Goal: Task Accomplishment & Management: Use online tool/utility

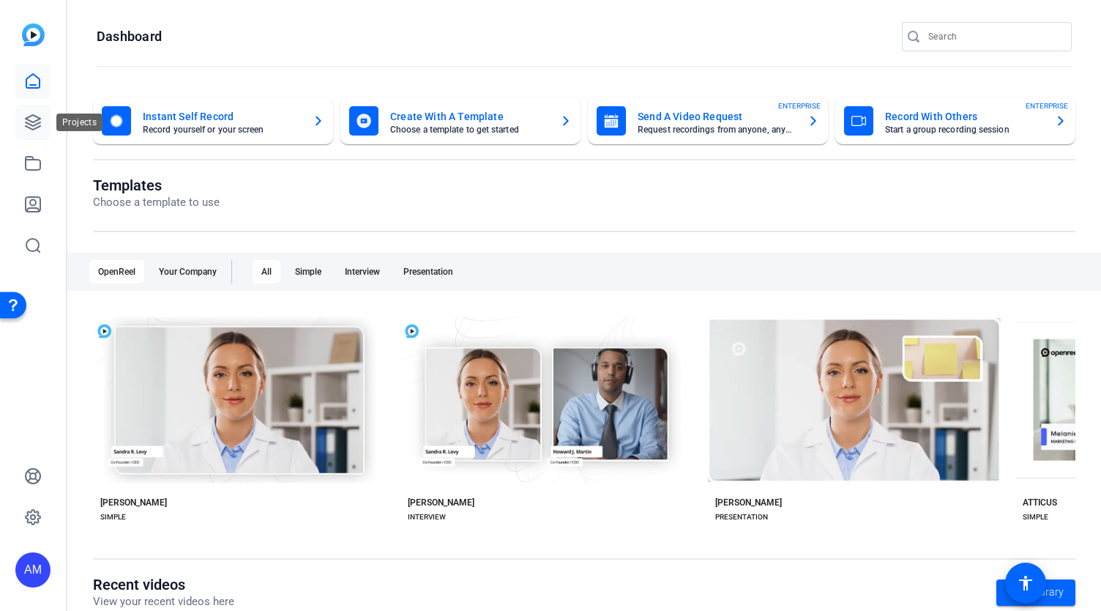
click at [29, 114] on icon at bounding box center [33, 122] width 18 height 18
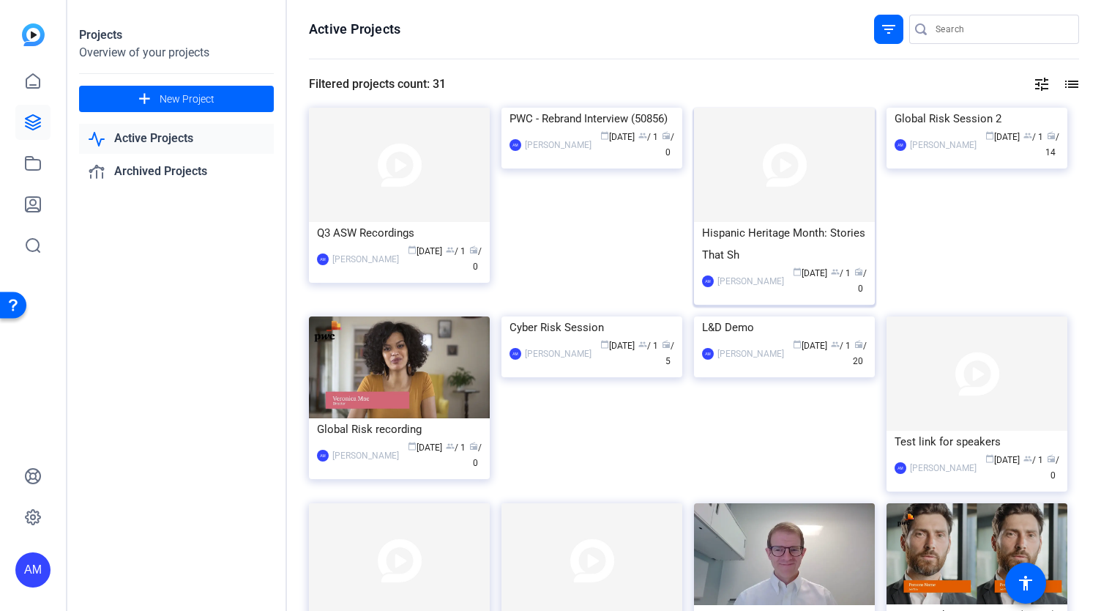
click at [824, 179] on img at bounding box center [784, 165] width 181 height 114
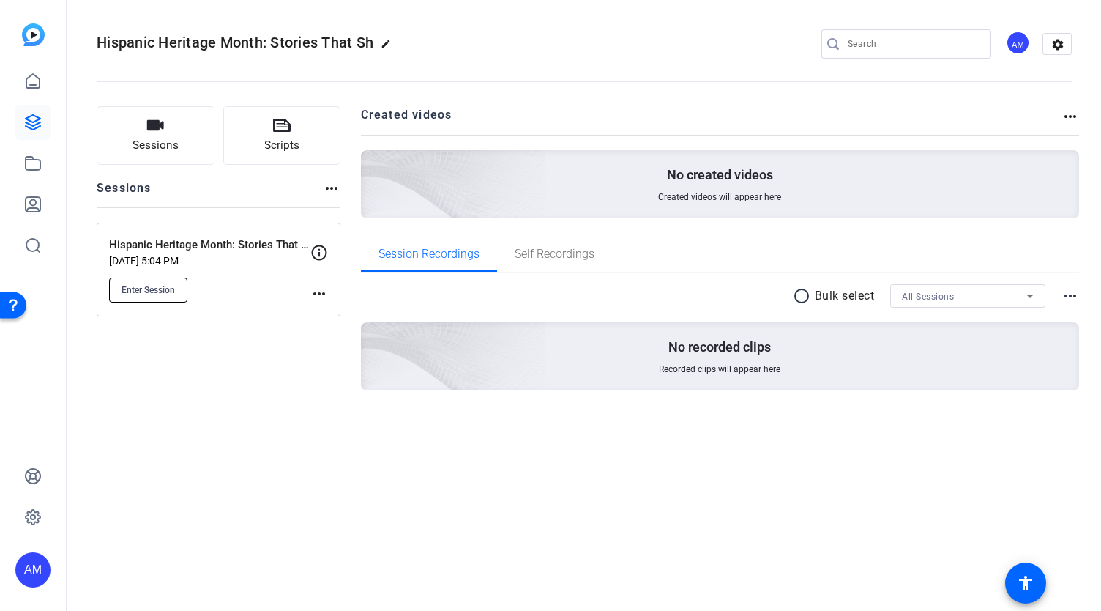
click at [162, 292] on span "Enter Session" at bounding box center [148, 290] width 53 height 12
click at [163, 290] on span "Enter Session" at bounding box center [148, 290] width 53 height 12
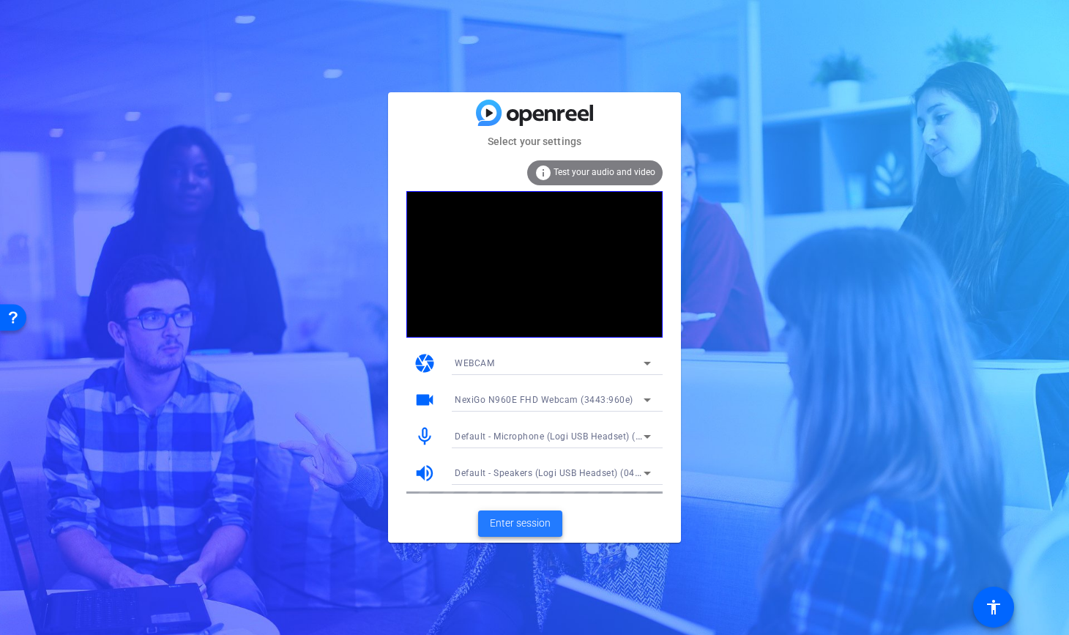
click at [519, 523] on span "Enter session" at bounding box center [520, 522] width 61 height 15
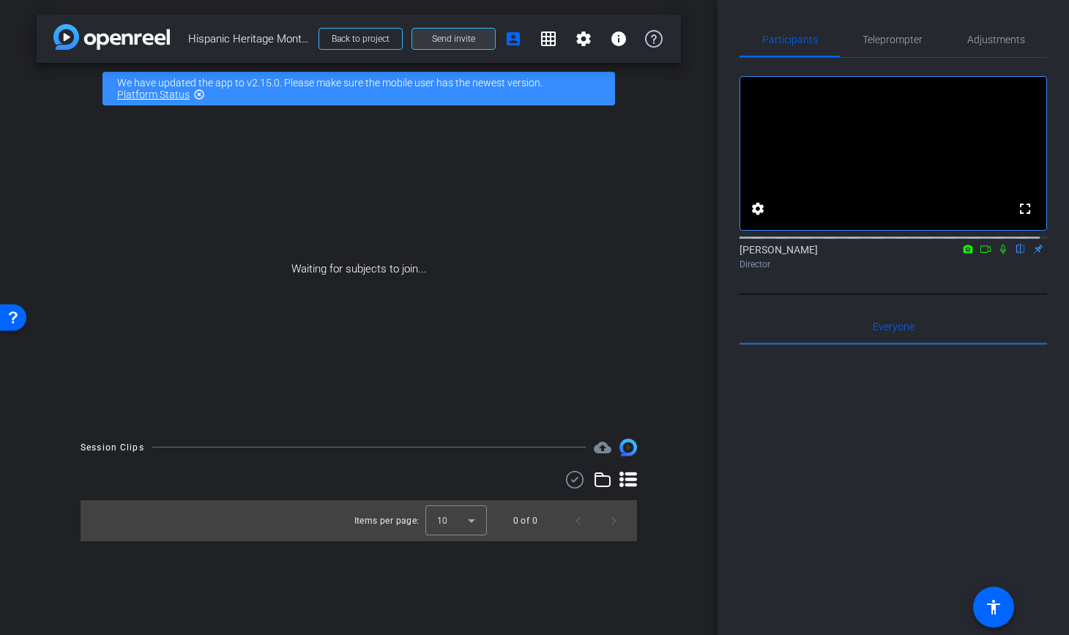
click at [464, 39] on span "Send invite" at bounding box center [453, 39] width 43 height 12
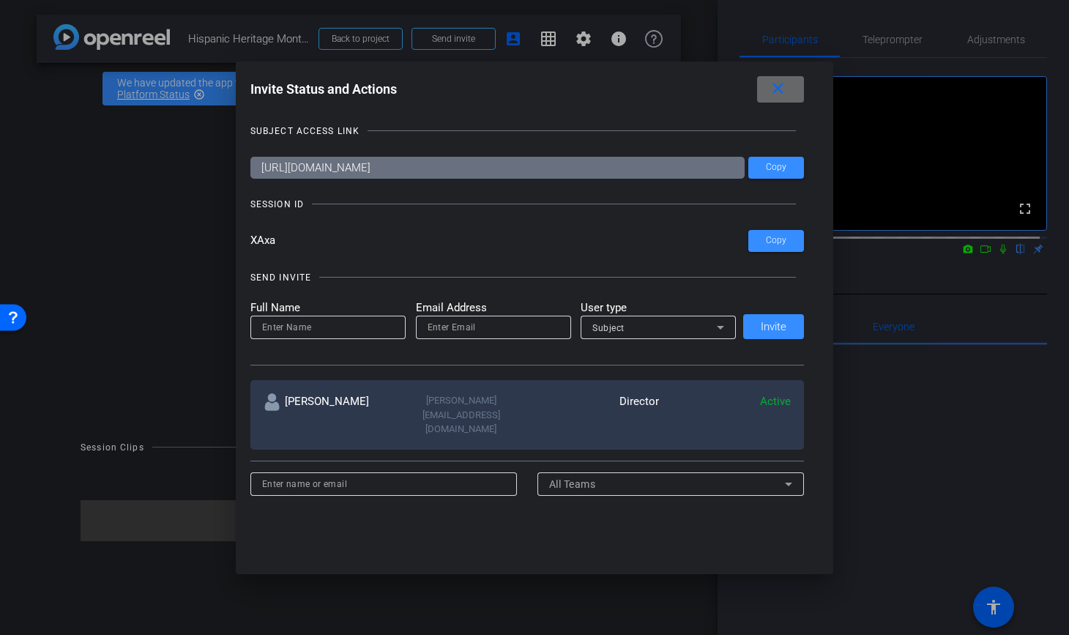
click at [796, 88] on span at bounding box center [780, 89] width 47 height 35
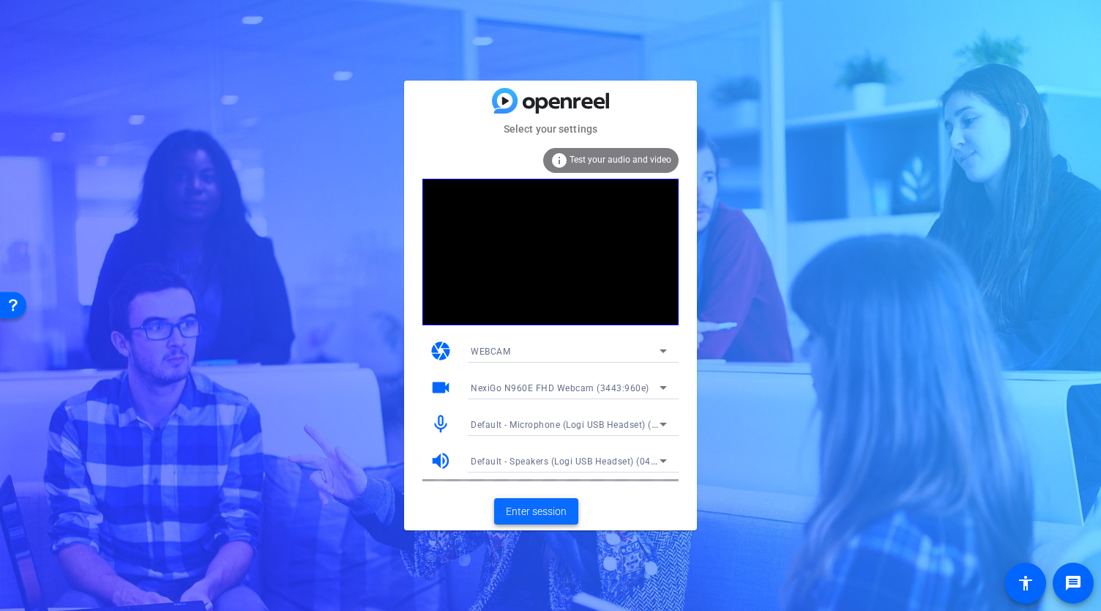
click at [535, 523] on span at bounding box center [536, 510] width 84 height 35
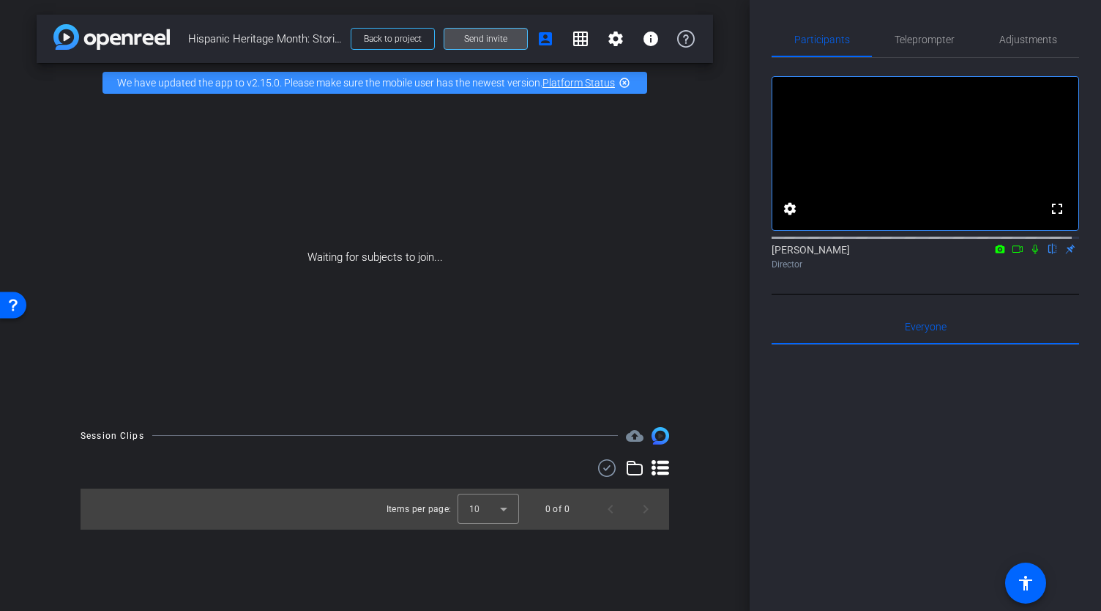
click at [507, 40] on span "Send invite" at bounding box center [485, 39] width 43 height 12
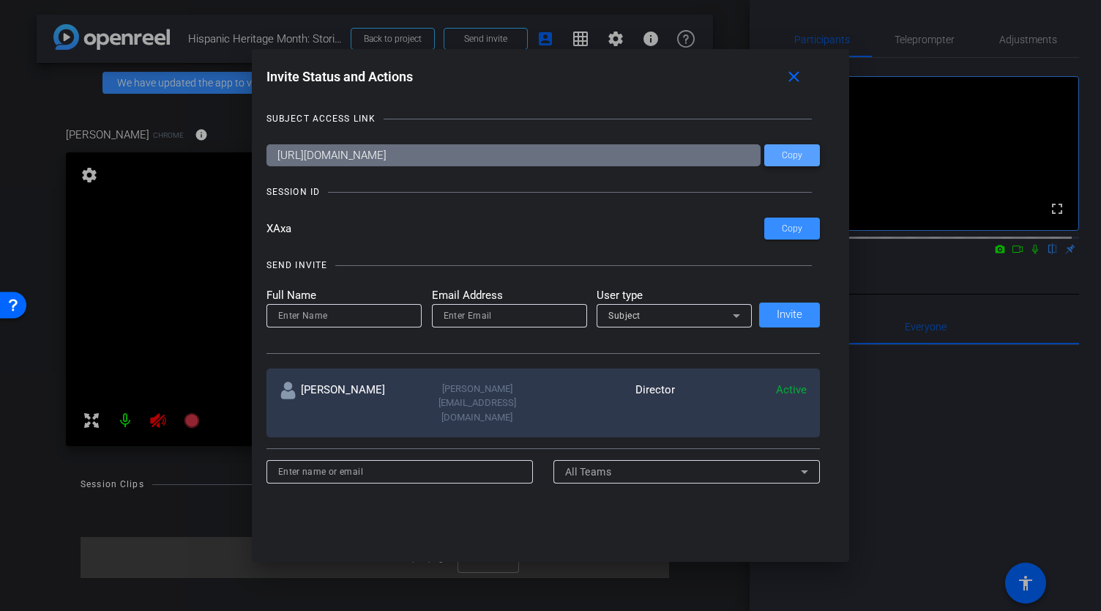
click at [794, 152] on span "Copy" at bounding box center [792, 155] width 20 height 11
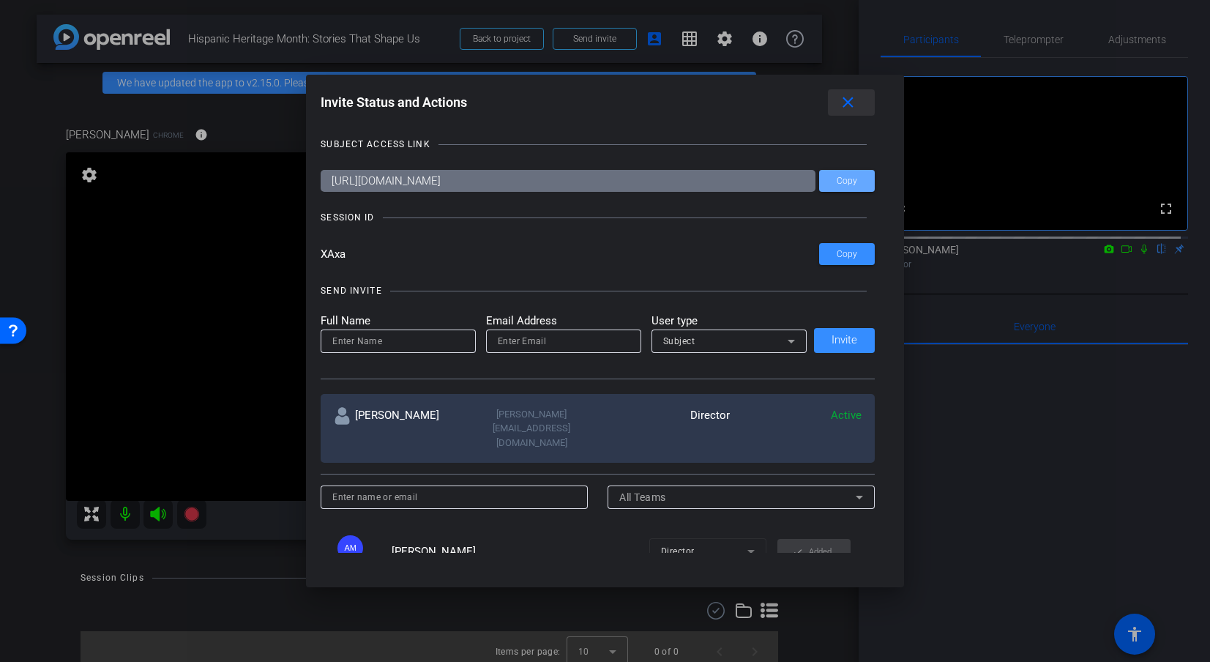
click at [853, 101] on mat-icon "close" at bounding box center [848, 103] width 18 height 18
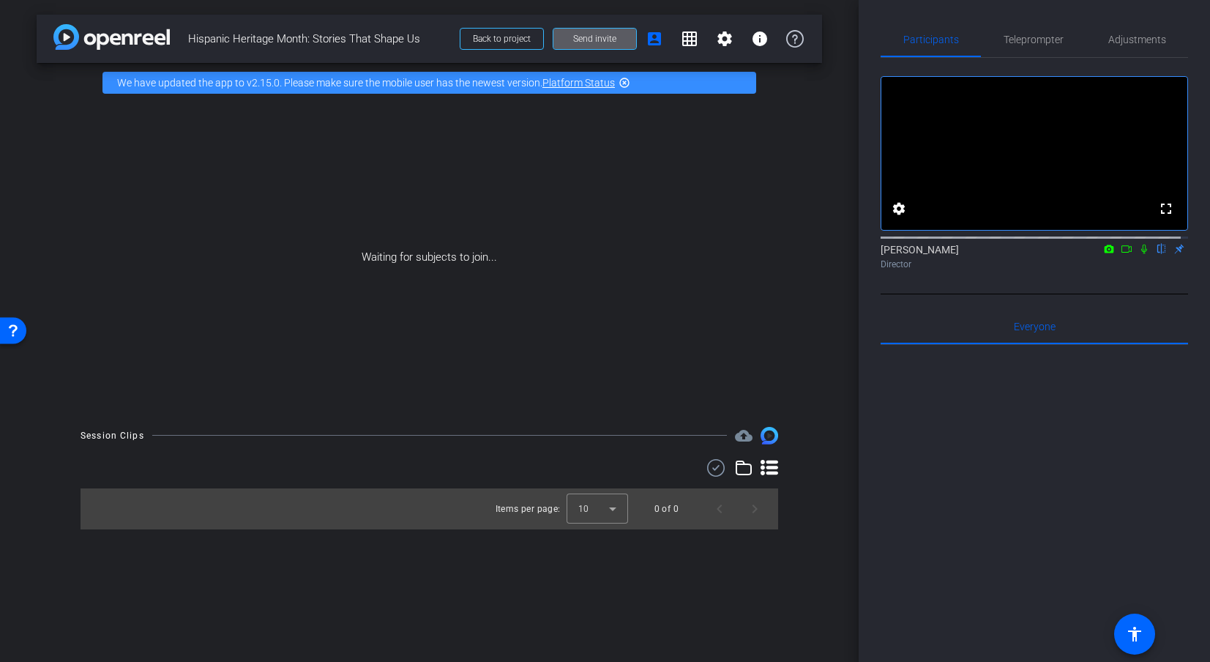
click at [1100, 253] on icon at bounding box center [1126, 248] width 10 height 7
click at [1100, 253] on icon at bounding box center [1144, 248] width 8 height 8
click at [1100, 254] on icon at bounding box center [1144, 249] width 12 height 10
click at [1100, 253] on icon at bounding box center [1126, 248] width 10 height 7
click at [1100, 37] on span "Adjustments" at bounding box center [1137, 39] width 58 height 10
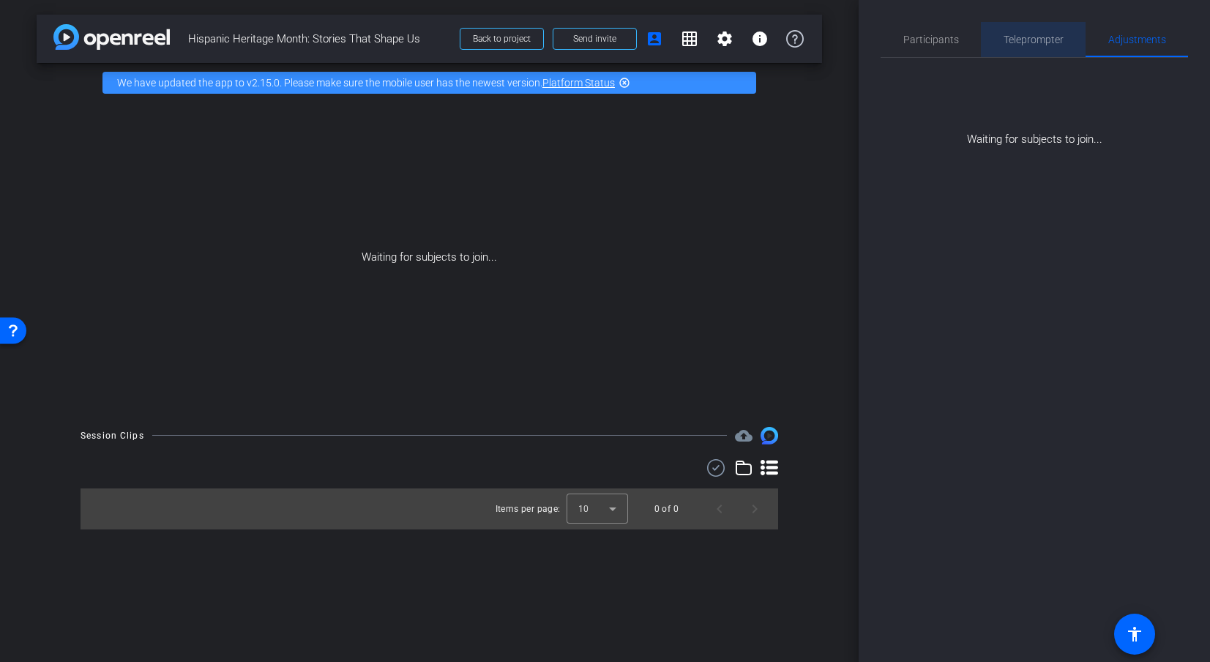
click at [1027, 36] on span "Teleprompter" at bounding box center [1034, 39] width 60 height 10
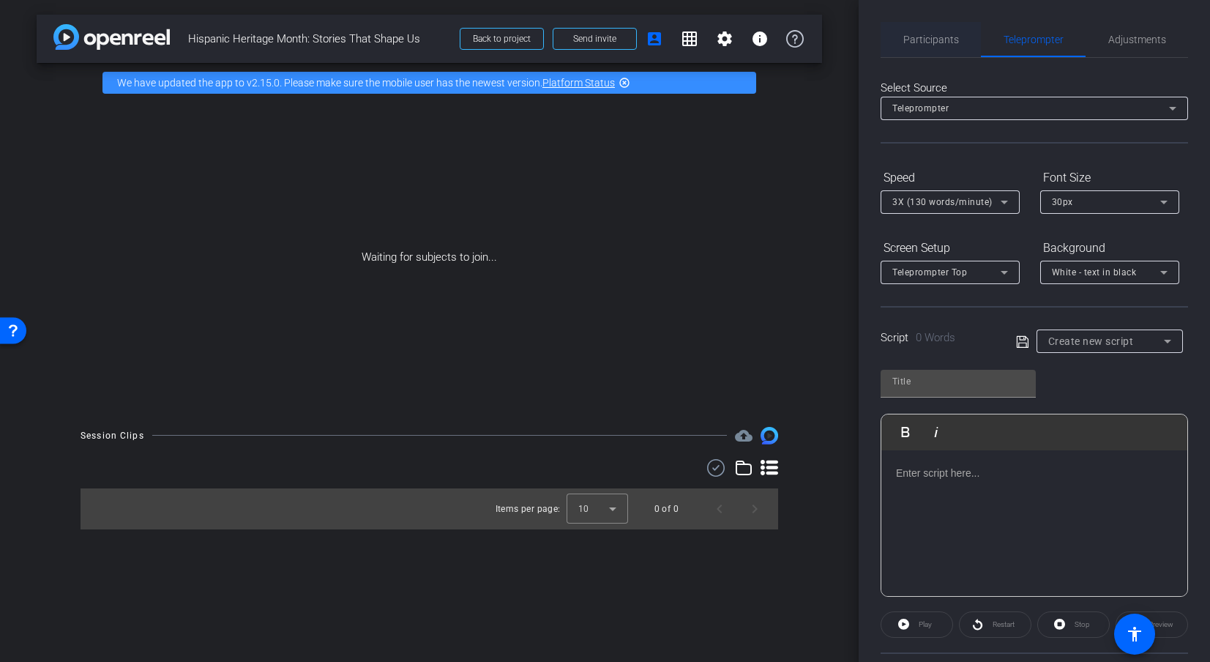
click at [914, 40] on span "Participants" at bounding box center [931, 39] width 56 height 10
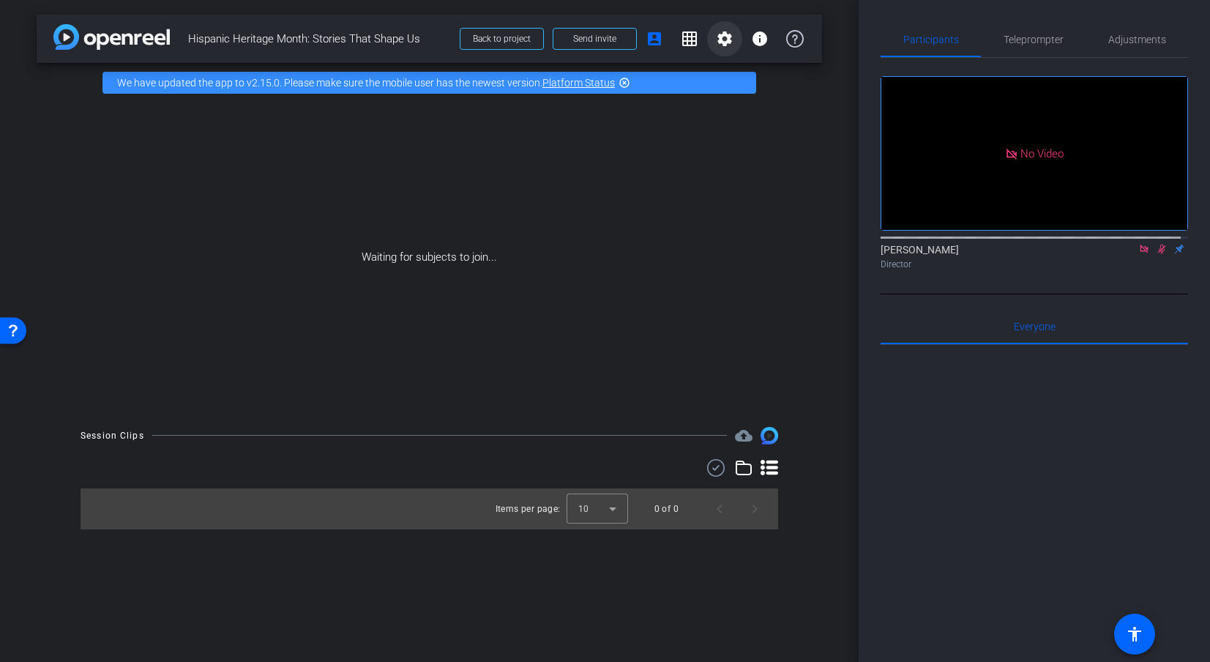
click at [719, 37] on mat-icon "settings" at bounding box center [725, 39] width 18 height 18
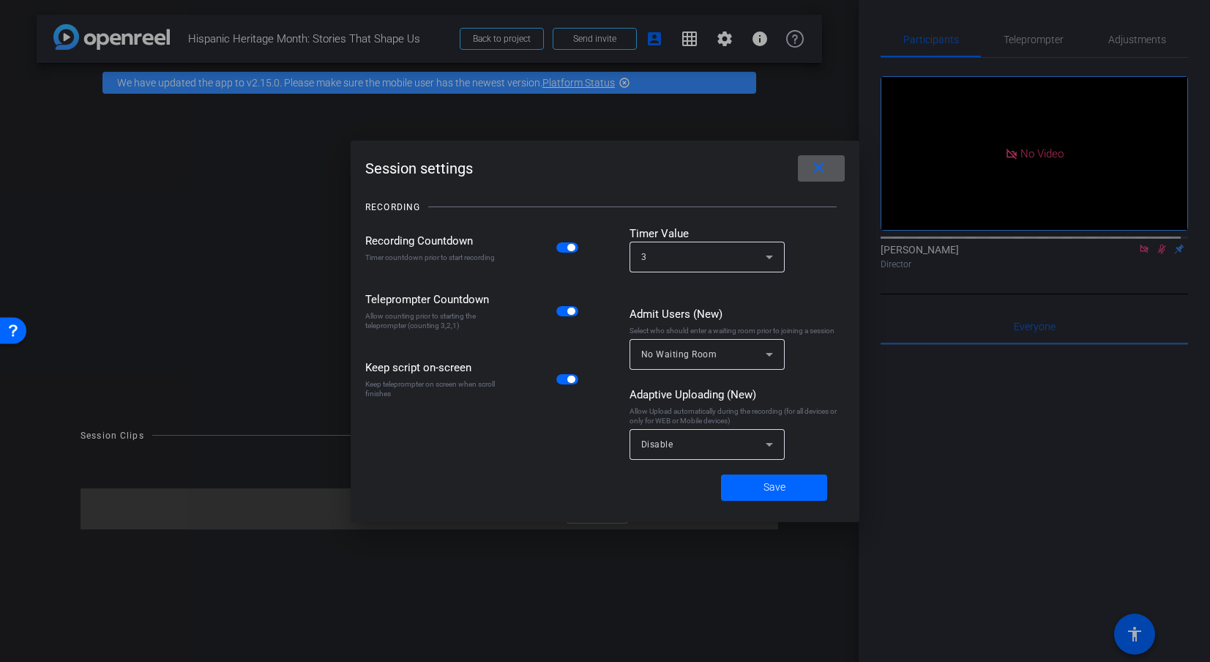
click at [564, 310] on span "button" at bounding box center [567, 311] width 22 height 10
click at [755, 494] on span at bounding box center [774, 487] width 106 height 35
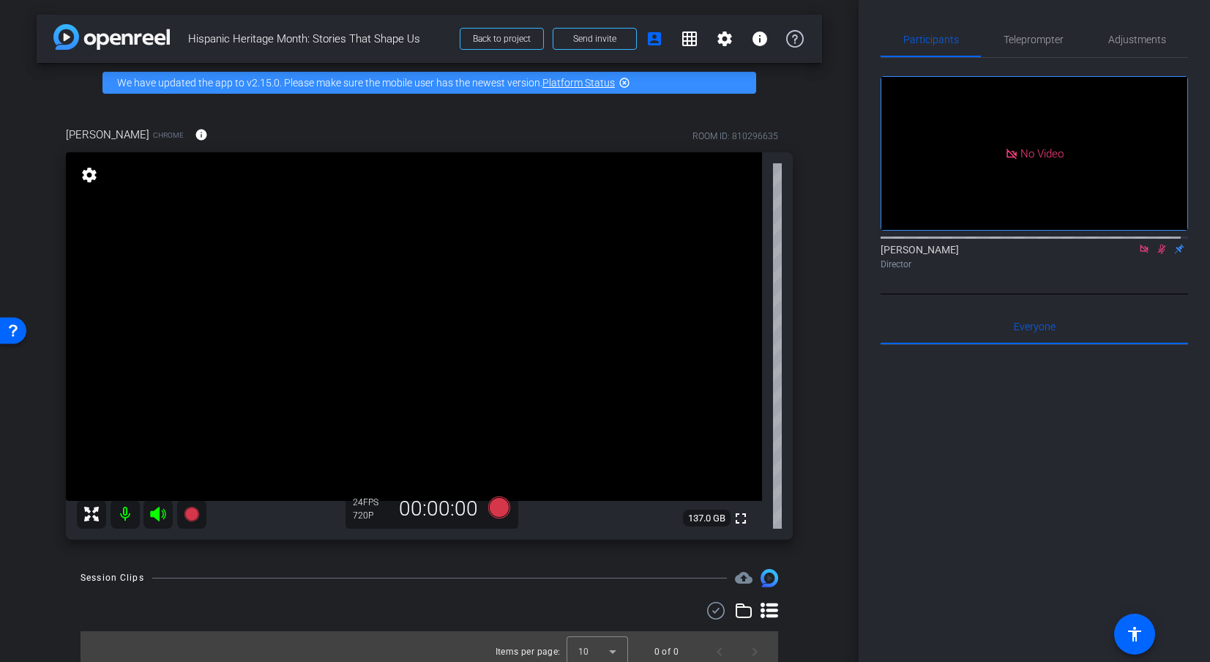
click at [968, 610] on div at bounding box center [1034, 526] width 307 height 362
click at [1100, 244] on icon at bounding box center [1162, 249] width 12 height 10
click at [1100, 244] on icon at bounding box center [1162, 249] width 6 height 10
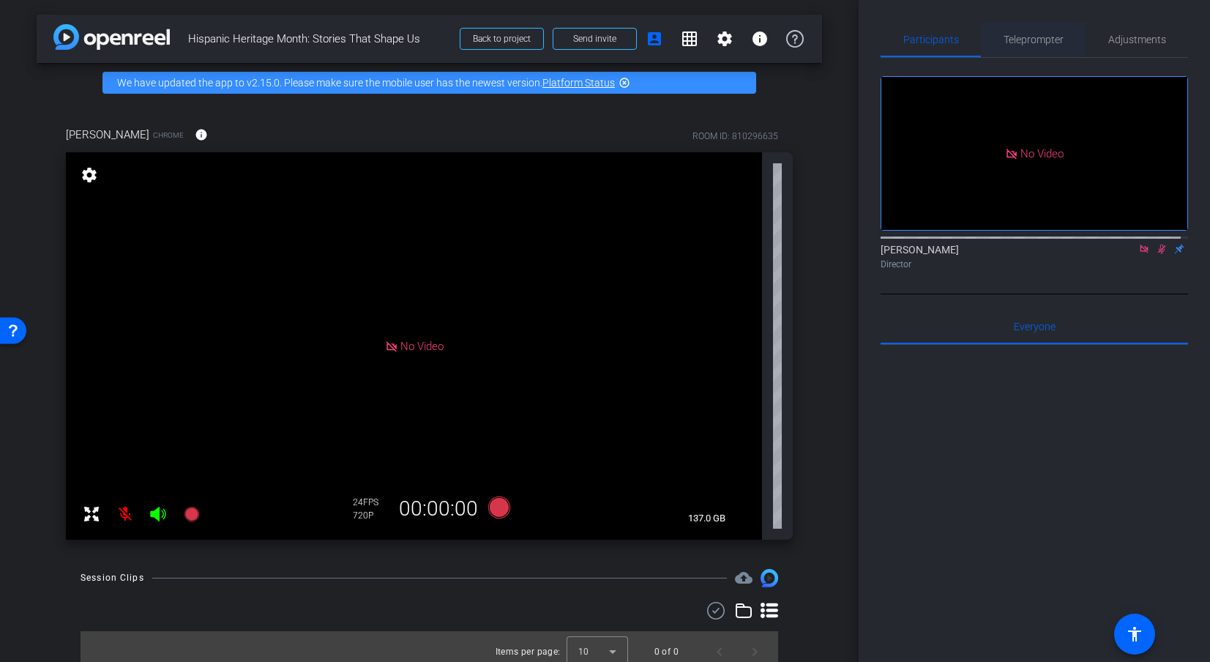
click at [1031, 39] on span "Teleprompter" at bounding box center [1034, 39] width 60 height 10
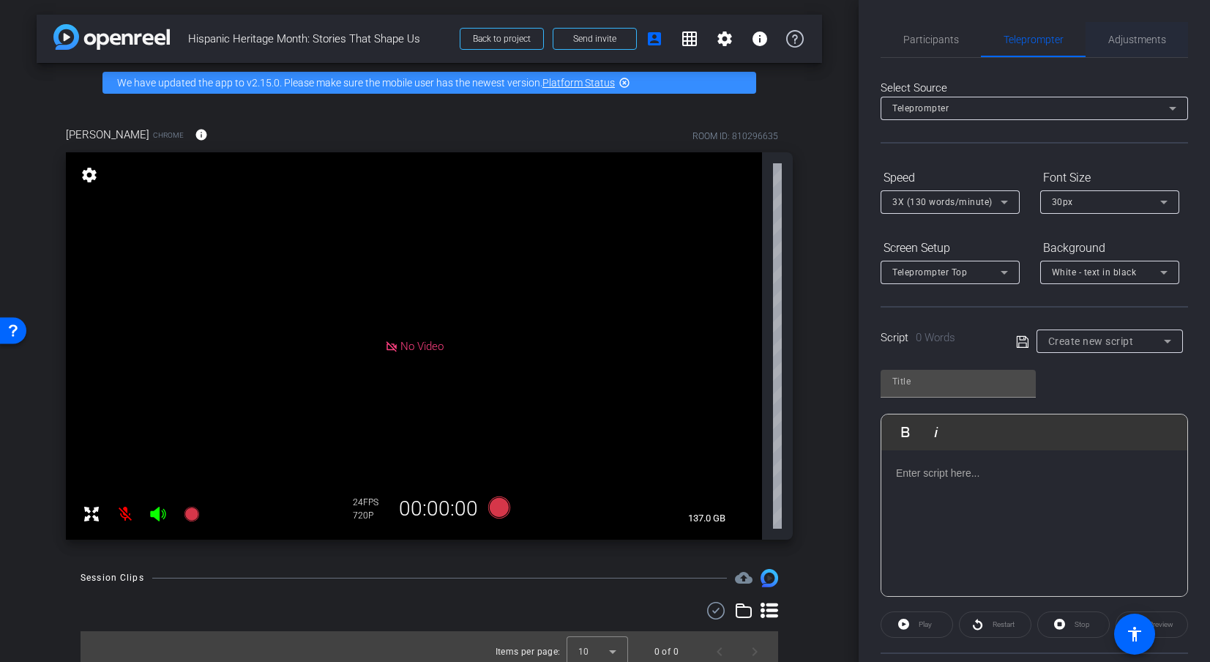
click at [1100, 38] on span "Adjustments" at bounding box center [1137, 39] width 58 height 10
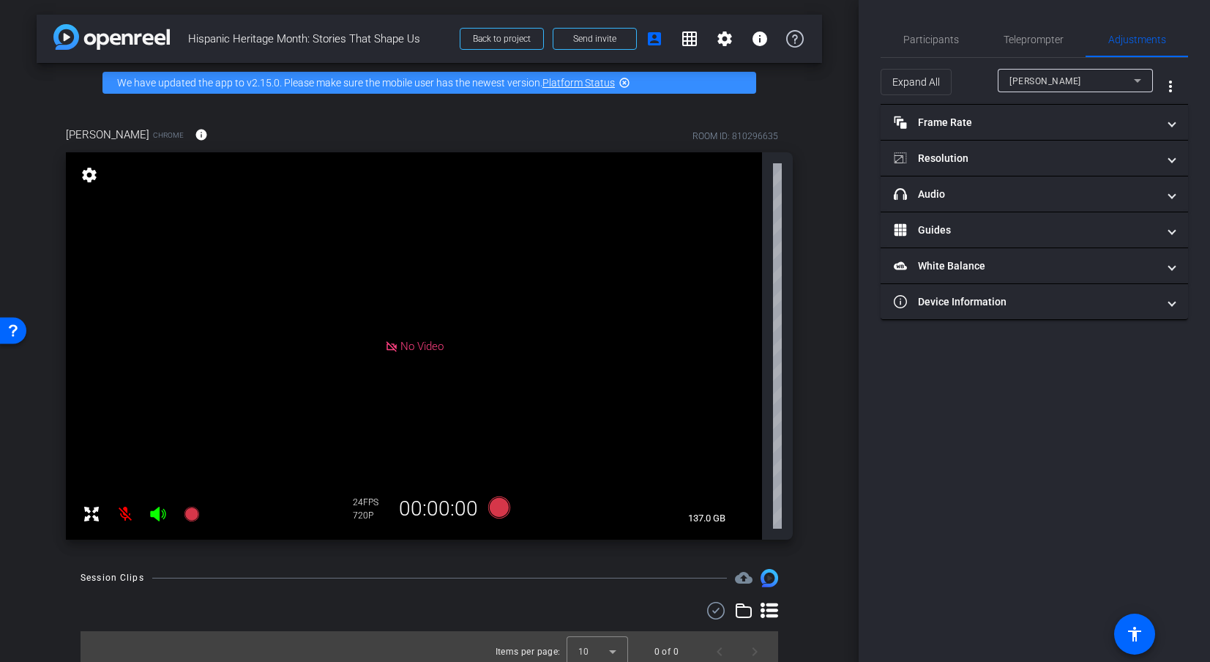
click at [81, 170] on mat-icon "settings" at bounding box center [89, 175] width 20 height 18
click at [89, 170] on mat-icon "settings" at bounding box center [89, 175] width 20 height 18
click at [89, 176] on mat-icon "settings" at bounding box center [89, 175] width 20 height 18
click at [999, 160] on mat-panel-title "Resolution" at bounding box center [1026, 158] width 264 height 15
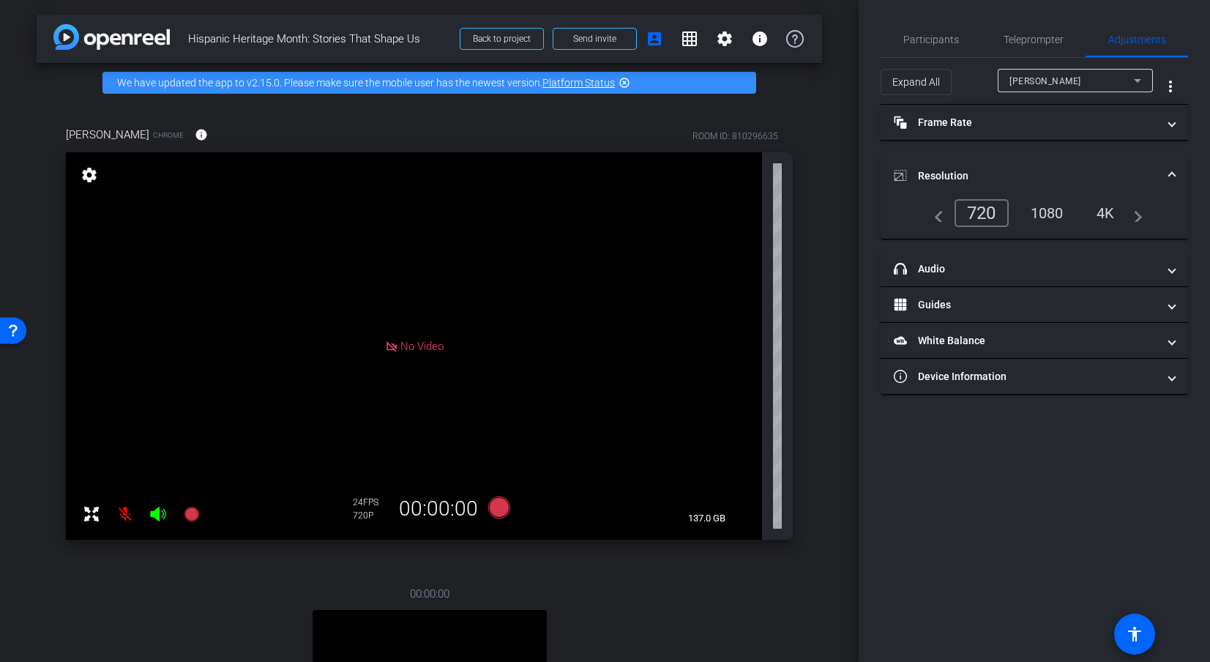
click at [999, 160] on mat-expansion-panel-header "Resolution" at bounding box center [1034, 175] width 307 height 47
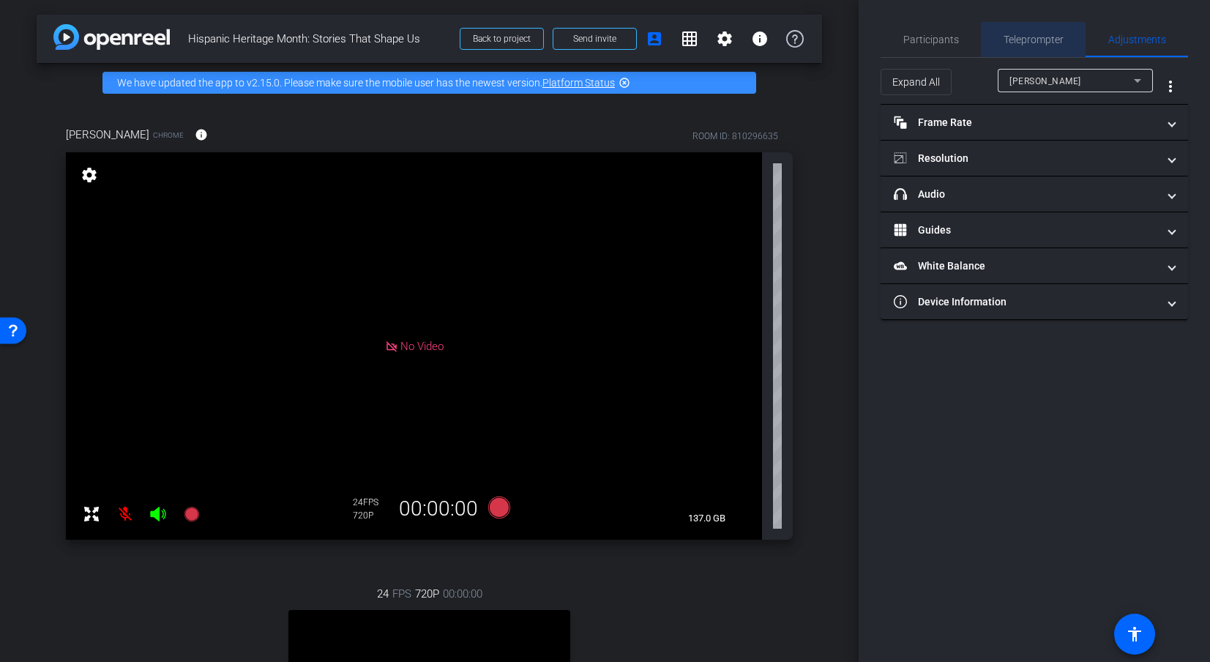
click at [1036, 37] on span "Teleprompter" at bounding box center [1034, 39] width 60 height 10
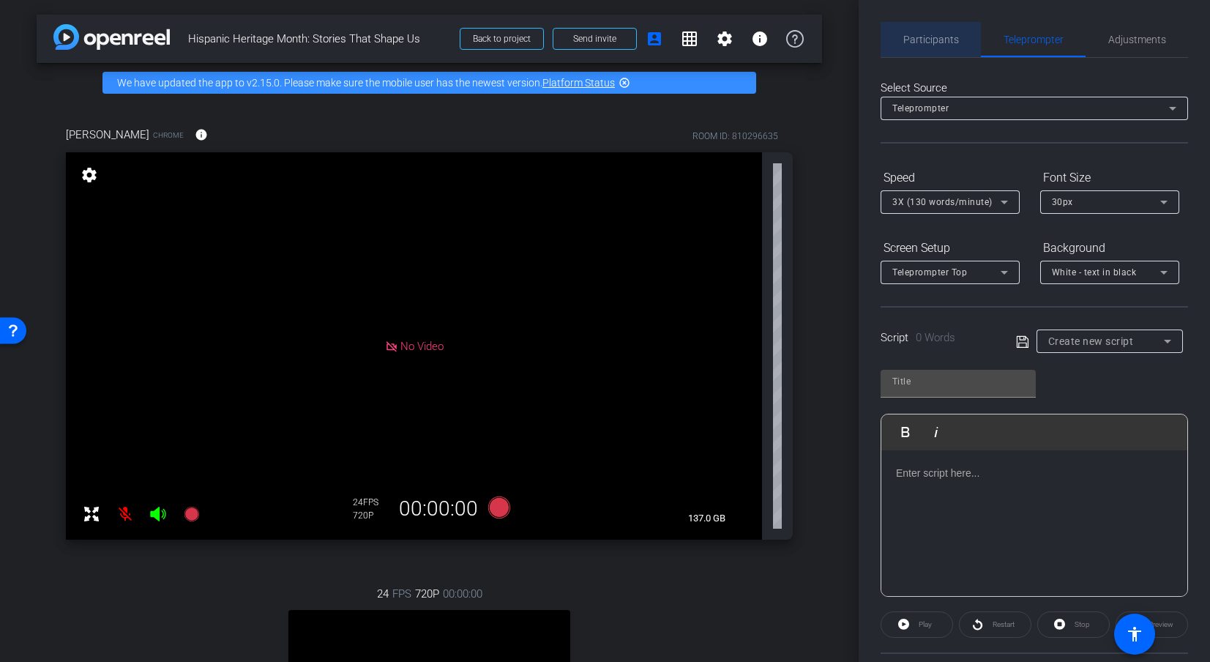
click at [948, 37] on span "Participants" at bounding box center [931, 39] width 56 height 10
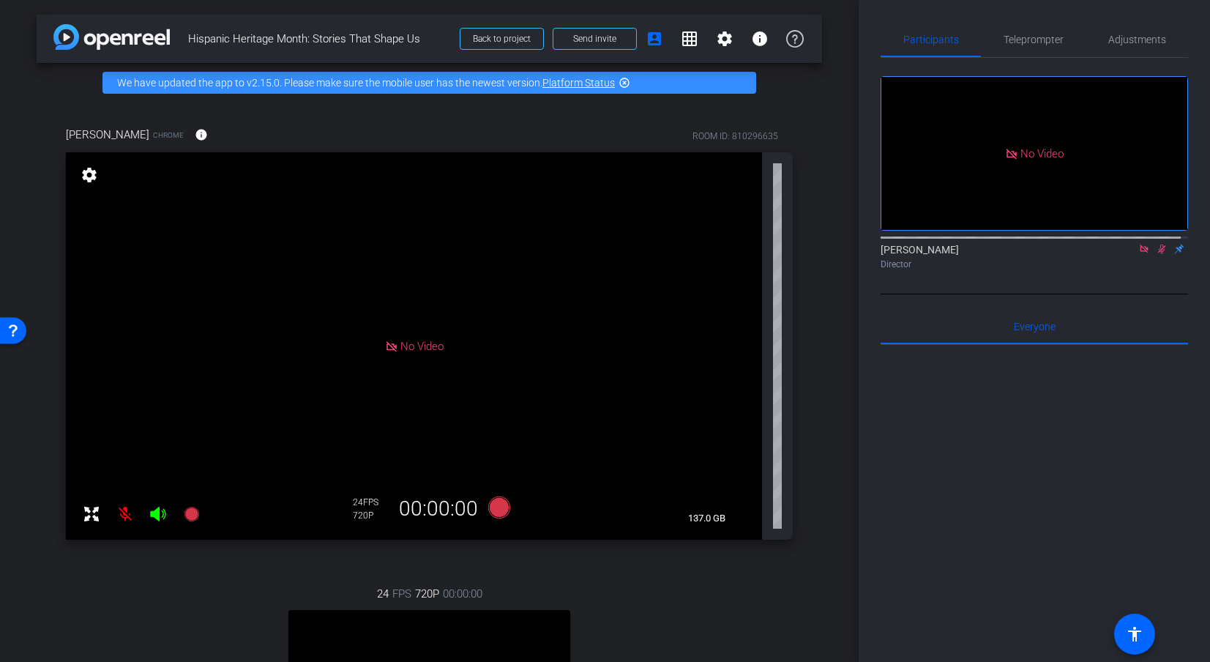
click at [1100, 242] on mat-icon at bounding box center [1162, 248] width 18 height 13
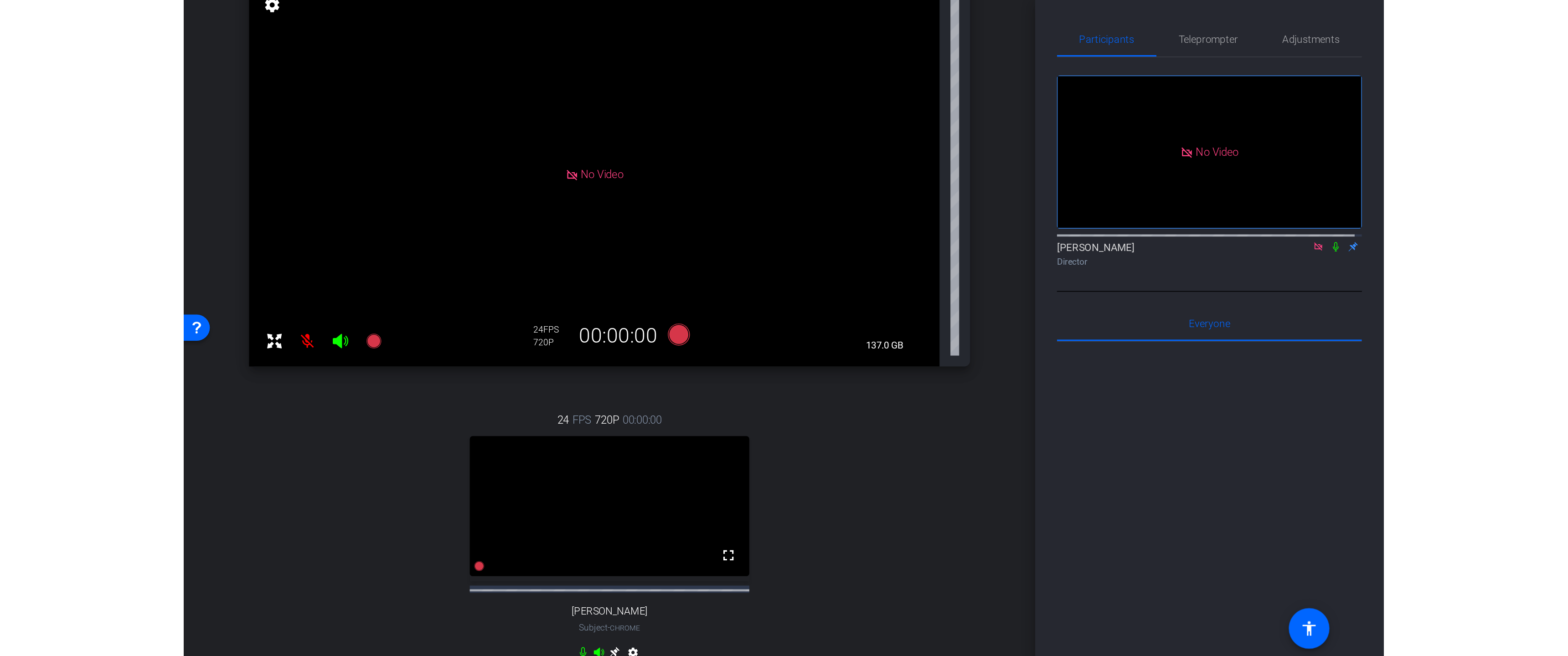
scroll to position [108, 0]
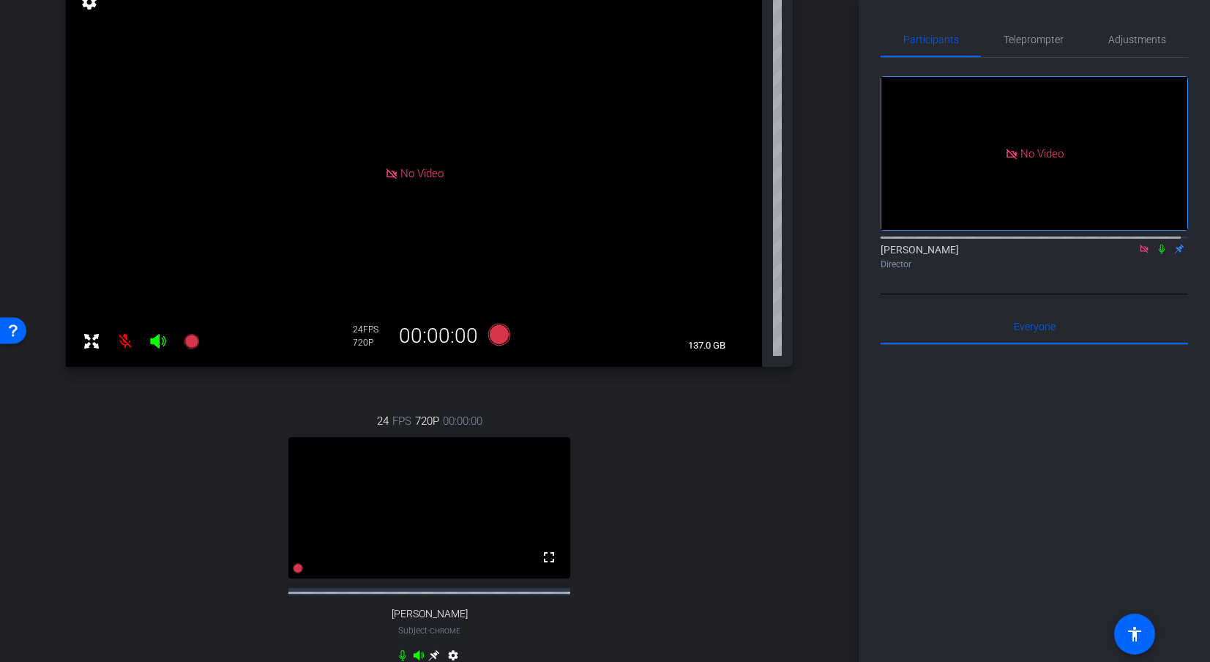
click at [1100, 244] on icon at bounding box center [1144, 249] width 12 height 10
click at [546, 566] on mat-icon "fullscreen" at bounding box center [549, 557] width 18 height 18
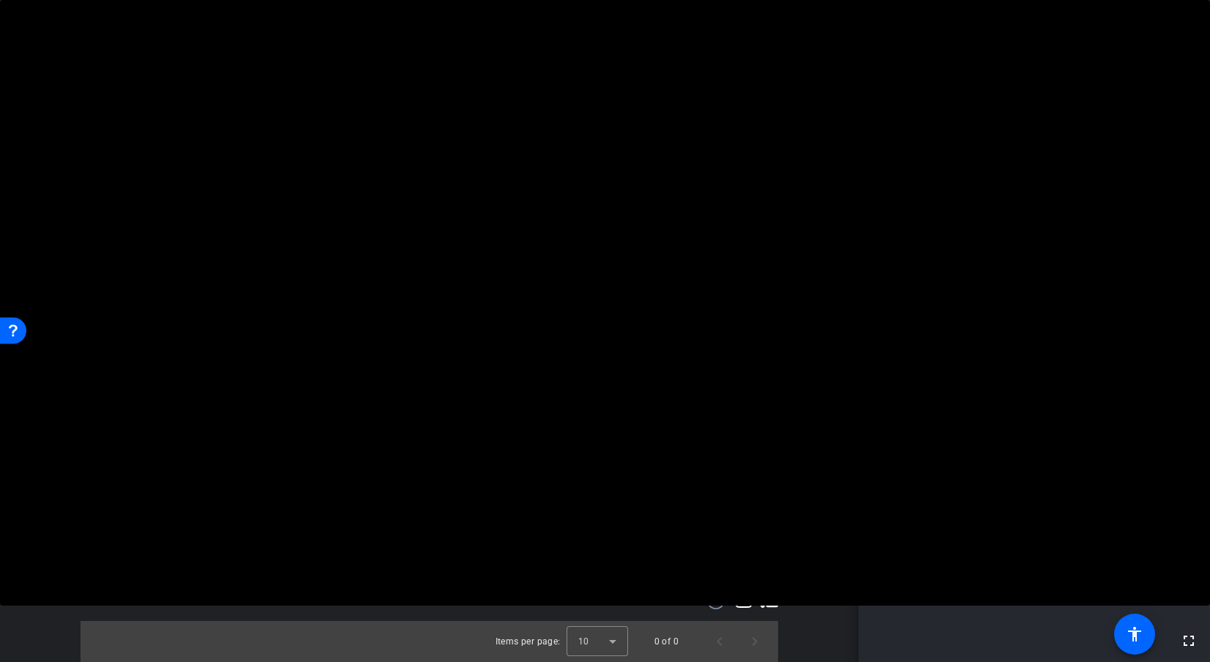
scroll to position [214, 0]
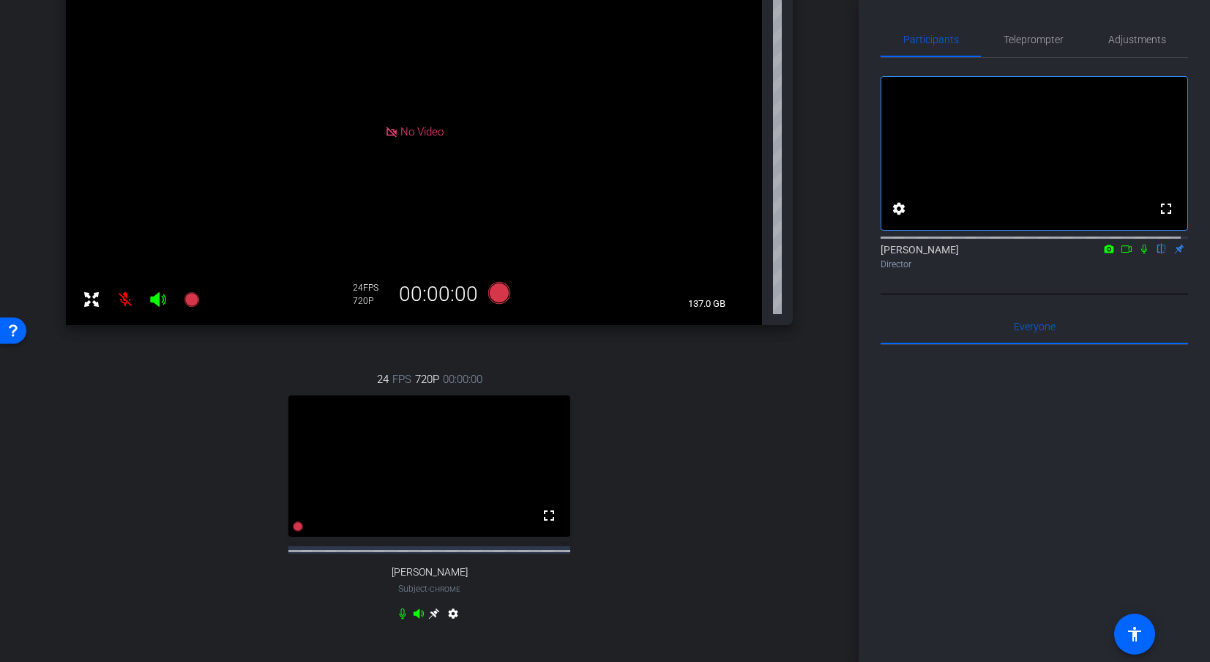
click at [433, 610] on icon at bounding box center [434, 614] width 12 height 12
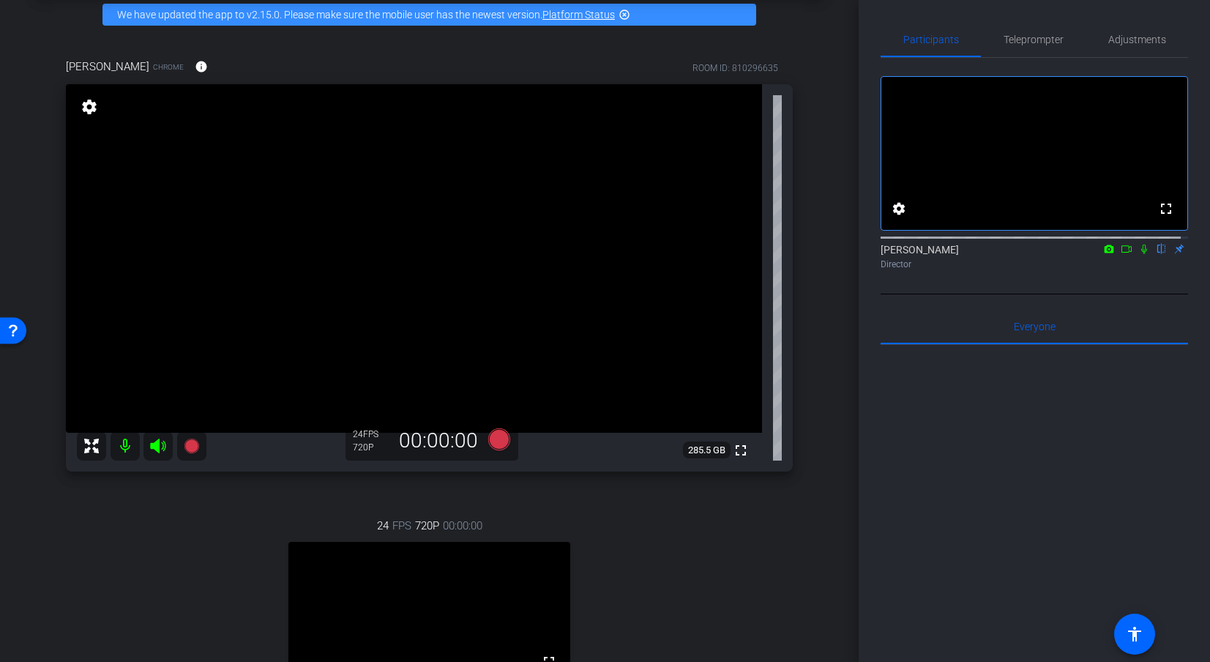
scroll to position [118, 0]
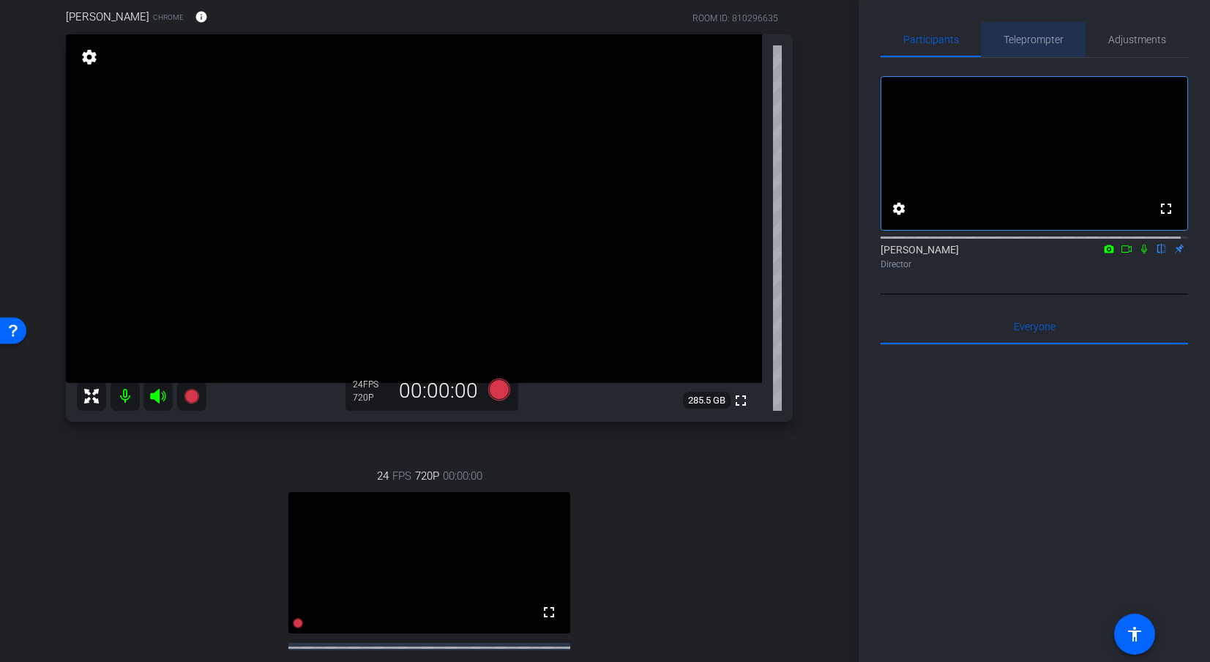
click at [1033, 37] on span "Teleprompter" at bounding box center [1034, 39] width 60 height 10
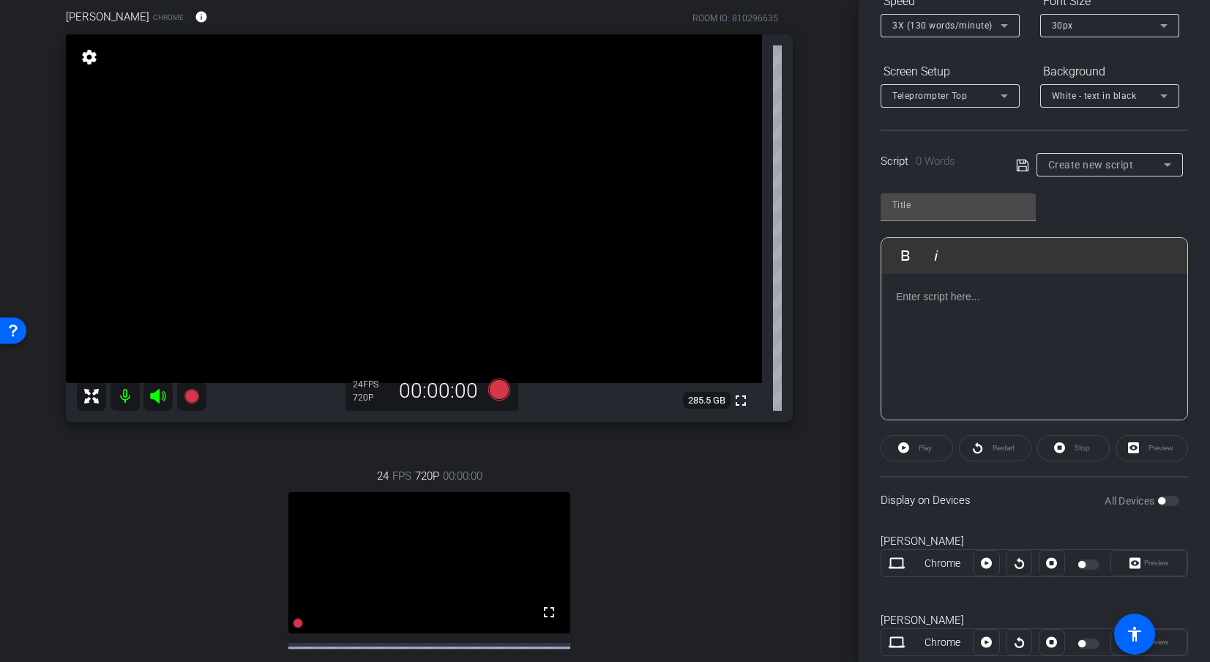
scroll to position [217, 0]
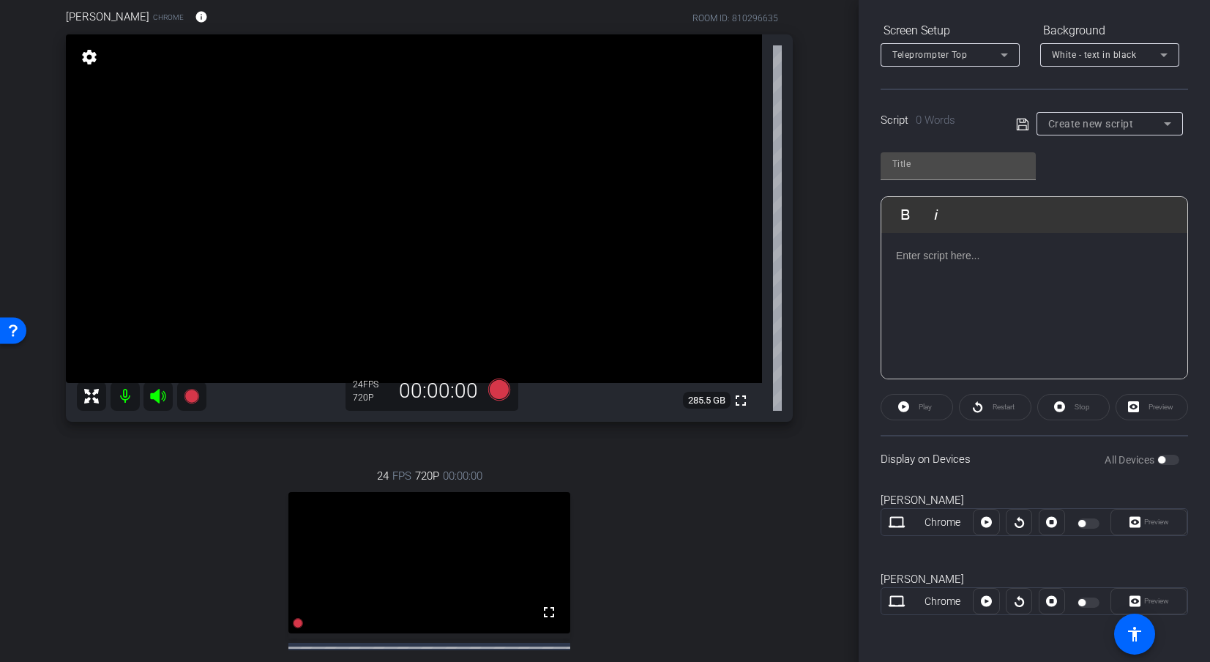
click at [1010, 204] on openreel-capture-teleprompter "Speed 3X (130 words/minute) Font Size 30px Screen Setup Teleprompter Top Backgr…" at bounding box center [1034, 294] width 307 height 692
click at [957, 247] on p at bounding box center [1034, 255] width 277 height 16
drag, startPoint x: 967, startPoint y: 255, endPoint x: 895, endPoint y: 258, distance: 72.5
click at [895, 258] on div "Test Test Test" at bounding box center [1034, 306] width 306 height 146
drag, startPoint x: 917, startPoint y: 258, endPoint x: 894, endPoint y: 259, distance: 23.5
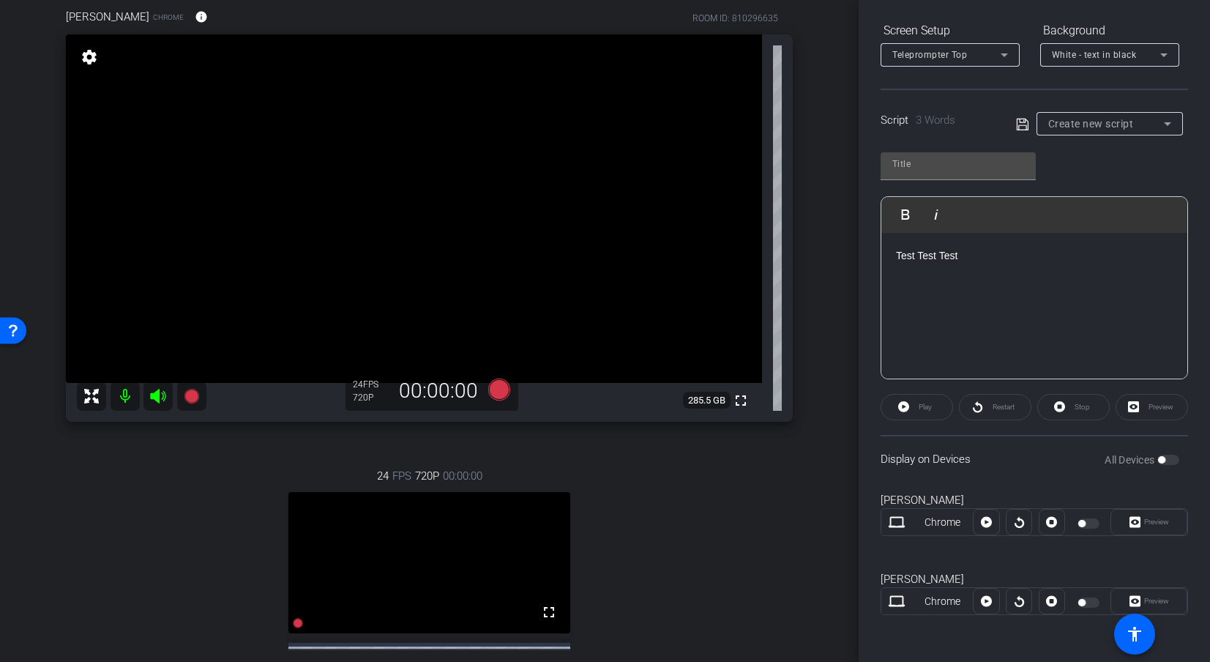
click at [894, 259] on div "Test Test Test" at bounding box center [1034, 306] width 306 height 146
drag, startPoint x: 895, startPoint y: 257, endPoint x: 969, endPoint y: 261, distance: 74.1
click at [969, 261] on div "Test Test Test" at bounding box center [1034, 306] width 306 height 146
drag, startPoint x: 946, startPoint y: 256, endPoint x: 922, endPoint y: 271, distance: 28.2
click at [922, 271] on div "Test Test Test" at bounding box center [1034, 306] width 306 height 146
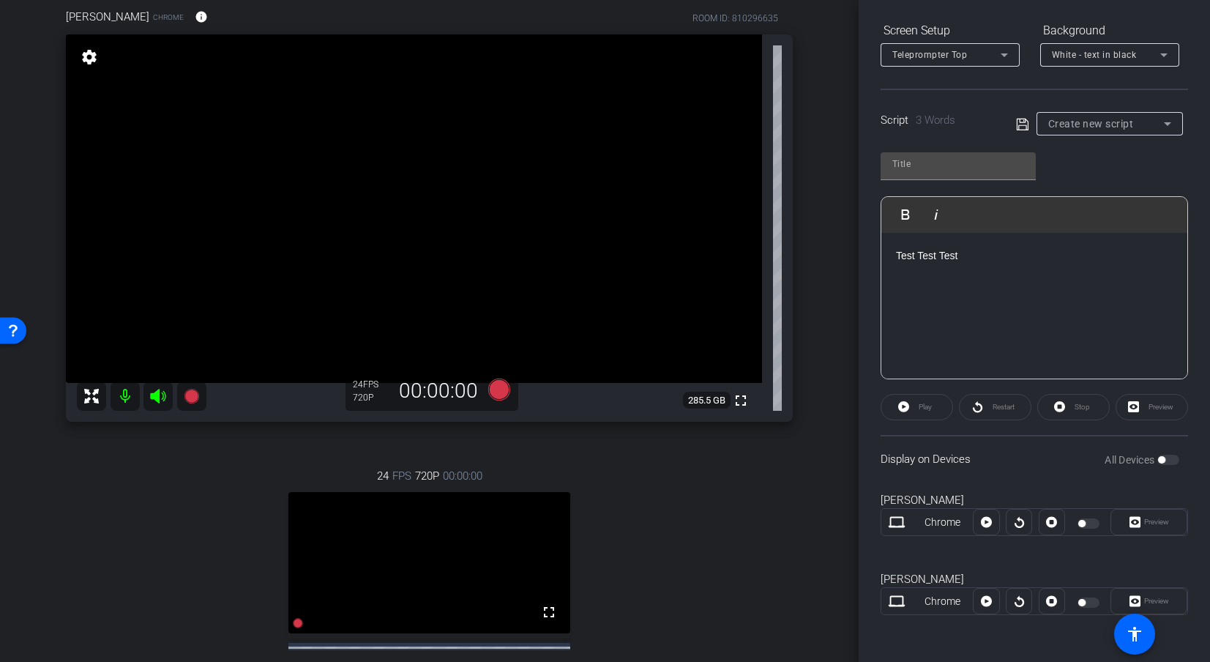
click at [971, 264] on div "Test Test Test" at bounding box center [1034, 306] width 306 height 146
click at [1100, 460] on div "All Devices" at bounding box center [1142, 459] width 75 height 15
click at [1016, 126] on icon at bounding box center [1022, 124] width 12 height 12
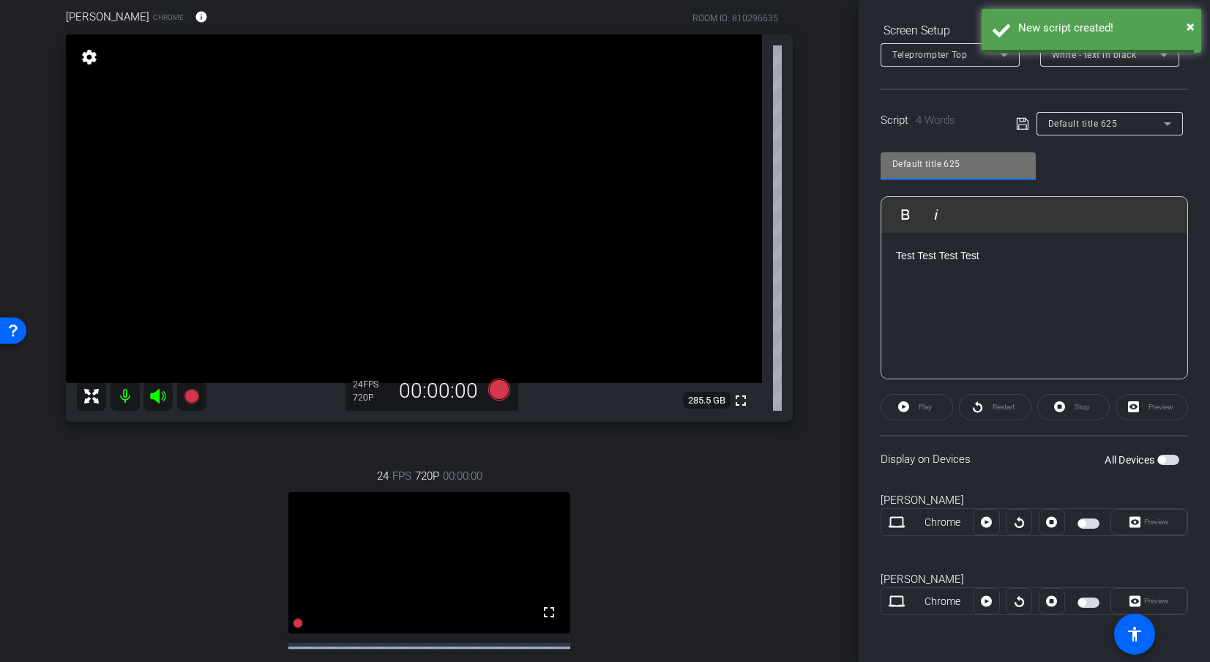
click at [962, 165] on input "Default title 625" at bounding box center [958, 164] width 132 height 18
click at [969, 161] on input "Default title 625Test" at bounding box center [958, 164] width 132 height 18
drag, startPoint x: 993, startPoint y: 163, endPoint x: 851, endPoint y: 165, distance: 141.3
click at [851, 165] on div "arrow_back Hispanic Heritage Month: Stories That Shape Us Back to project Send …" at bounding box center [605, 331] width 1210 height 662
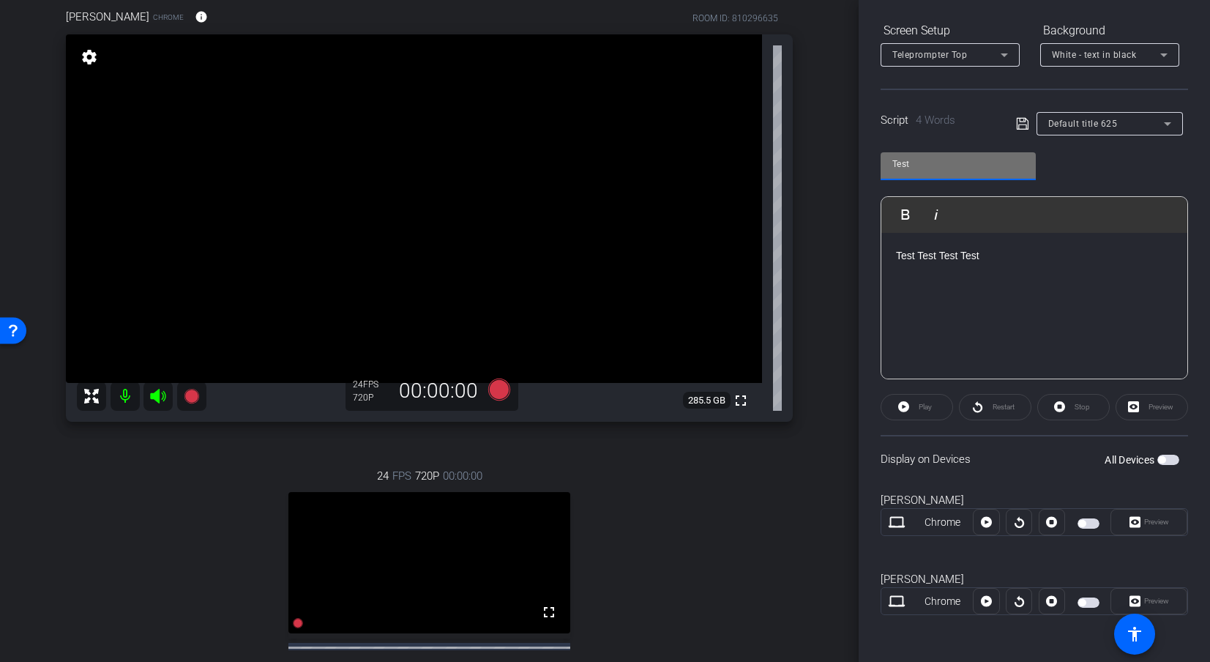
type input "Test script"
click at [1018, 123] on icon at bounding box center [1022, 124] width 13 height 18
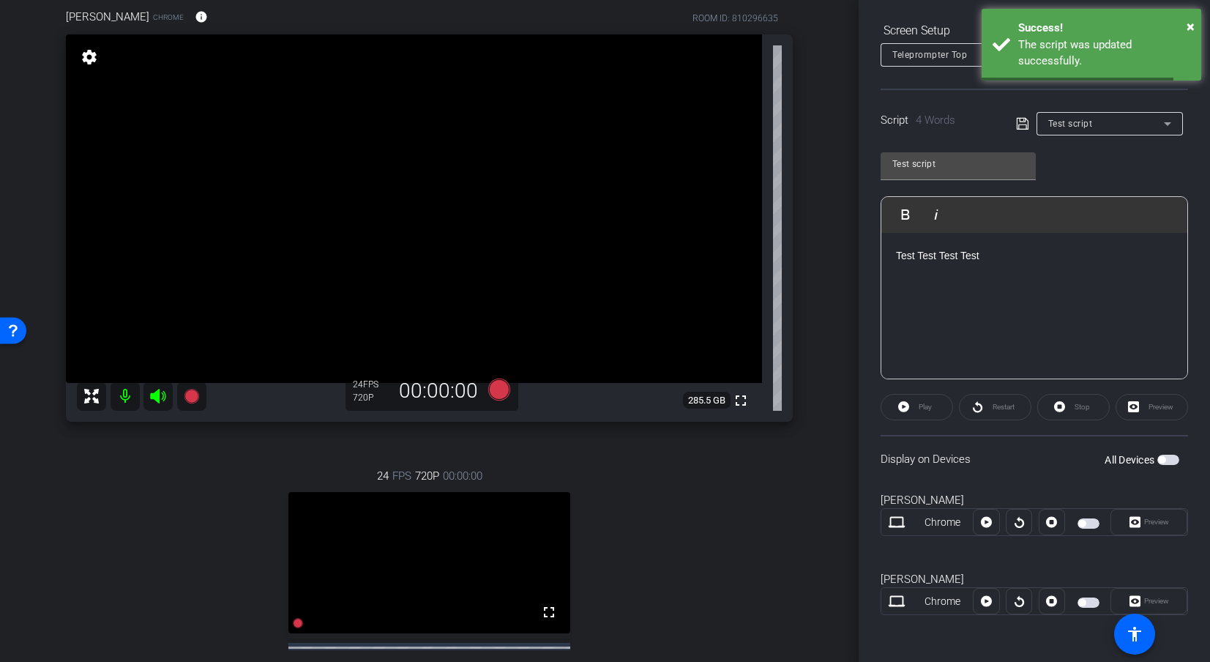
click at [1100, 456] on span "button" at bounding box center [1168, 460] width 22 height 10
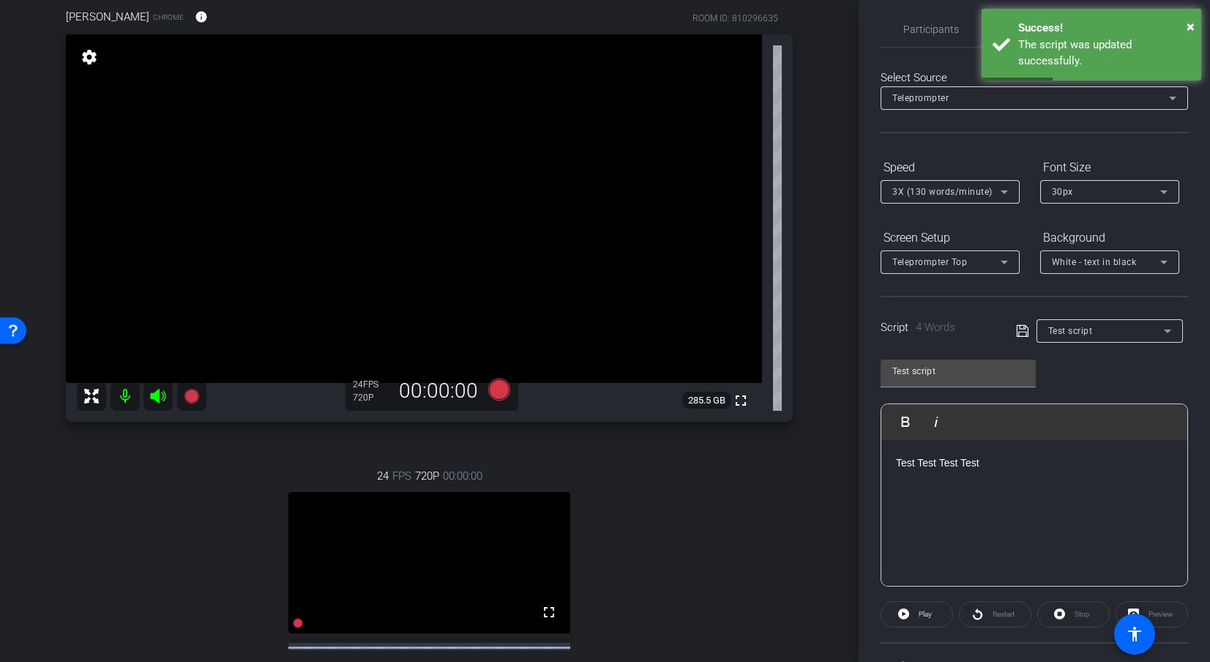
scroll to position [0, 0]
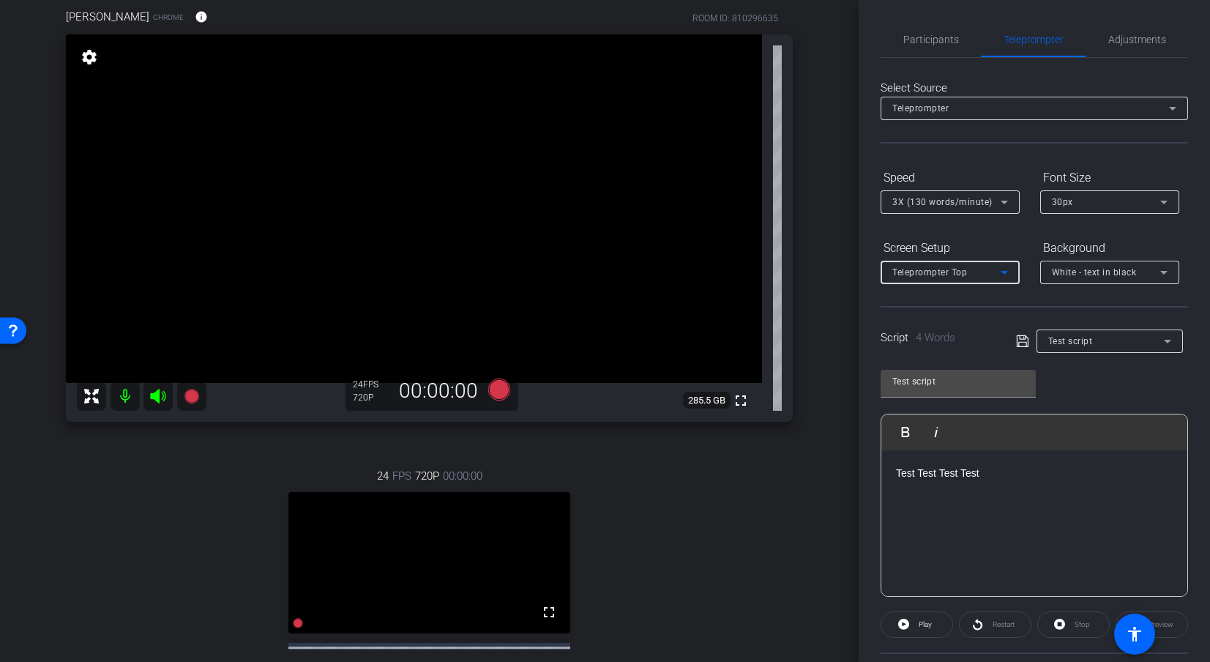
click at [1004, 269] on icon at bounding box center [1005, 273] width 18 height 18
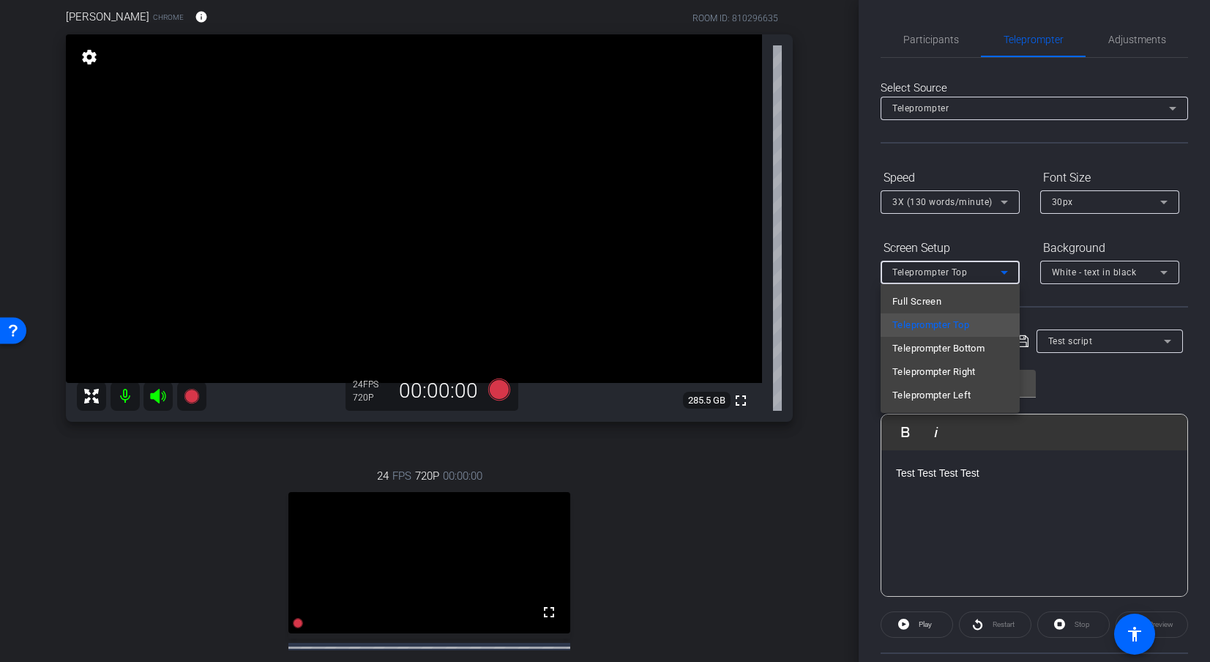
click at [1008, 270] on div at bounding box center [605, 331] width 1210 height 662
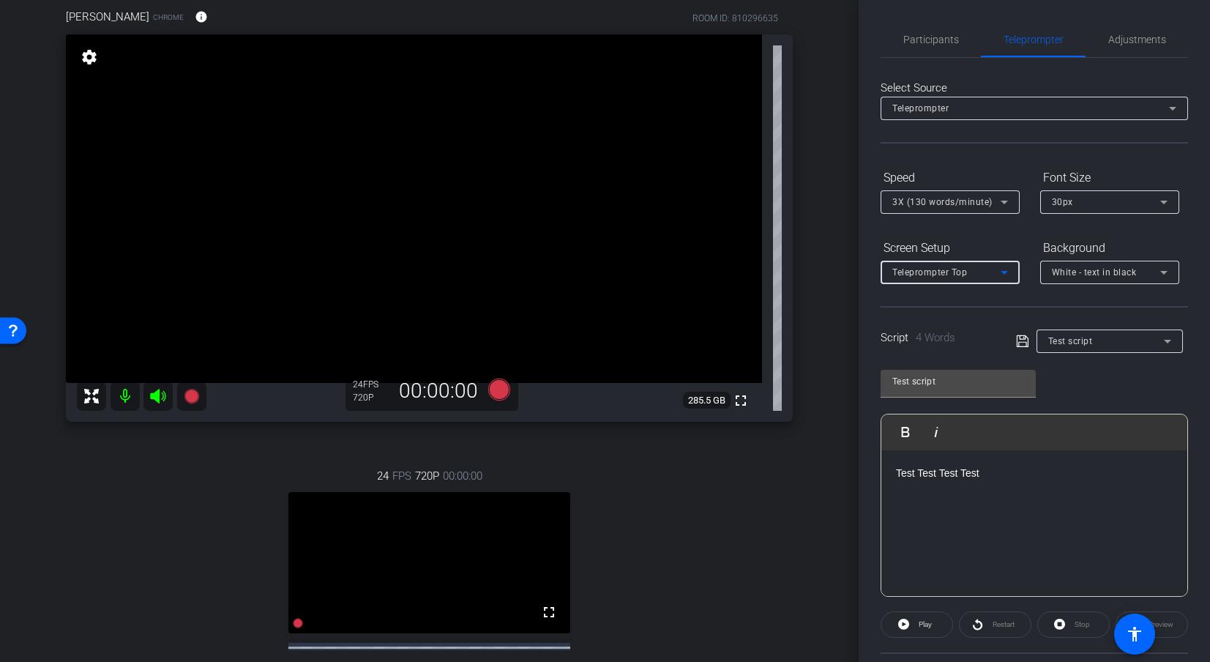
click at [1008, 270] on icon at bounding box center [1005, 273] width 18 height 18
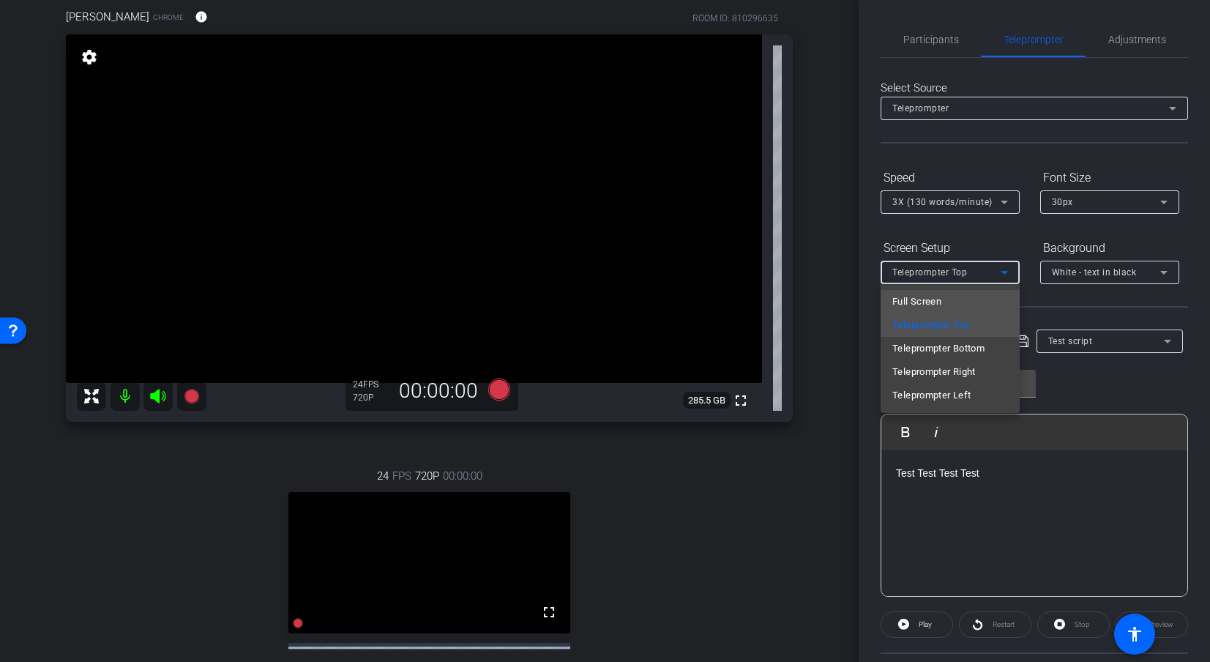
click at [965, 303] on mat-option "Full Screen" at bounding box center [950, 301] width 139 height 23
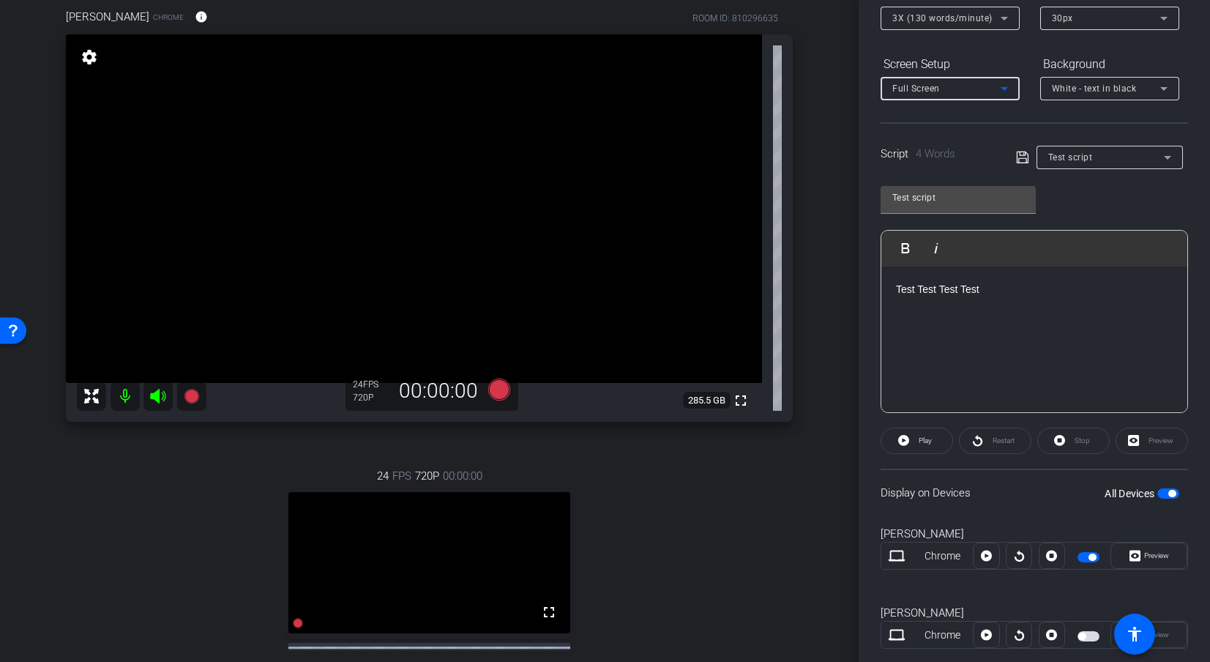
scroll to position [217, 0]
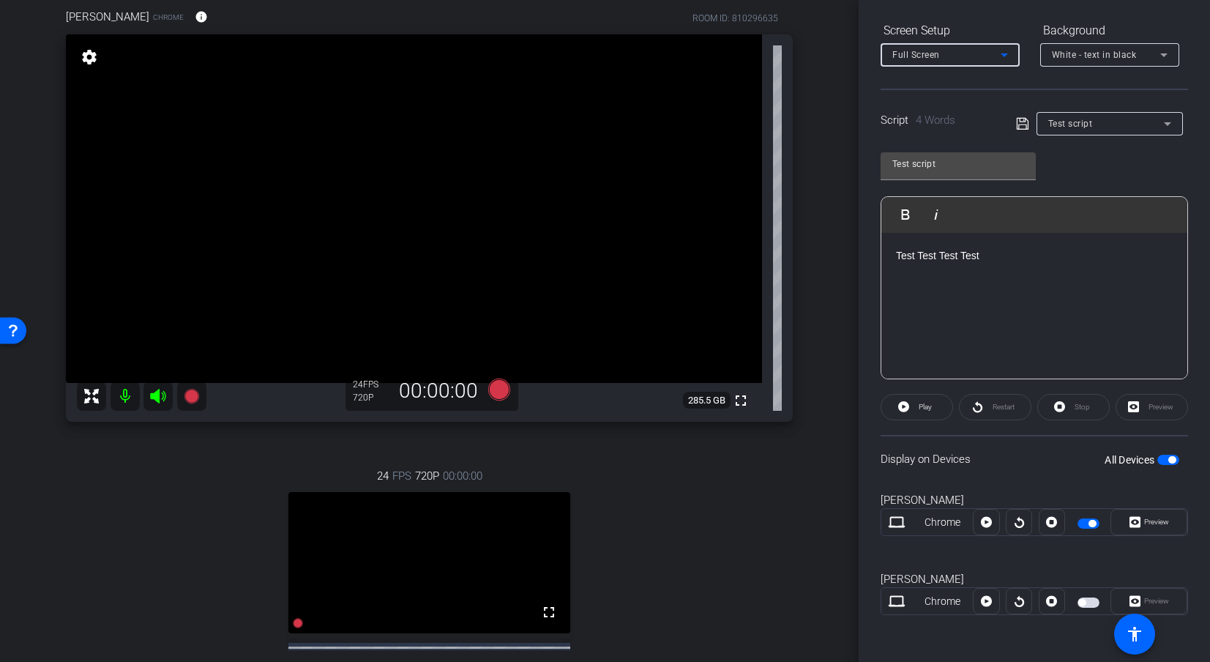
click at [1086, 600] on span "button" at bounding box center [1089, 602] width 22 height 10
click at [1100, 466] on div "All Devices" at bounding box center [1142, 459] width 75 height 15
click at [1100, 457] on span "button" at bounding box center [1171, 459] width 7 height 7
click at [651, 610] on div "24 FPS 720P 00:00:00 fullscreen Paul Ermlich Subject - Chrome settings" at bounding box center [429, 595] width 727 height 302
drag, startPoint x: 1003, startPoint y: 260, endPoint x: 890, endPoint y: 254, distance: 112.9
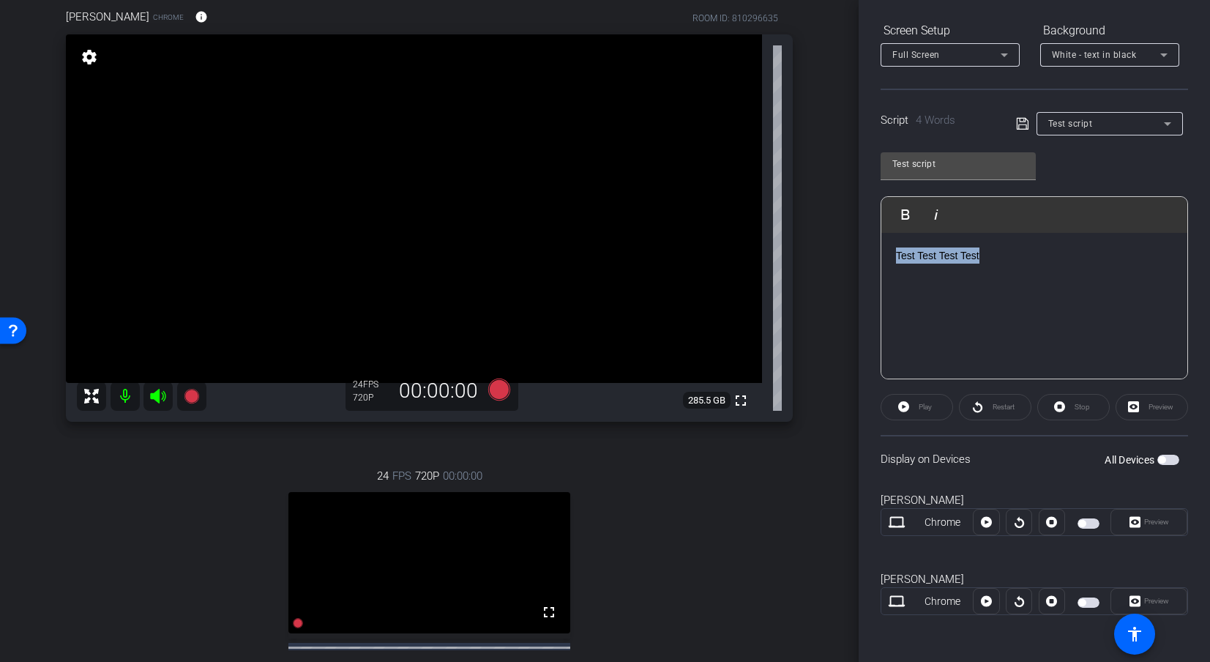
click at [890, 254] on div "Test Test Test Test" at bounding box center [1034, 306] width 306 height 146
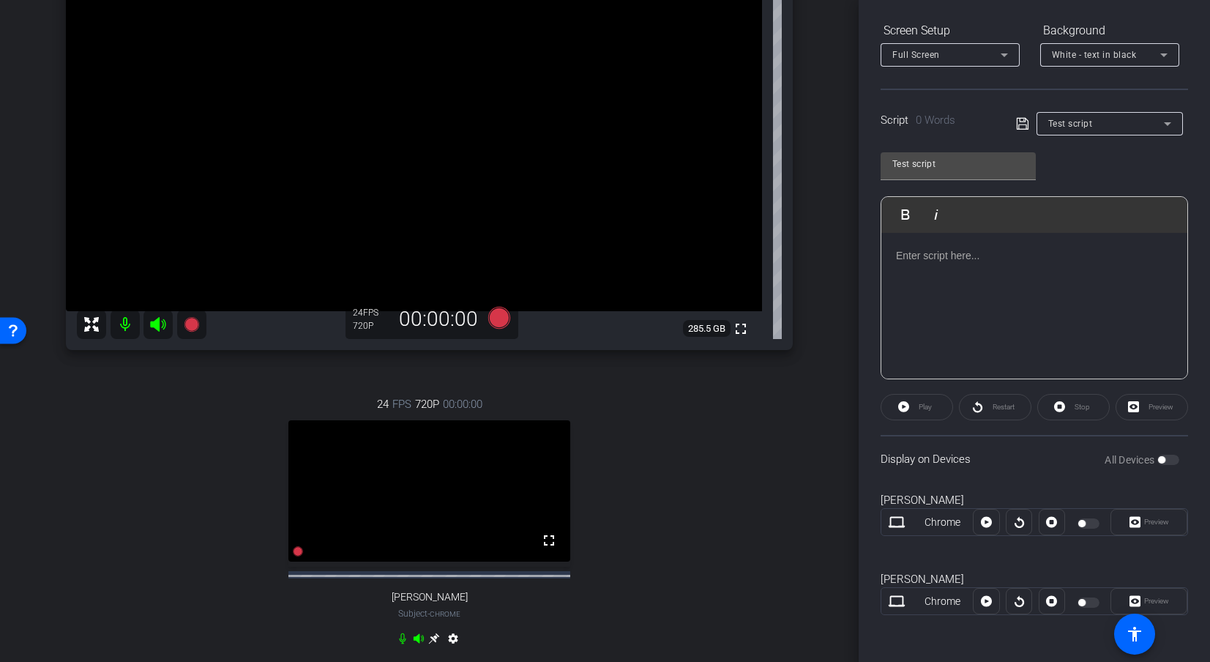
scroll to position [235, 0]
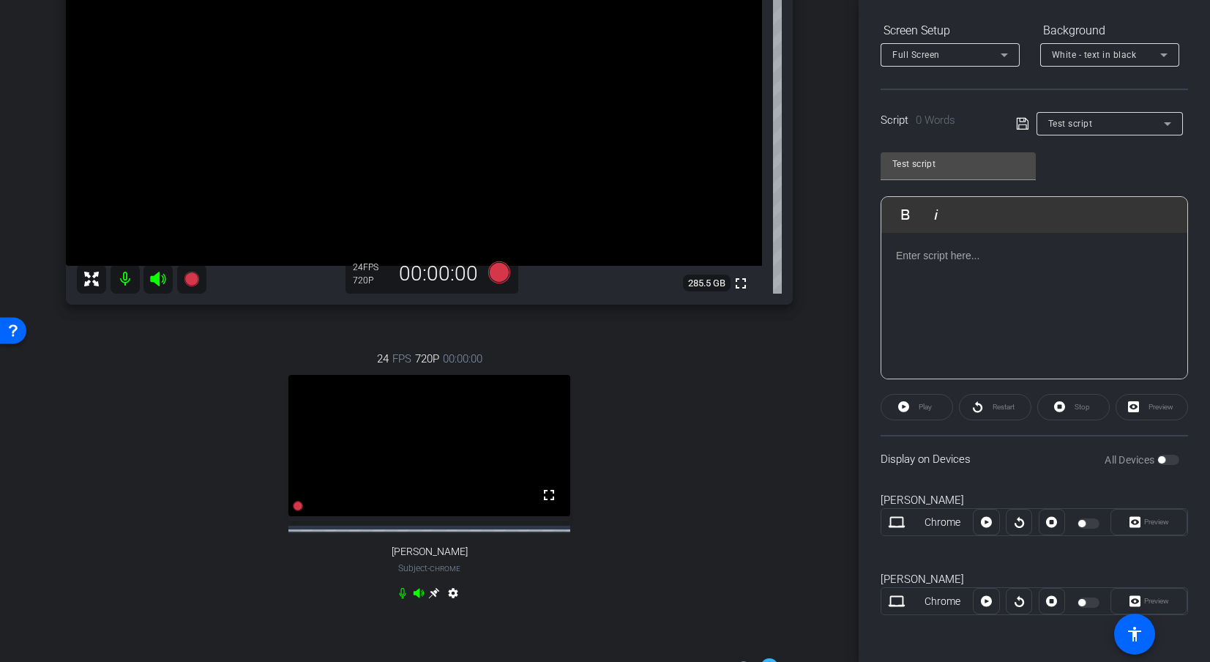
click at [430, 599] on icon at bounding box center [434, 593] width 11 height 11
click at [430, 605] on div "settings" at bounding box center [429, 596] width 65 height 18
click at [430, 599] on icon at bounding box center [434, 593] width 12 height 12
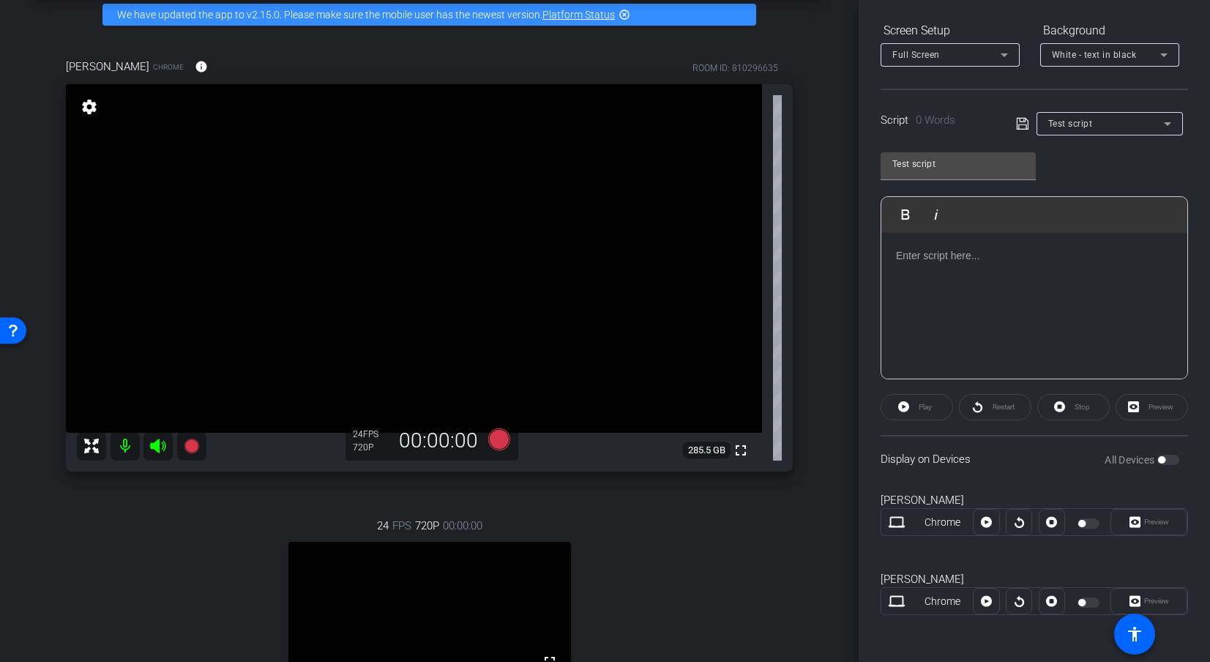
scroll to position [0, 0]
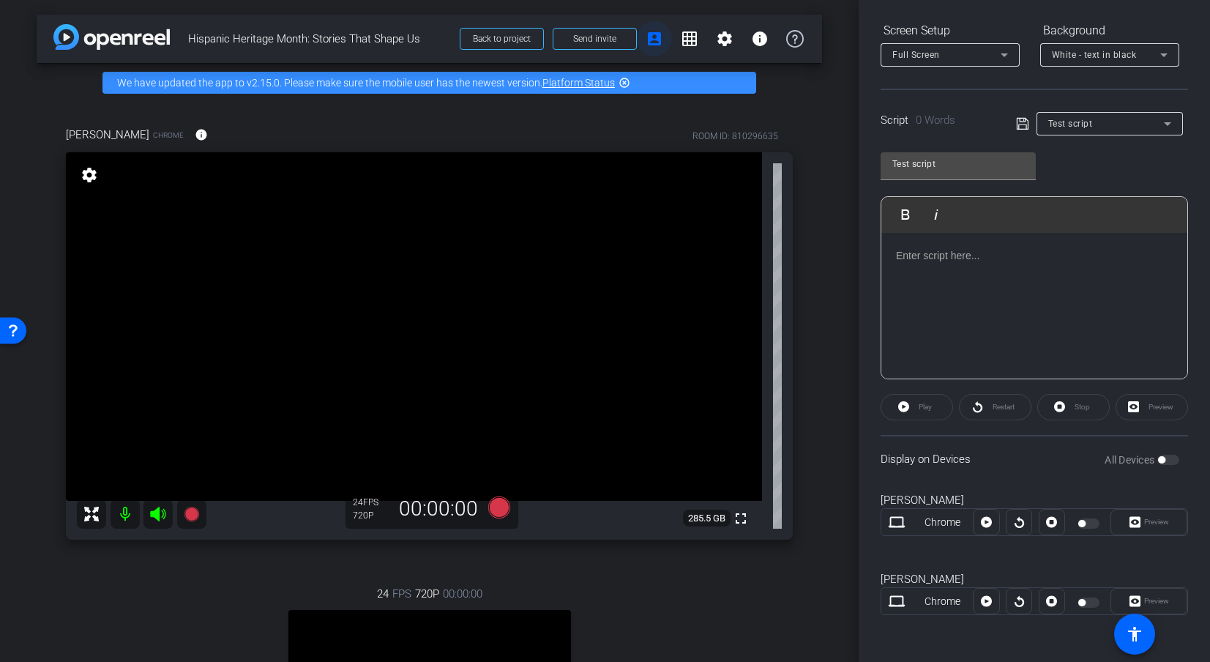
click at [647, 40] on mat-icon "account_box" at bounding box center [655, 39] width 18 height 18
click at [646, 40] on mat-icon "account_box" at bounding box center [655, 39] width 18 height 18
click at [646, 45] on mat-icon "account_box" at bounding box center [655, 39] width 18 height 18
click at [683, 42] on mat-icon "grid_on" at bounding box center [690, 39] width 18 height 18
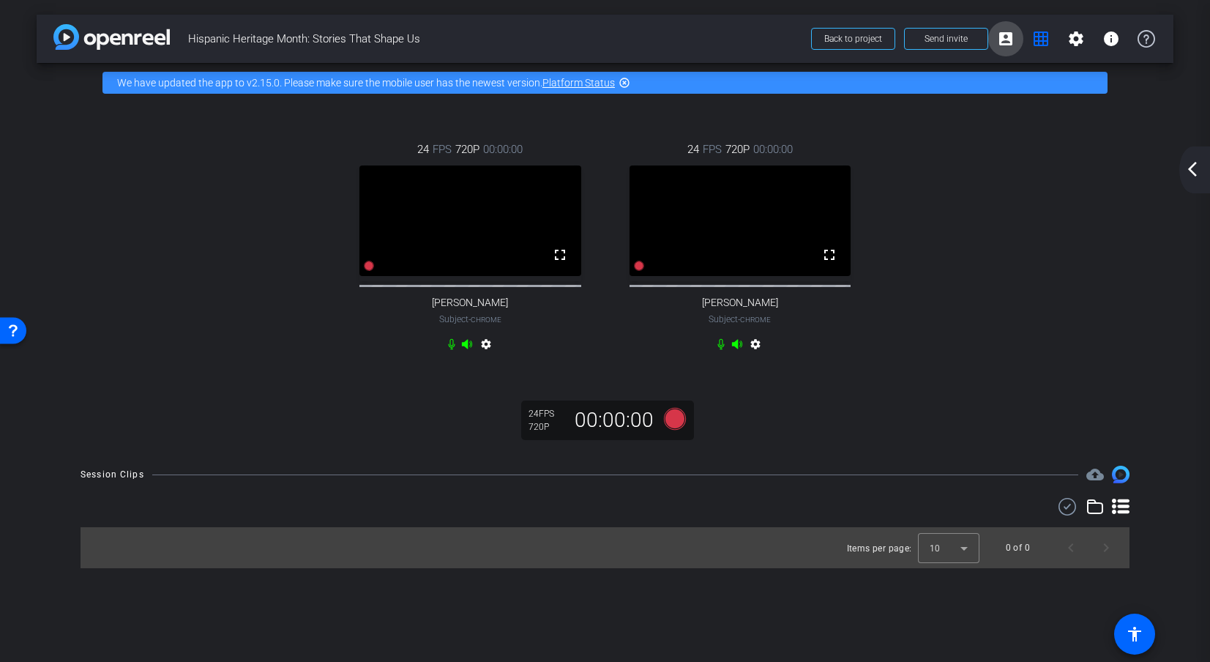
click at [1008, 40] on mat-icon "account_box" at bounding box center [1006, 39] width 18 height 18
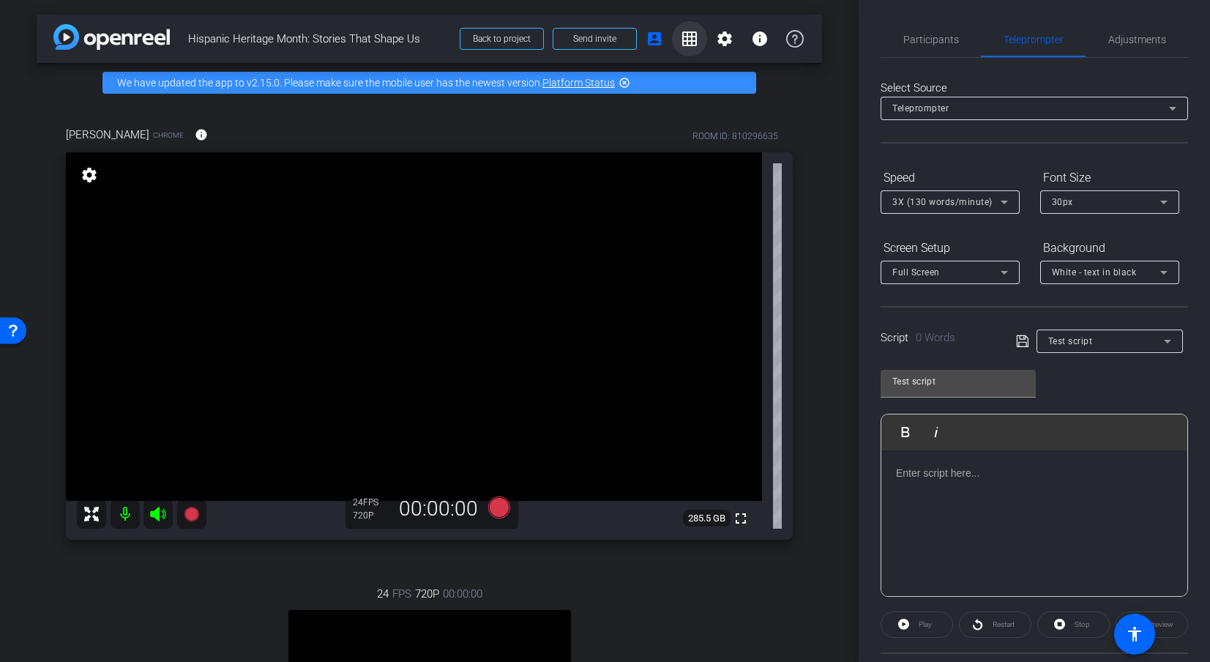
click at [681, 41] on mat-icon "grid_on" at bounding box center [690, 39] width 18 height 18
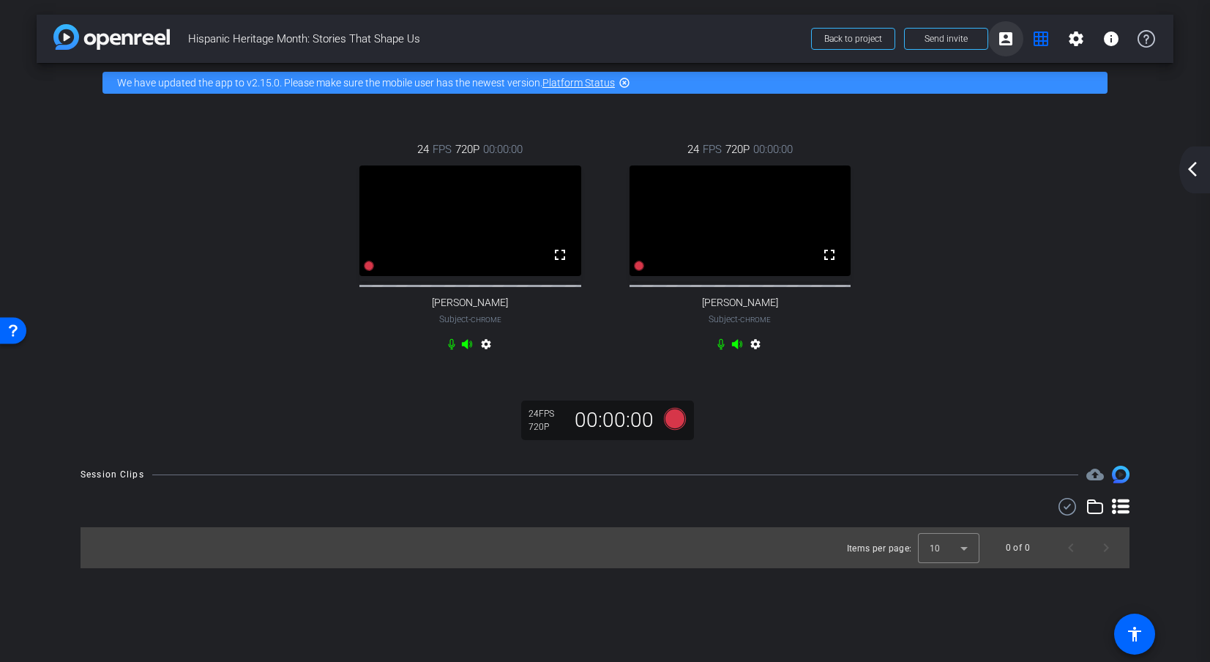
click at [1010, 44] on mat-icon "account_box" at bounding box center [1006, 39] width 18 height 18
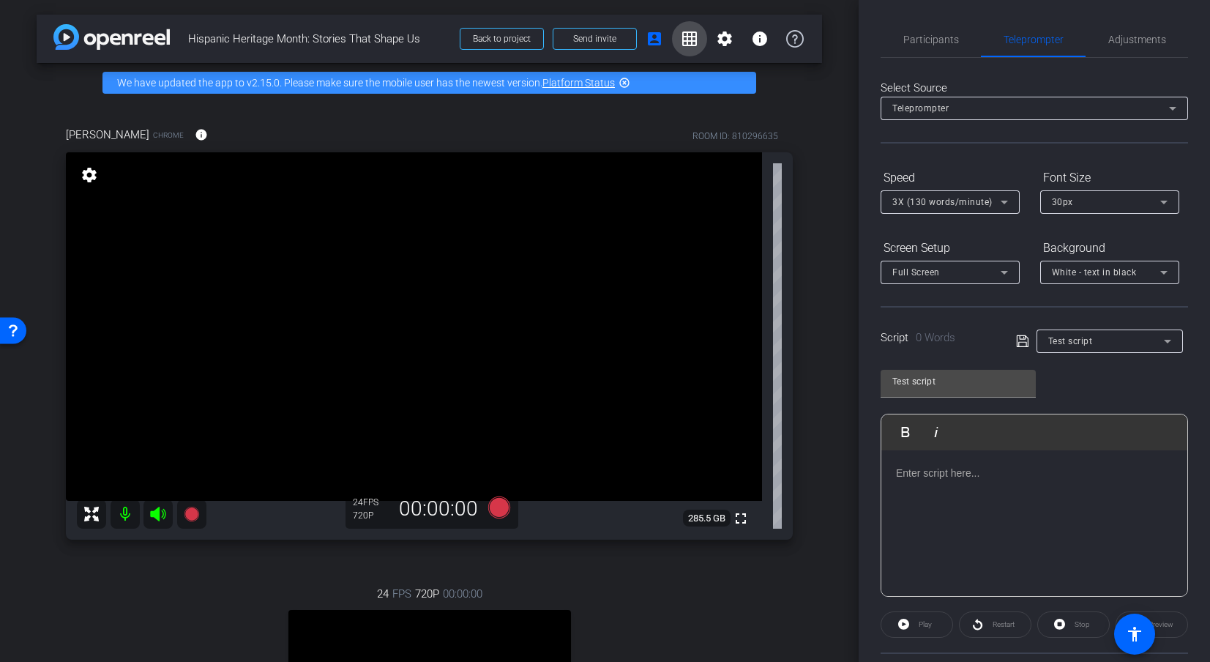
click at [681, 39] on mat-icon "grid_on" at bounding box center [690, 39] width 18 height 18
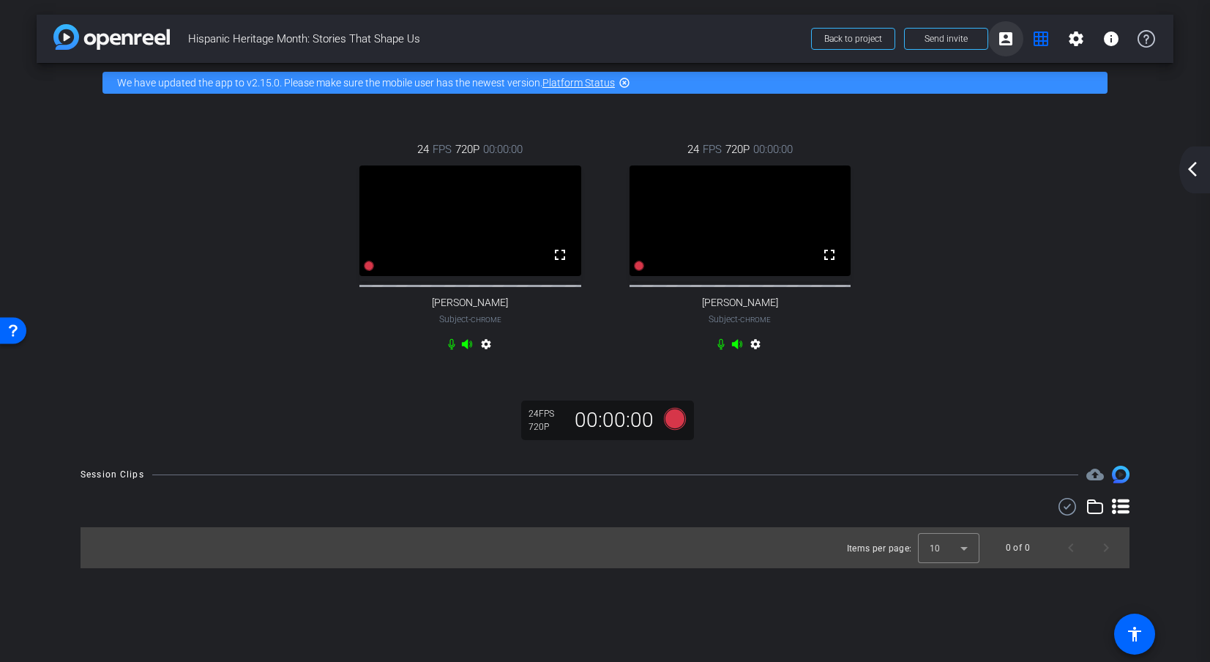
click at [1003, 42] on mat-icon "account_box" at bounding box center [1006, 39] width 18 height 18
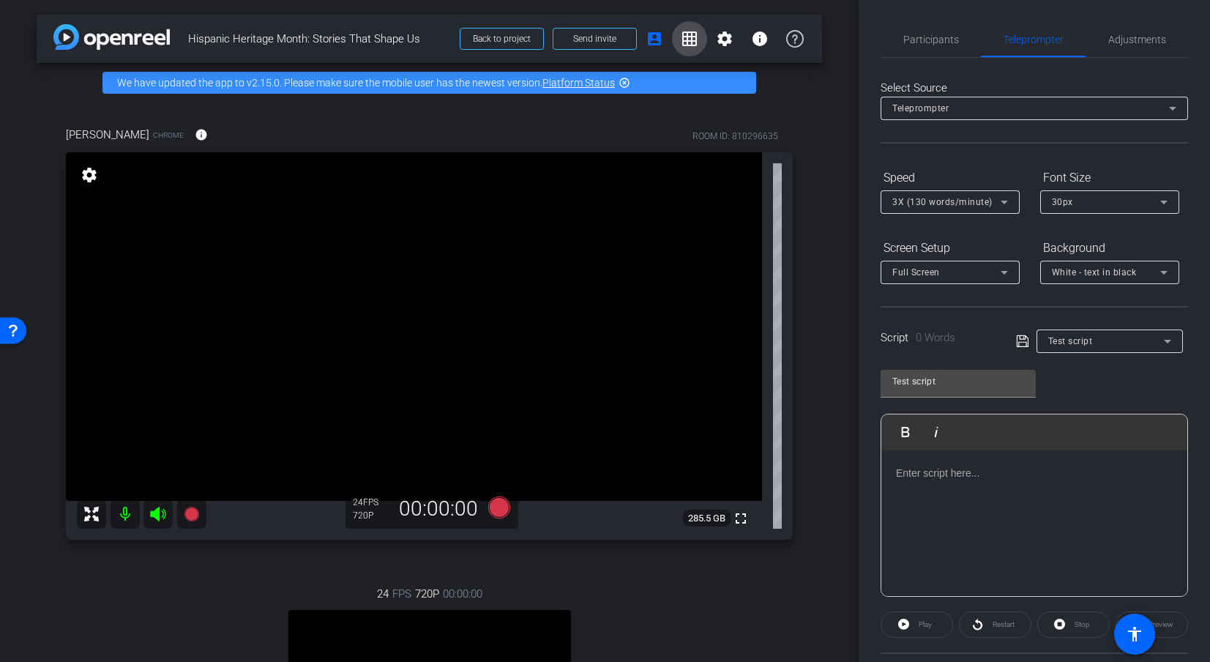
click at [681, 34] on mat-icon "grid_on" at bounding box center [690, 39] width 18 height 18
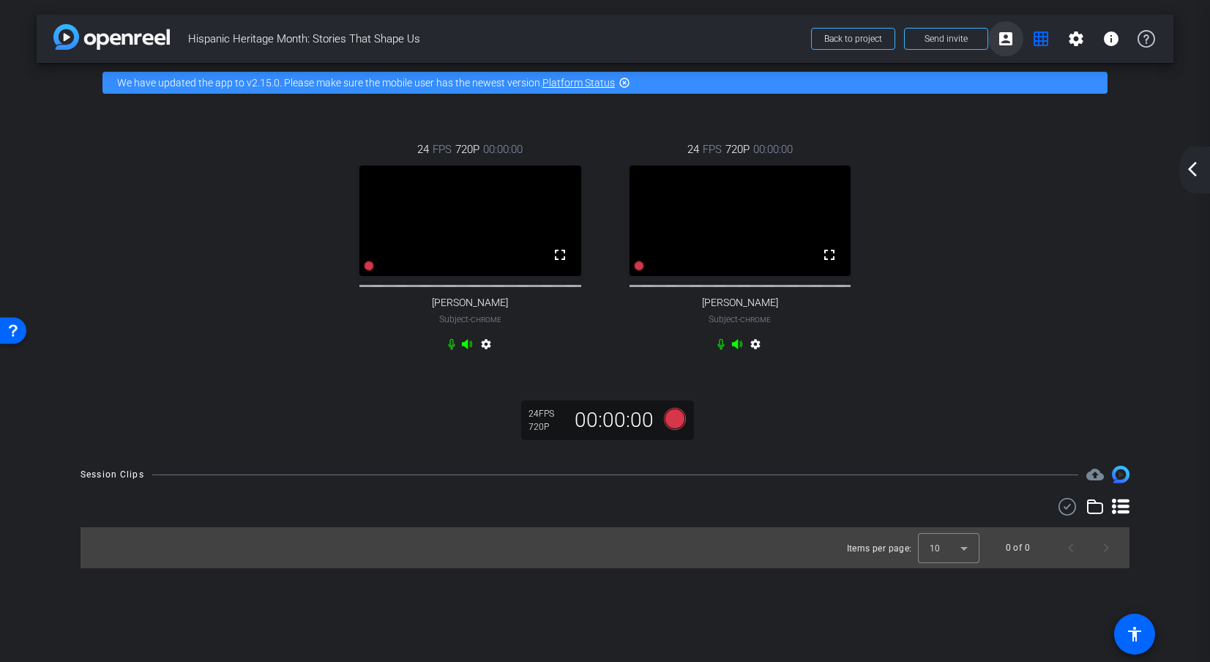
click at [1002, 36] on mat-icon "account_box" at bounding box center [1006, 39] width 18 height 18
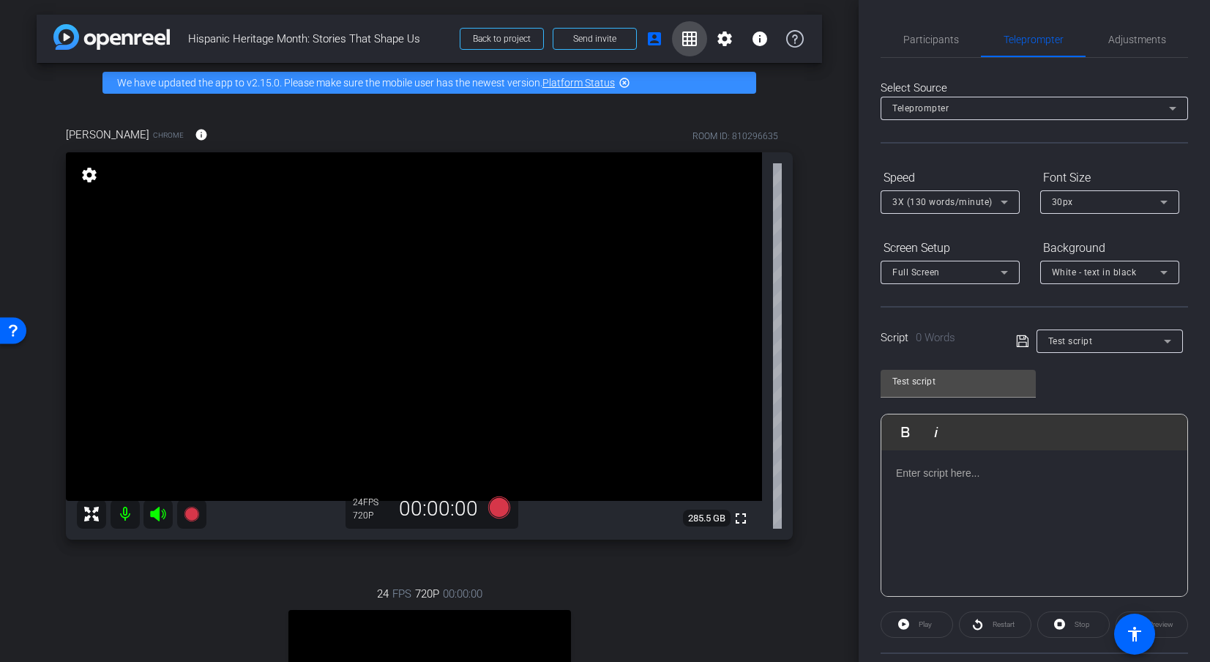
click at [681, 31] on mat-icon "grid_on" at bounding box center [690, 39] width 18 height 18
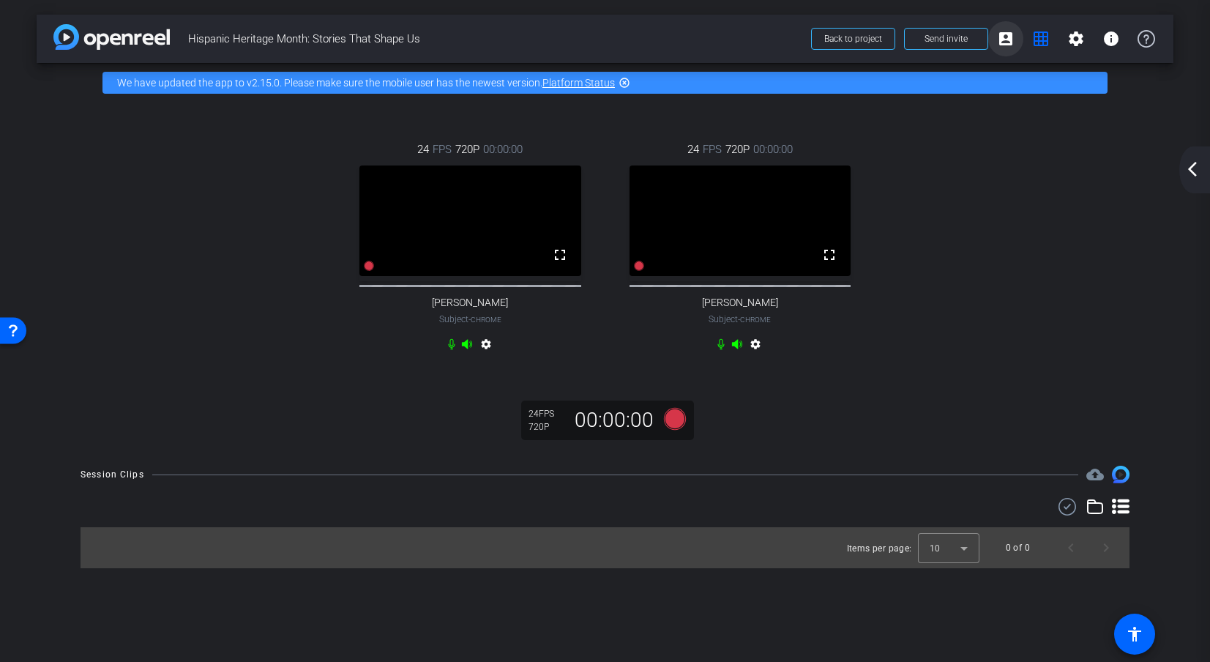
click at [1008, 42] on mat-icon "account_box" at bounding box center [1006, 39] width 18 height 18
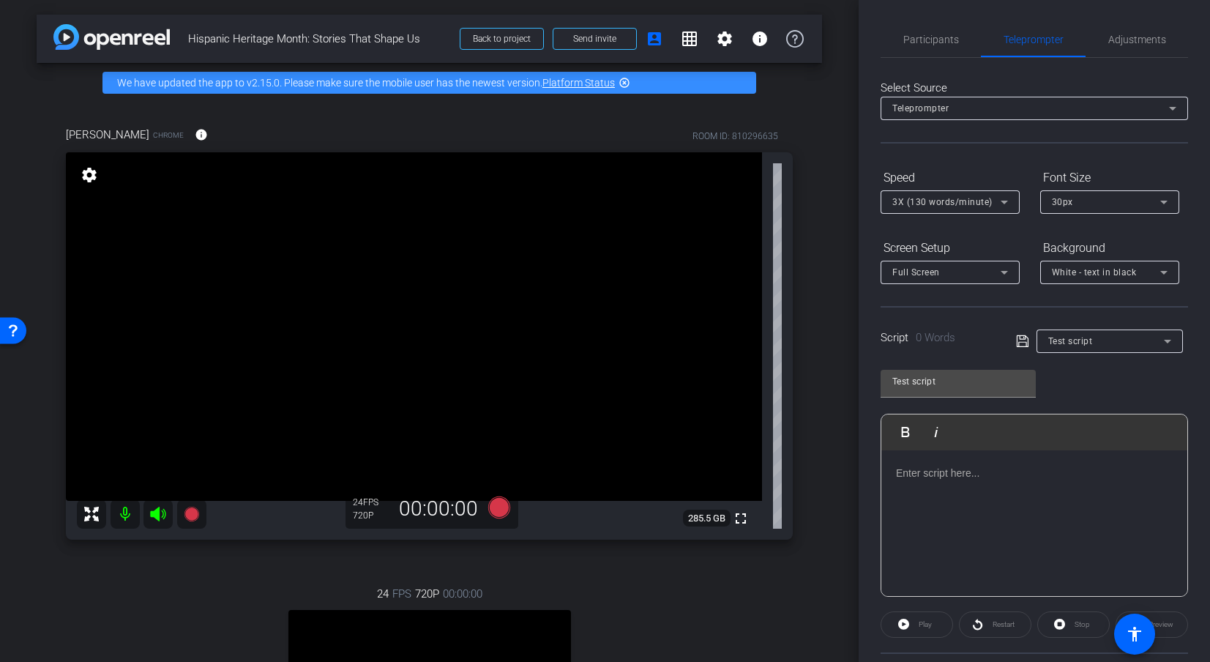
click at [90, 171] on mat-icon "settings" at bounding box center [89, 175] width 20 height 18
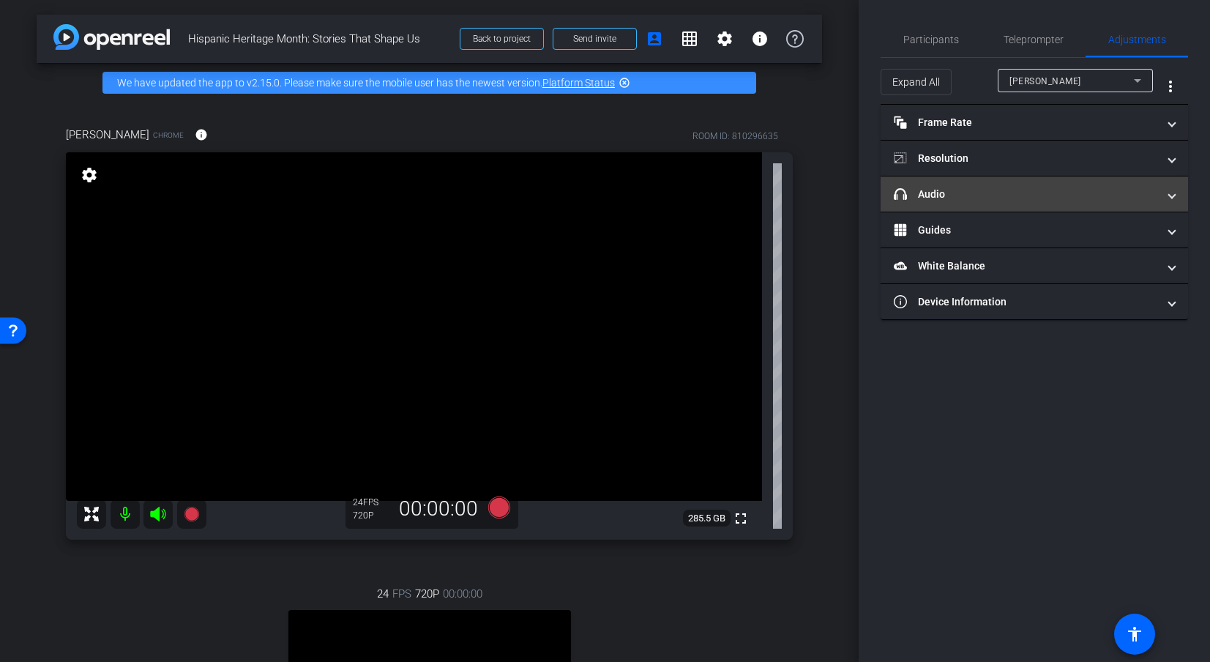
click at [936, 187] on mat-panel-title "headphone icon Audio" at bounding box center [1026, 194] width 264 height 15
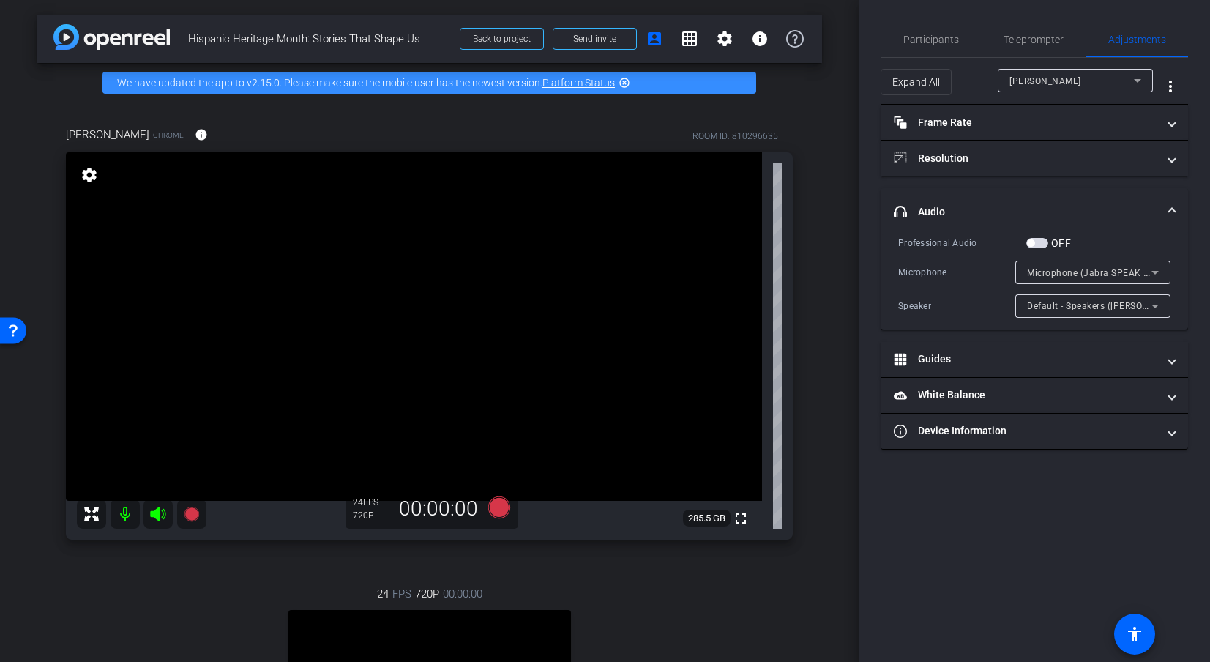
click at [1096, 269] on span "Microphone (Jabra SPEAK 410 USB)" at bounding box center [1105, 272] width 156 height 12
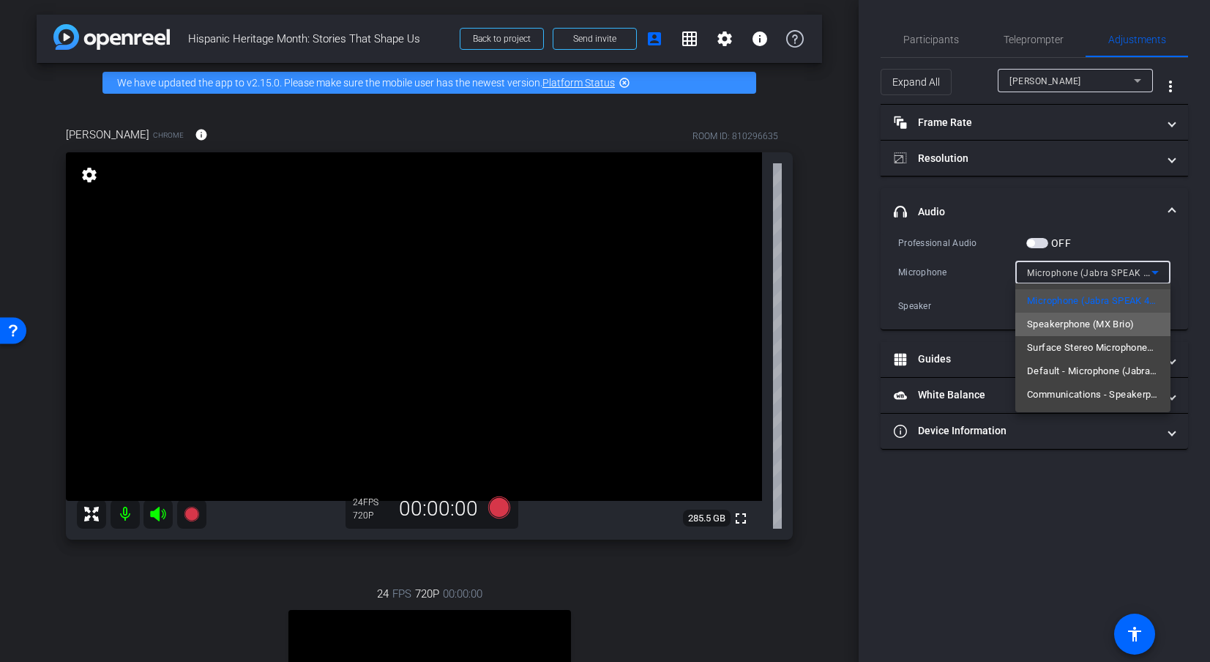
click at [1100, 325] on span "Speakerphone (MX Brio)" at bounding box center [1080, 324] width 107 height 18
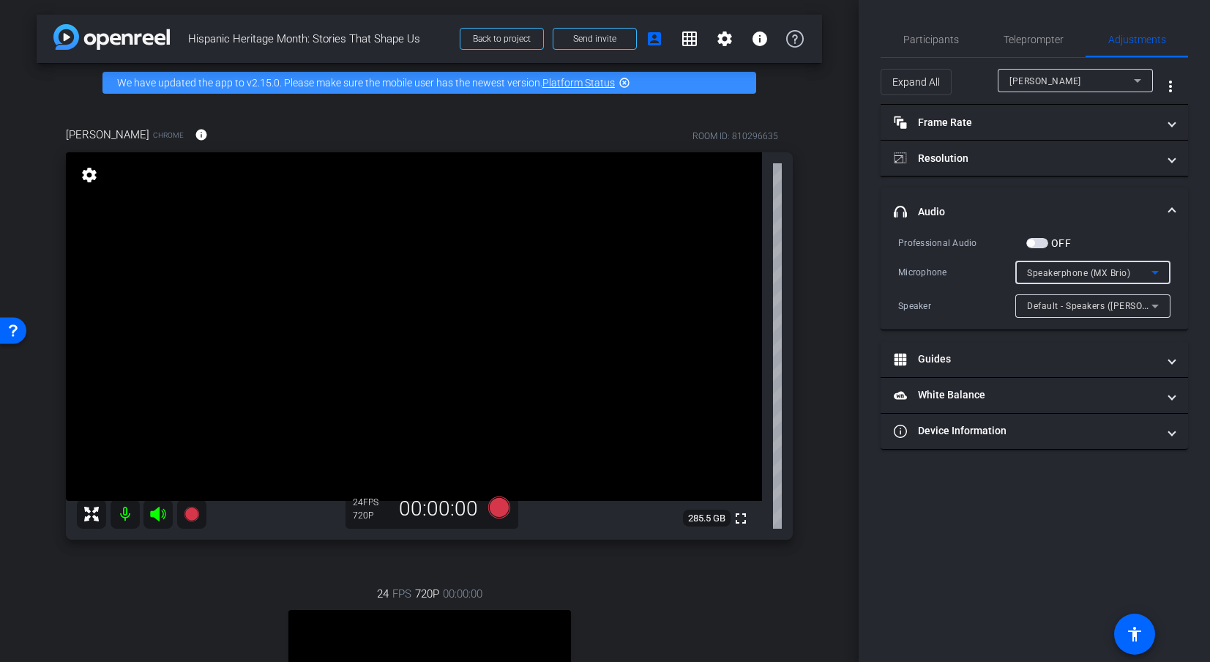
click at [1100, 272] on icon at bounding box center [1154, 273] width 7 height 4
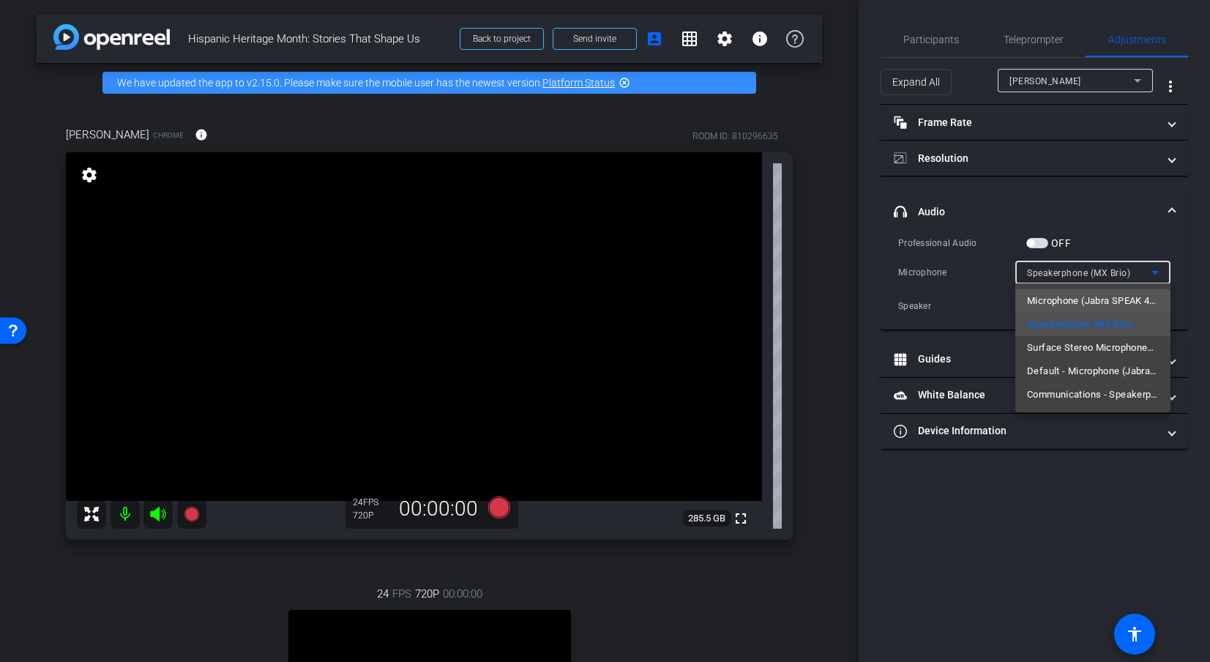
click at [1100, 299] on span "Microphone (Jabra SPEAK 410 USB)" at bounding box center [1093, 301] width 132 height 18
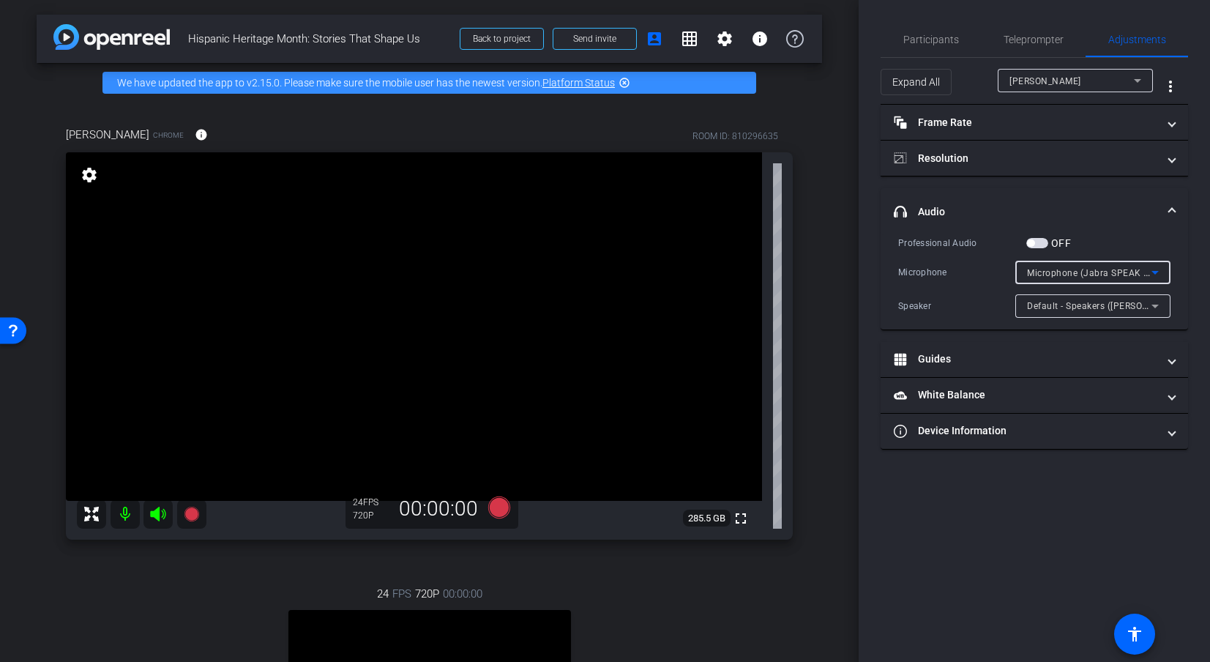
click at [1100, 268] on span "Microphone (Jabra SPEAK 410 USB)" at bounding box center [1105, 272] width 156 height 12
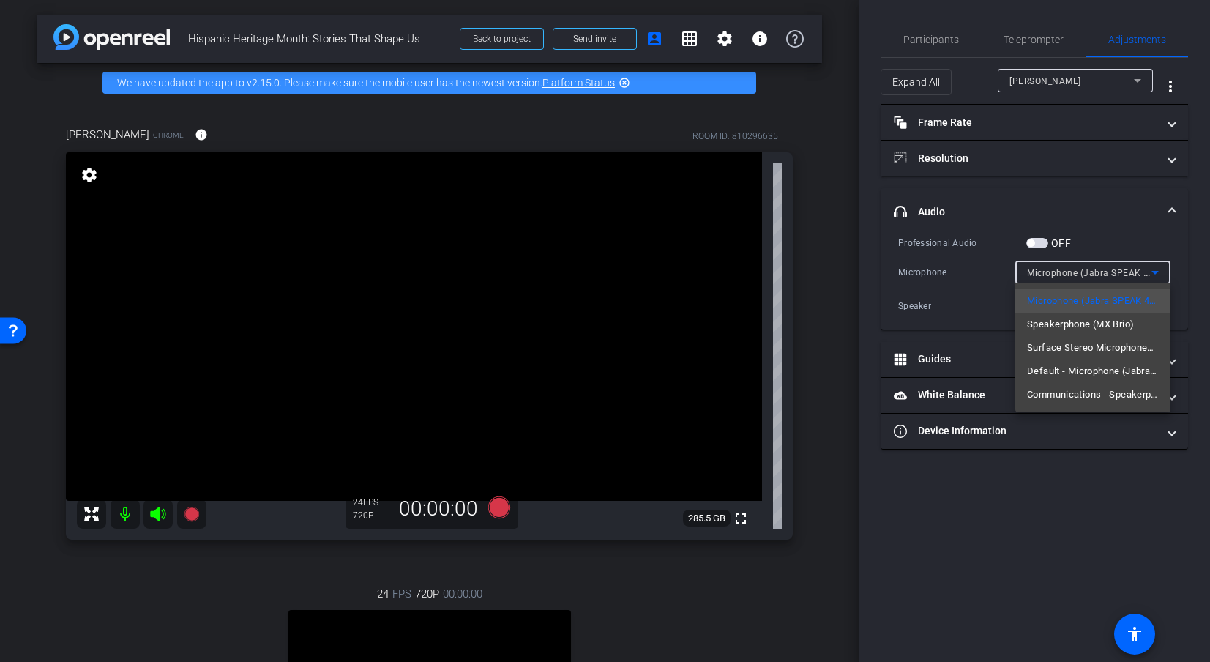
click at [1048, 509] on div at bounding box center [605, 331] width 1210 height 662
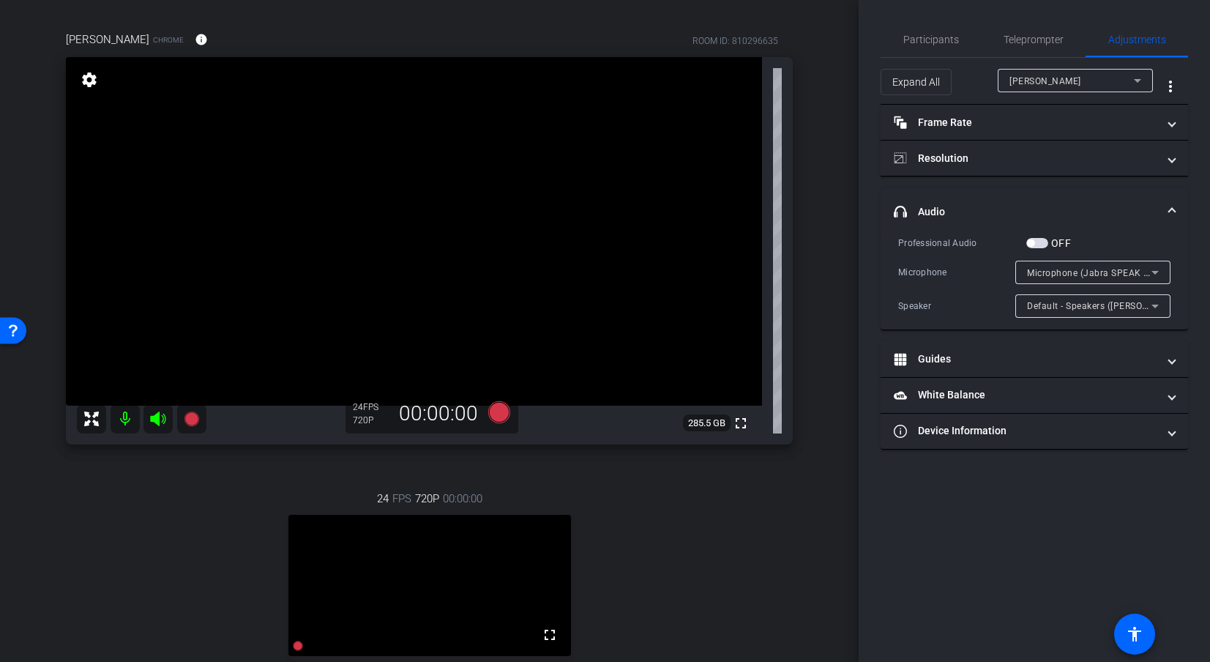
scroll to position [29, 0]
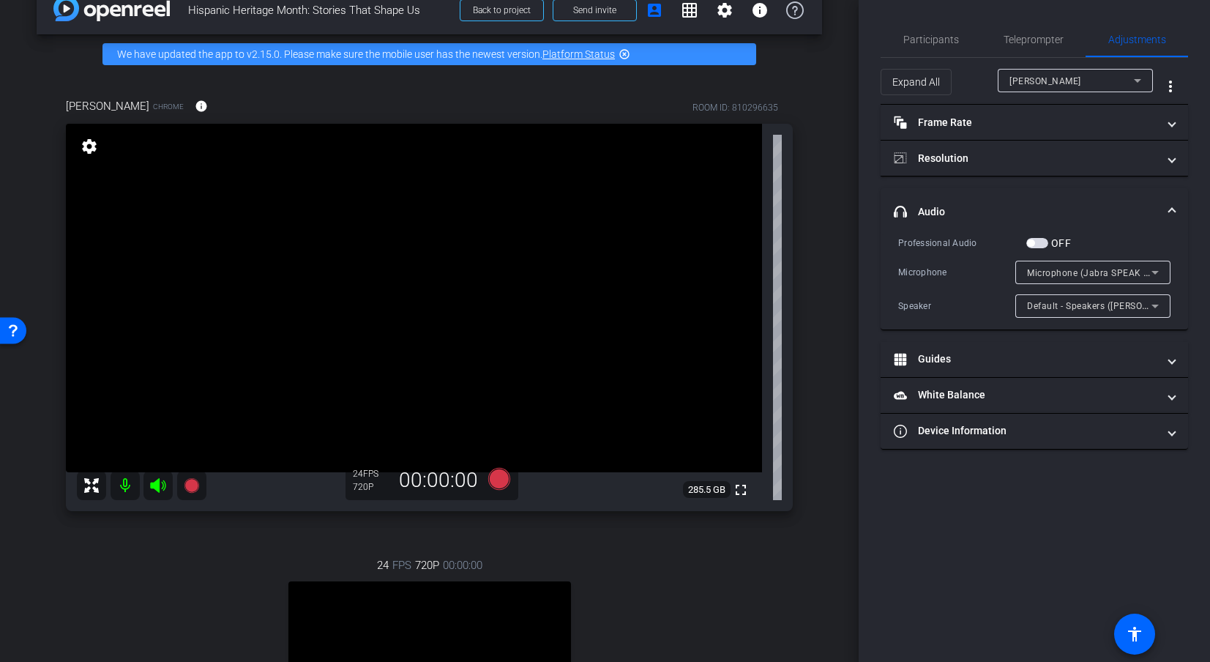
click at [951, 206] on mat-panel-title "headphone icon Audio" at bounding box center [1026, 211] width 264 height 15
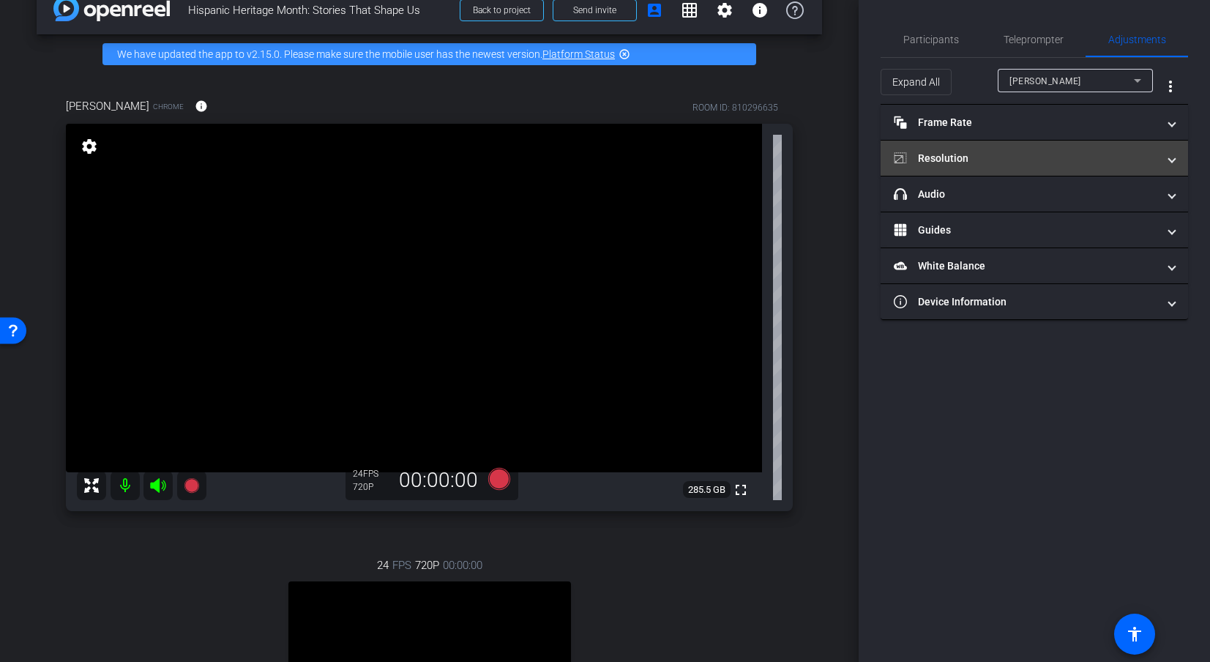
click at [964, 158] on mat-panel-title "Resolution" at bounding box center [1026, 158] width 264 height 15
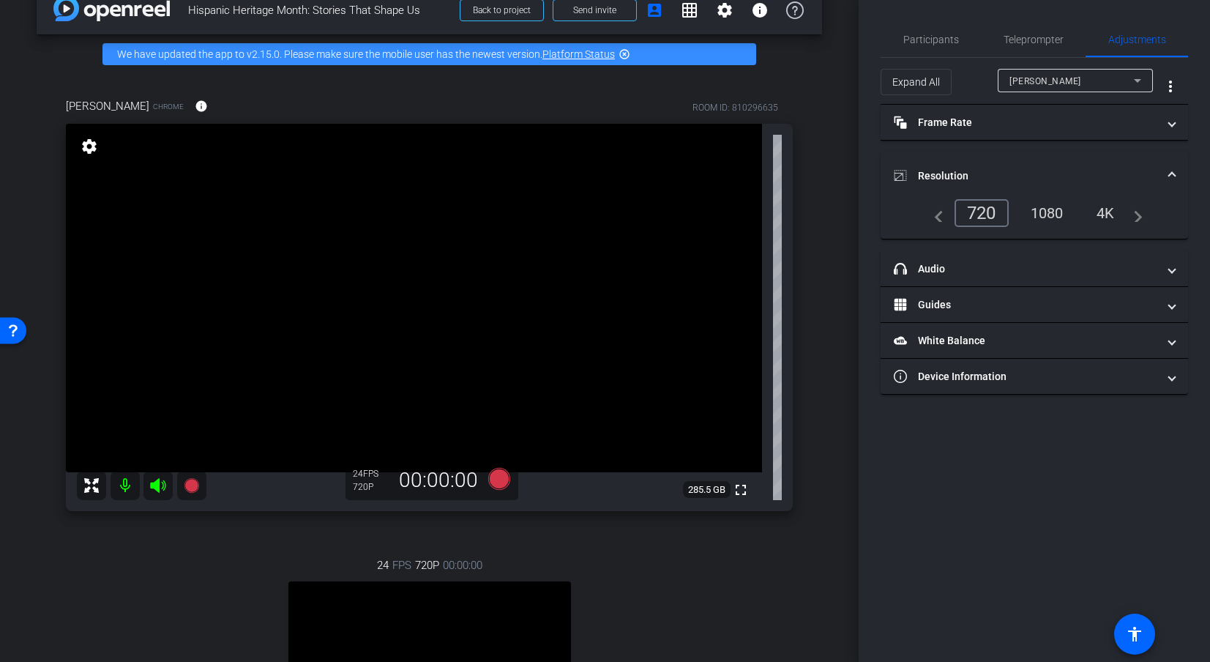
click at [948, 174] on mat-panel-title "Resolution" at bounding box center [1026, 175] width 264 height 15
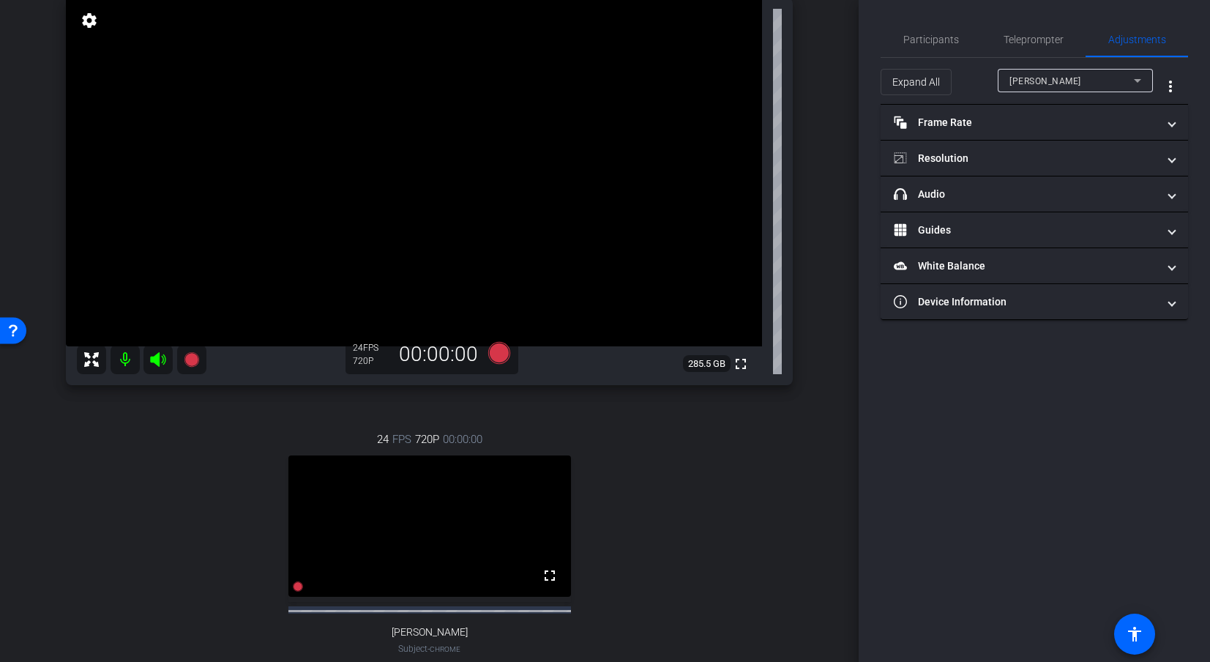
scroll to position [152, 0]
click at [1034, 37] on span "Teleprompter" at bounding box center [1034, 39] width 60 height 10
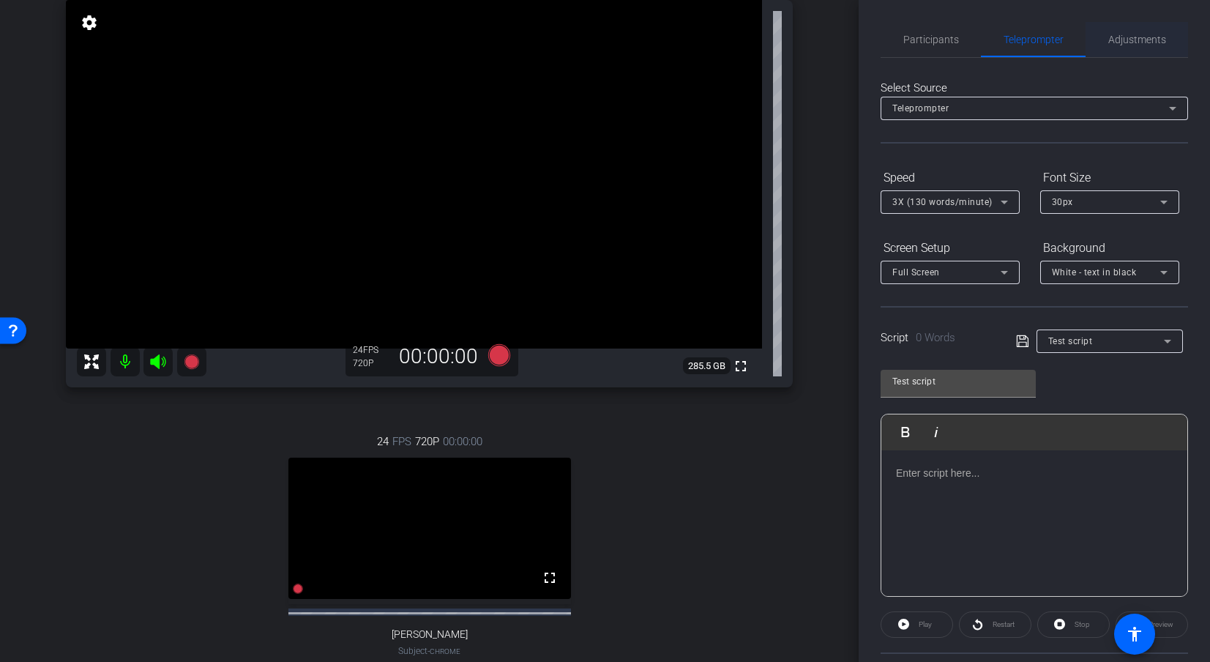
click at [1100, 34] on span "Adjustments" at bounding box center [1137, 39] width 58 height 10
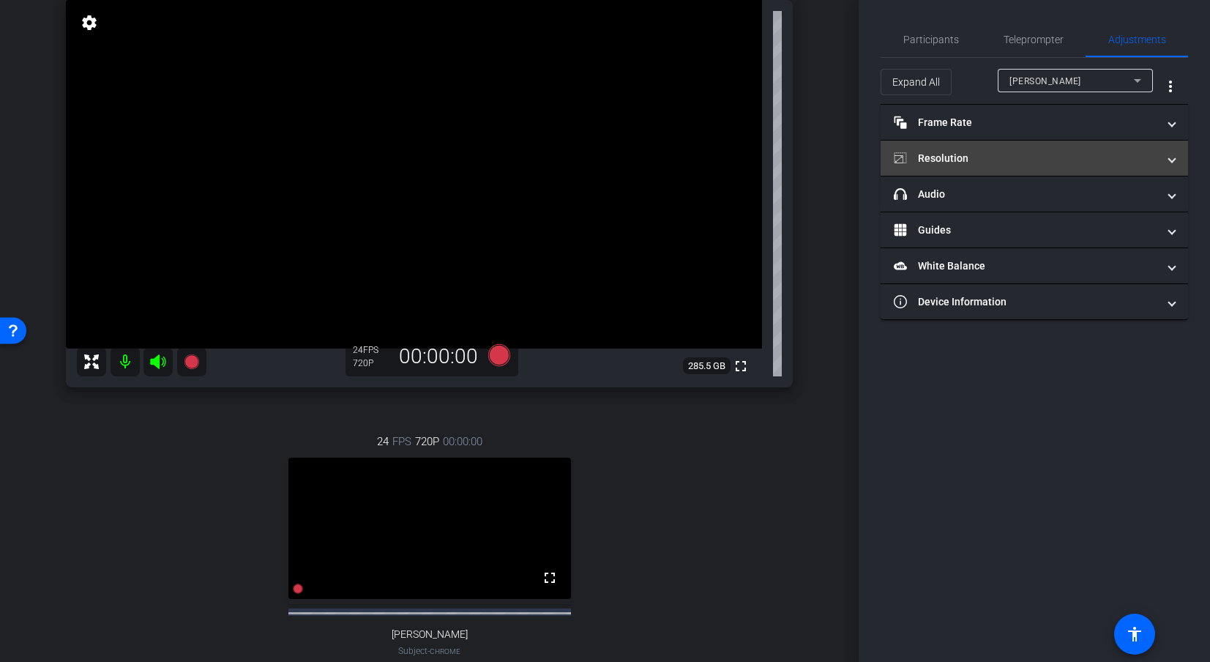
click at [985, 160] on mat-panel-title "Resolution" at bounding box center [1026, 158] width 264 height 15
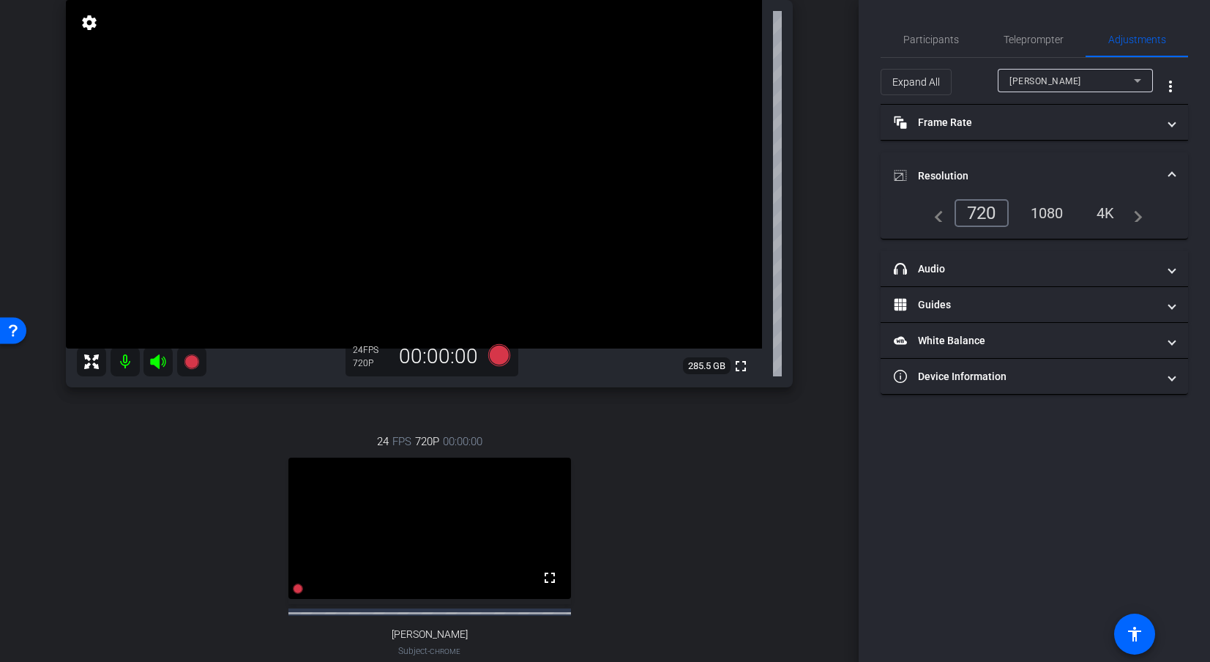
click at [1043, 214] on div "1080" at bounding box center [1047, 213] width 55 height 25
click at [1100, 214] on div "4K" at bounding box center [1106, 213] width 40 height 25
click at [1057, 210] on div "1080" at bounding box center [1047, 213] width 55 height 25
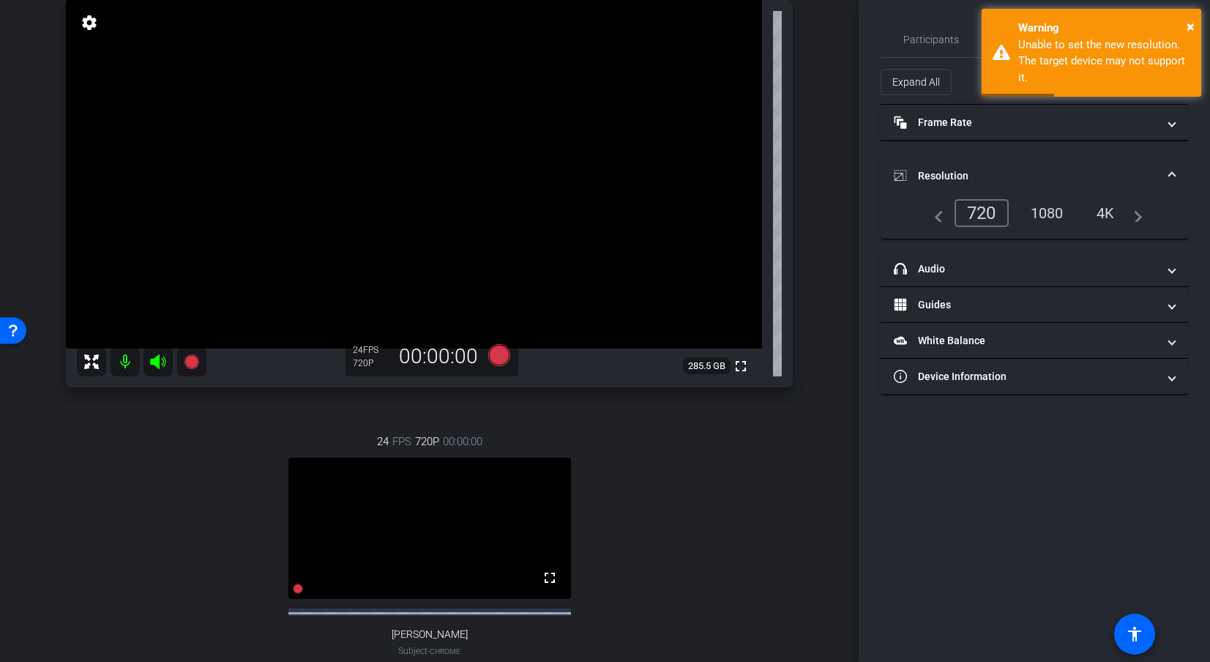
click at [983, 210] on div "720" at bounding box center [982, 213] width 54 height 28
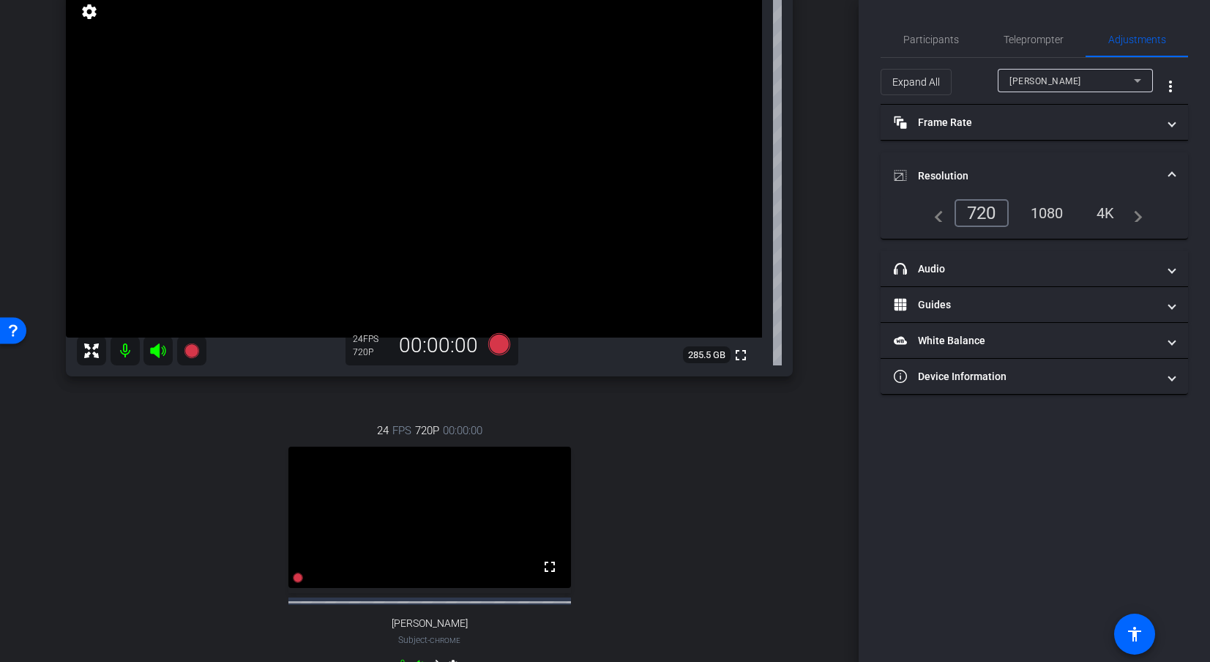
scroll to position [0, 0]
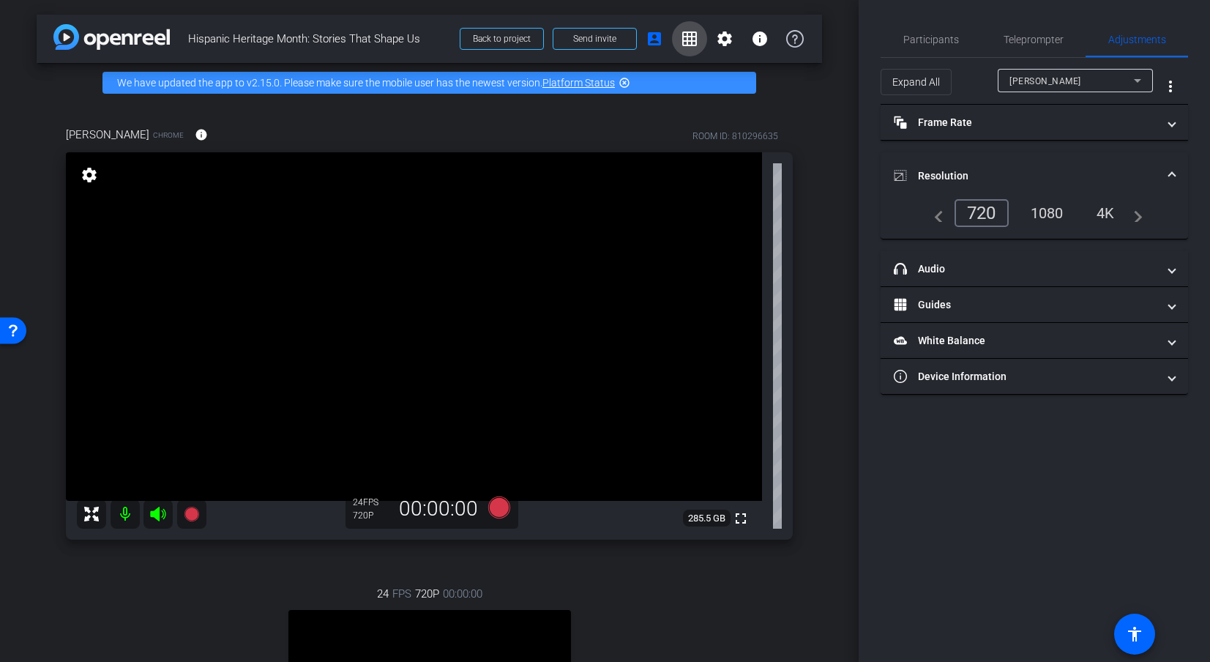
click at [681, 30] on mat-icon "grid_on" at bounding box center [690, 39] width 18 height 18
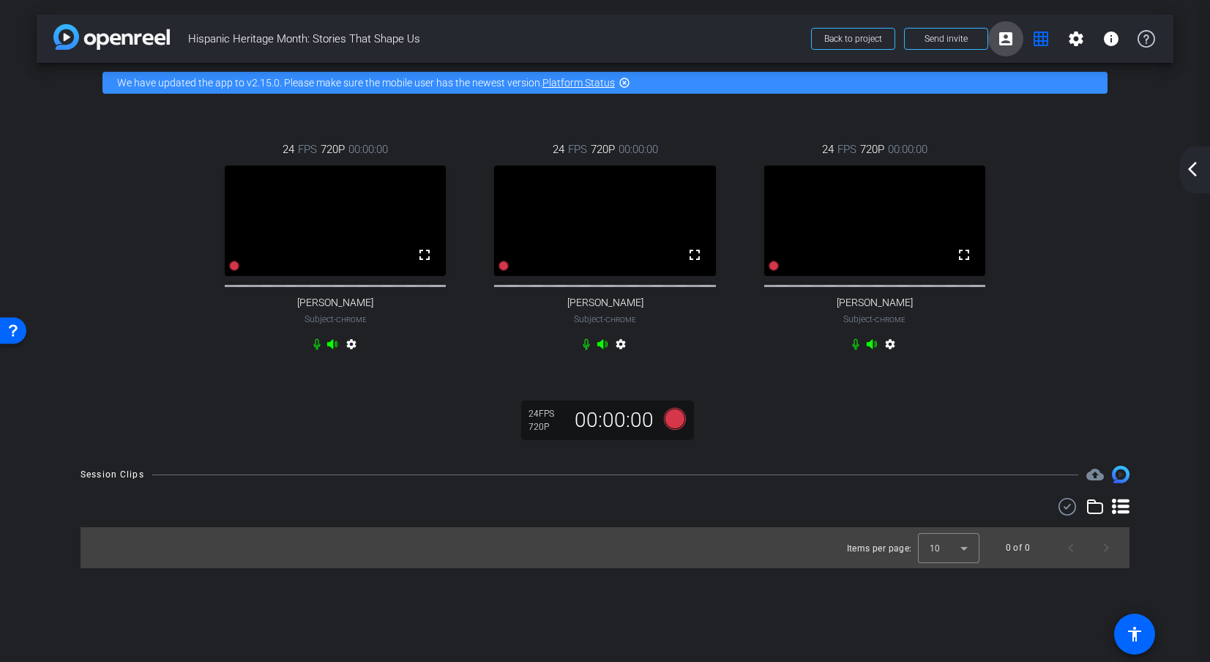
click at [1007, 34] on mat-icon "account_box" at bounding box center [1006, 39] width 18 height 18
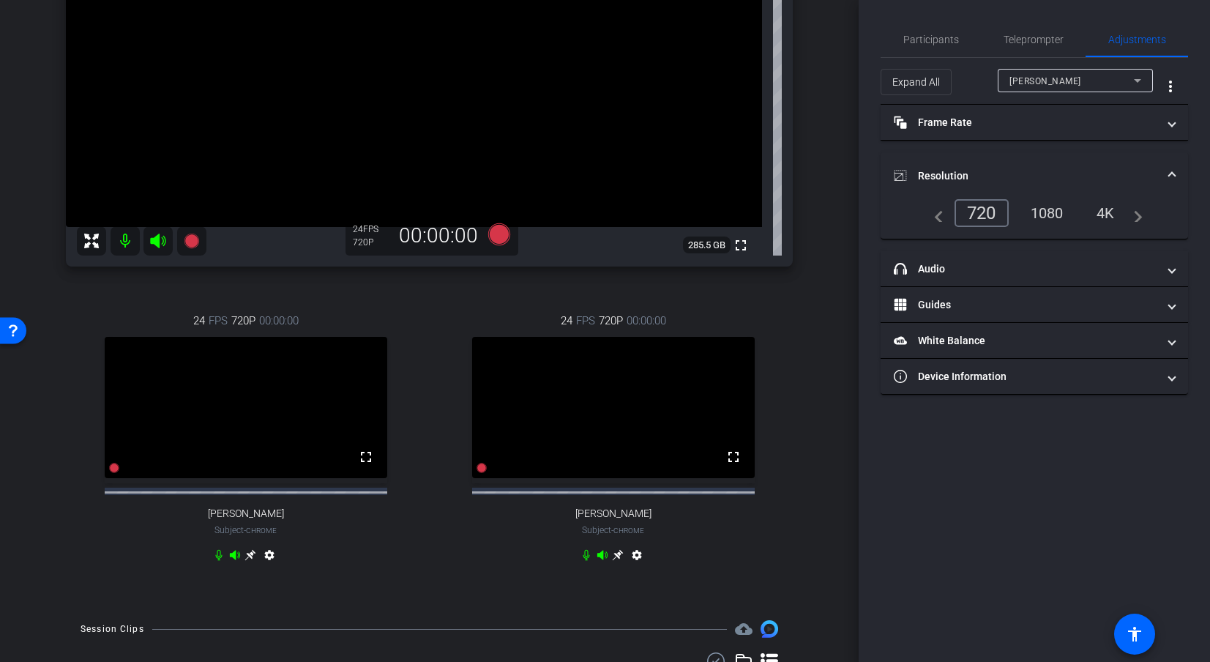
scroll to position [278, 0]
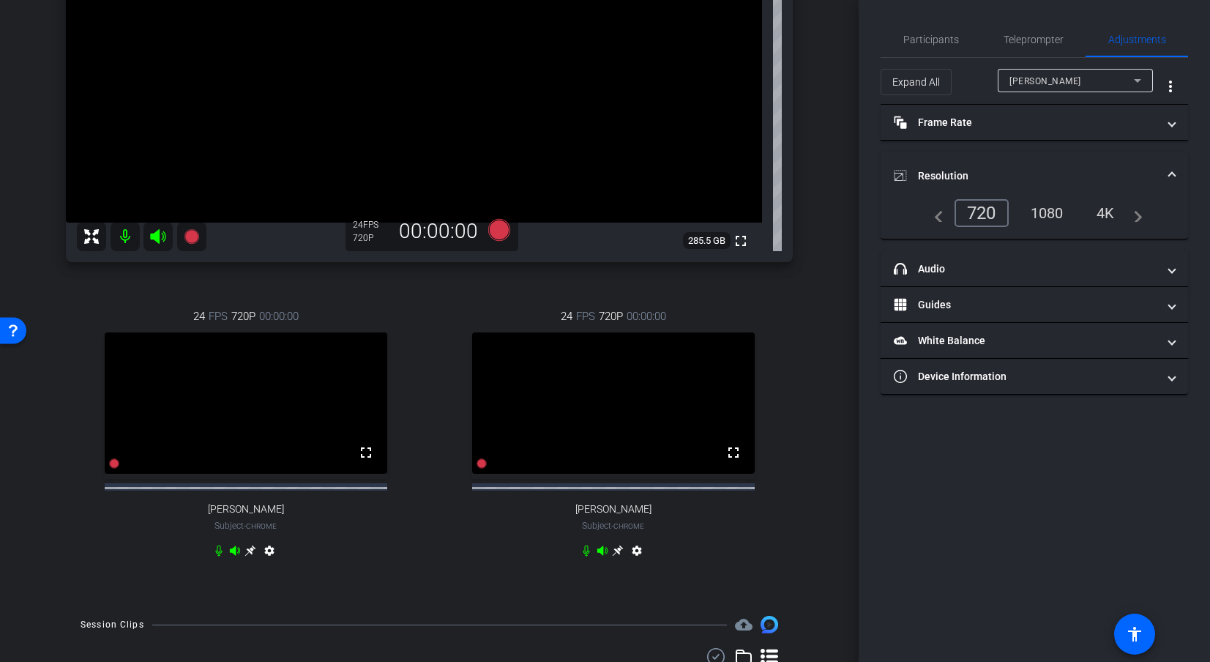
click at [612, 556] on icon at bounding box center [618, 551] width 12 height 12
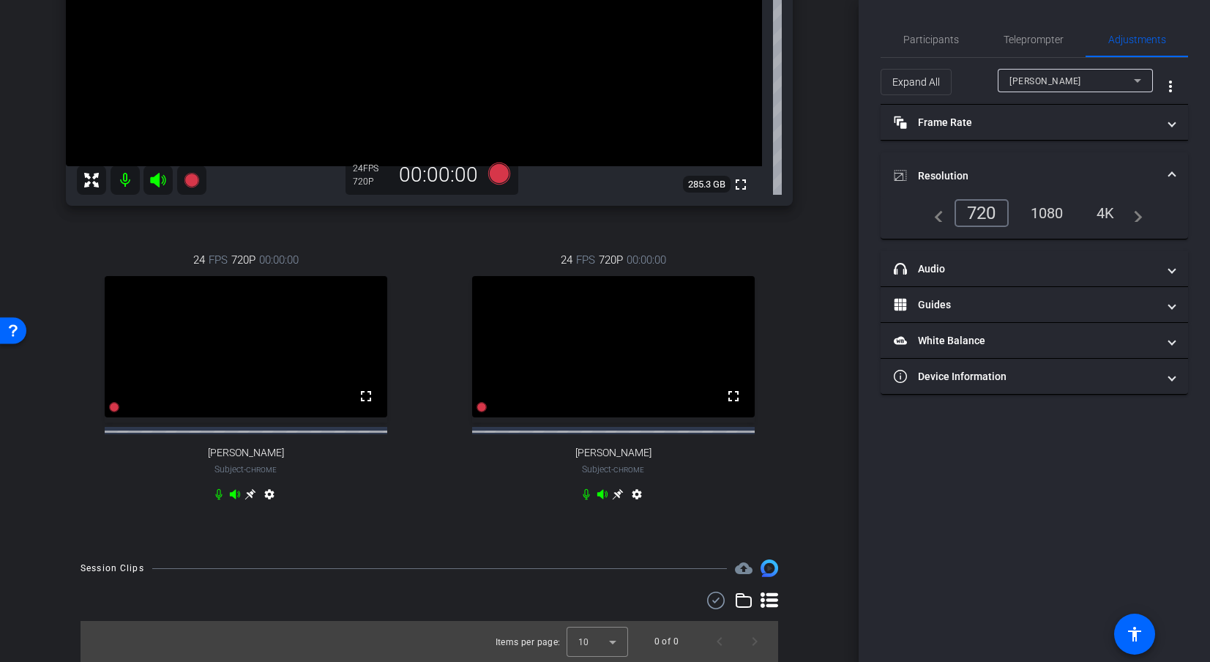
scroll to position [0, 0]
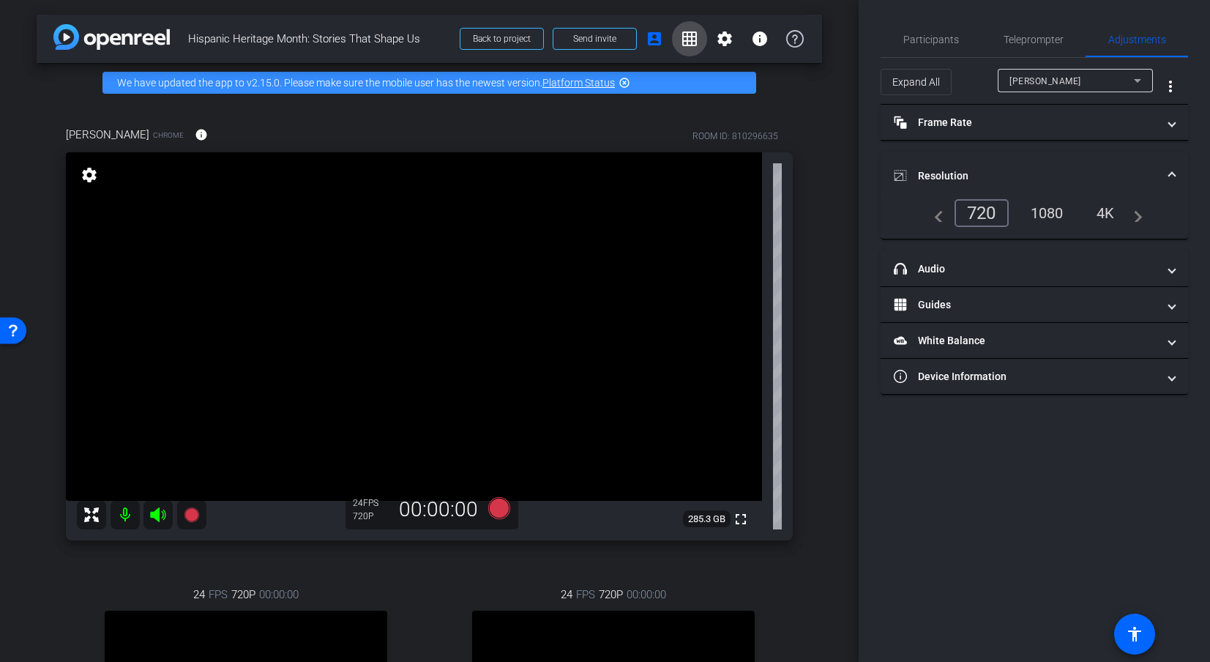
click at [681, 33] on mat-icon "grid_on" at bounding box center [690, 39] width 18 height 18
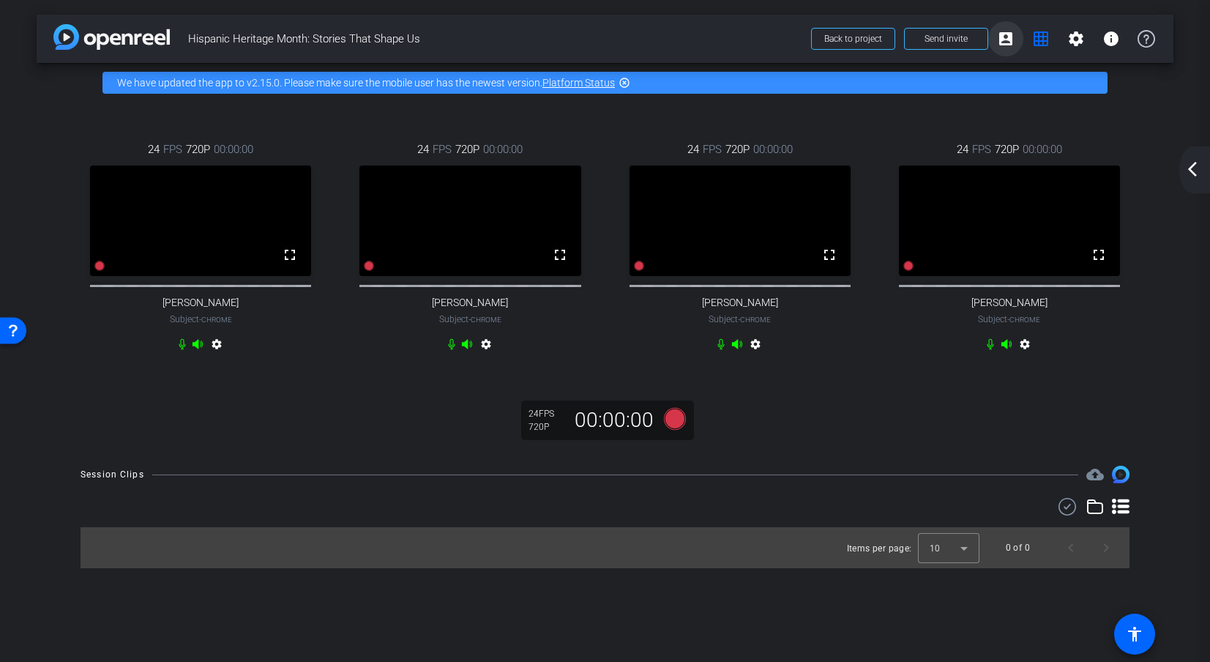
click at [1007, 40] on mat-icon "account_box" at bounding box center [1006, 39] width 18 height 18
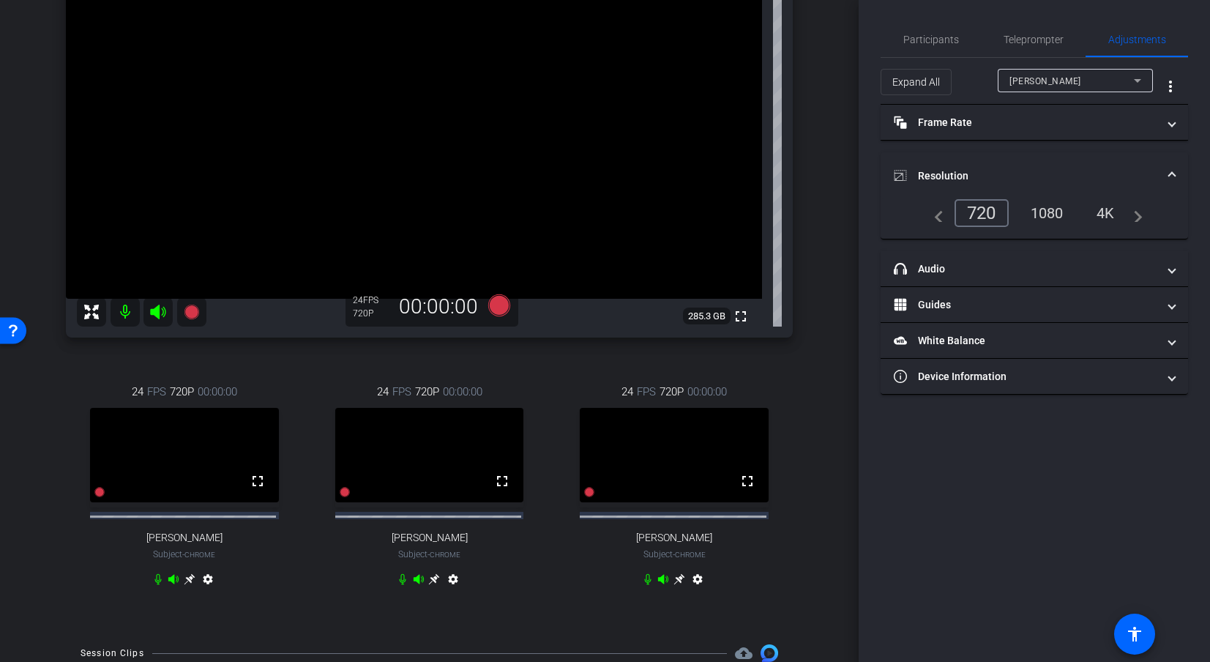
scroll to position [298, 0]
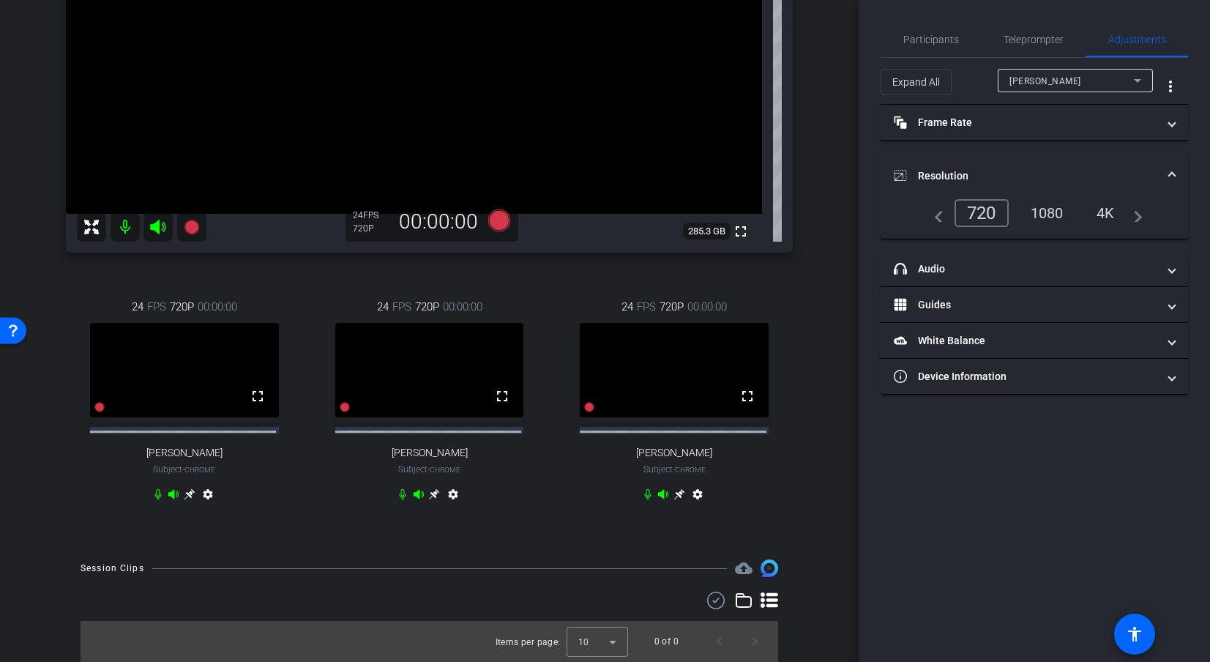
click at [673, 491] on icon at bounding box center [679, 494] width 12 height 12
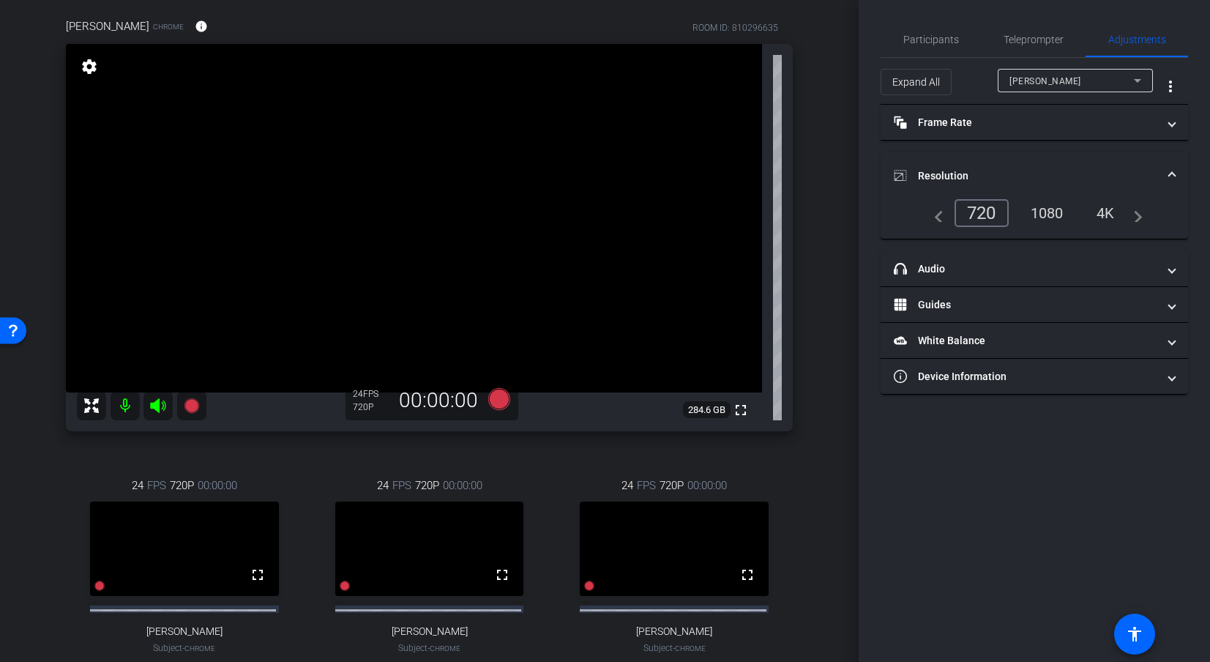
scroll to position [105, 0]
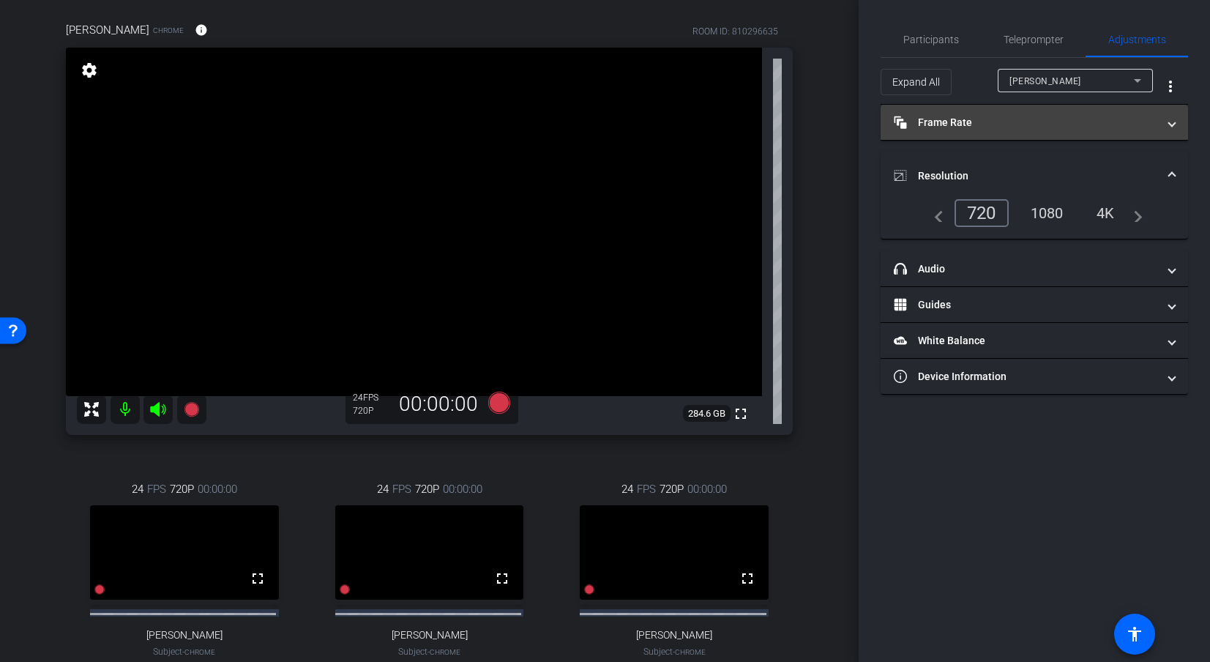
click at [999, 119] on mat-panel-title "Frame Rate Frame Rate" at bounding box center [1026, 122] width 264 height 15
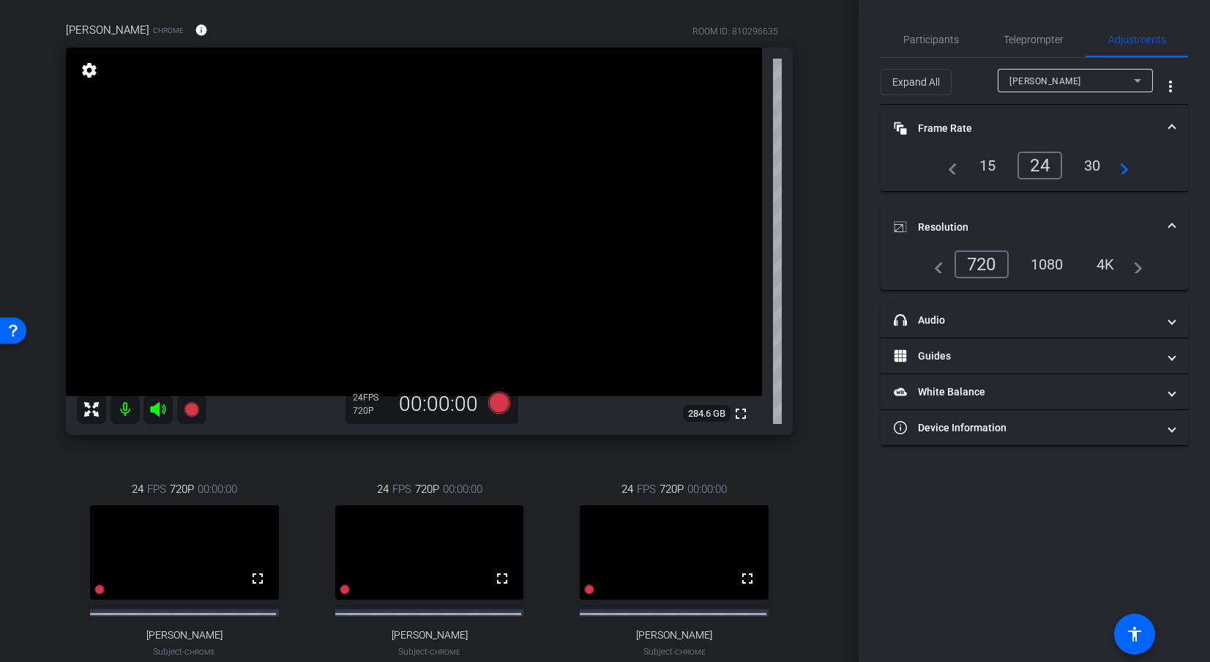
click at [1100, 220] on mat-expansion-panel-header "Resolution" at bounding box center [1034, 227] width 307 height 47
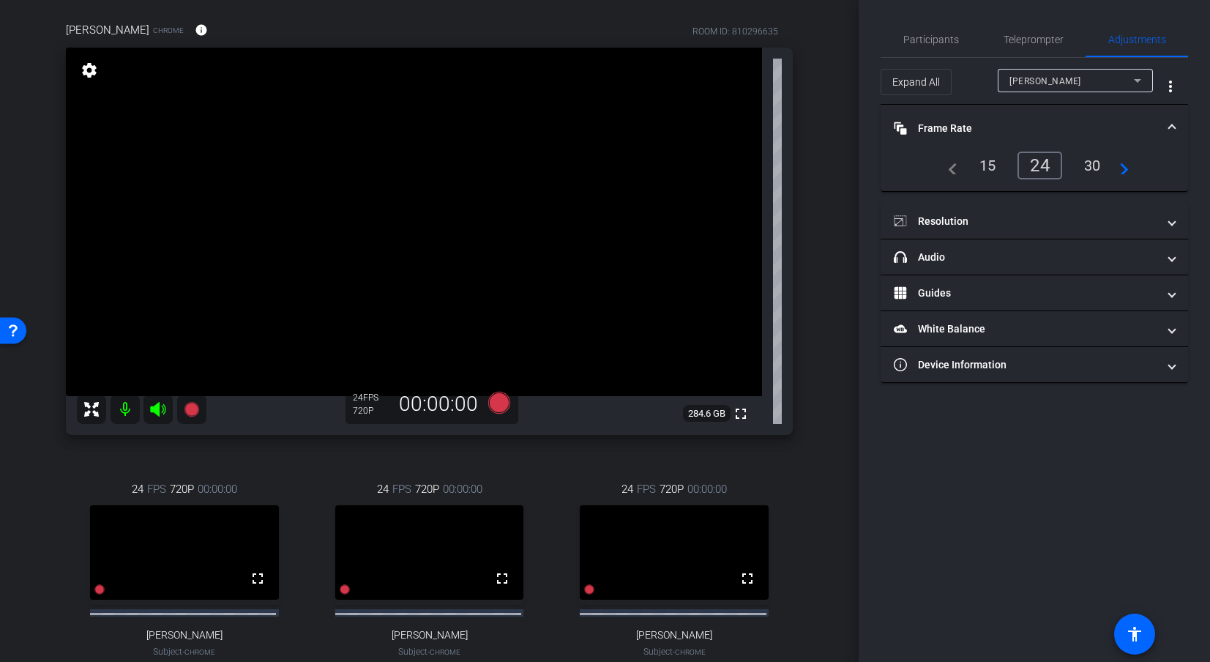
click at [1089, 161] on div "30" at bounding box center [1092, 165] width 39 height 25
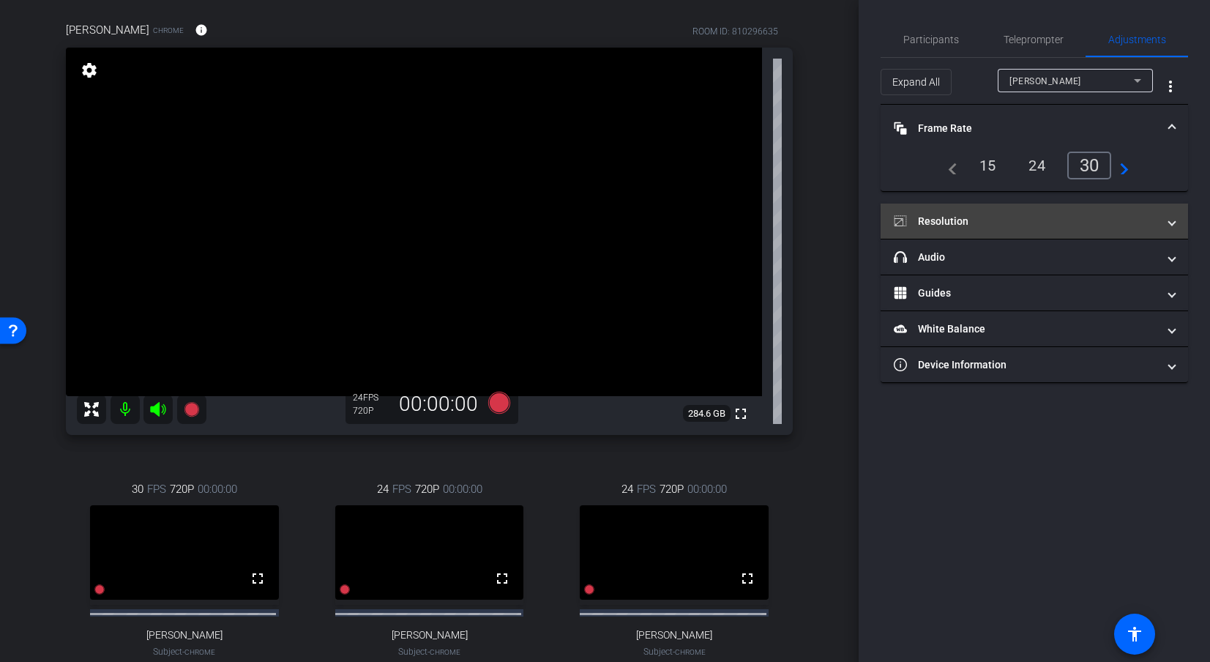
click at [1100, 218] on span "Resolution" at bounding box center [1031, 221] width 275 height 15
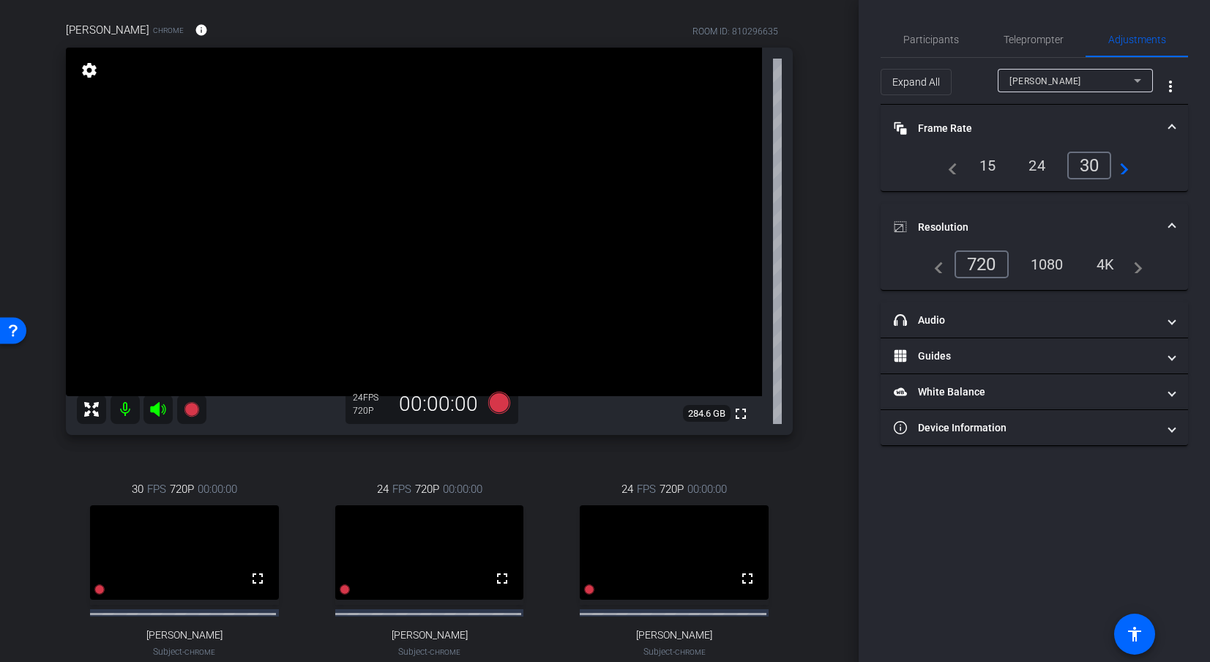
click at [1053, 265] on div "1080" at bounding box center [1047, 264] width 55 height 25
click at [821, 281] on div "arrow_back Hispanic Heritage Month: Stories That Shape Us Back to project Send …" at bounding box center [429, 226] width 859 height 662
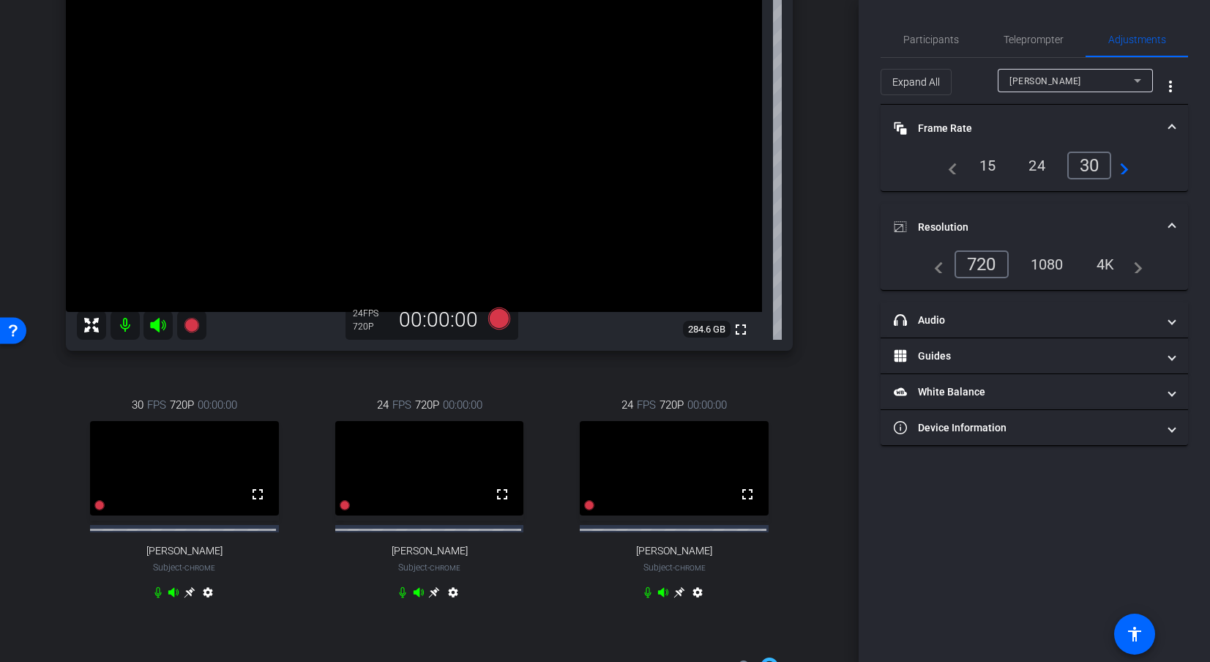
scroll to position [188, 0]
click at [1100, 225] on span at bounding box center [1172, 227] width 6 height 15
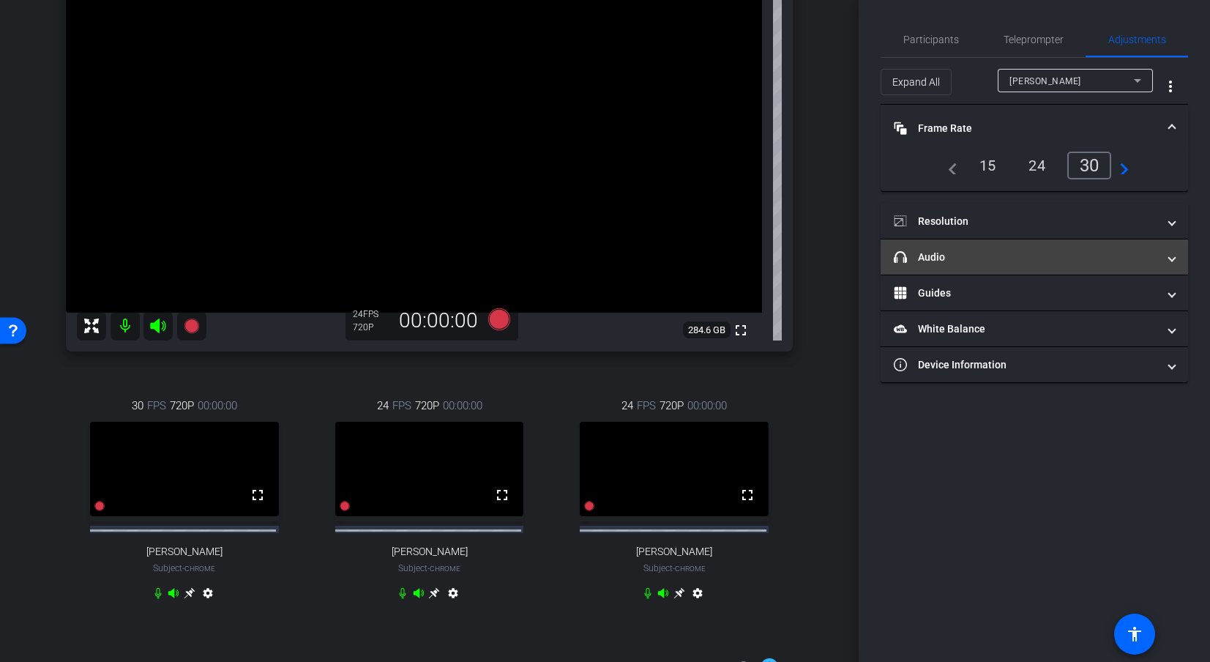
click at [1100, 256] on mat-panel-title "headphone icon Audio" at bounding box center [1026, 257] width 264 height 15
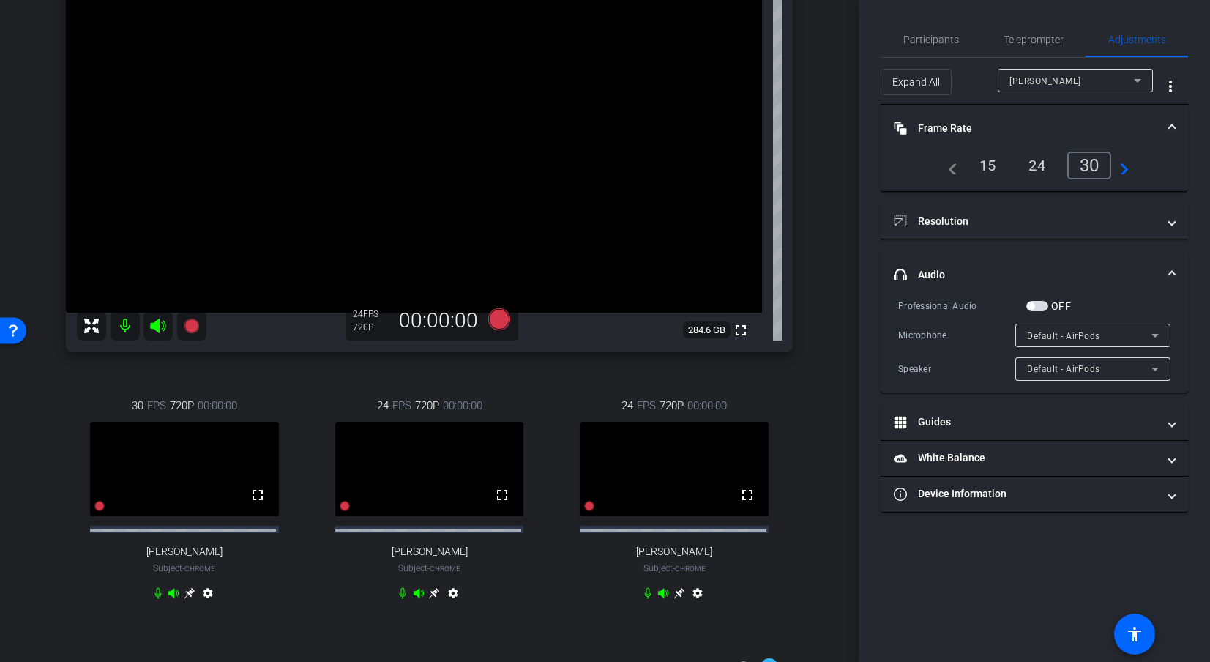
click at [1100, 272] on span at bounding box center [1172, 274] width 6 height 15
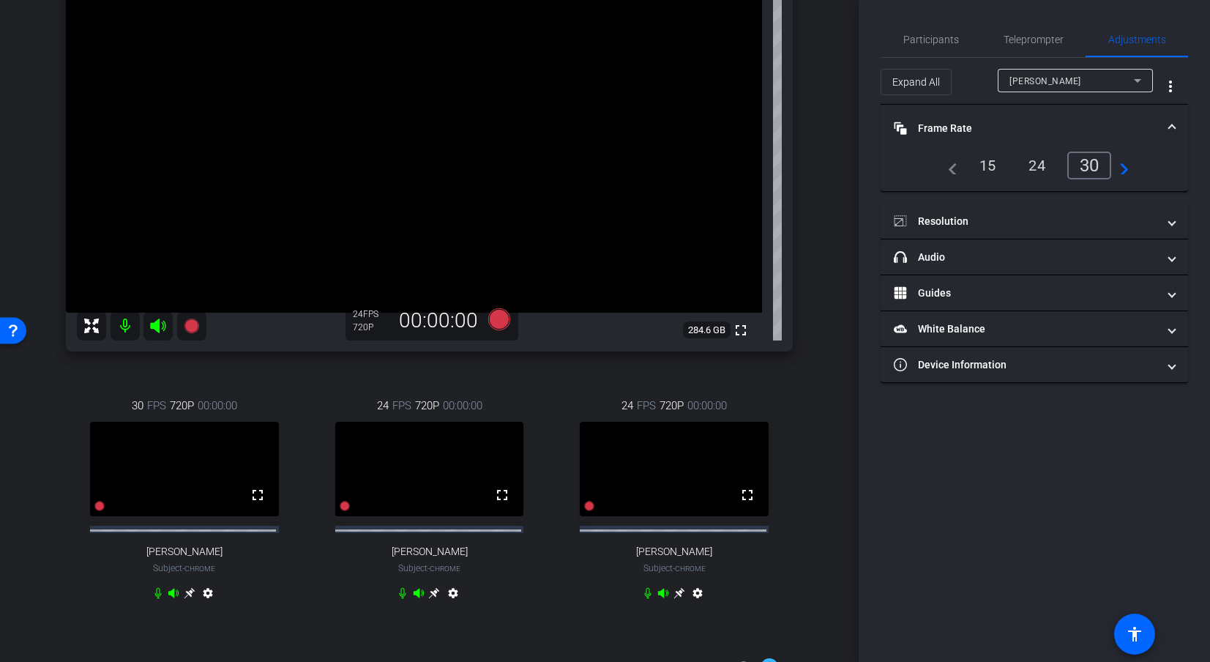
click at [1100, 127] on span at bounding box center [1172, 128] width 6 height 15
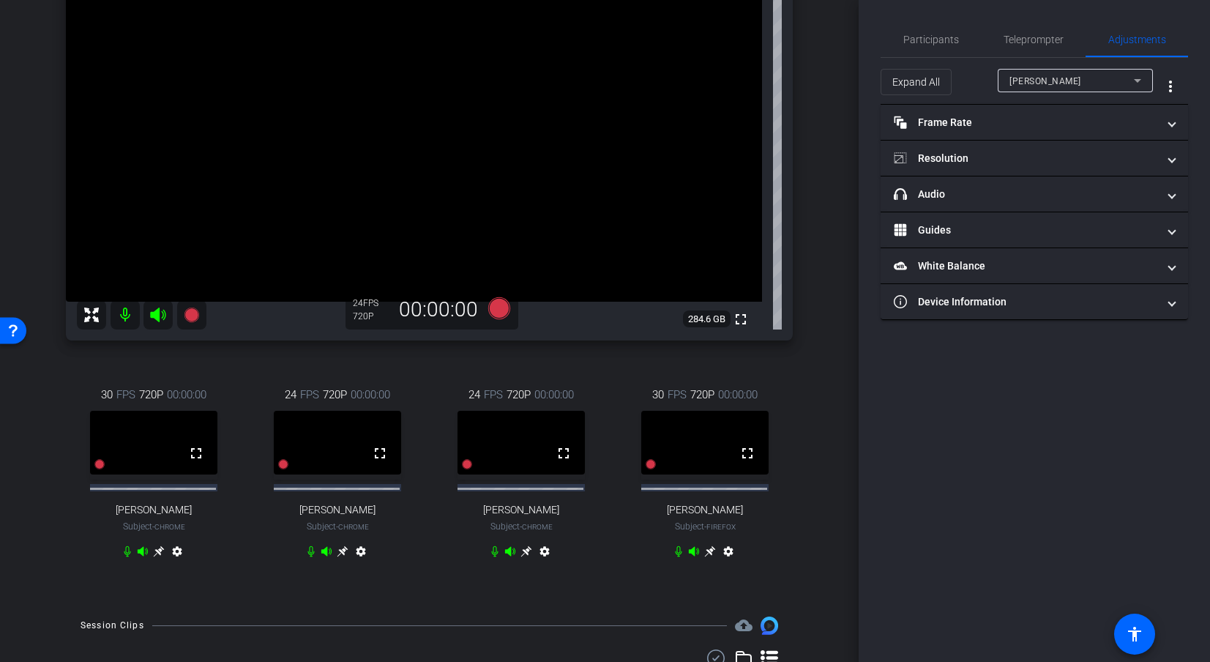
scroll to position [264, 0]
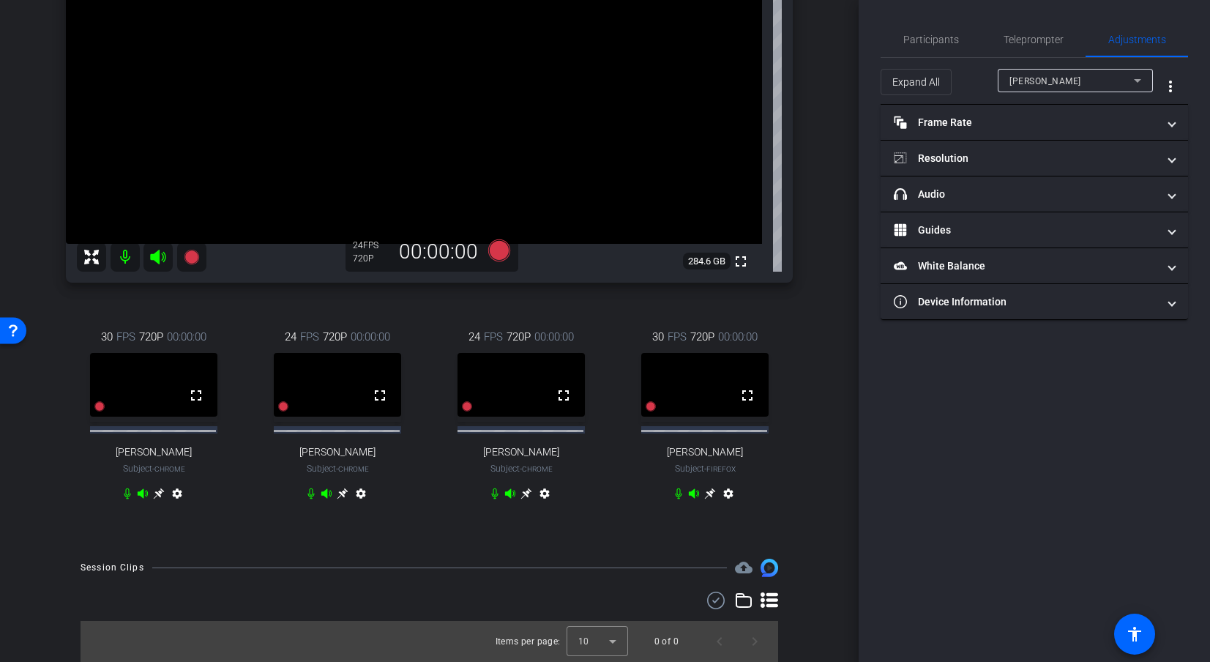
click at [164, 493] on icon at bounding box center [158, 493] width 11 height 11
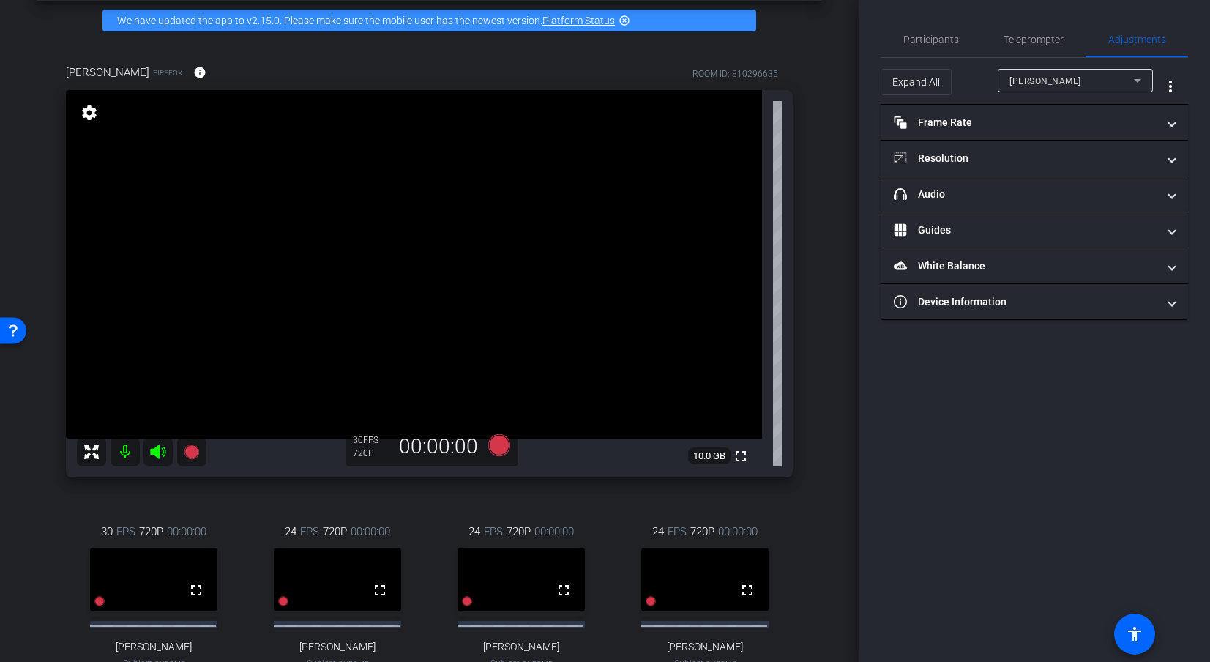
scroll to position [53, 0]
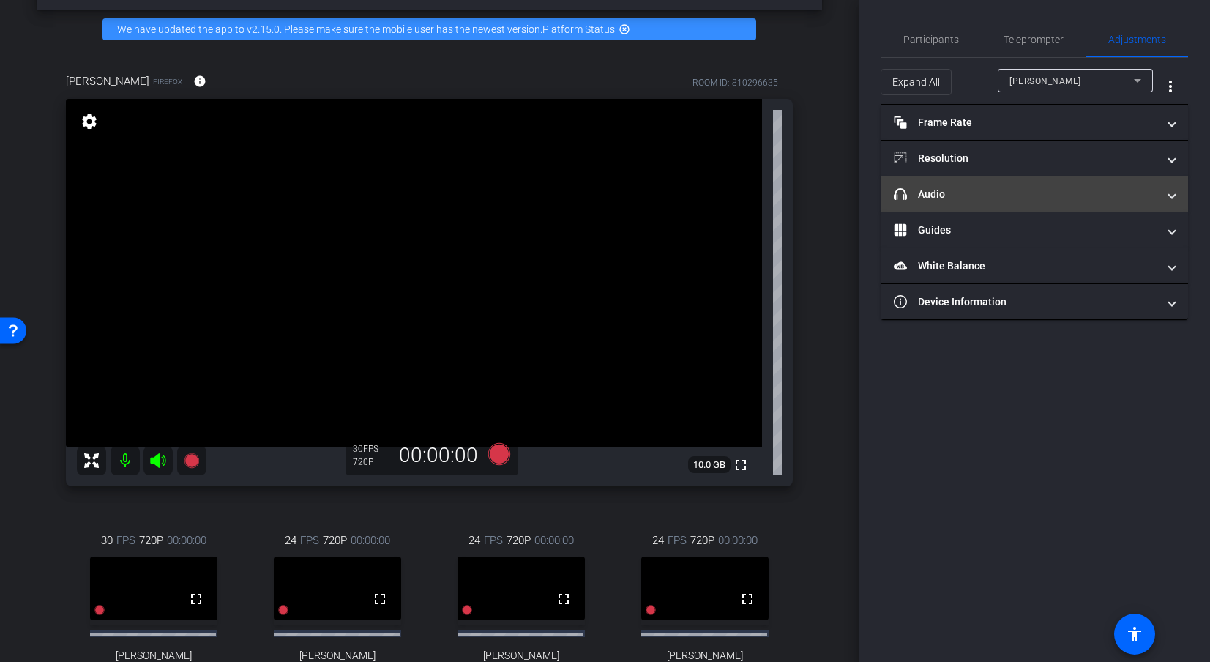
click at [953, 197] on mat-panel-title "headphone icon Audio" at bounding box center [1026, 194] width 264 height 15
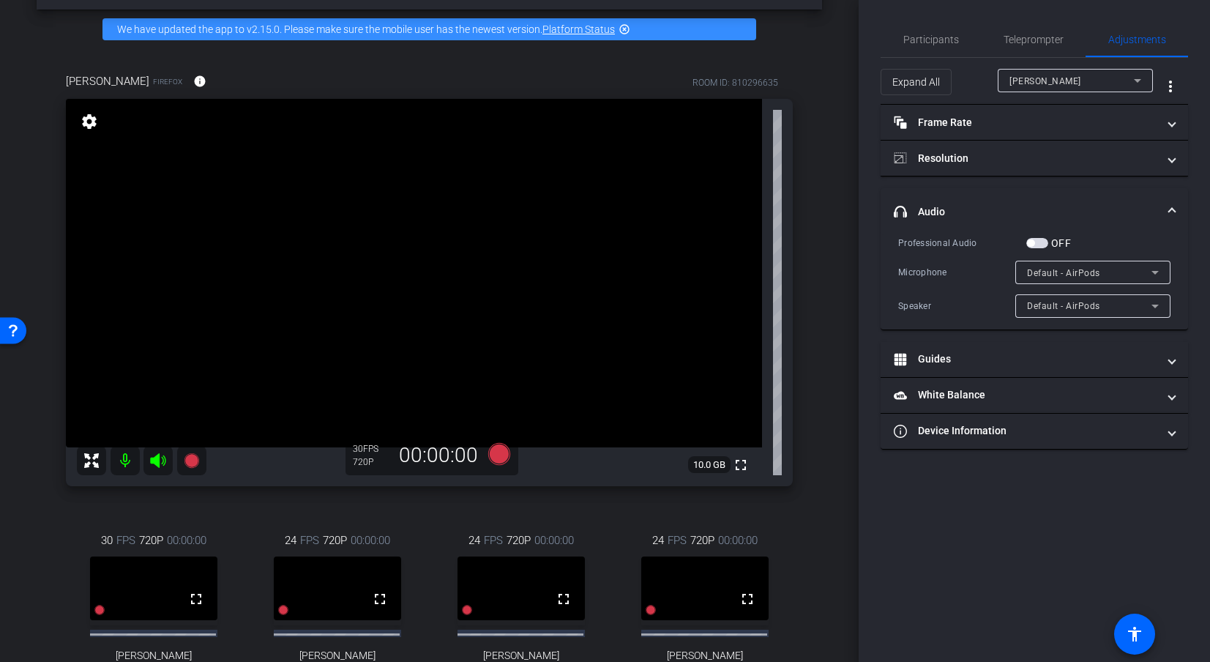
click at [1100, 208] on mat-expansion-panel-header "headphone icon Audio" at bounding box center [1034, 211] width 307 height 47
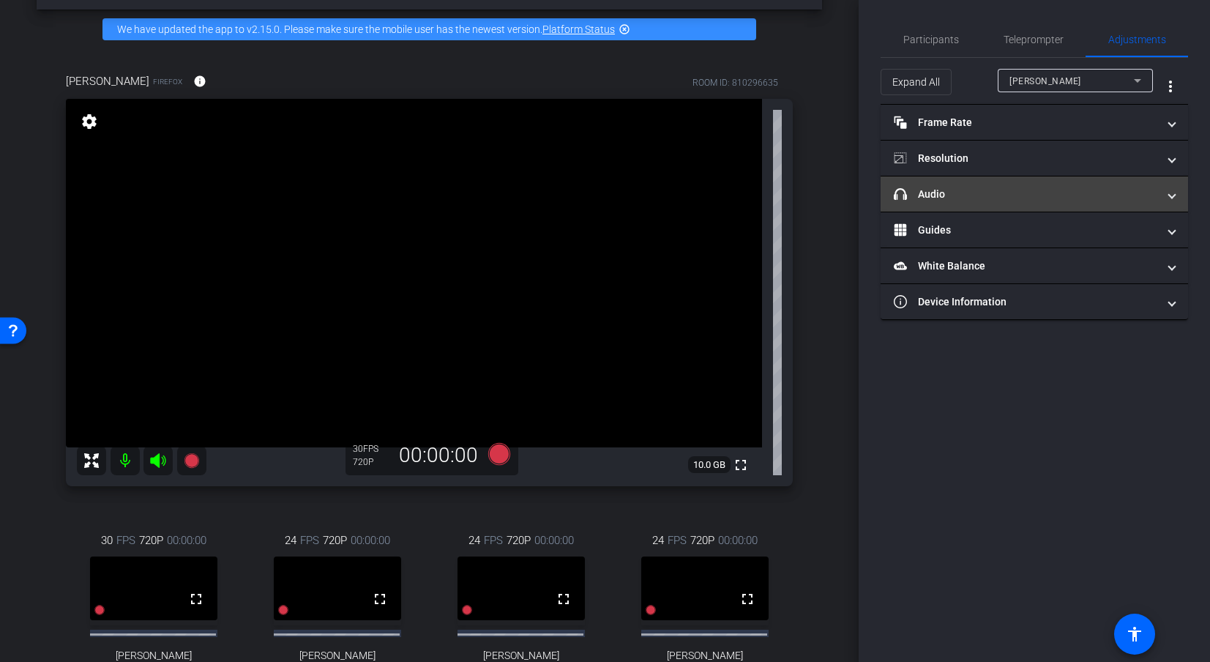
click at [1038, 191] on mat-panel-title "headphone icon Audio" at bounding box center [1026, 194] width 264 height 15
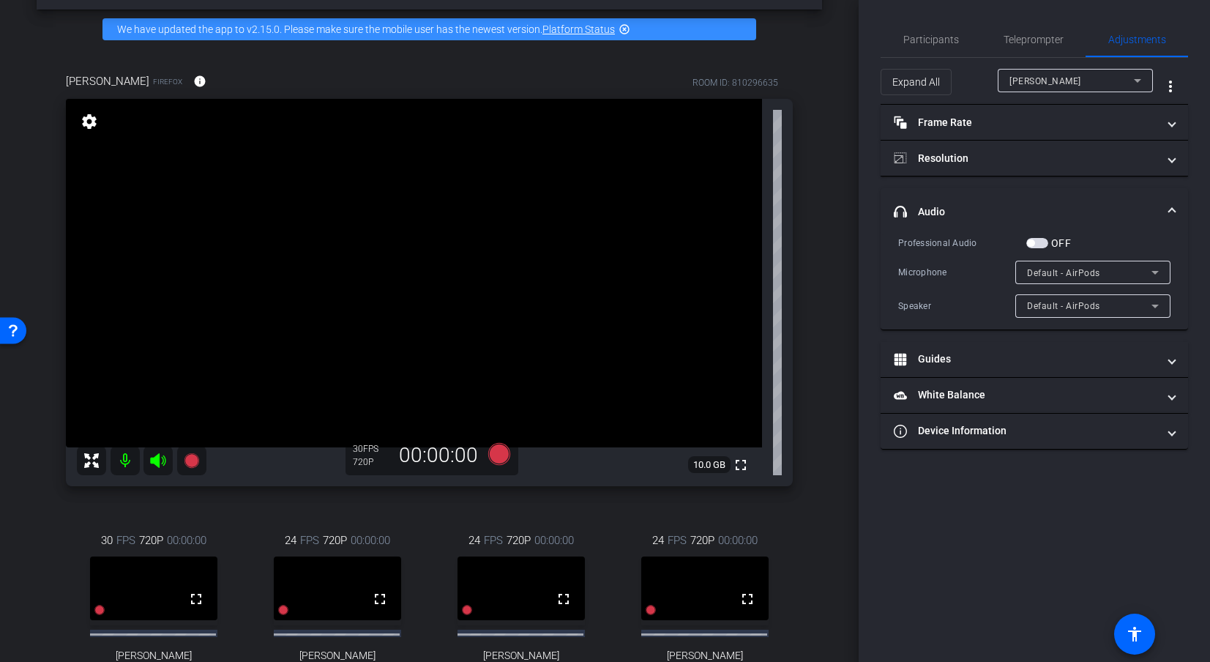
click at [1100, 205] on span "headphone icon Audio" at bounding box center [1031, 211] width 275 height 15
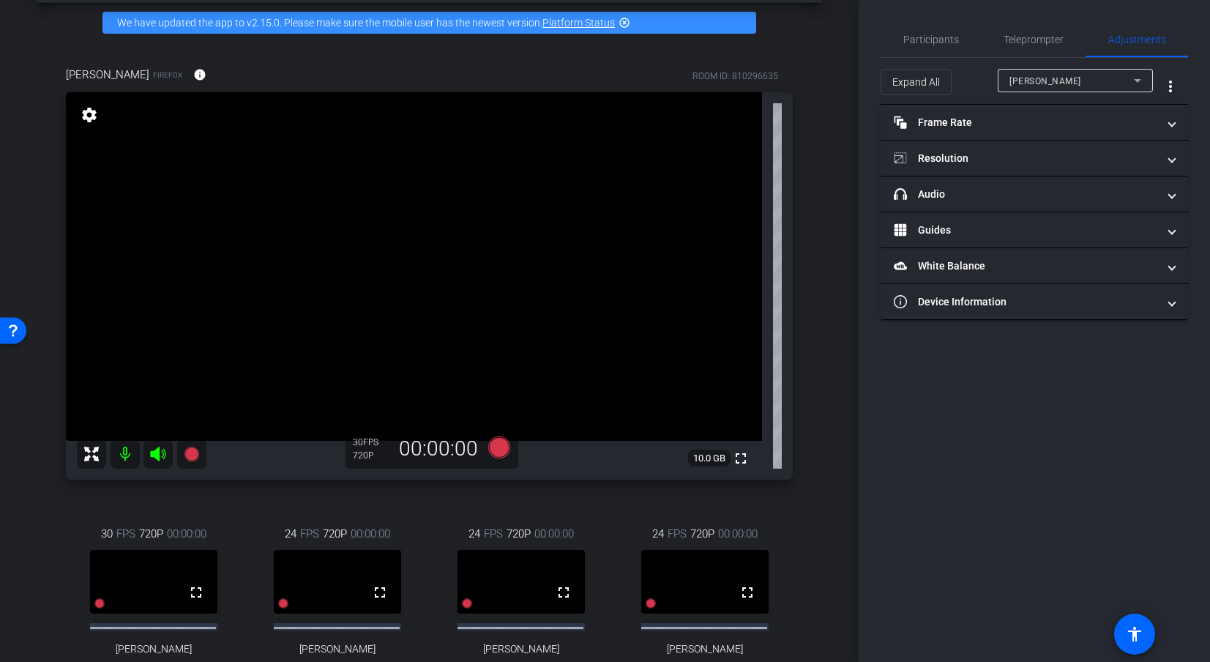
scroll to position [63, 0]
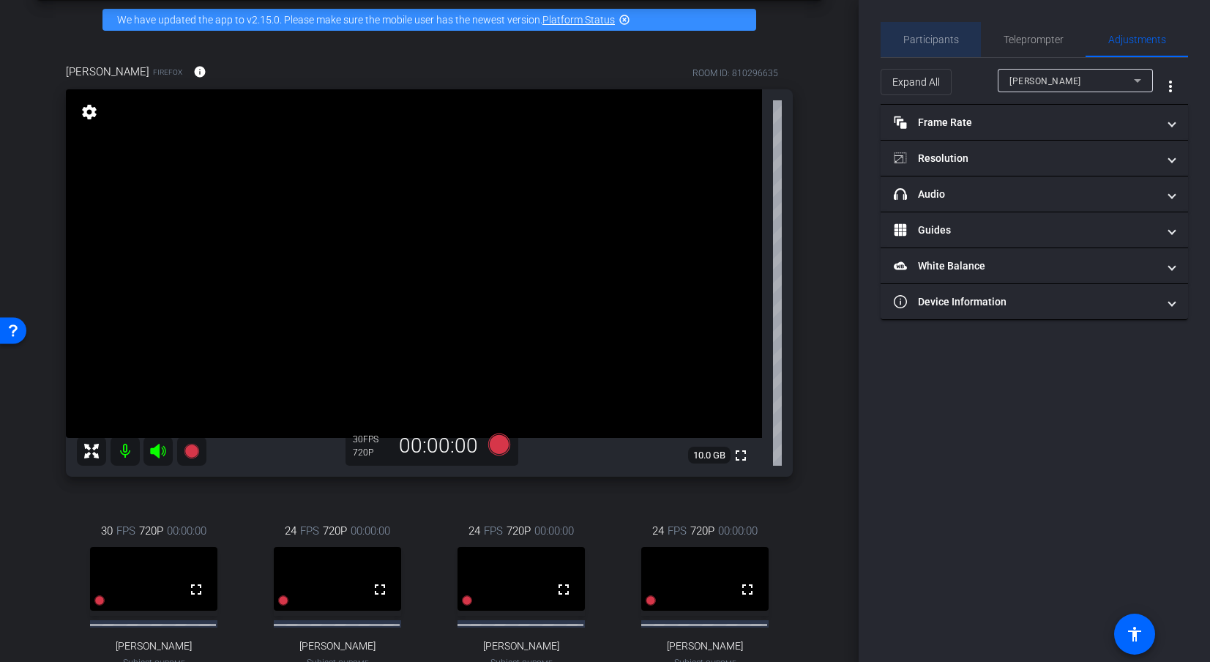
click at [931, 34] on span "Participants" at bounding box center [931, 39] width 56 height 10
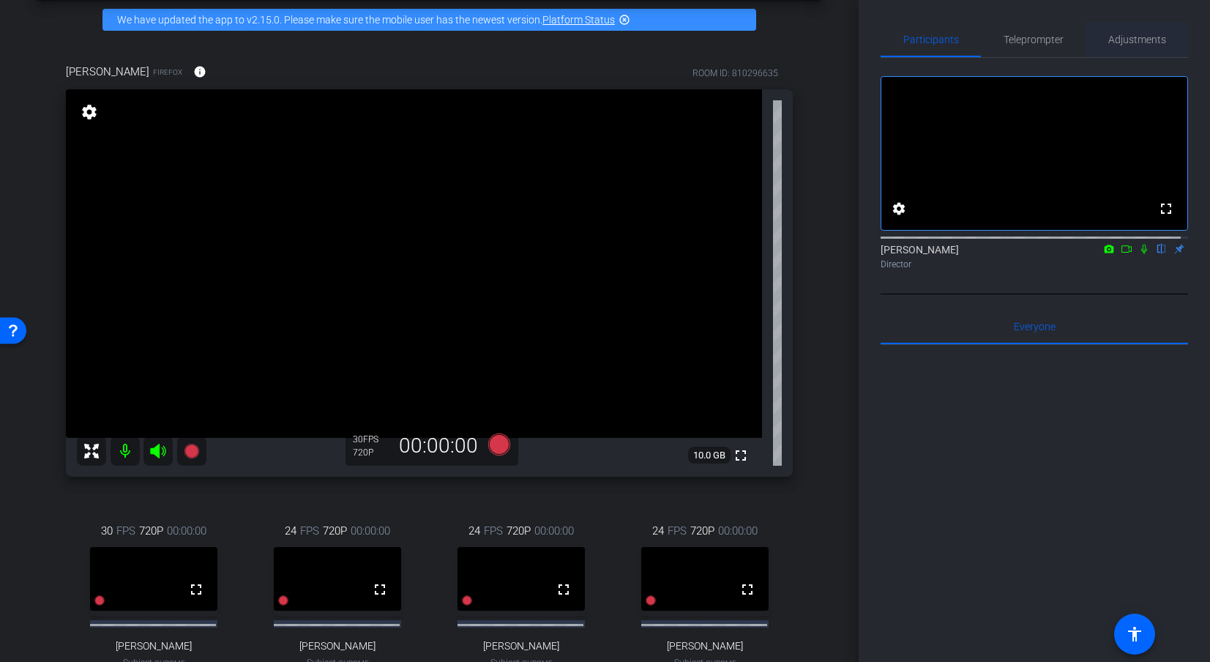
click at [1100, 41] on span "Adjustments" at bounding box center [1137, 39] width 58 height 10
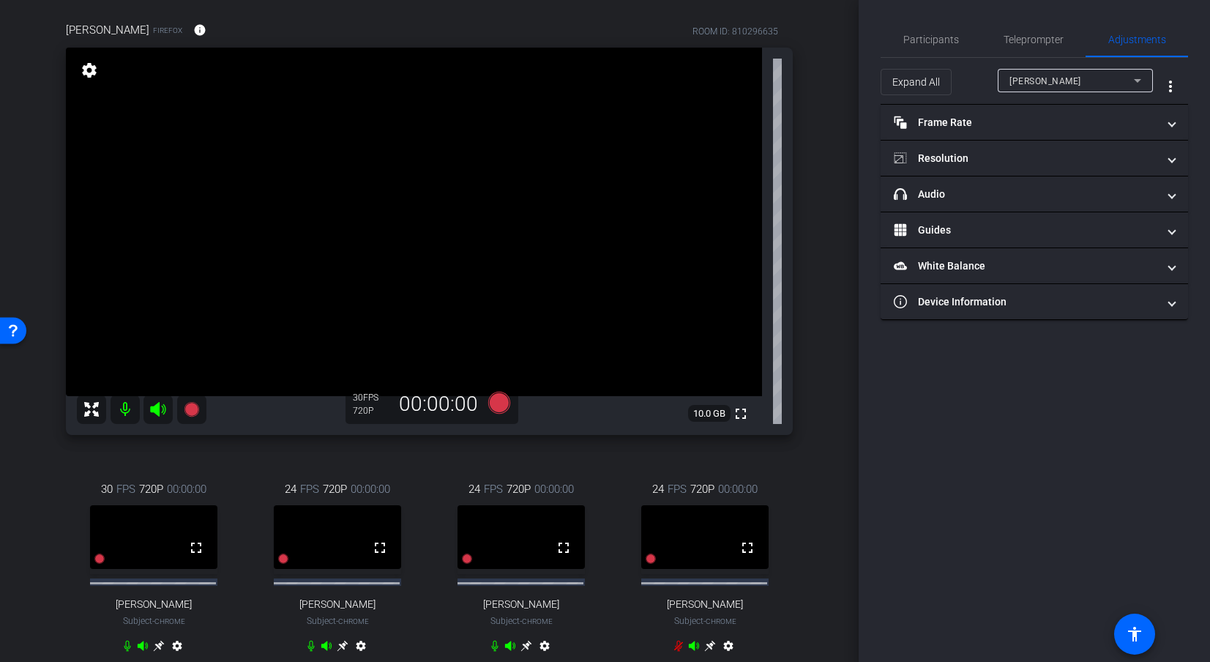
scroll to position [181, 0]
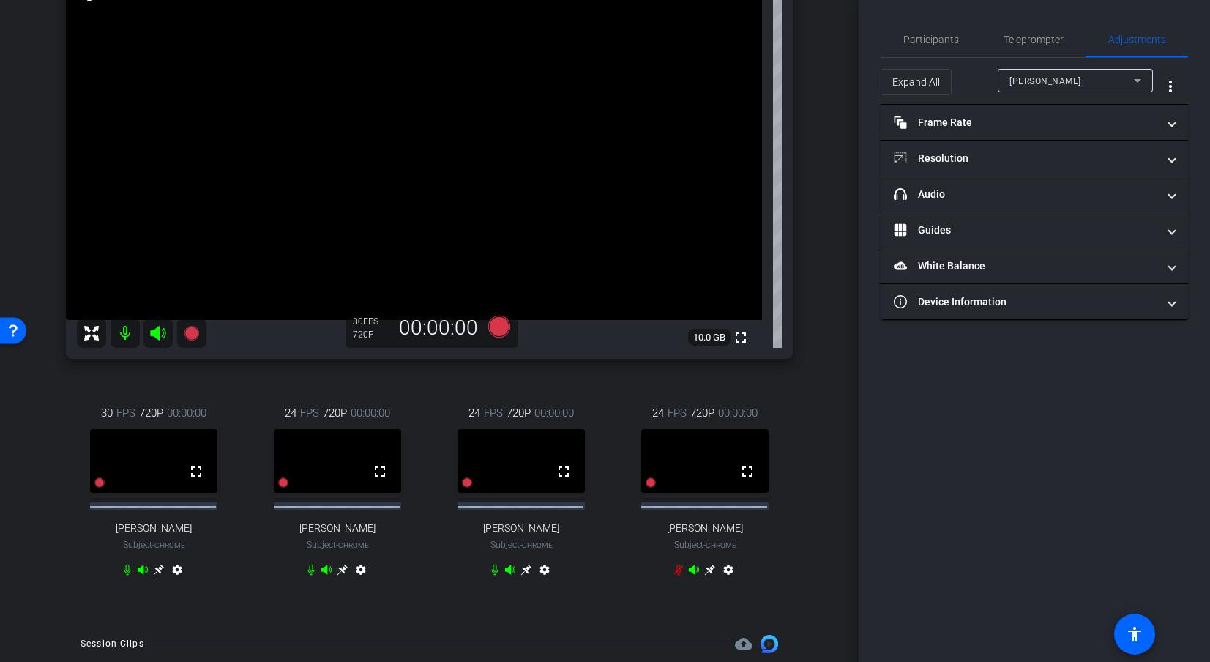
click at [704, 575] on icon at bounding box center [710, 570] width 12 height 12
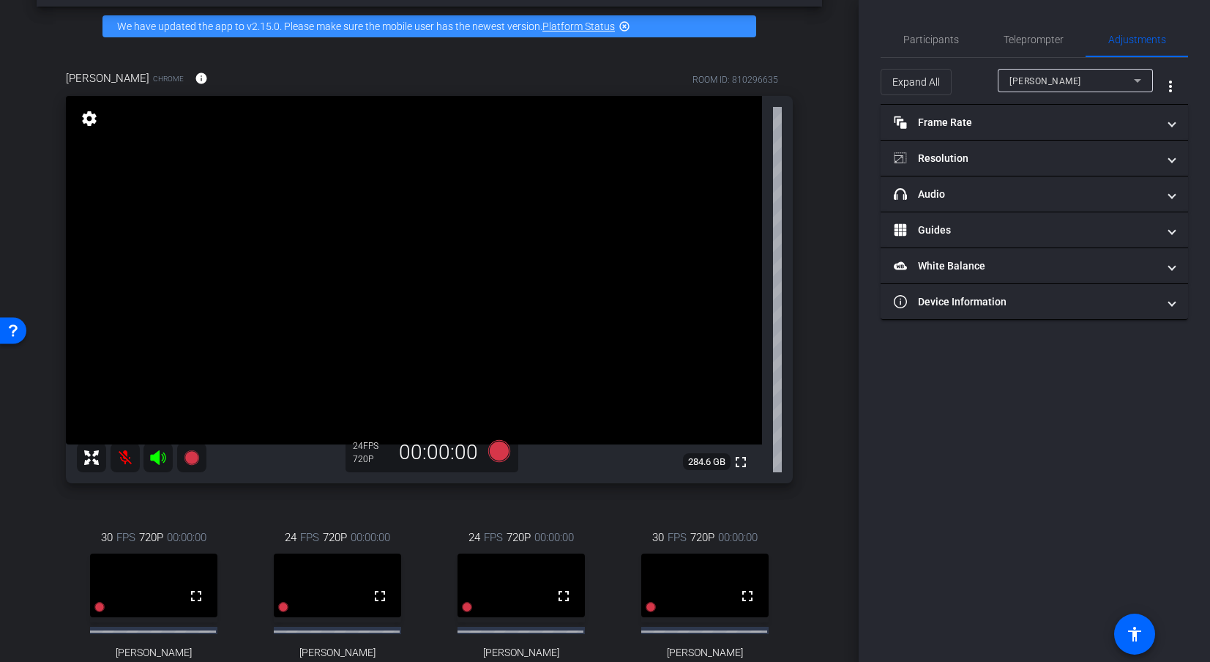
scroll to position [39, 0]
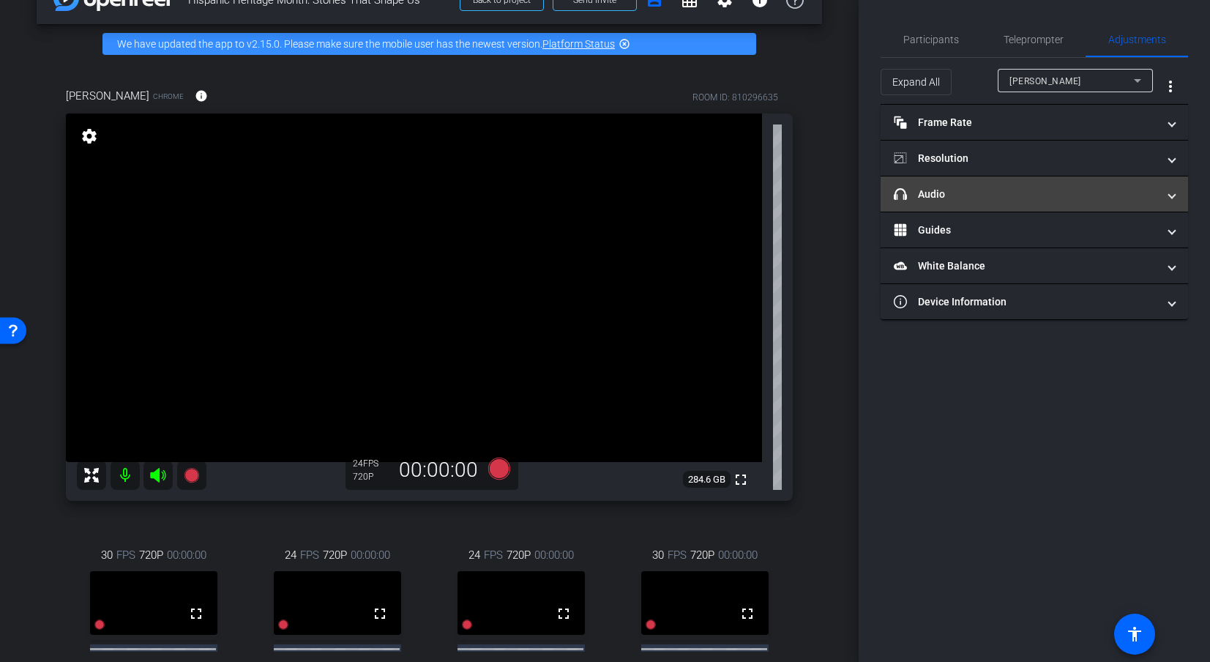
click at [1078, 193] on mat-panel-title "headphone icon Audio" at bounding box center [1026, 194] width 264 height 15
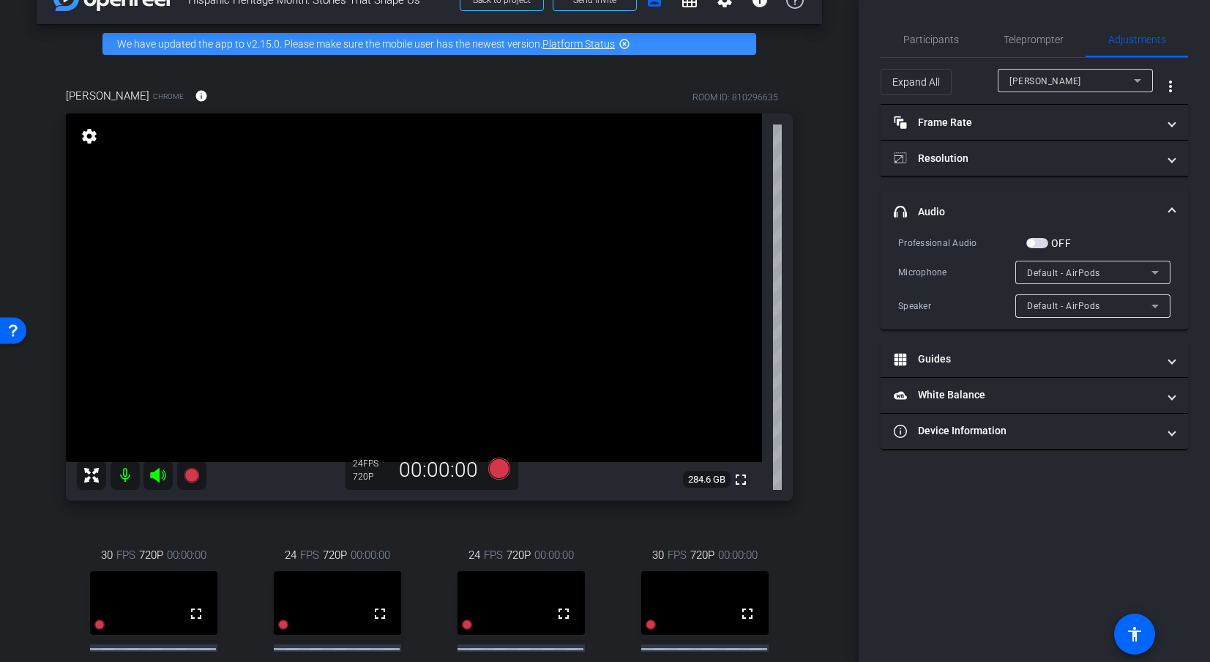
click at [952, 200] on mat-expansion-panel-header "headphone icon Audio" at bounding box center [1034, 211] width 307 height 47
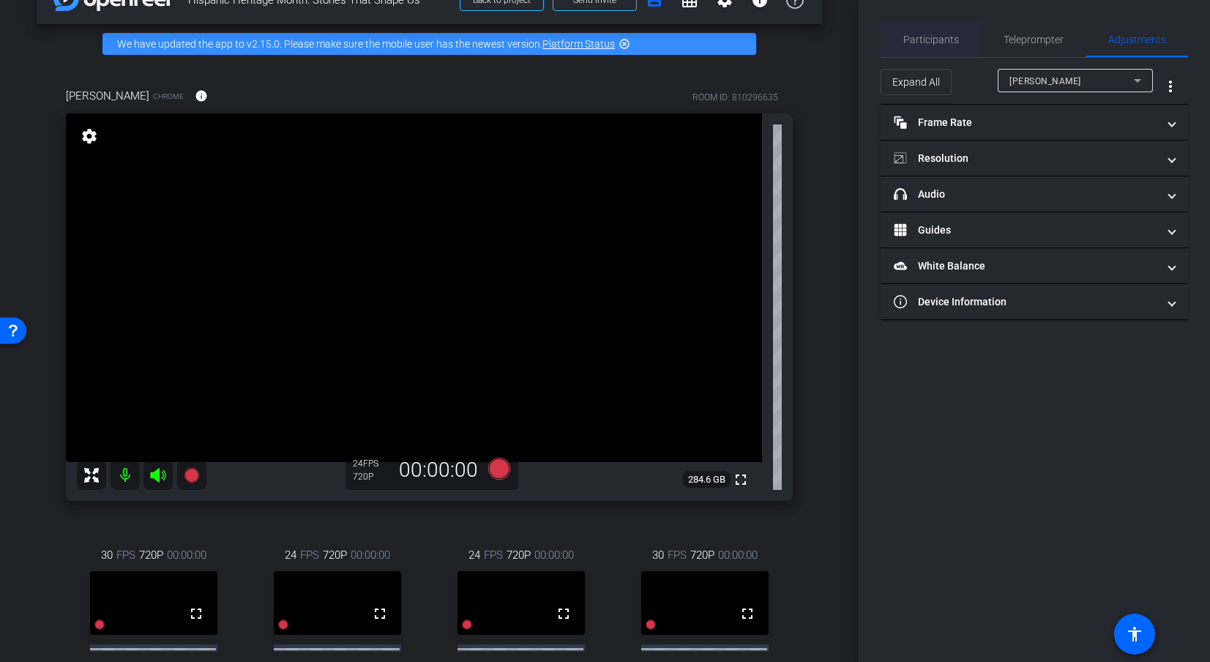
click at [928, 48] on span "Participants" at bounding box center [931, 39] width 56 height 35
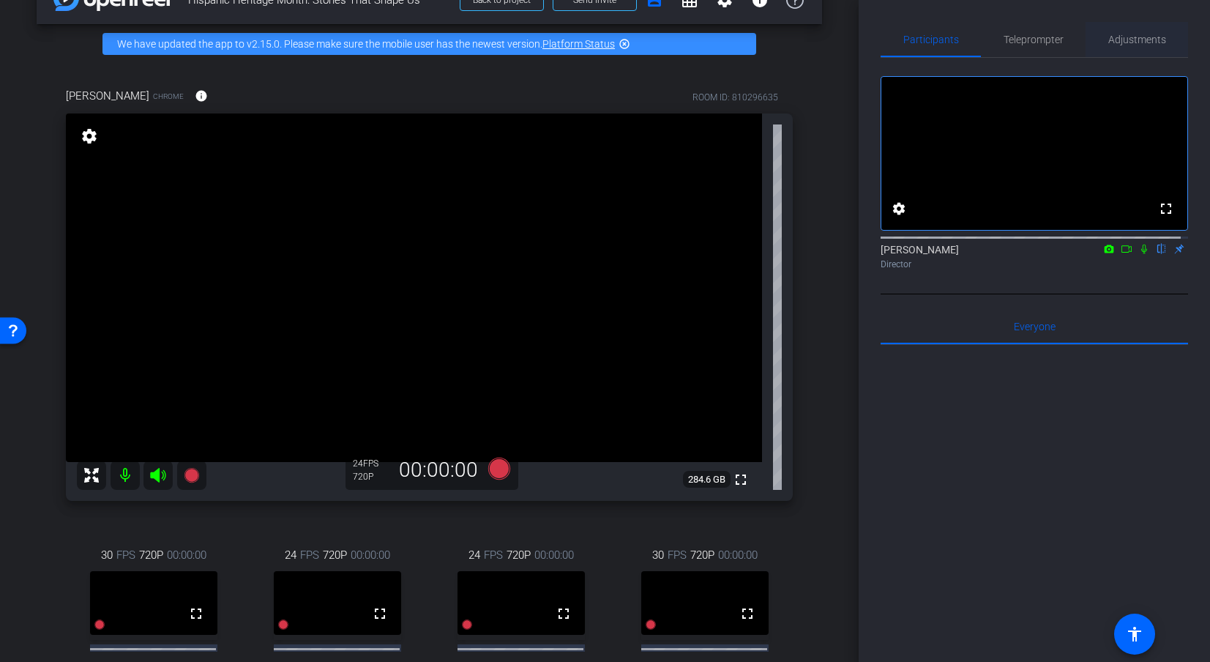
click at [1100, 38] on span "Adjustments" at bounding box center [1137, 39] width 58 height 10
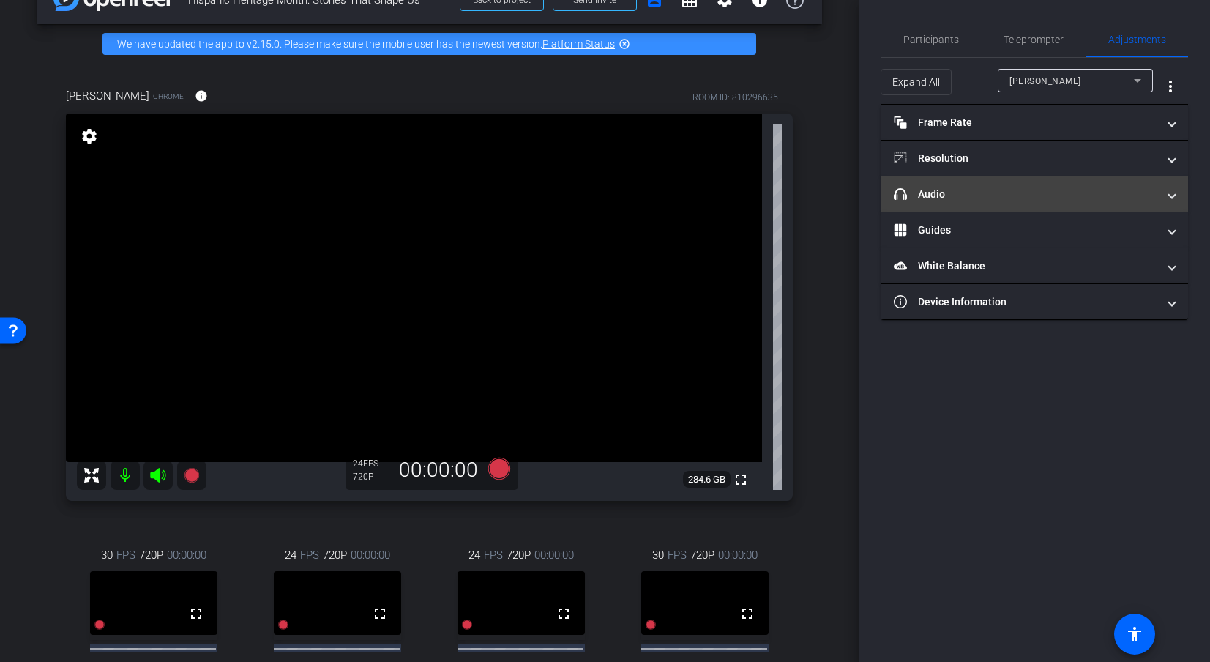
click at [962, 193] on mat-panel-title "headphone icon Audio" at bounding box center [1026, 194] width 264 height 15
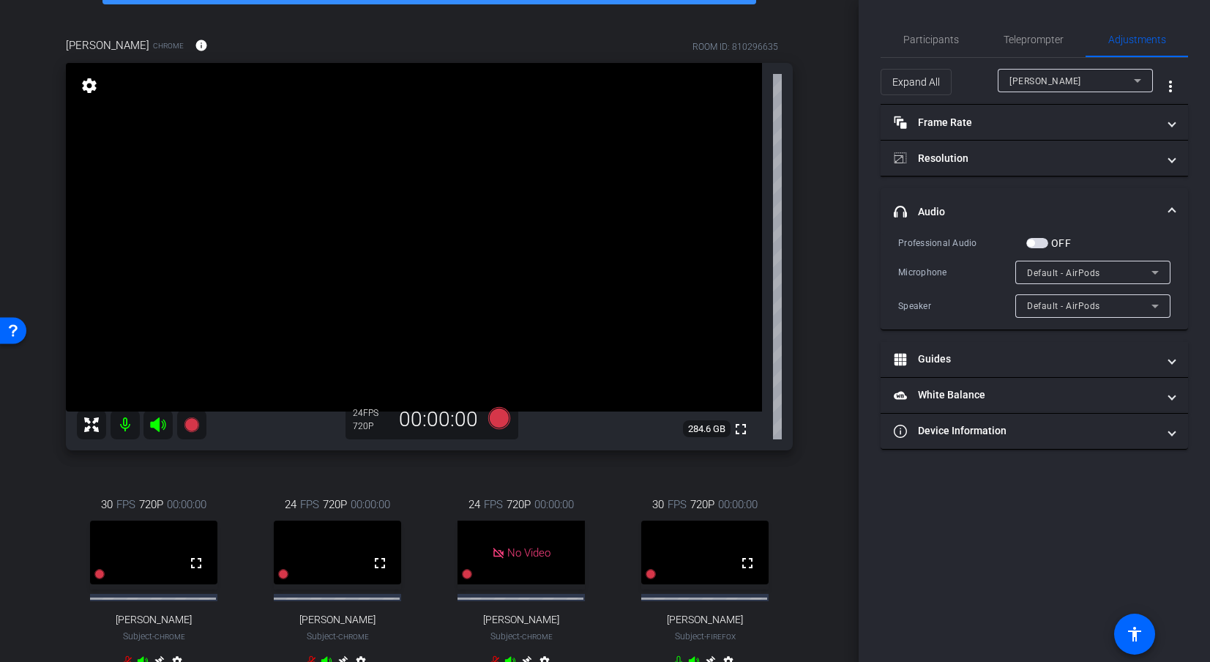
scroll to position [45, 0]
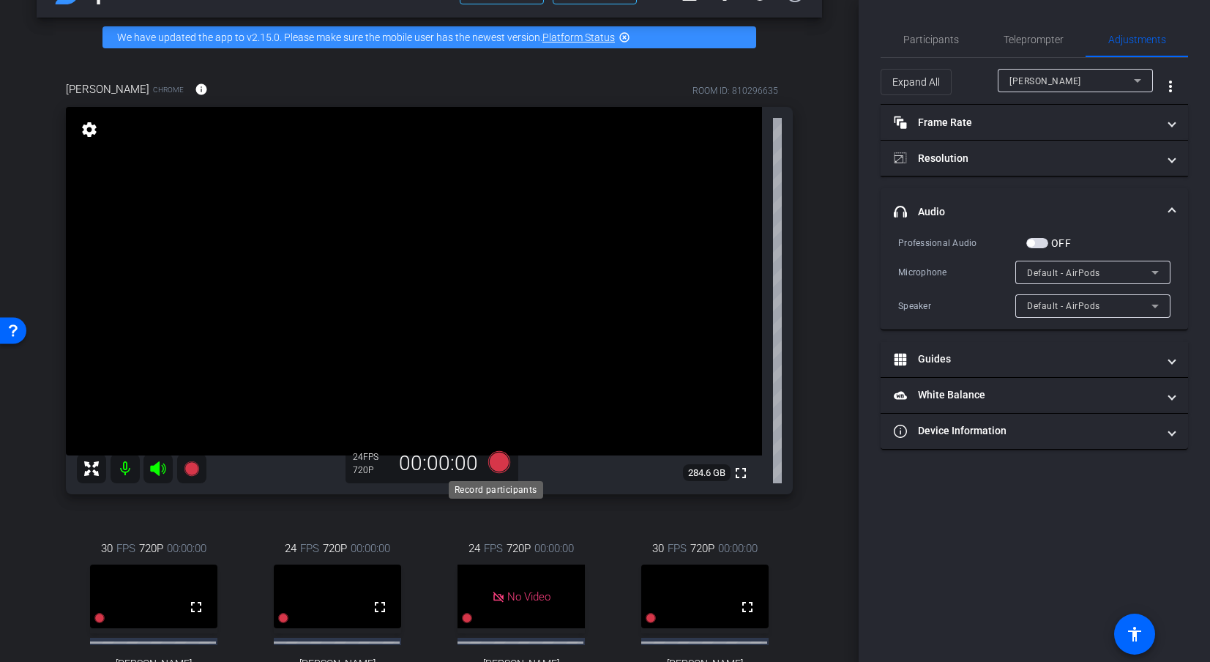
click at [500, 460] on icon at bounding box center [499, 462] width 22 height 22
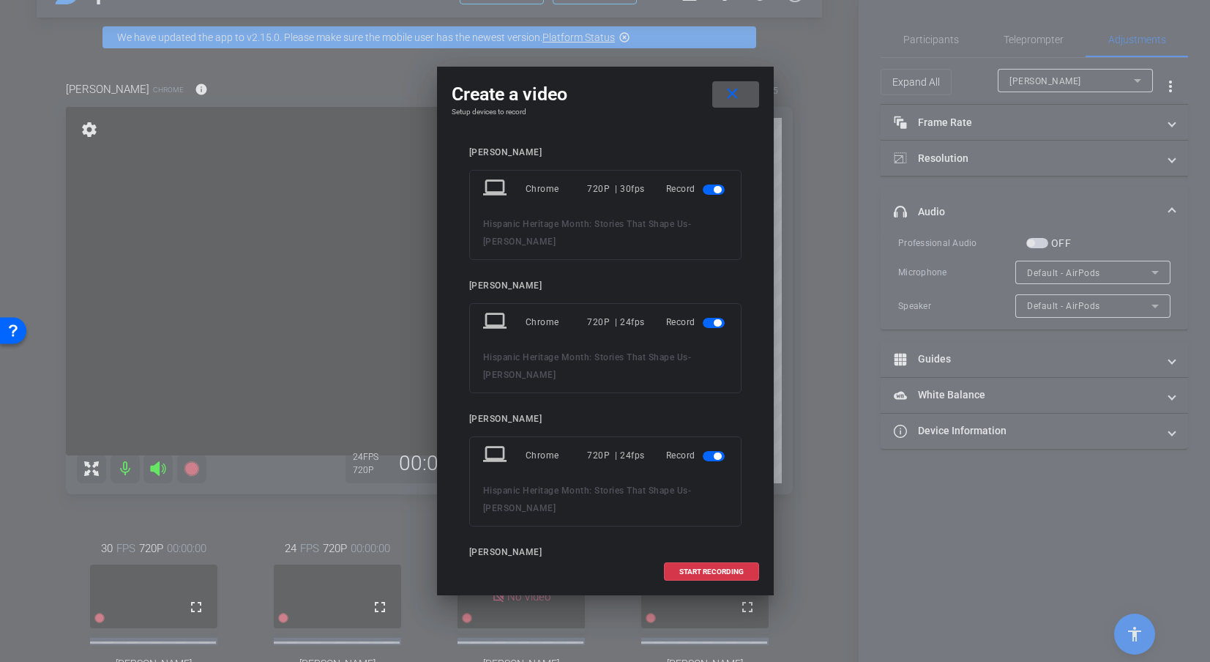
click at [705, 185] on span "button" at bounding box center [714, 189] width 22 height 10
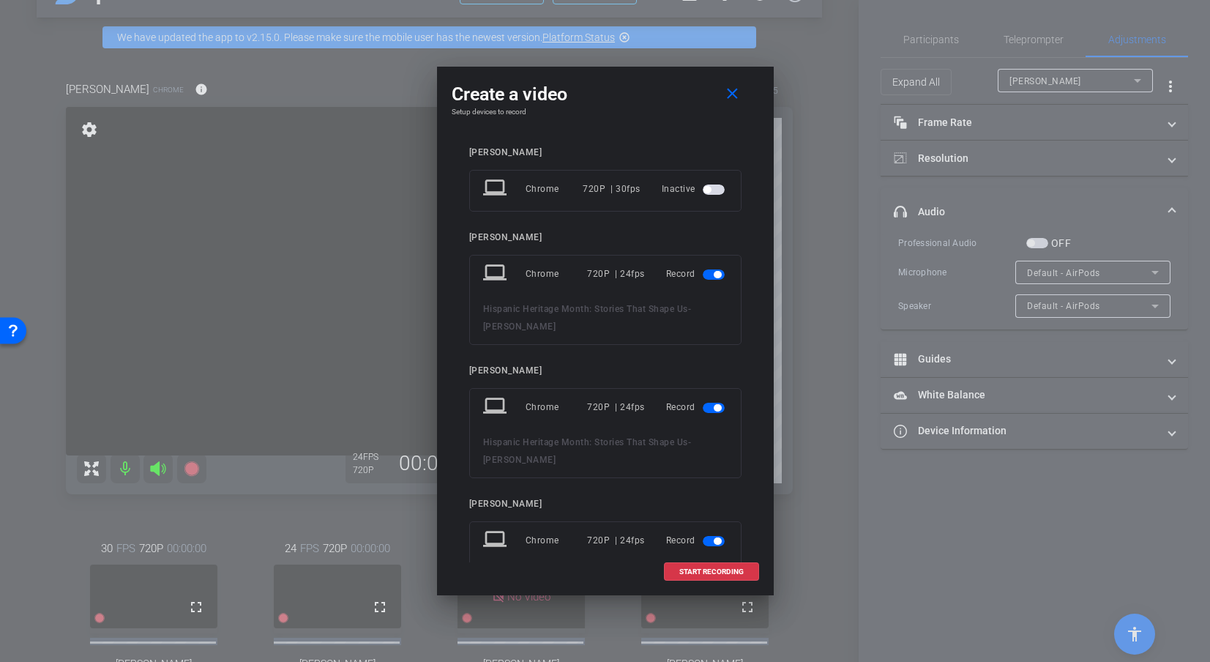
click at [703, 275] on span "button" at bounding box center [714, 274] width 22 height 10
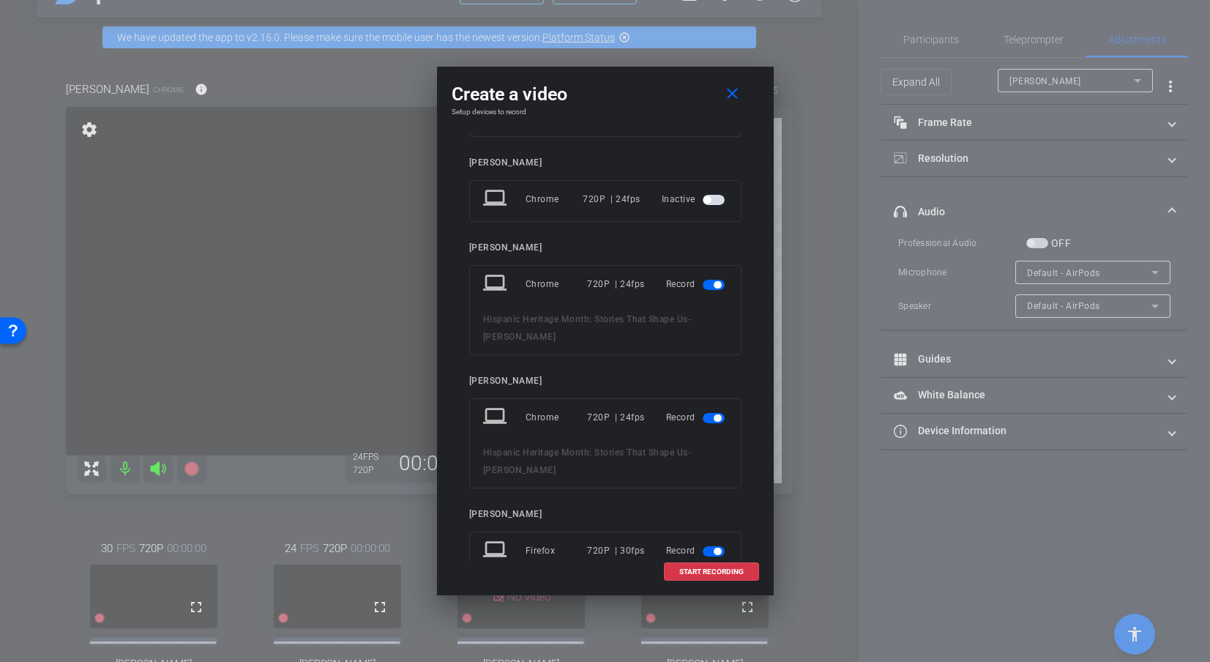
scroll to position [75, 0]
click at [712, 279] on span "button" at bounding box center [714, 284] width 22 height 10
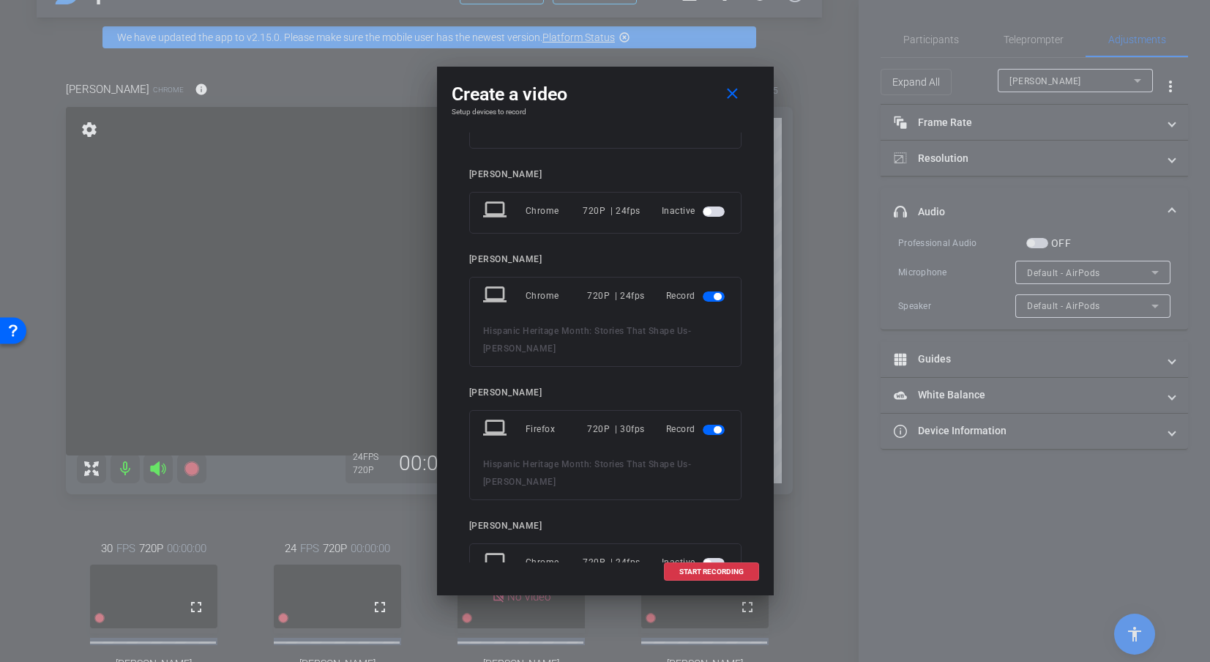
scroll to position [205, 0]
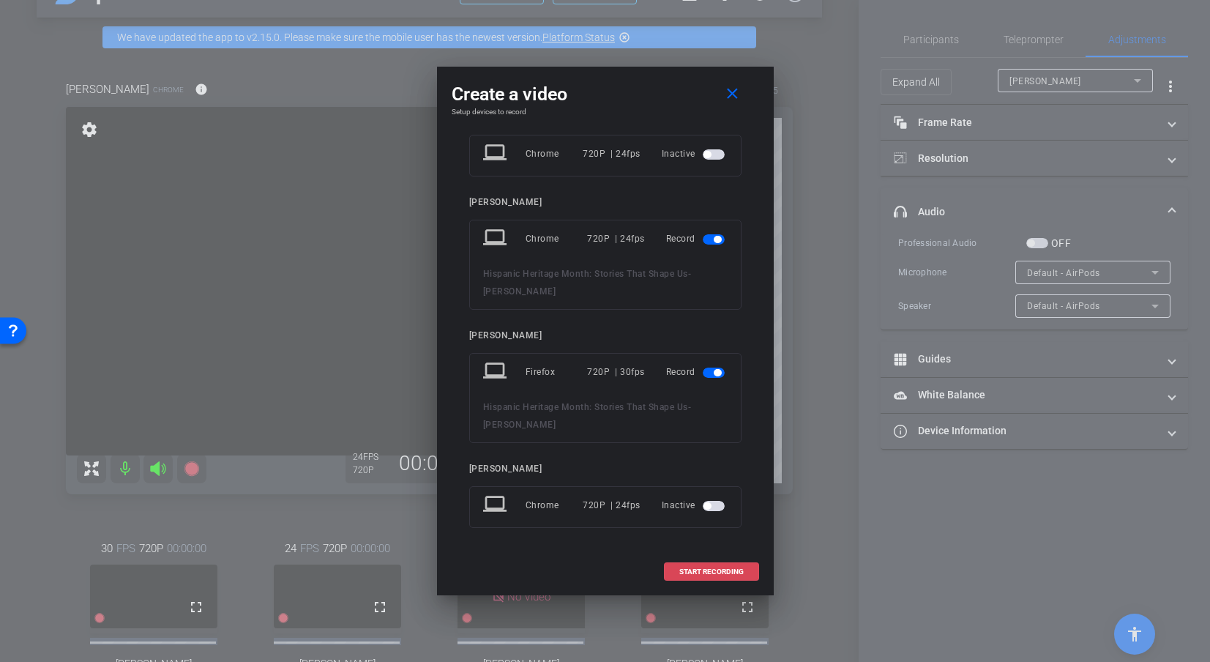
click at [703, 574] on span "START RECORDING" at bounding box center [711, 571] width 64 height 7
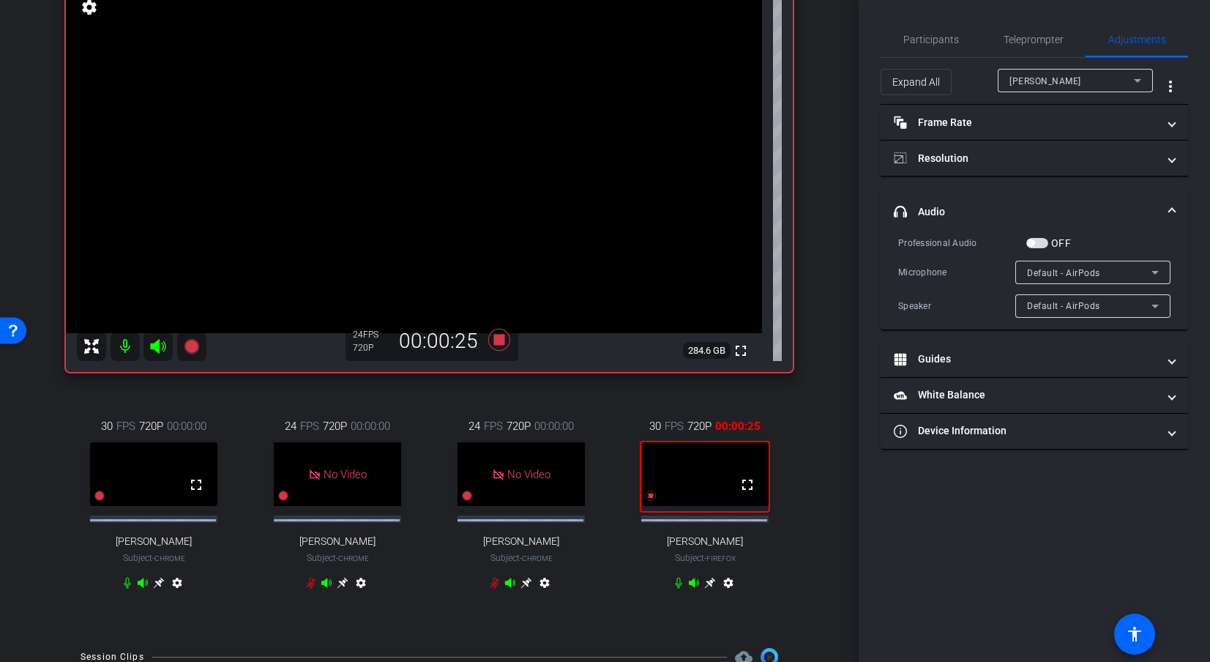
scroll to position [168, 0]
click at [938, 43] on span "Participants" at bounding box center [931, 39] width 56 height 10
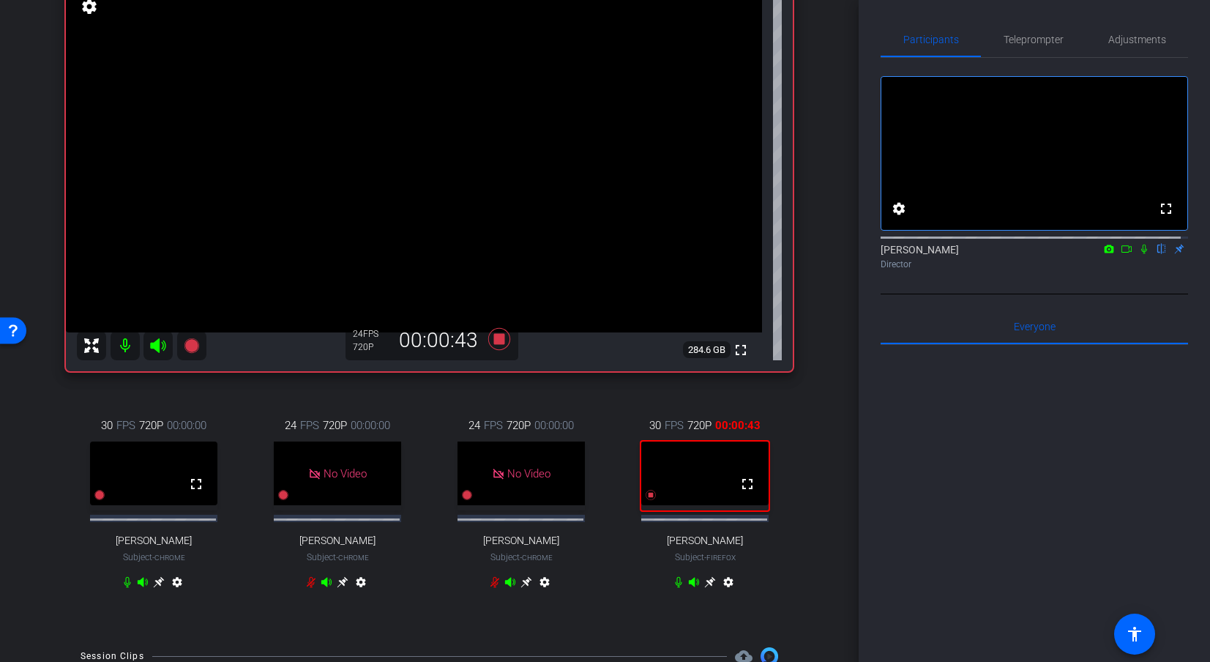
click at [1100, 254] on icon at bounding box center [1127, 249] width 12 height 10
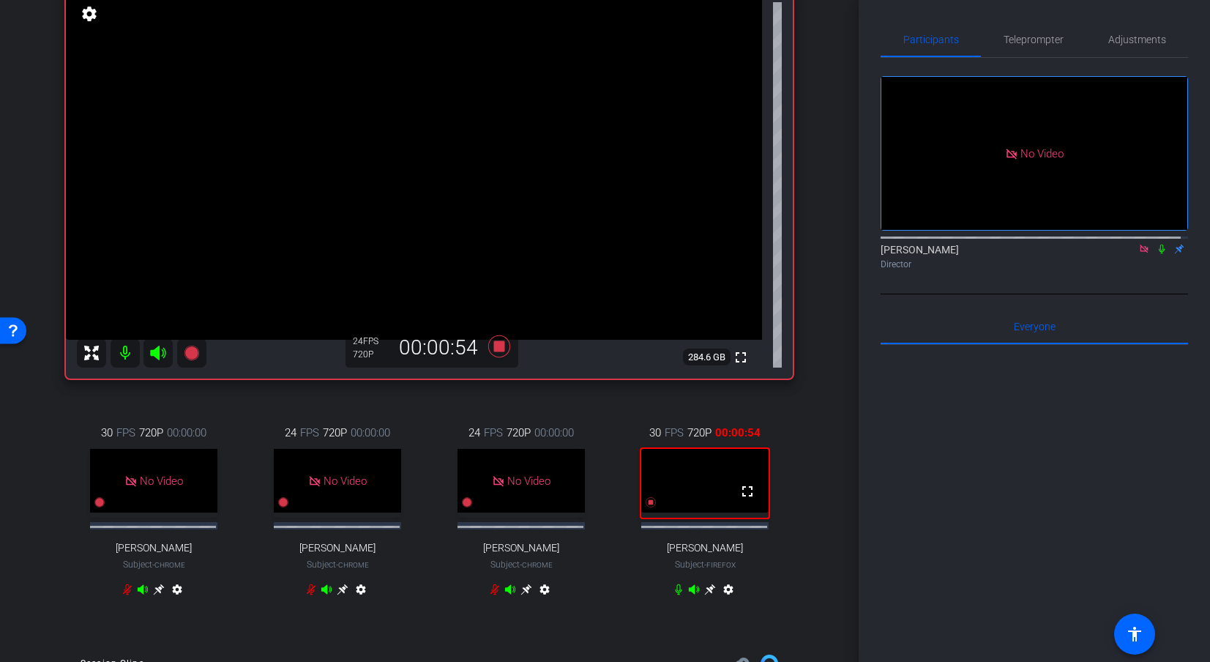
scroll to position [152, 0]
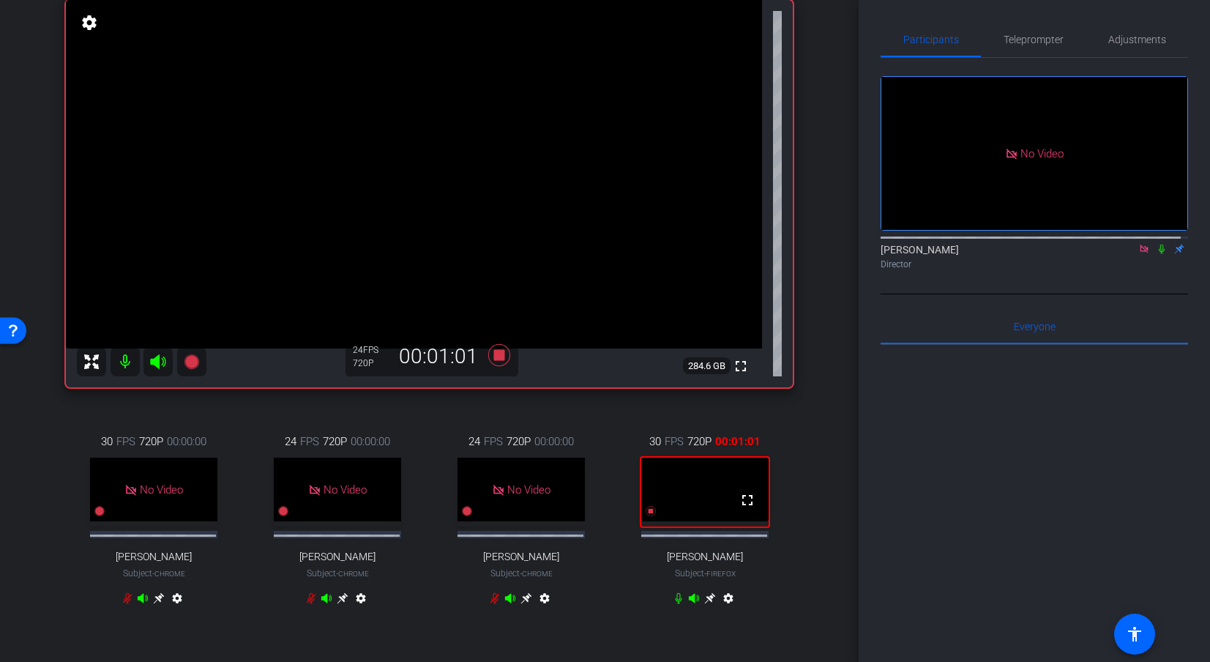
click at [164, 604] on icon at bounding box center [158, 598] width 11 height 11
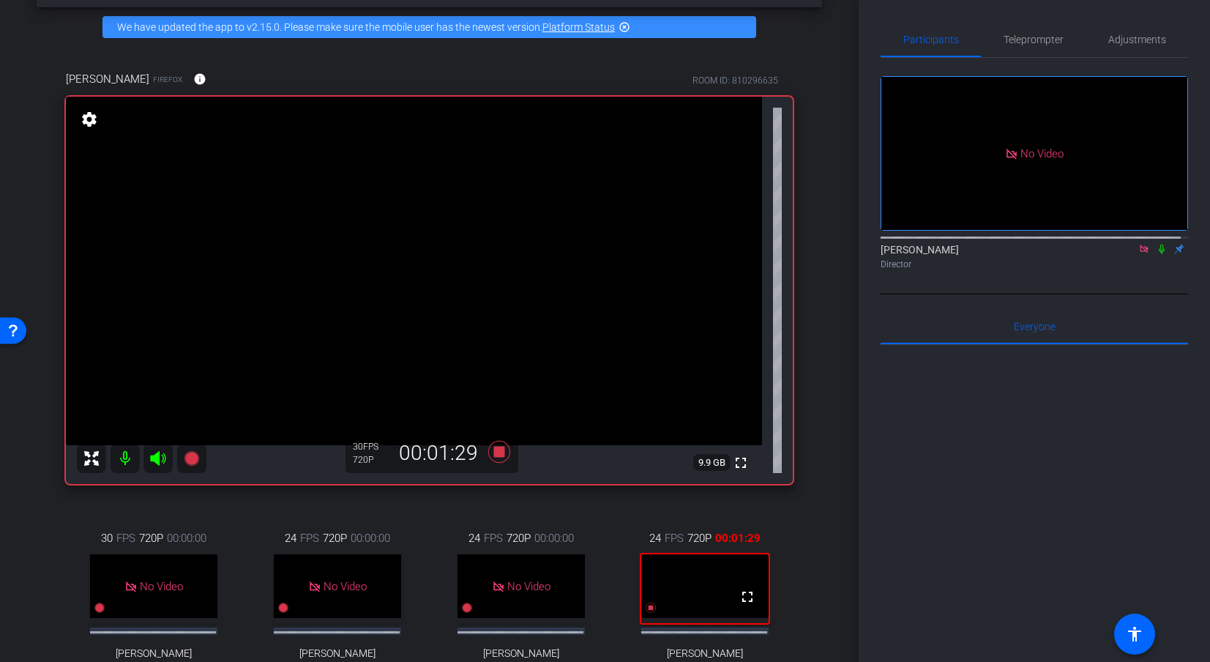
scroll to position [45, 0]
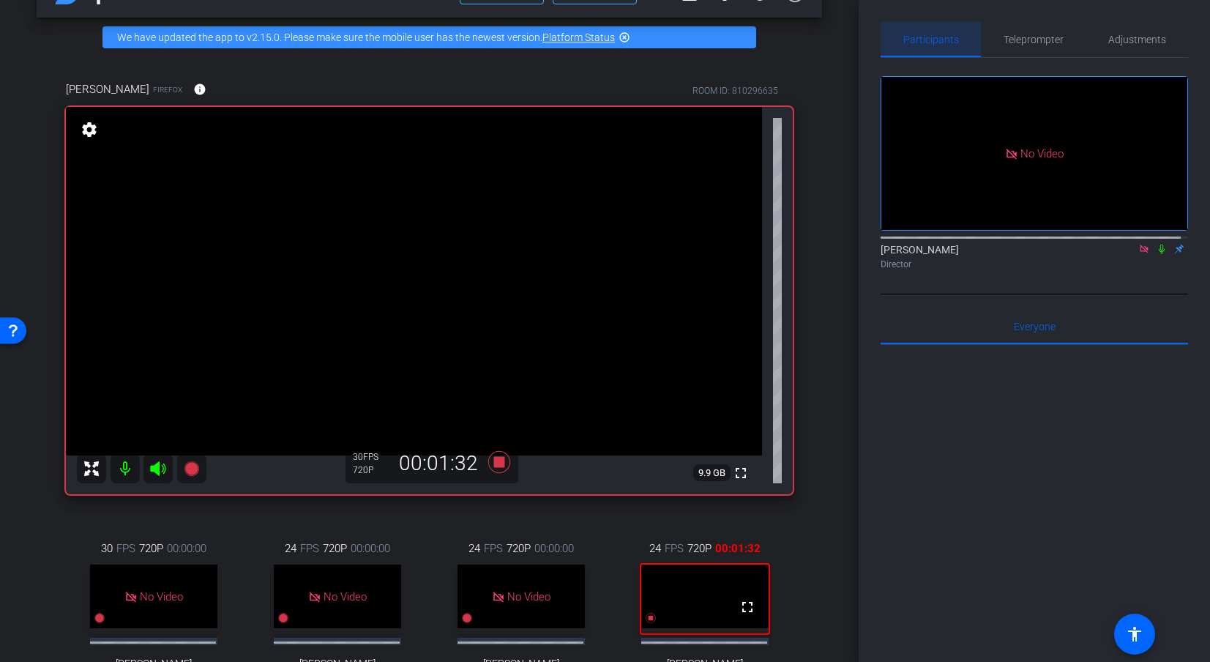
click at [943, 34] on span "Participants" at bounding box center [931, 39] width 56 height 10
drag, startPoint x: 1155, startPoint y: 261, endPoint x: 1031, endPoint y: 370, distance: 164.9
click at [1031, 370] on div "No Video Abe Menendez Director Everyone 0 Mark all read To: Everyone Mark all r…" at bounding box center [1034, 426] width 307 height 736
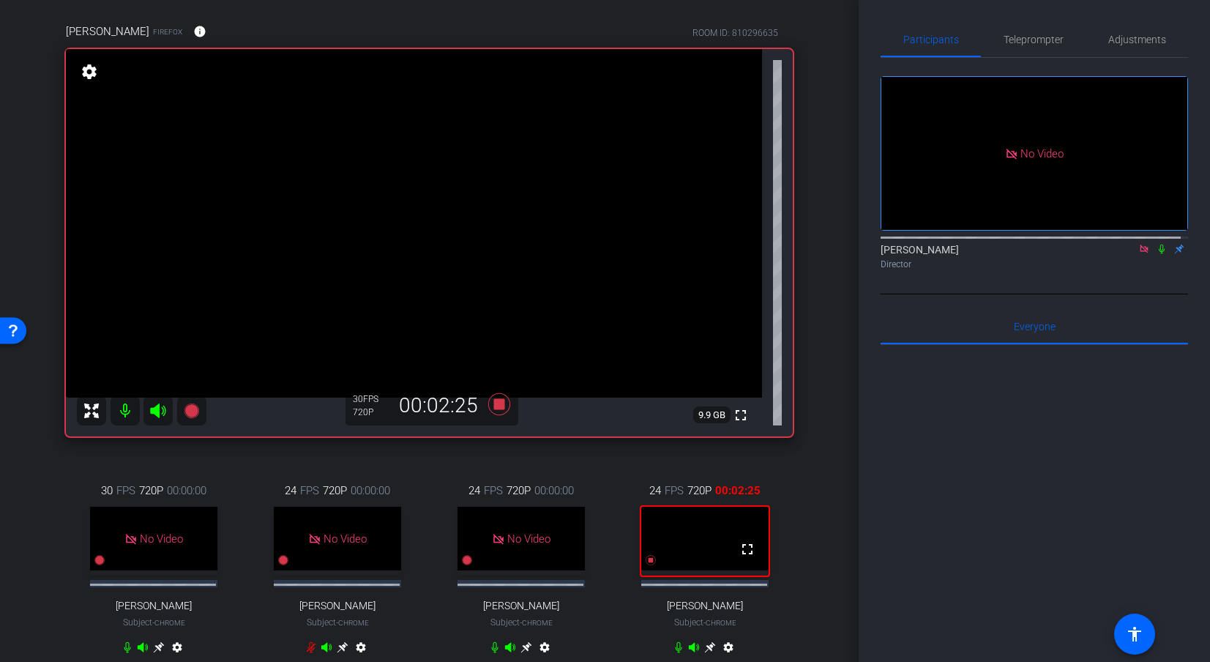
scroll to position [92, 0]
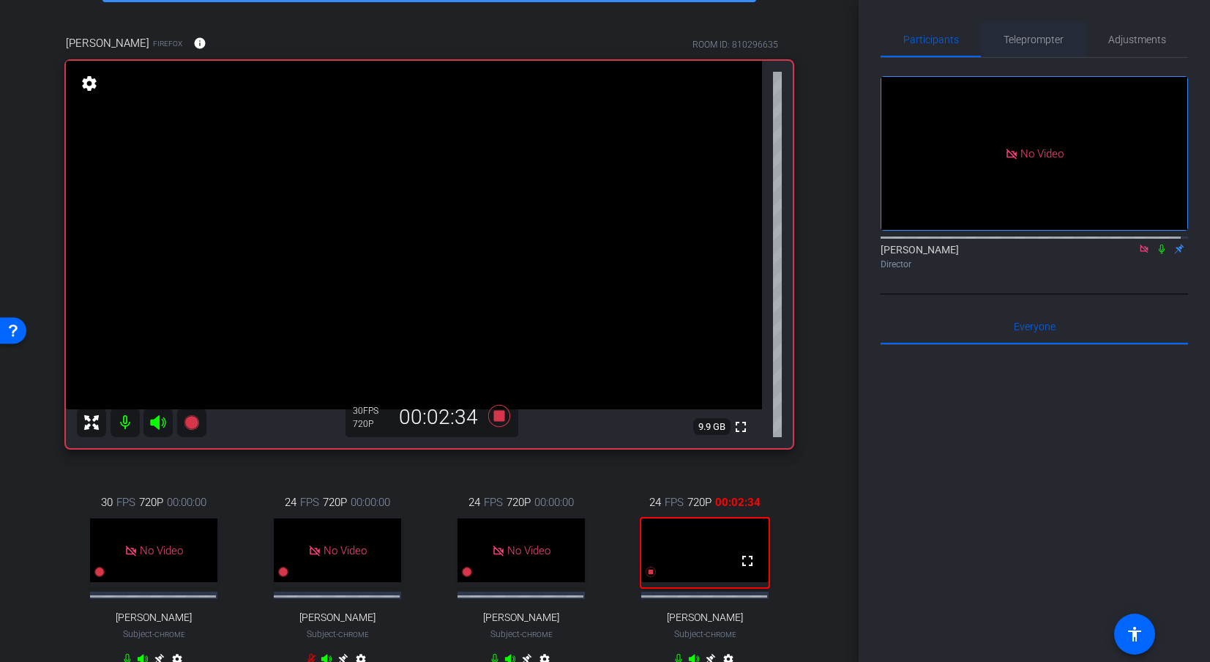
click at [1018, 36] on span "Teleprompter" at bounding box center [1034, 39] width 60 height 10
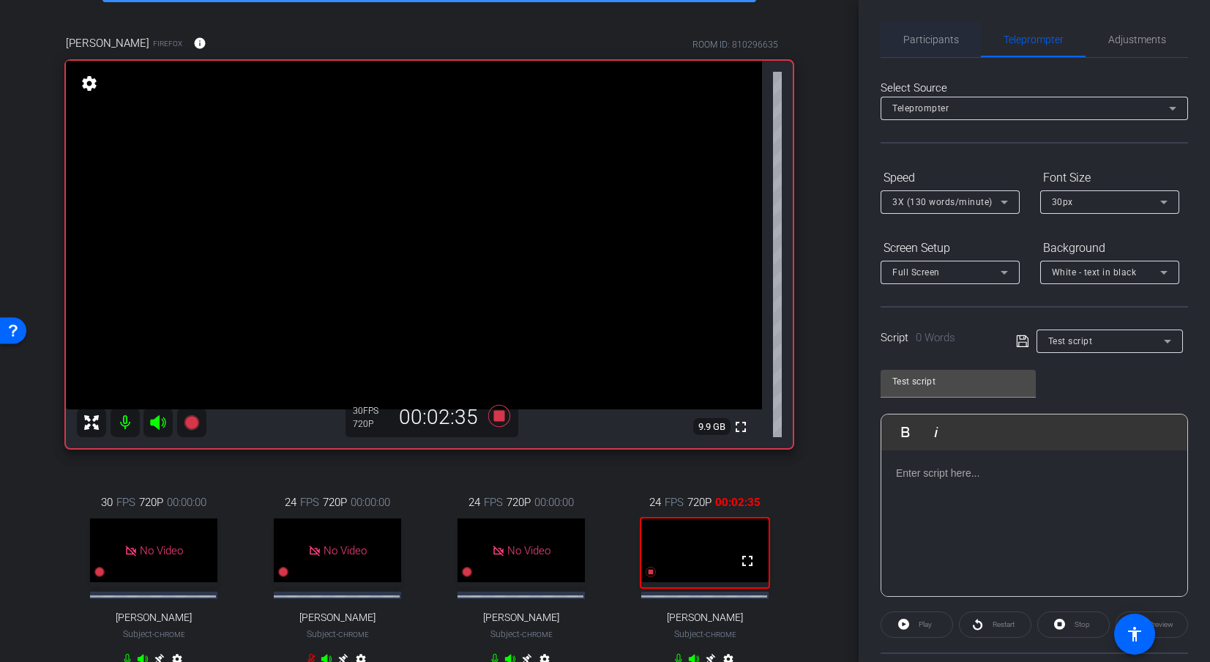
click at [927, 40] on span "Participants" at bounding box center [931, 39] width 56 height 10
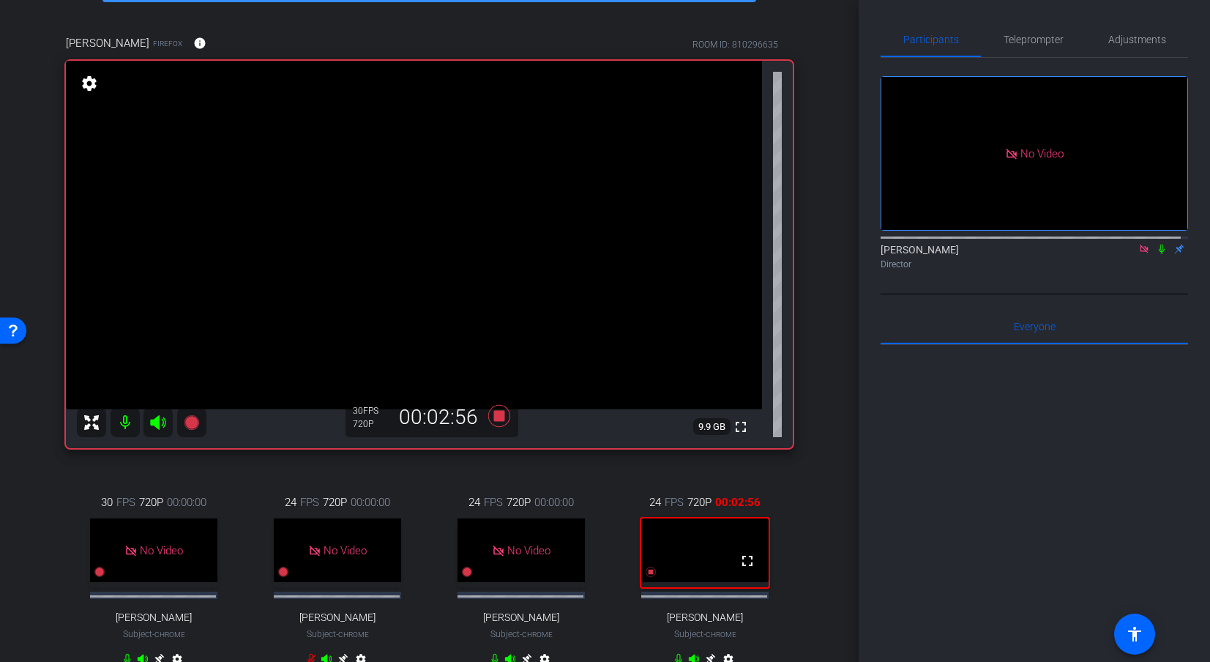
click at [121, 423] on mat-icon at bounding box center [125, 422] width 29 height 29
click at [121, 425] on mat-icon at bounding box center [125, 422] width 29 height 29
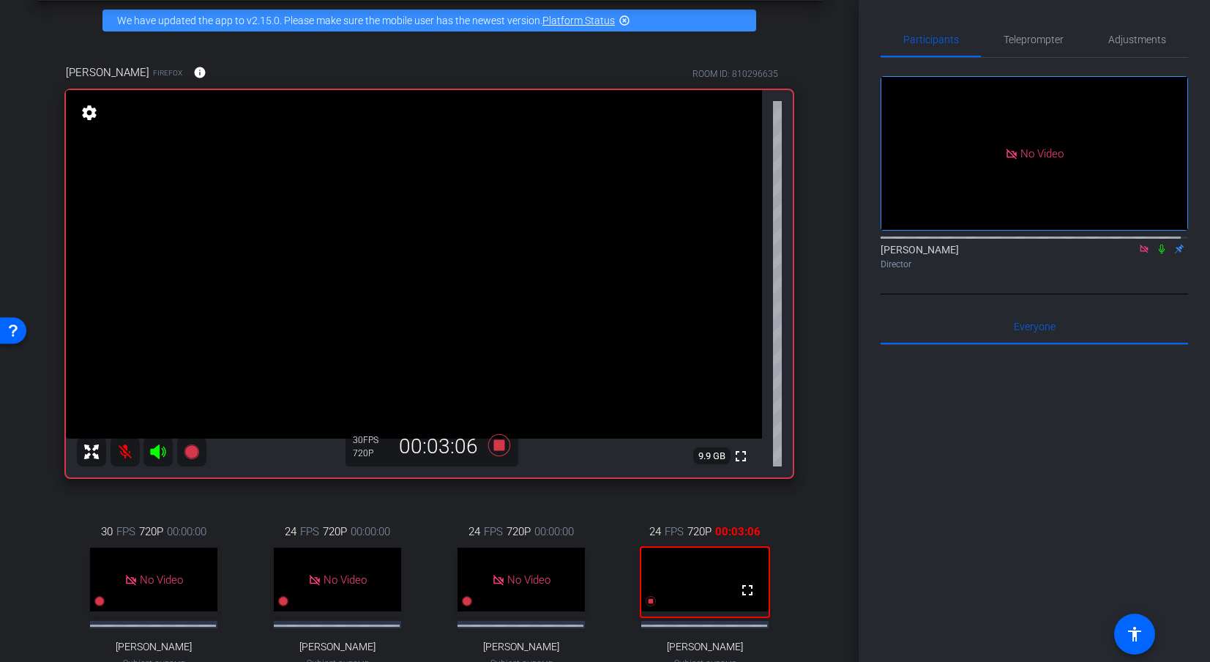
scroll to position [59, 0]
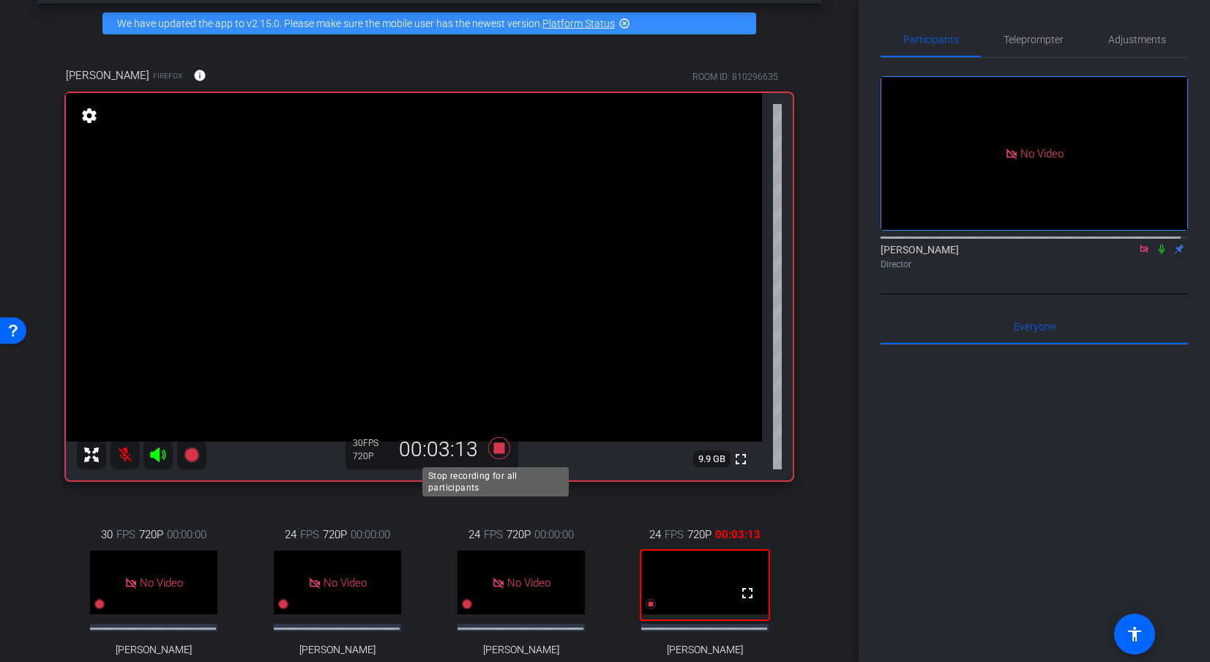
click at [493, 450] on icon at bounding box center [499, 448] width 22 height 22
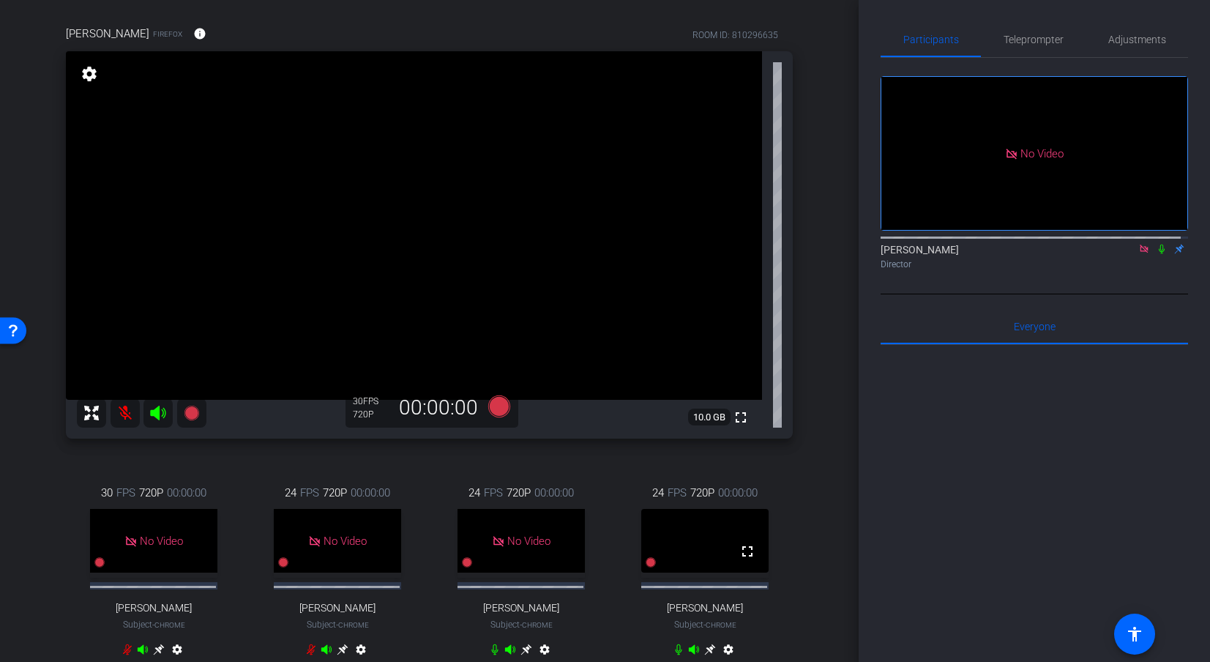
scroll to position [108, 0]
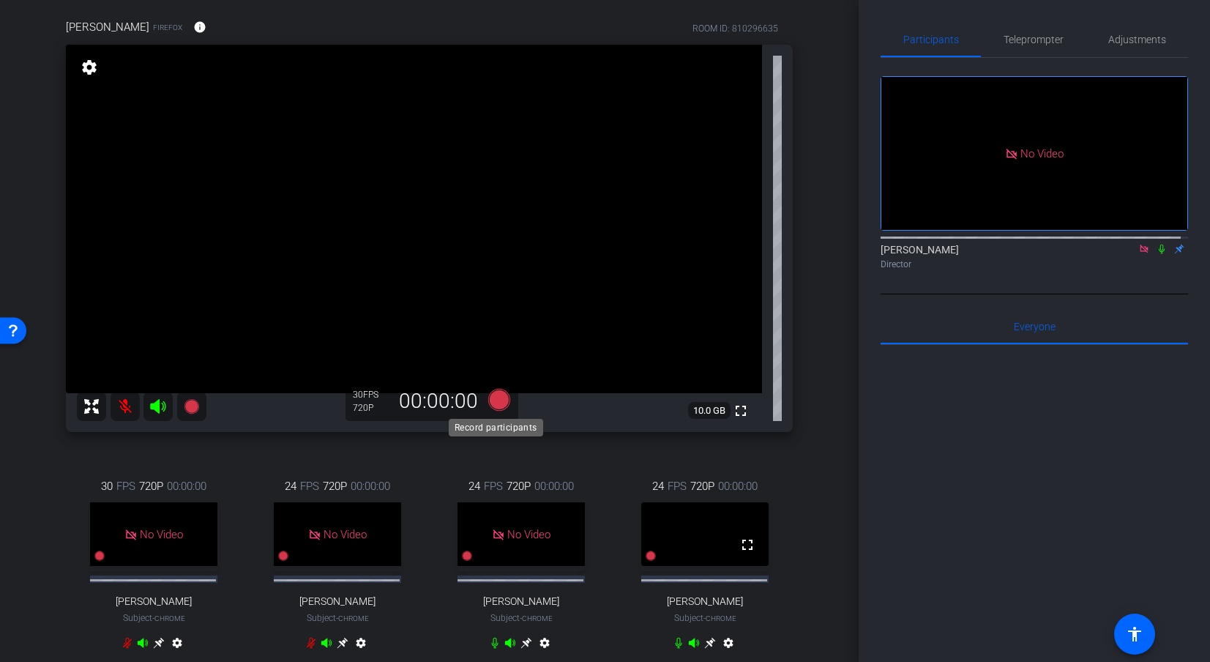
click at [501, 395] on icon at bounding box center [499, 400] width 22 height 22
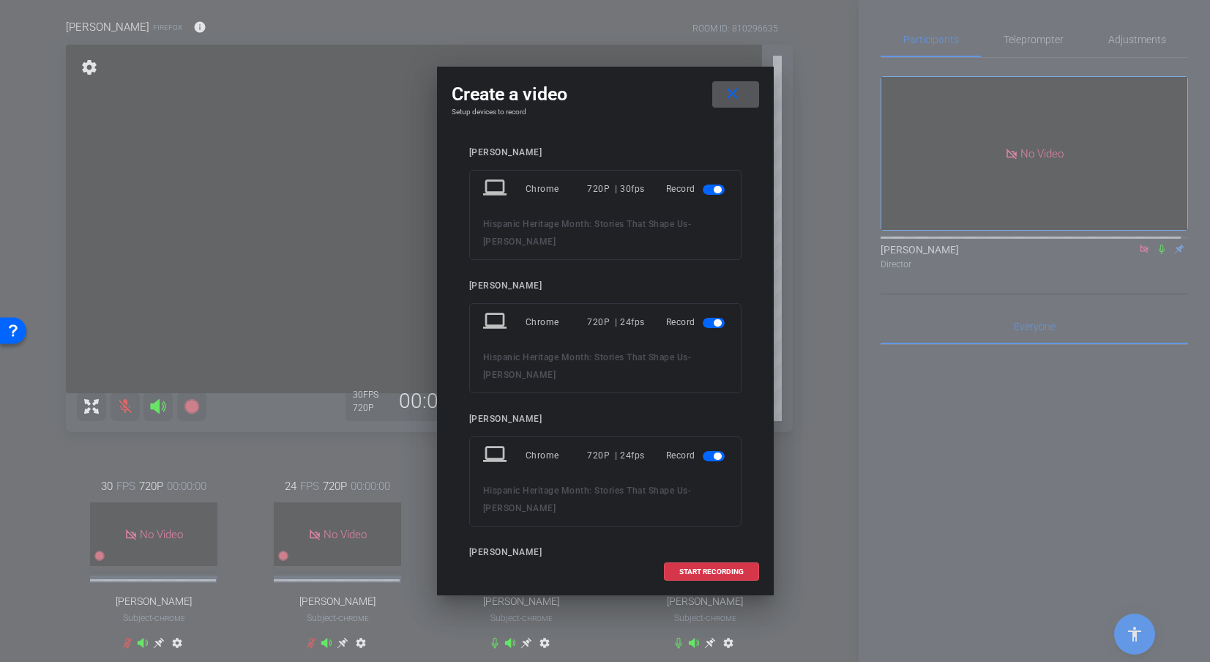
click at [703, 190] on span "button" at bounding box center [714, 189] width 22 height 10
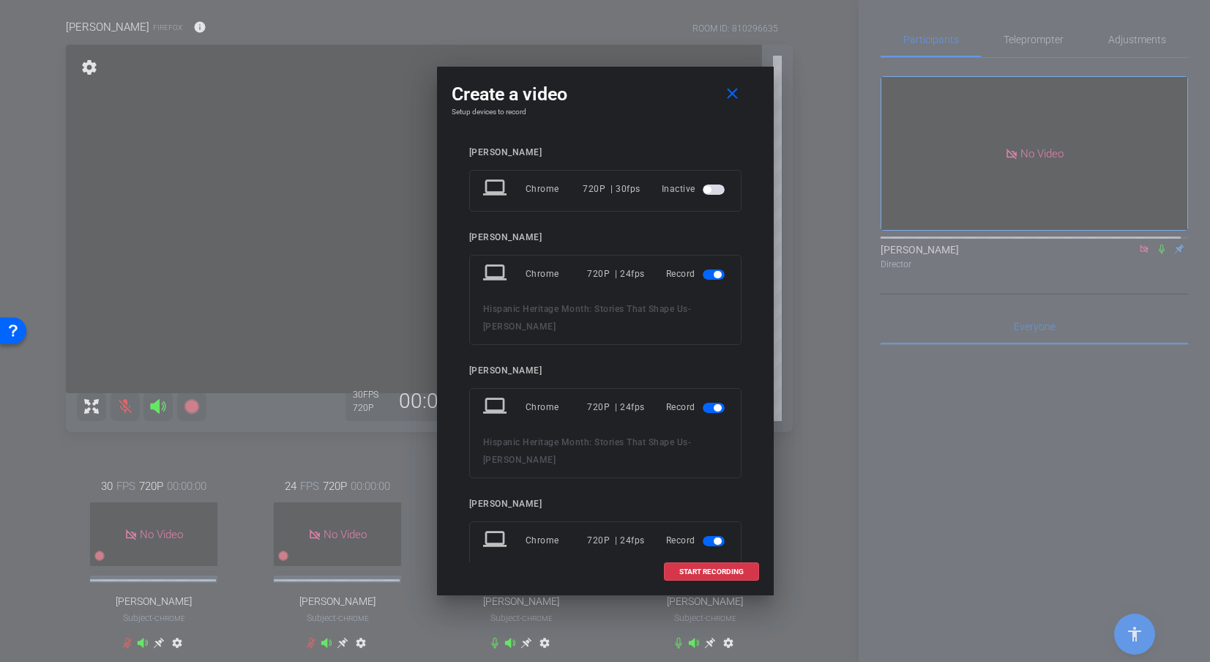
click at [703, 272] on span "button" at bounding box center [714, 274] width 22 height 10
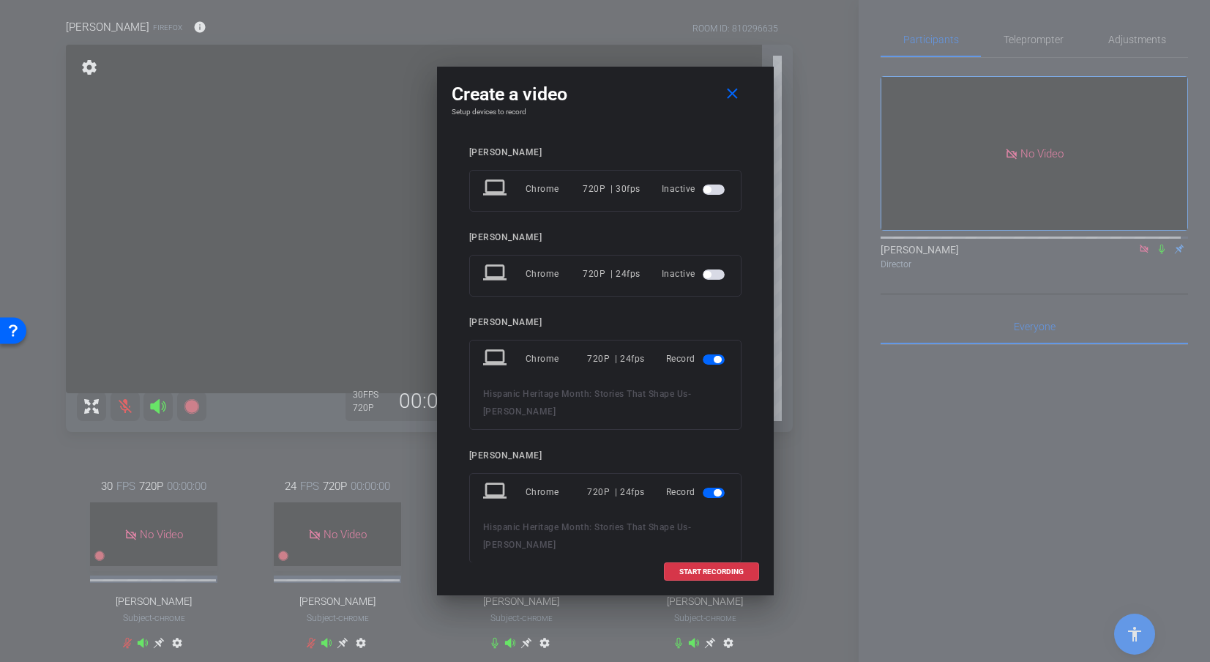
click at [714, 358] on span "button" at bounding box center [717, 359] width 7 height 7
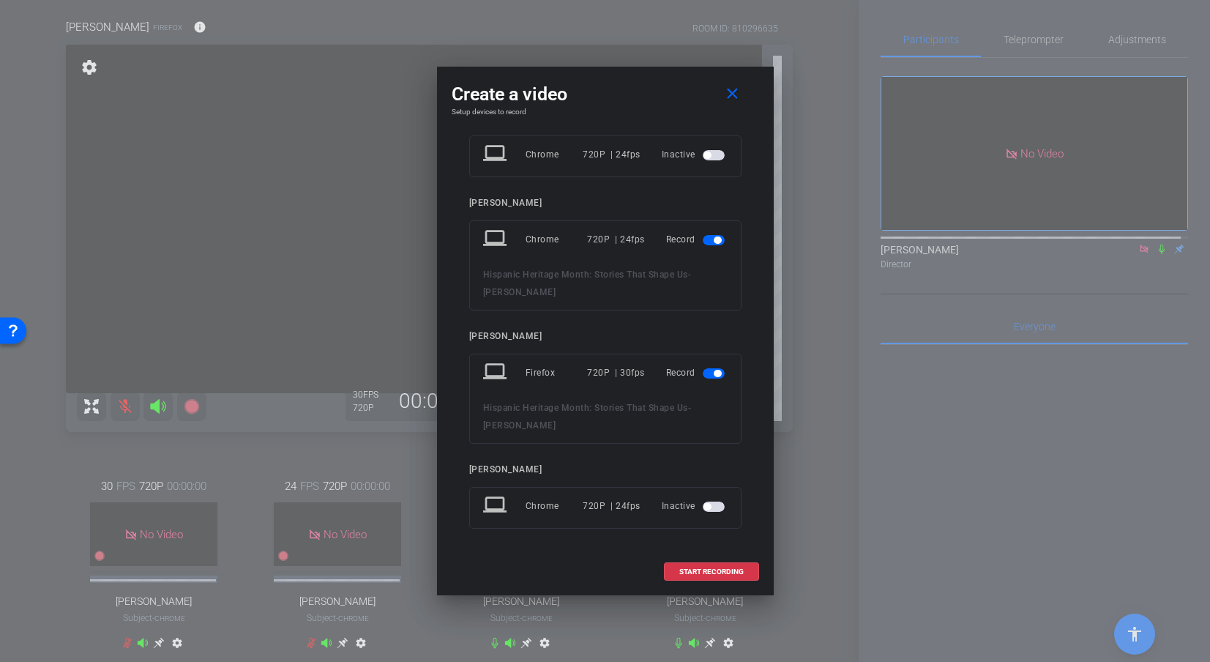
scroll to position [205, 0]
click at [718, 568] on span "START RECORDING" at bounding box center [711, 571] width 64 height 7
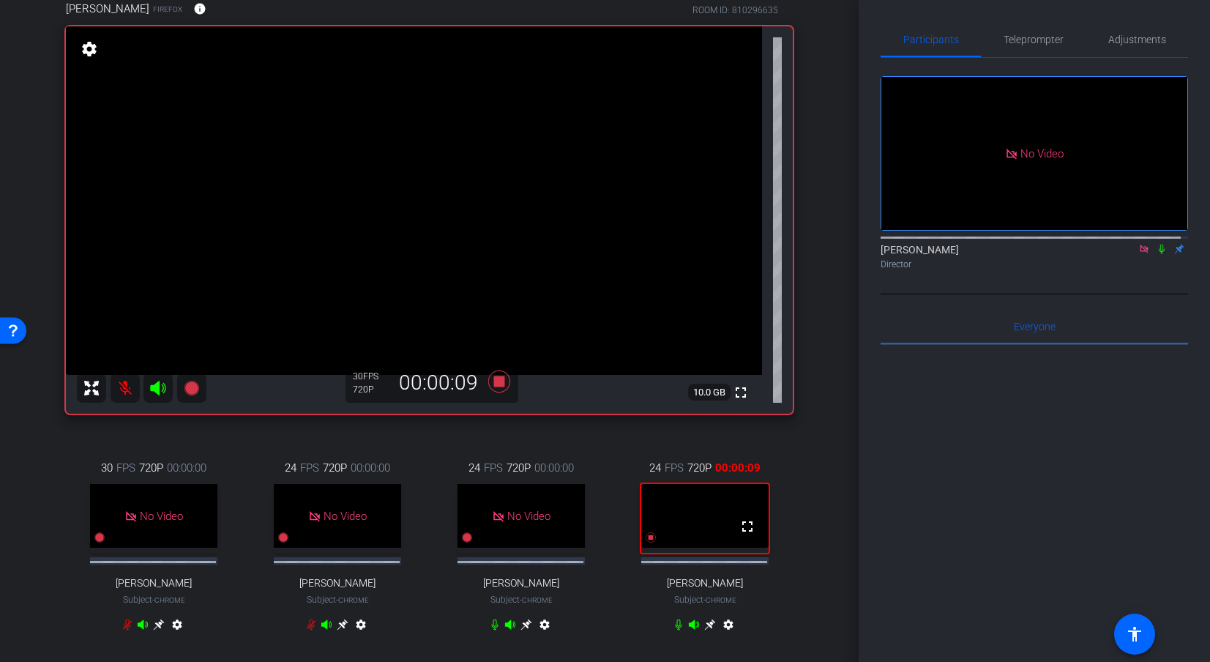
scroll to position [127, 0]
click at [490, 378] on icon at bounding box center [499, 380] width 22 height 22
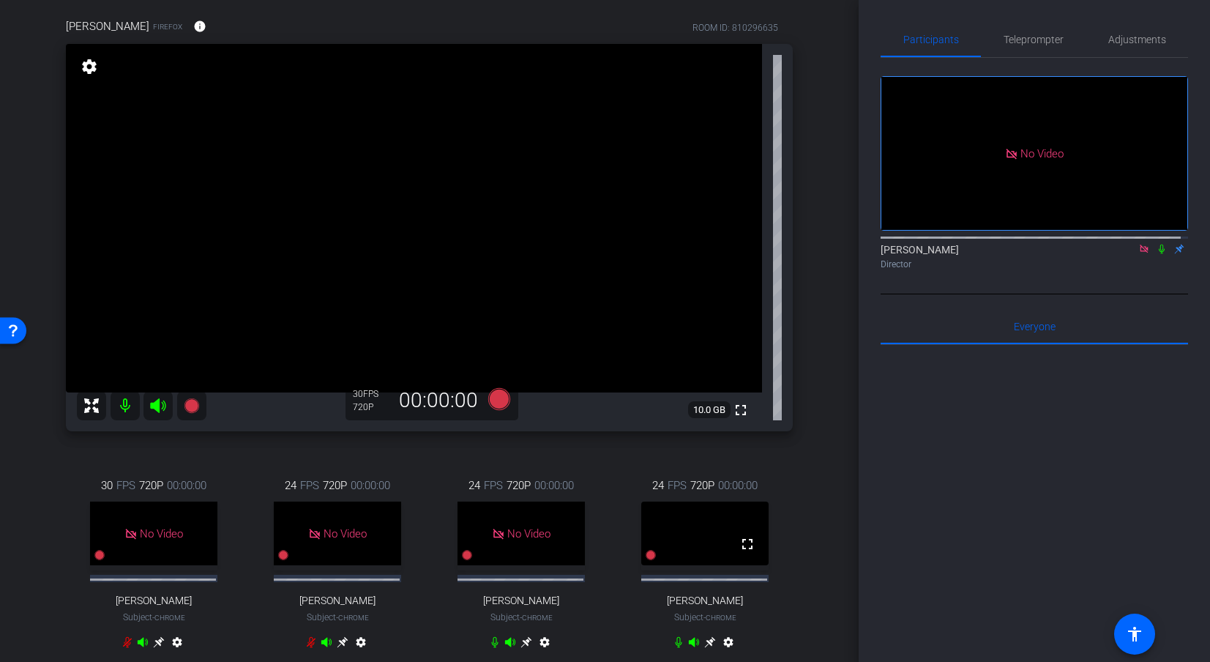
scroll to position [106, 0]
click at [706, 610] on icon at bounding box center [710, 644] width 12 height 12
click at [164, 610] on icon at bounding box center [158, 644] width 11 height 11
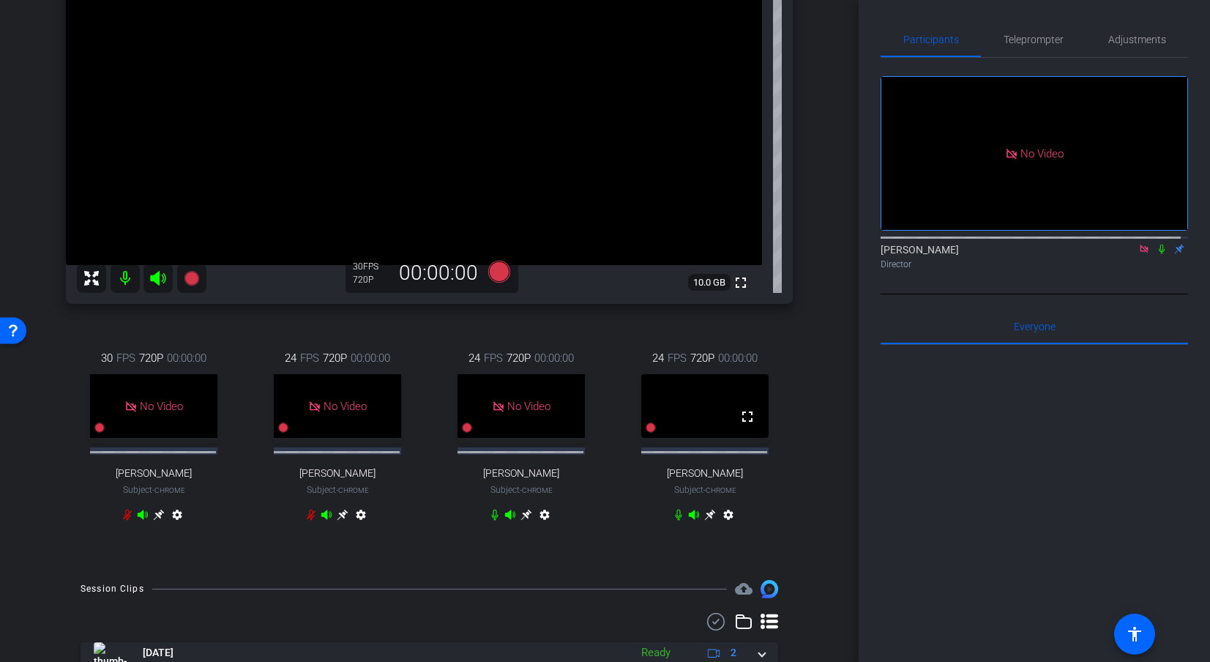
scroll to position [236, 0]
click at [1100, 244] on icon at bounding box center [1162, 249] width 6 height 10
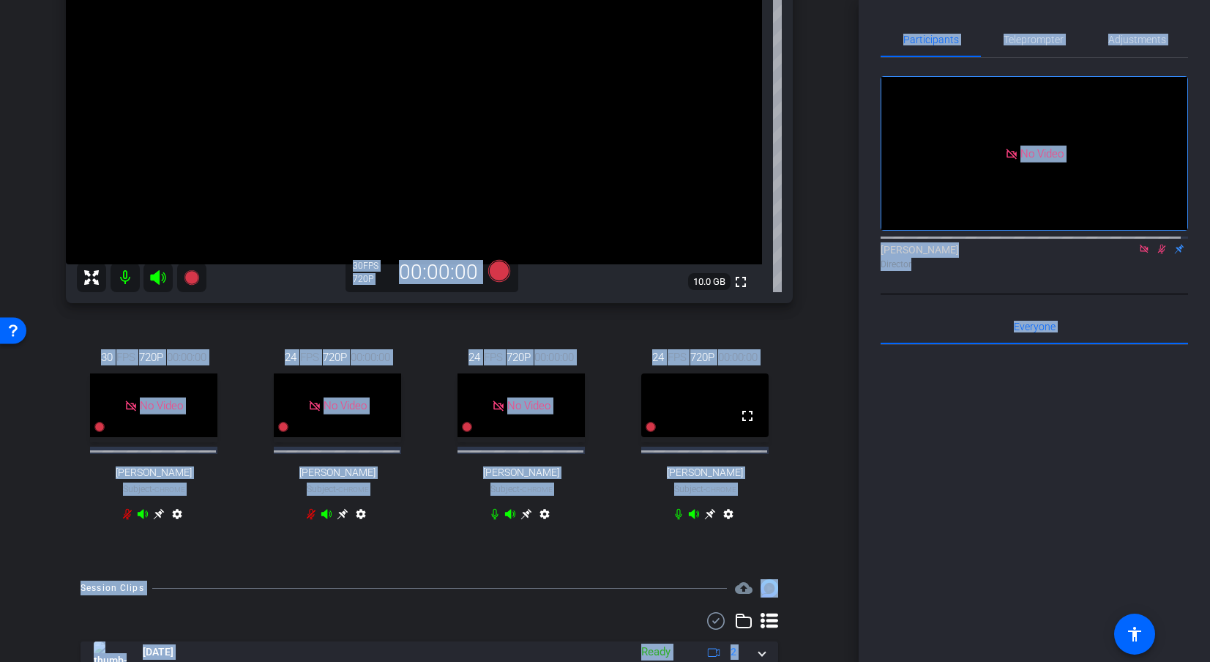
drag, startPoint x: 851, startPoint y: 259, endPoint x: 865, endPoint y: 419, distance: 160.2
click at [865, 419] on div "arrow_back Hispanic Heritage Month: Stories That Shape Us Back to project Send …" at bounding box center [605, 331] width 1210 height 662
click at [968, 610] on div at bounding box center [1034, 526] width 307 height 362
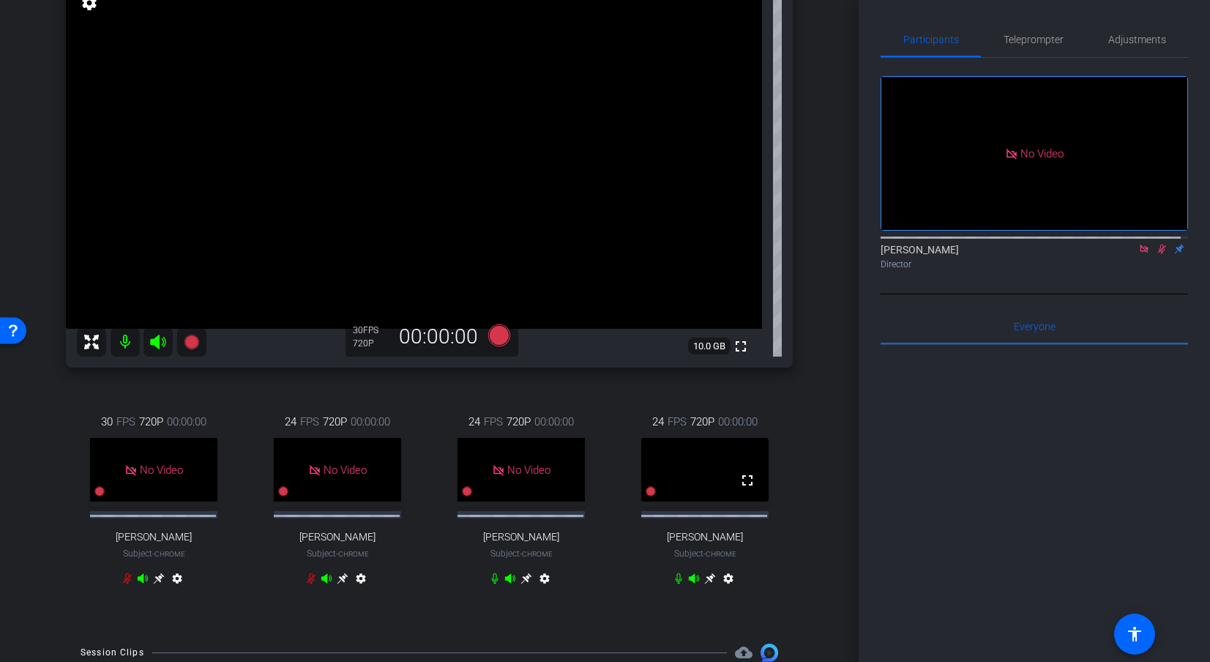
scroll to position [184, 0]
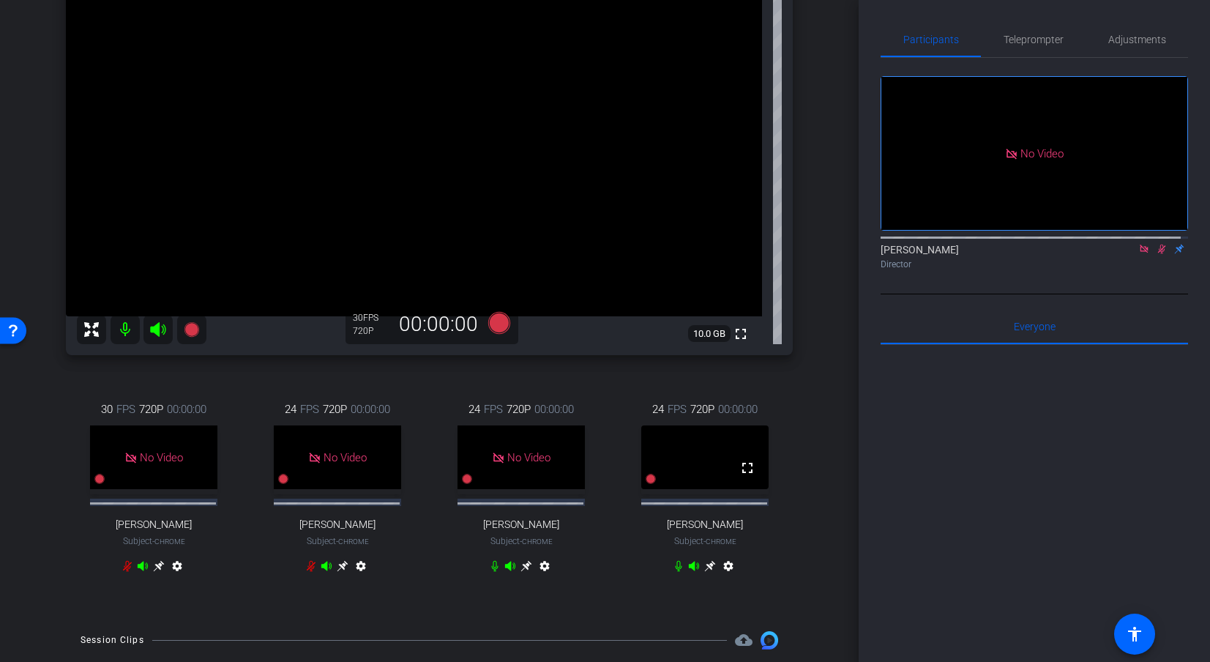
click at [704, 572] on icon at bounding box center [710, 566] width 12 height 12
click at [1100, 40] on span "Adjustments" at bounding box center [1137, 39] width 58 height 10
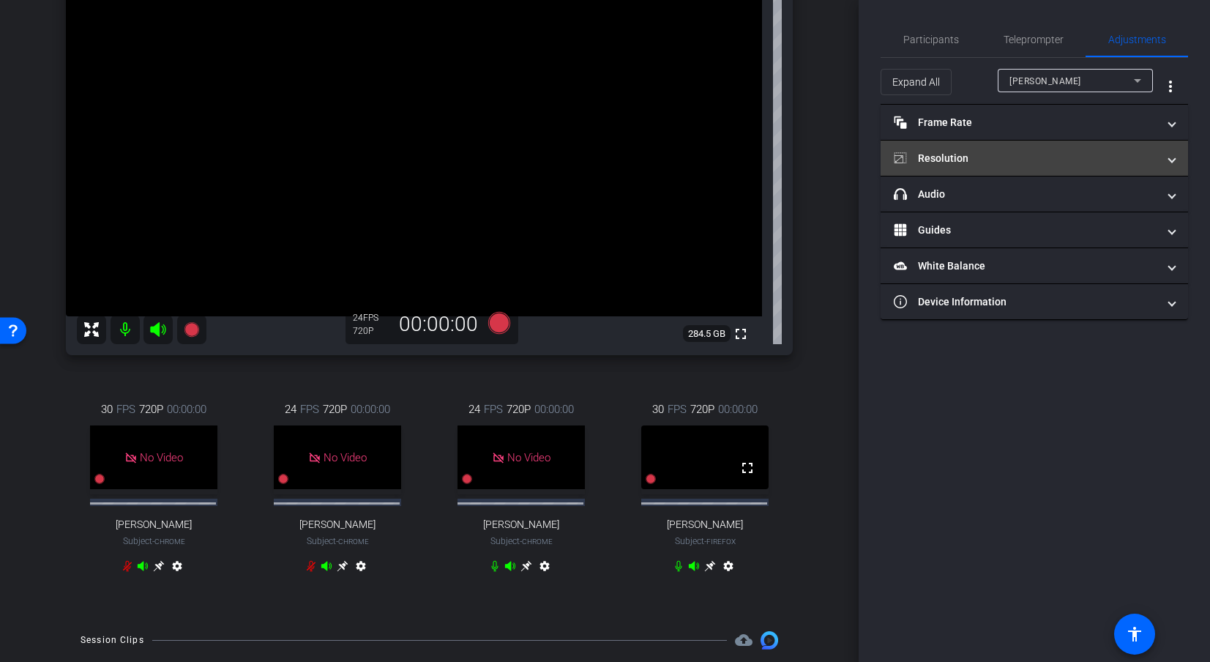
click at [993, 147] on mat-expansion-panel-header "Resolution" at bounding box center [1034, 158] width 307 height 35
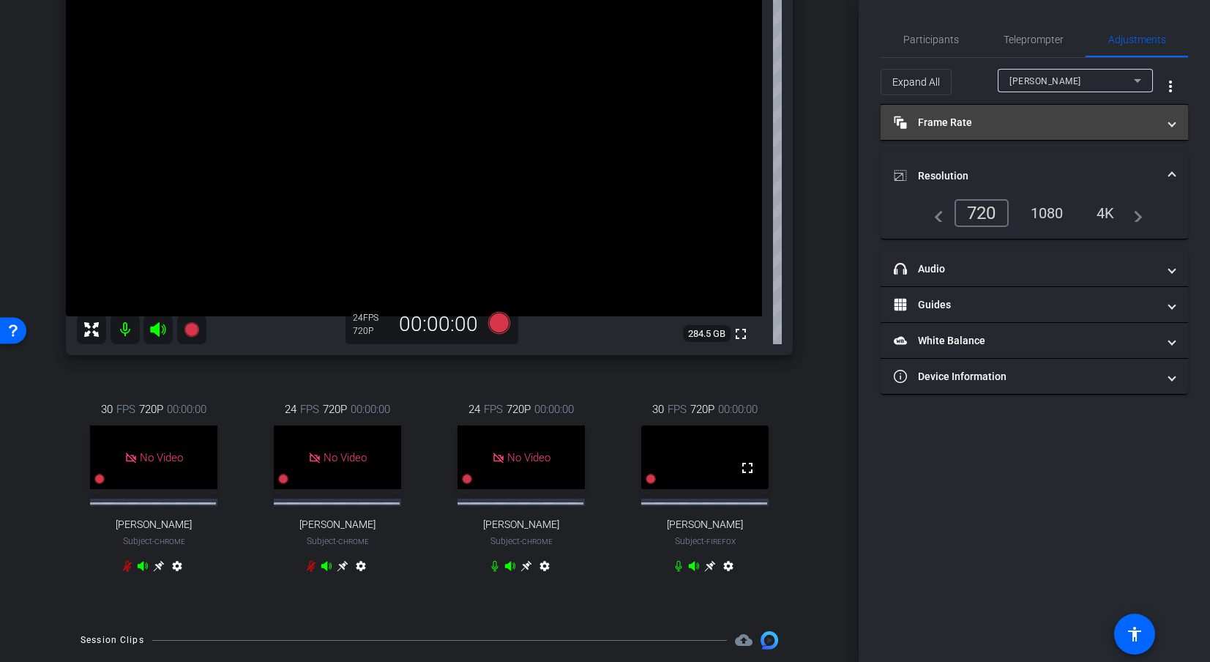
click at [1007, 119] on mat-panel-title "Frame Rate Frame Rate" at bounding box center [1026, 122] width 264 height 15
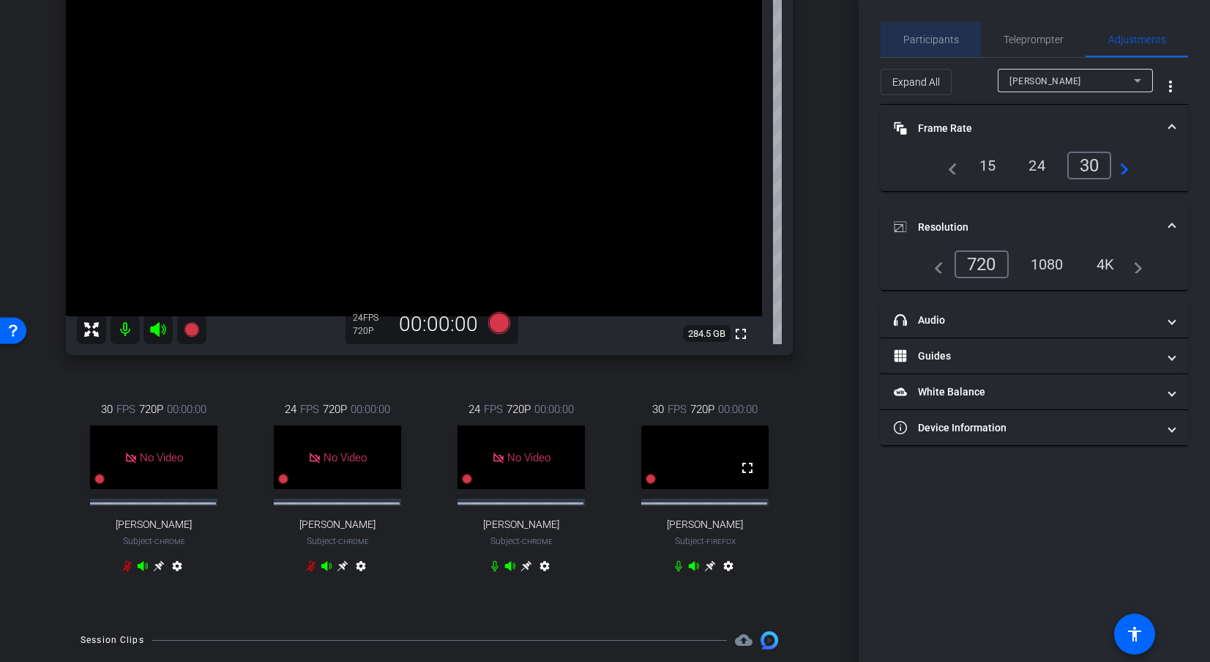
click at [936, 48] on span "Participants" at bounding box center [931, 39] width 56 height 35
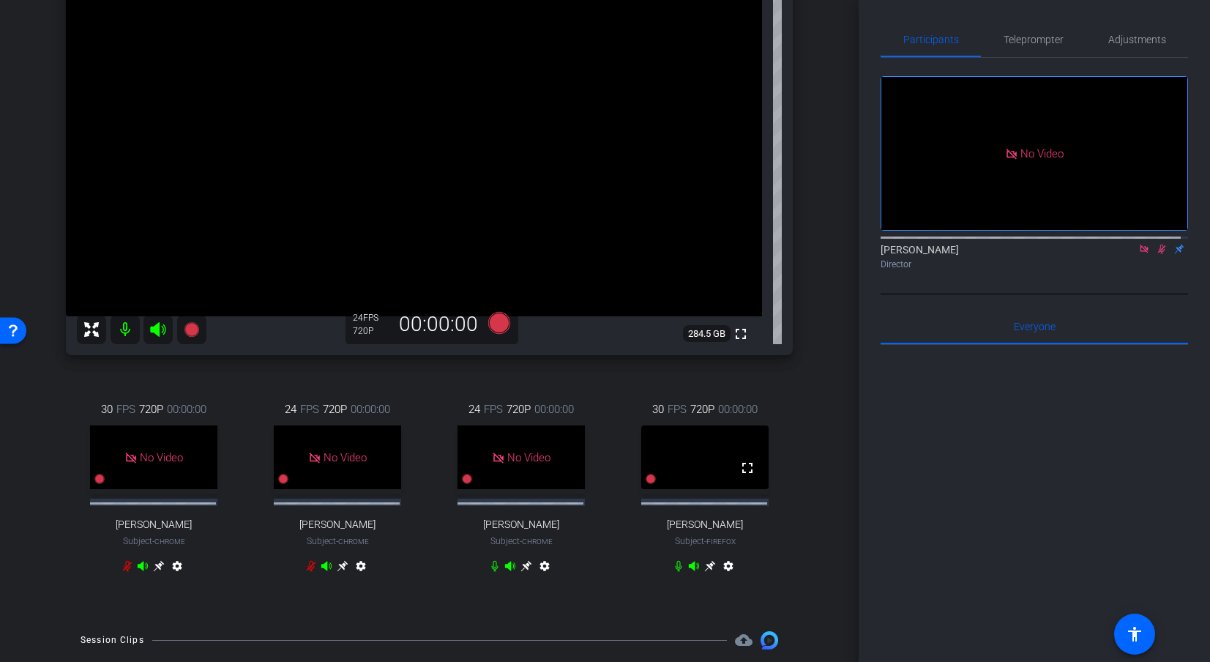
click at [851, 164] on div "arrow_back Hispanic Heritage Month: Stories That Shape Us Back to project Send …" at bounding box center [429, 147] width 859 height 662
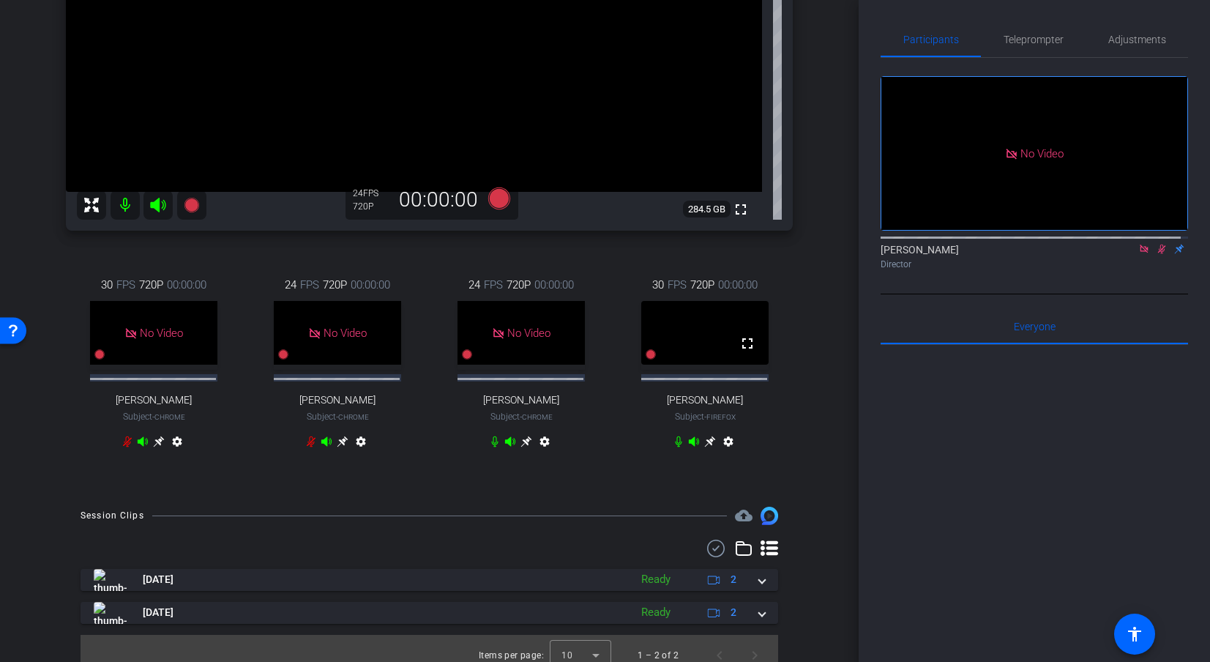
scroll to position [329, 0]
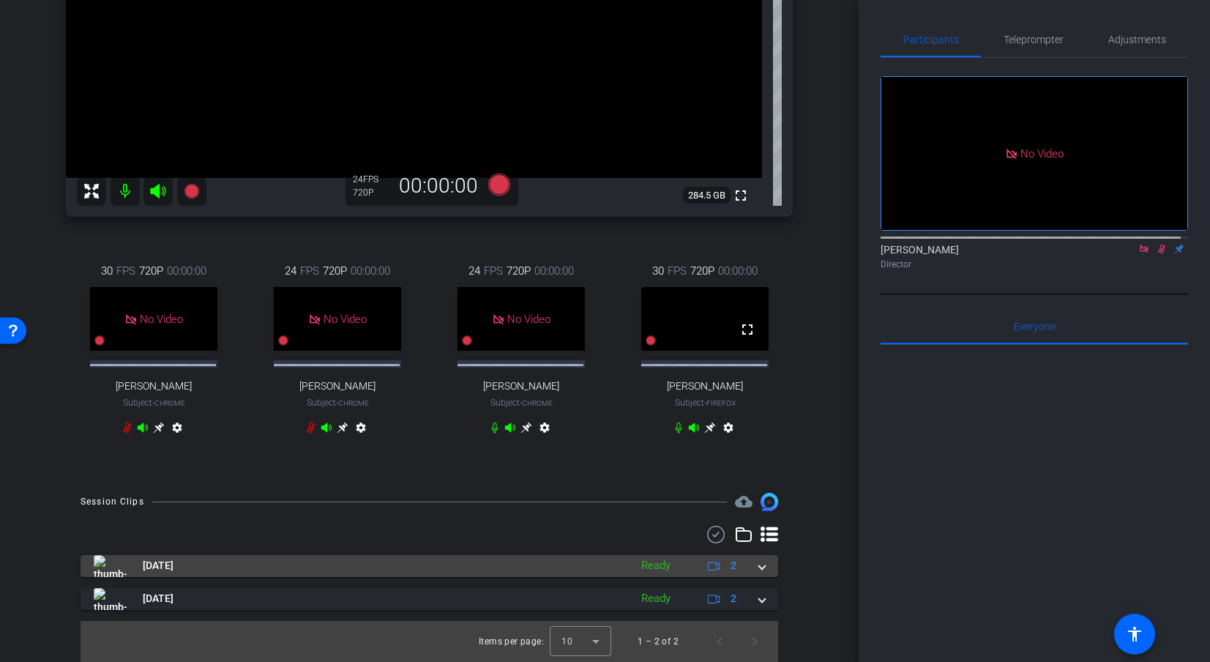
click at [173, 564] on span "[DATE]" at bounding box center [158, 565] width 31 height 15
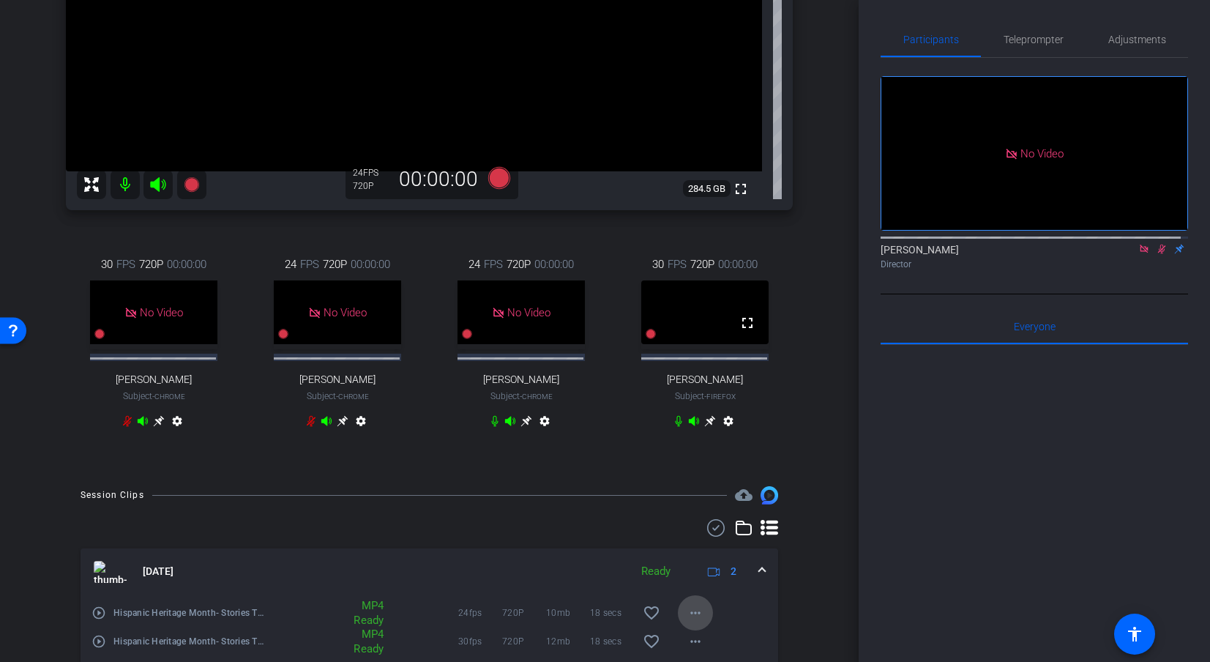
click at [690, 610] on mat-icon "more_horiz" at bounding box center [696, 613] width 18 height 18
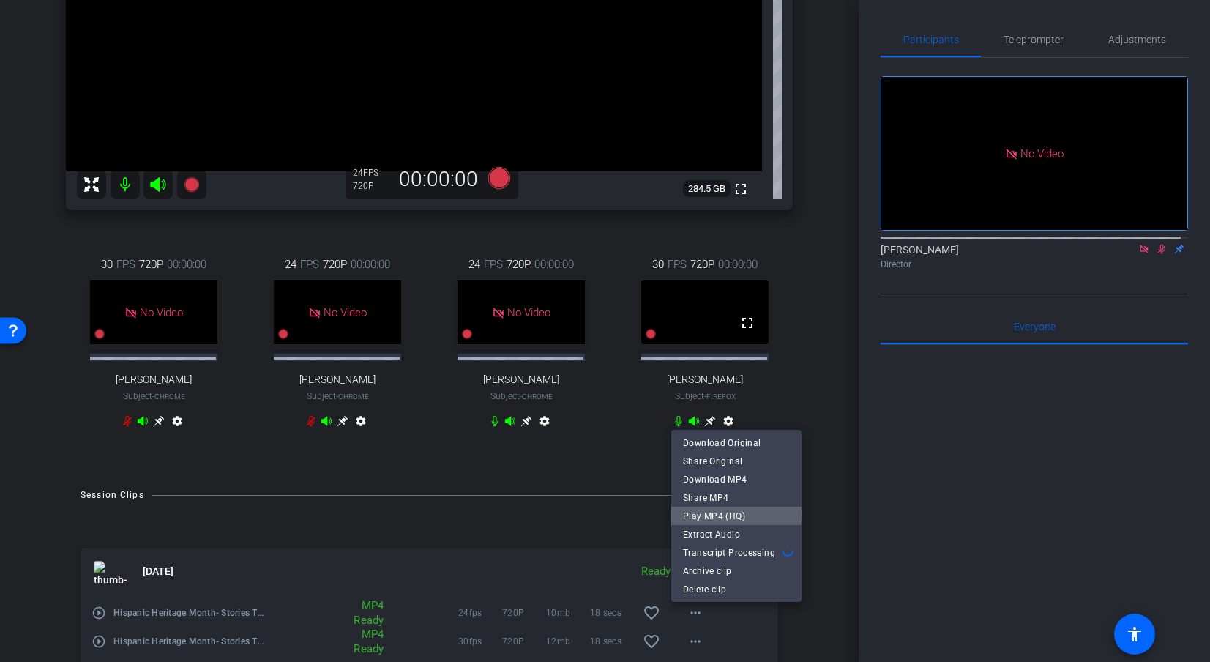
click at [721, 513] on span "Play MP4 (HQ)" at bounding box center [736, 516] width 107 height 18
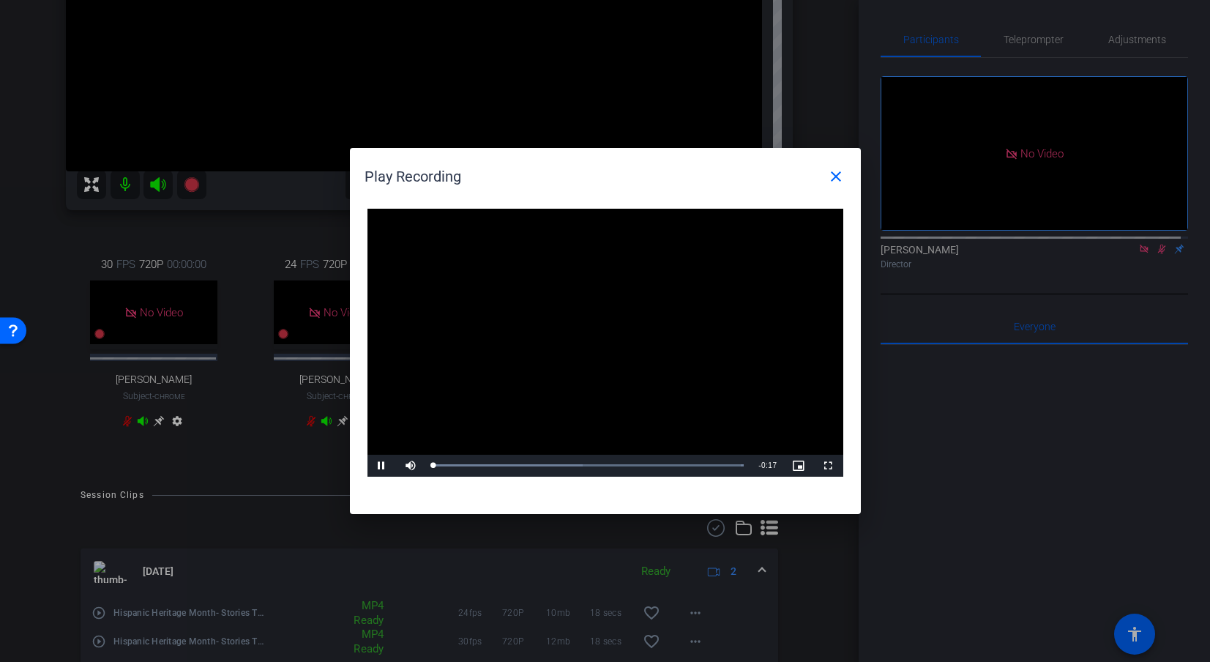
click at [588, 333] on video "Video Player" at bounding box center [605, 343] width 476 height 268
click at [504, 463] on div "Loaded : 100.00% 0:04 0:00" at bounding box center [589, 466] width 326 height 22
click at [382, 466] on span "Video Player" at bounding box center [381, 466] width 29 height 0
click at [594, 455] on div "Loaded : 100.00% 0:09 0:05" at bounding box center [589, 466] width 326 height 22
click at [653, 463] on div "Loaded : 100.00% 0:12 0:12" at bounding box center [588, 465] width 311 height 4
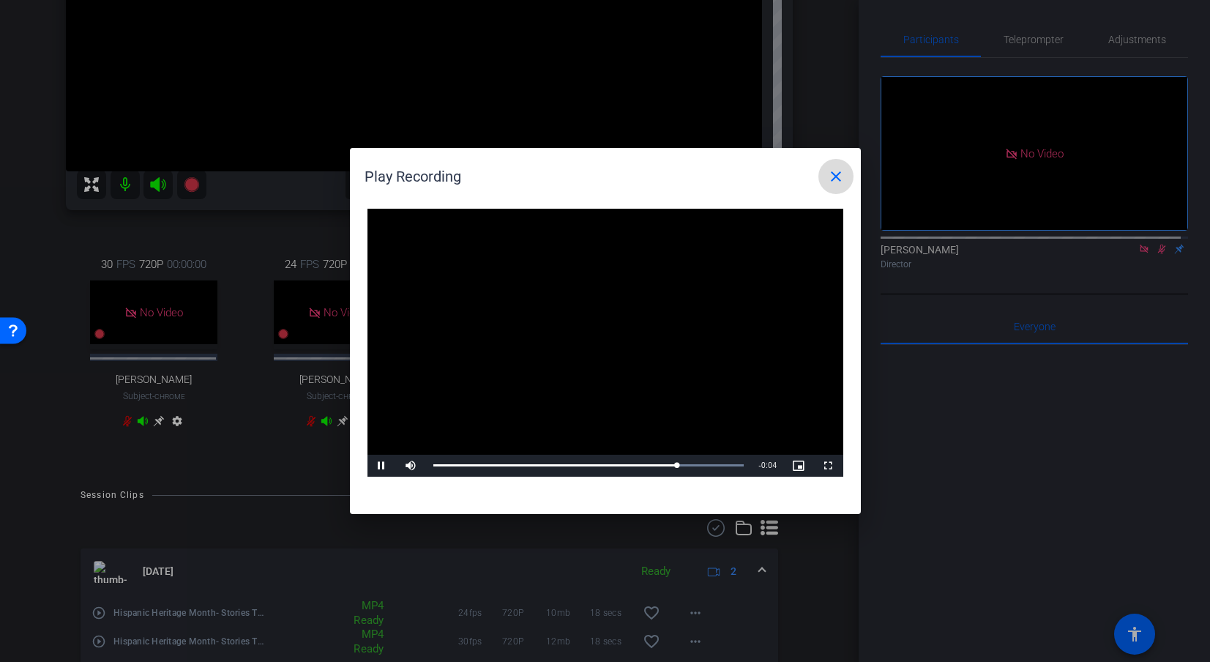
click at [832, 178] on mat-icon "close" at bounding box center [836, 177] width 18 height 18
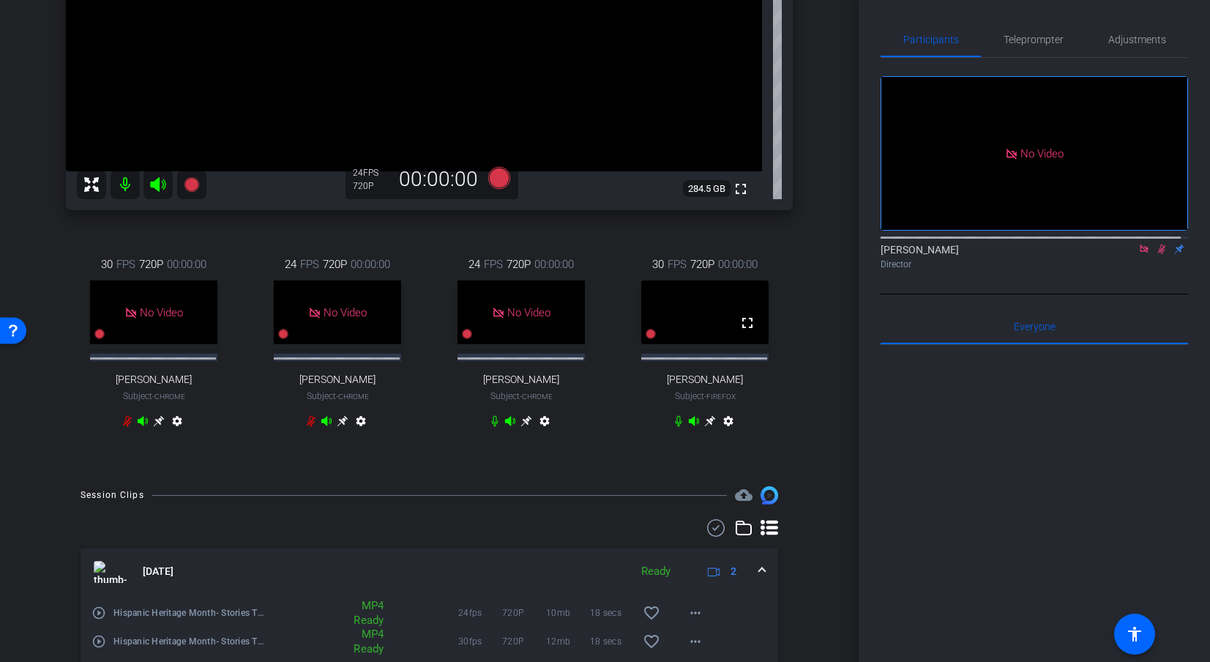
scroll to position [433, 0]
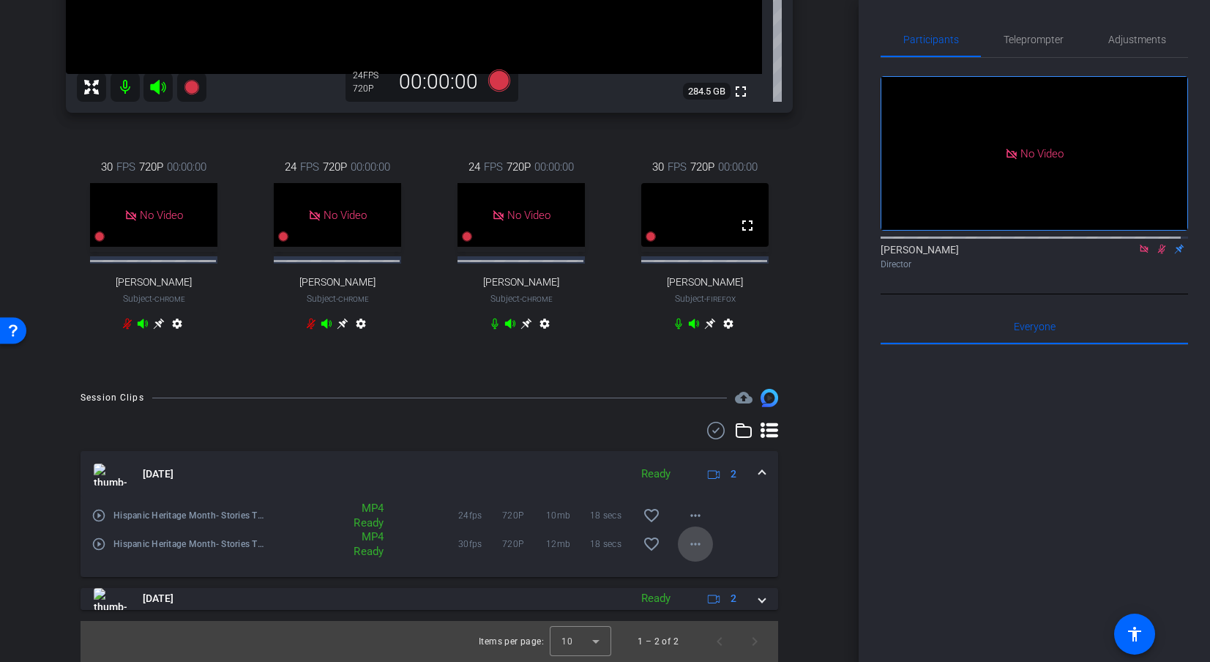
click at [692, 545] on mat-icon "more_horiz" at bounding box center [696, 544] width 18 height 18
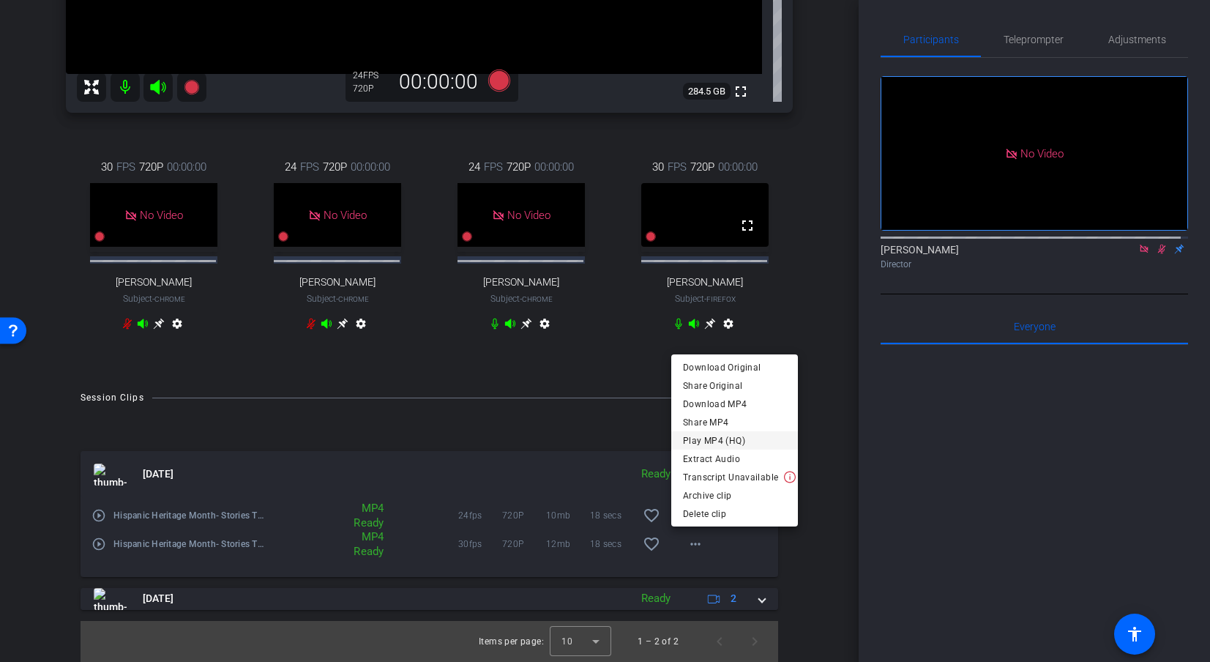
click at [721, 443] on span "Play MP4 (HQ)" at bounding box center [734, 441] width 103 height 18
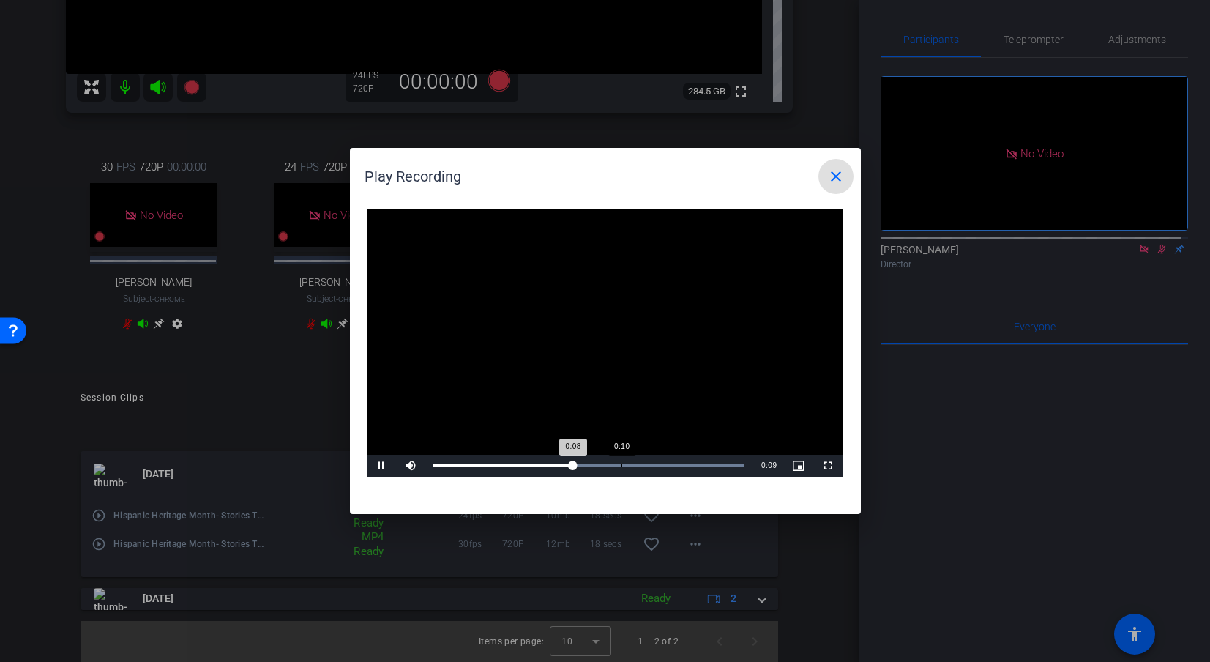
click at [621, 464] on div "Loaded : 100.00% 0:10 0:08" at bounding box center [588, 465] width 311 height 4
click at [671, 462] on div "Loaded : 100.00% 0:13 0:11" at bounding box center [589, 466] width 326 height 22
click at [704, 460] on div "Loaded : 100.00% 0:15 0:14" at bounding box center [589, 466] width 326 height 22
click at [456, 465] on div "Loaded : 100.00% 0:01 0:16" at bounding box center [588, 465] width 311 height 4
click at [477, 463] on div "0:02" at bounding box center [476, 465] width 1 height 4
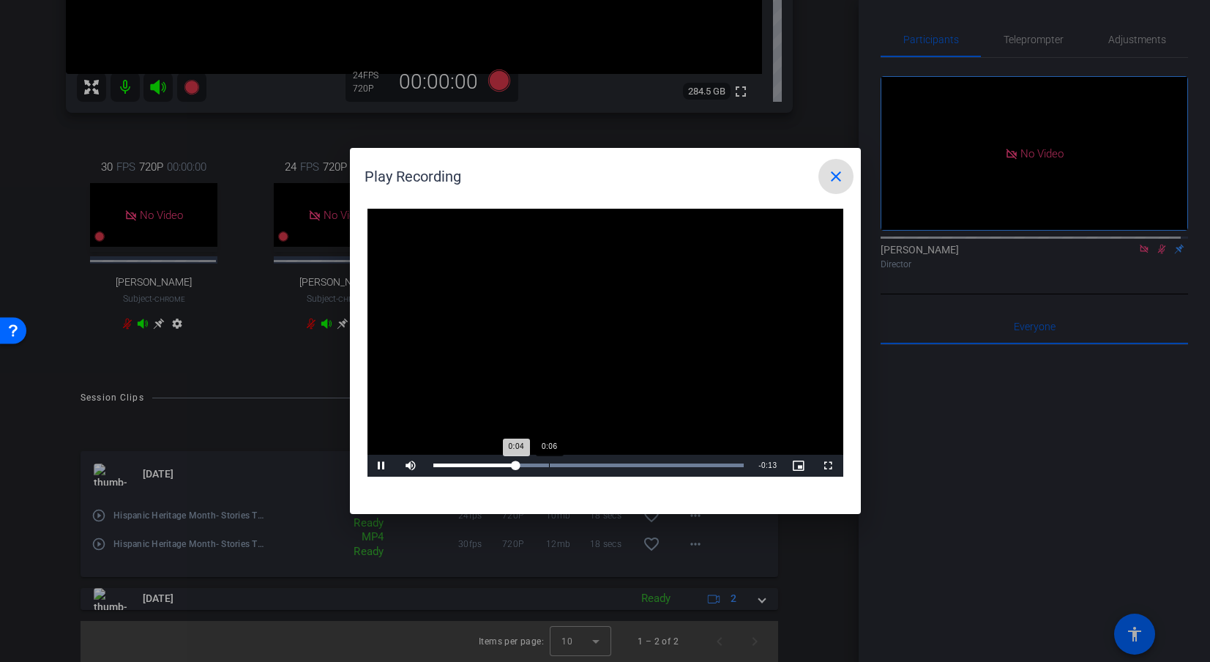
click at [546, 466] on div "Loaded : 100.00% 0:06 0:04" at bounding box center [588, 465] width 311 height 4
click at [604, 465] on div "0:09" at bounding box center [604, 465] width 1 height 4
click at [840, 182] on mat-icon "close" at bounding box center [836, 177] width 18 height 18
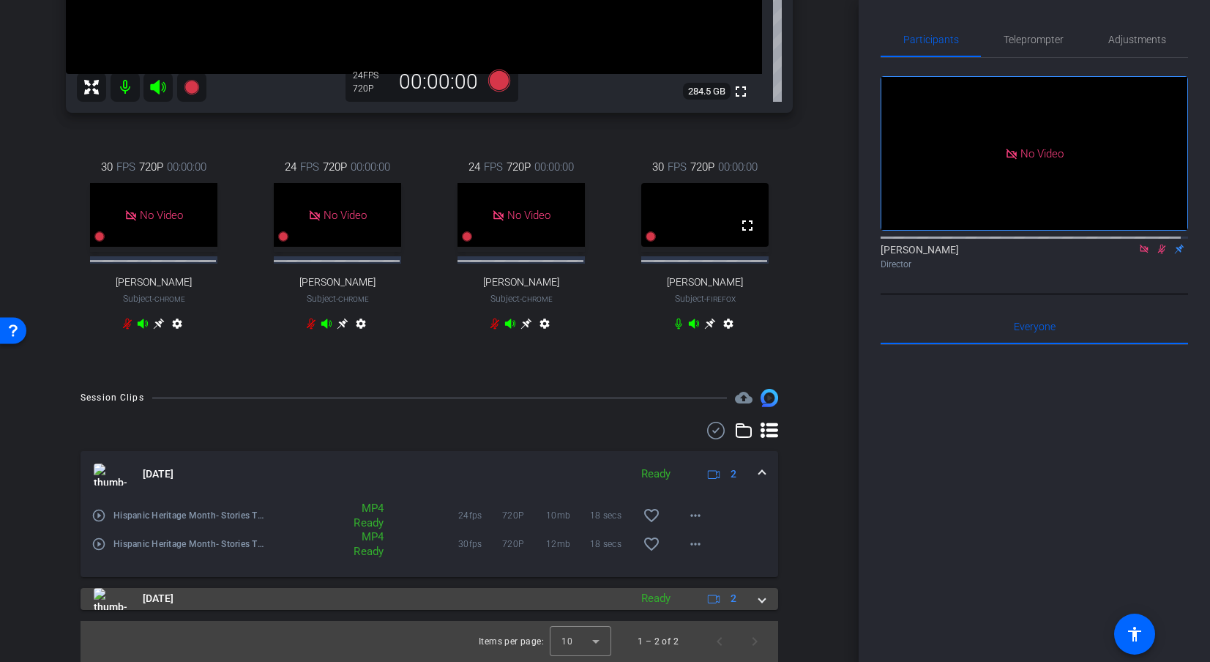
click at [759, 601] on span at bounding box center [762, 598] width 6 height 15
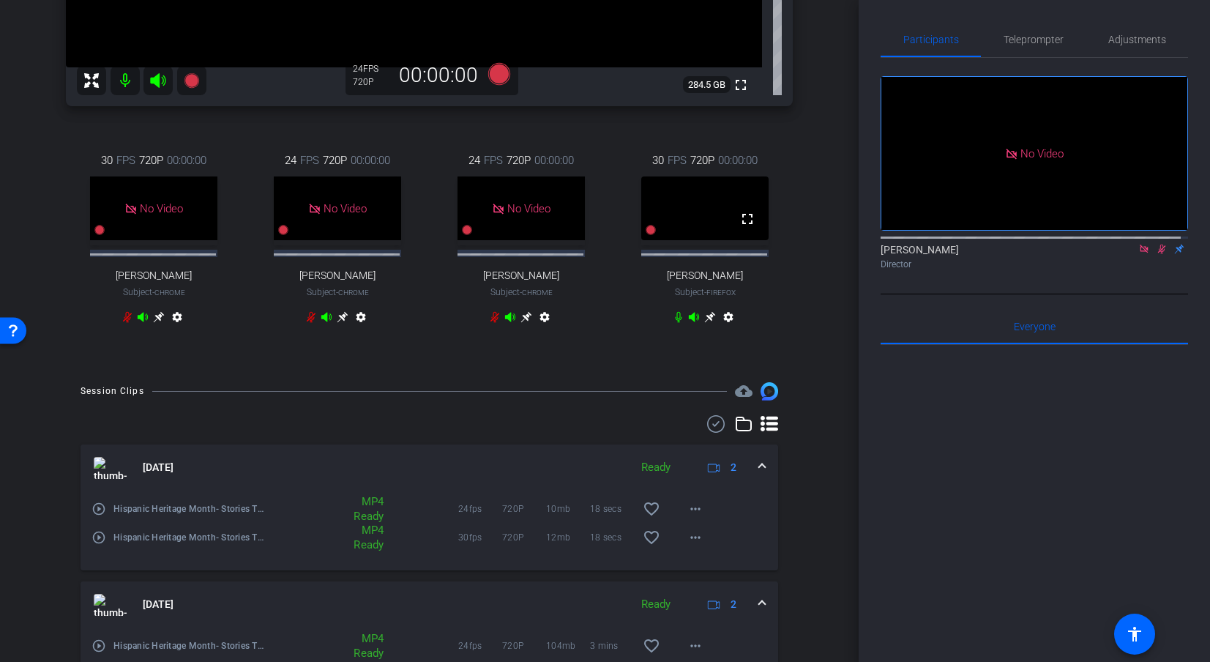
scroll to position [537, 0]
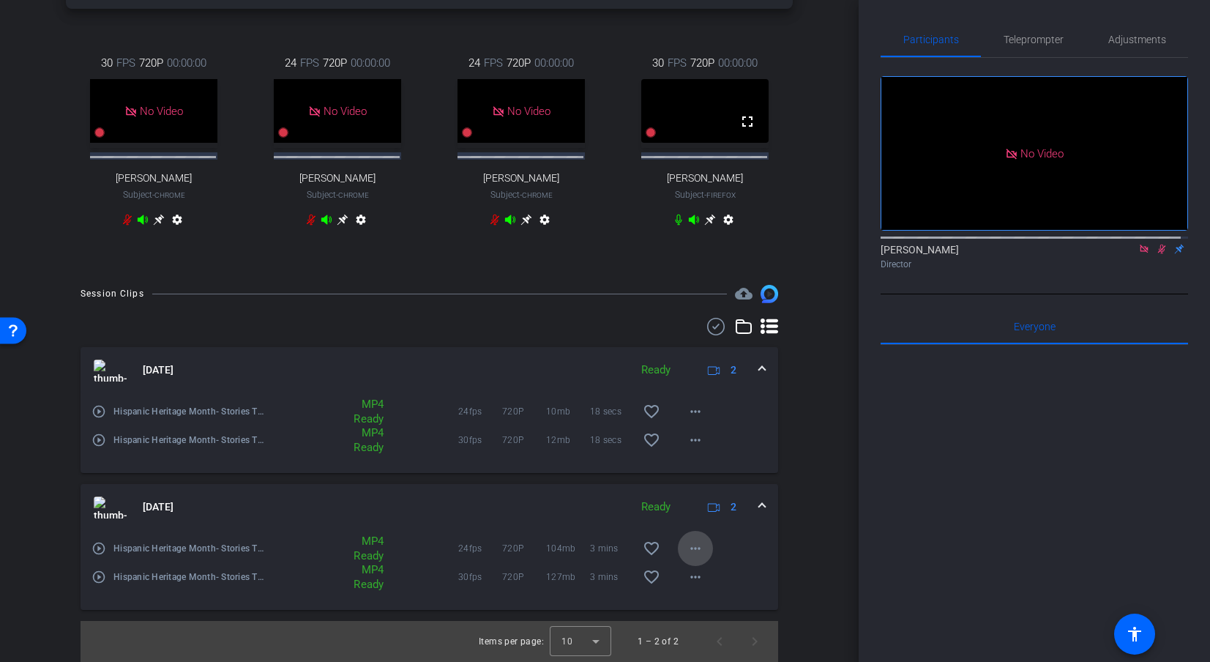
click at [692, 547] on mat-icon "more_horiz" at bounding box center [696, 548] width 18 height 18
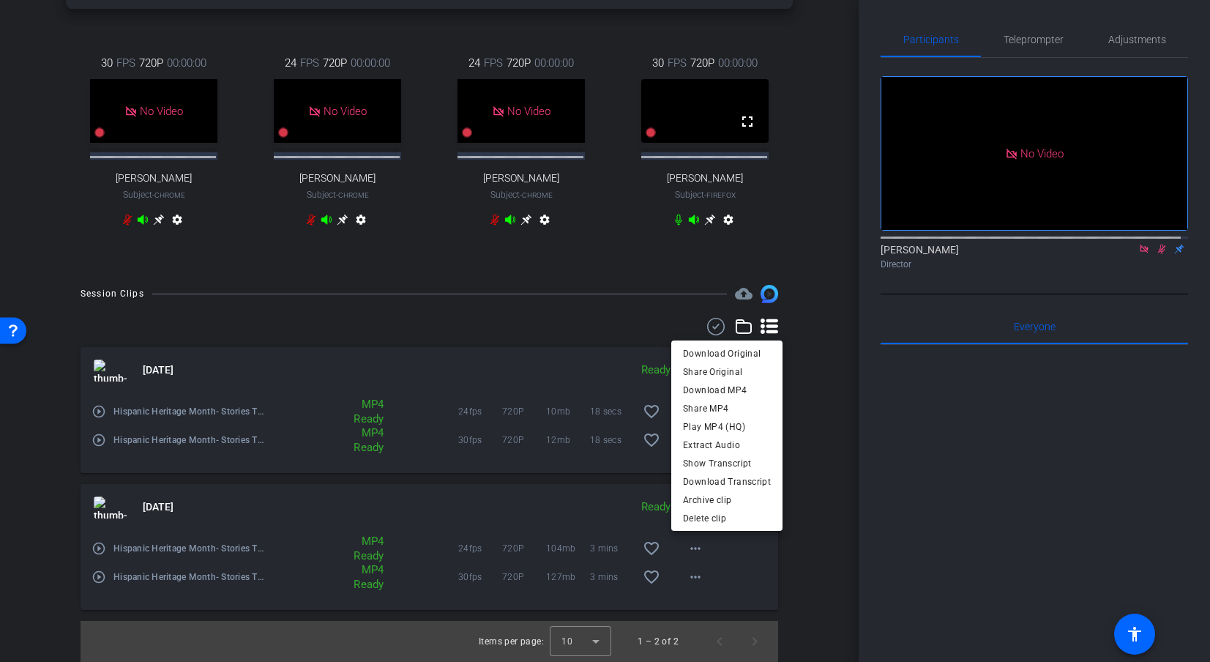
click at [683, 570] on div at bounding box center [605, 331] width 1210 height 662
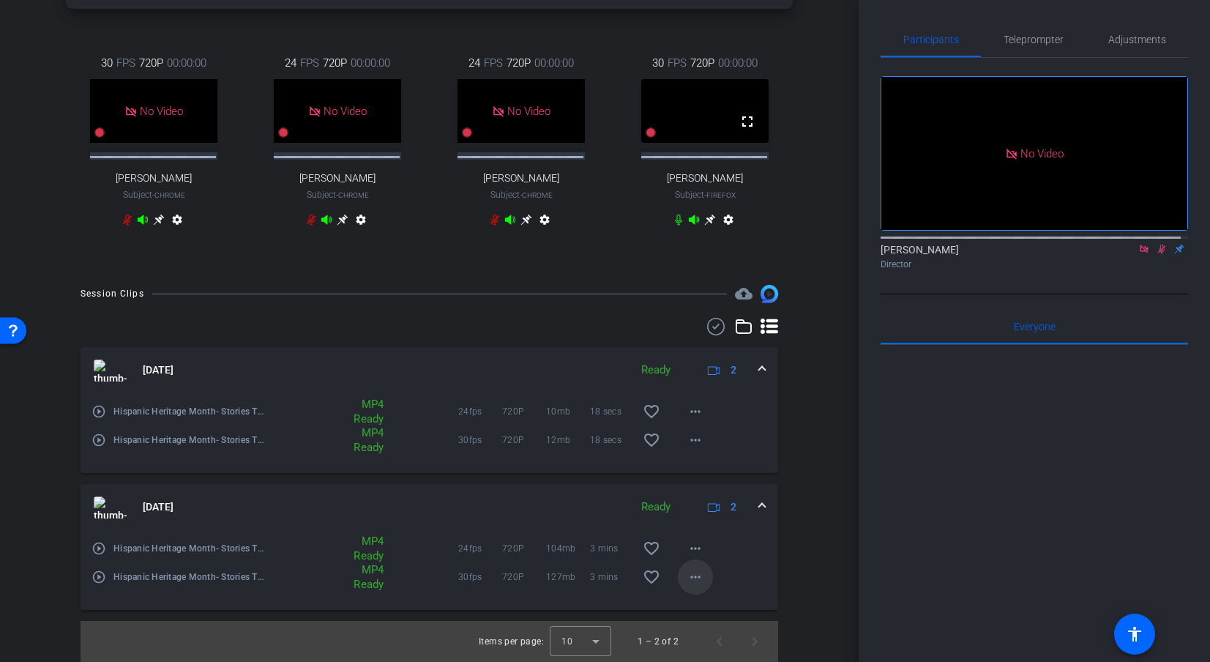
click at [687, 574] on mat-icon "more_horiz" at bounding box center [696, 577] width 18 height 18
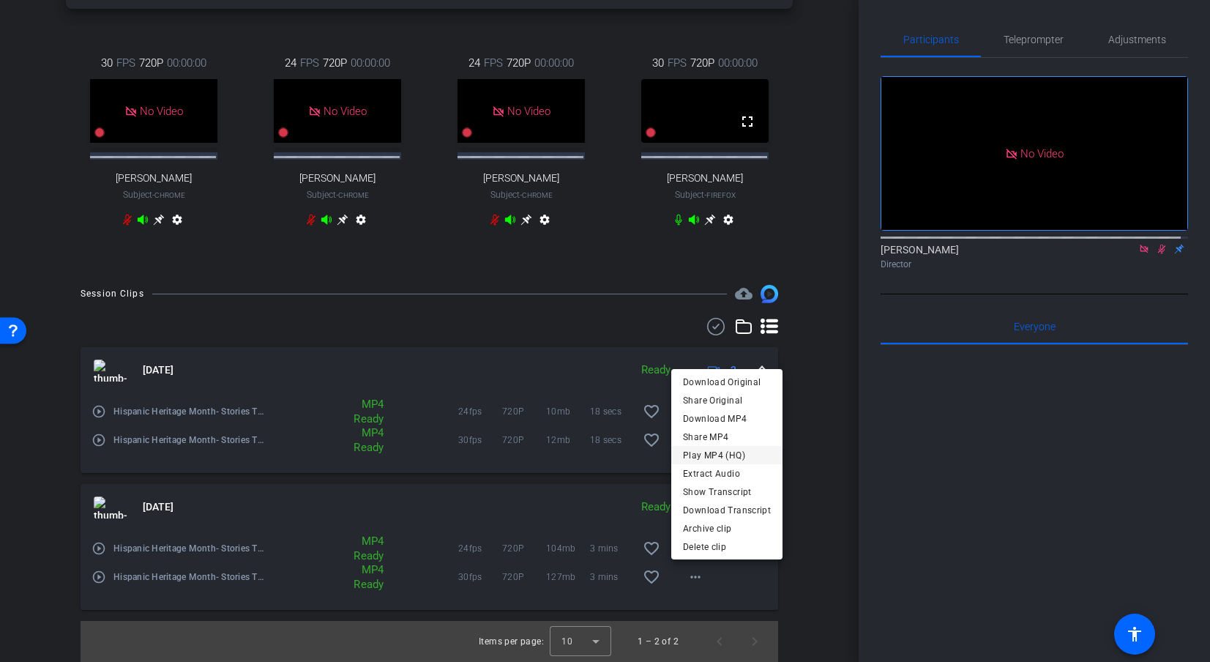
click at [713, 454] on span "Play MP4 (HQ)" at bounding box center [727, 456] width 88 height 18
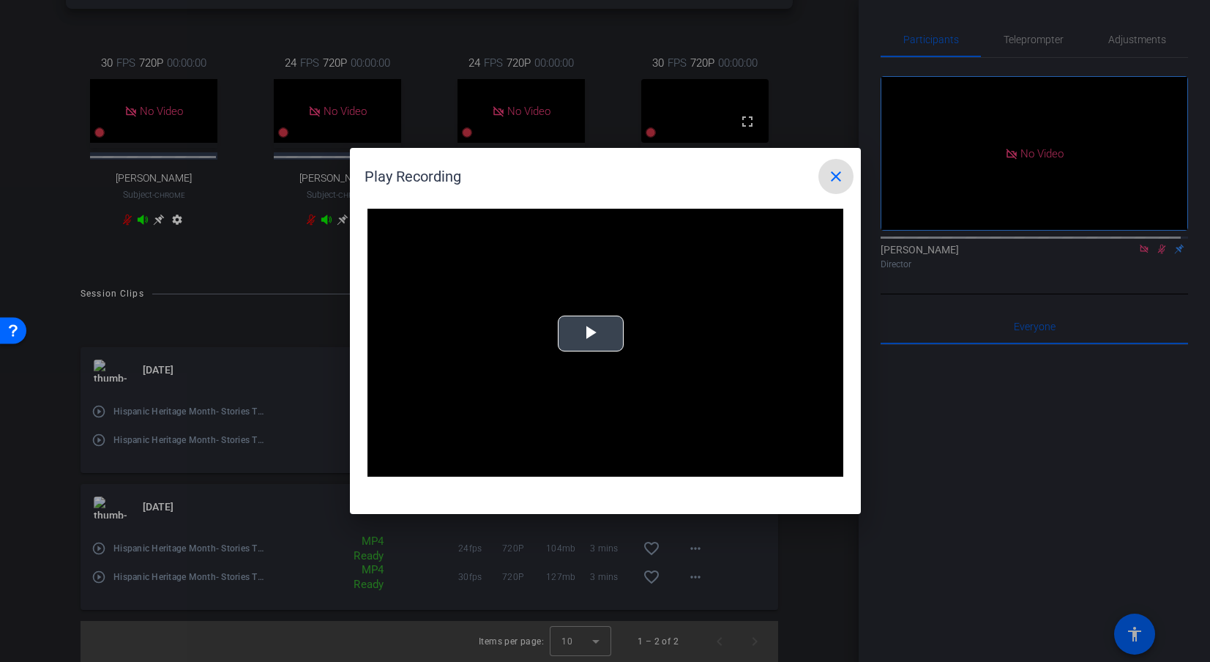
click at [591, 335] on div "Video Player is loading. Play Video Play Mute Current Time 0:00 / Duration -:- …" at bounding box center [605, 343] width 476 height 268
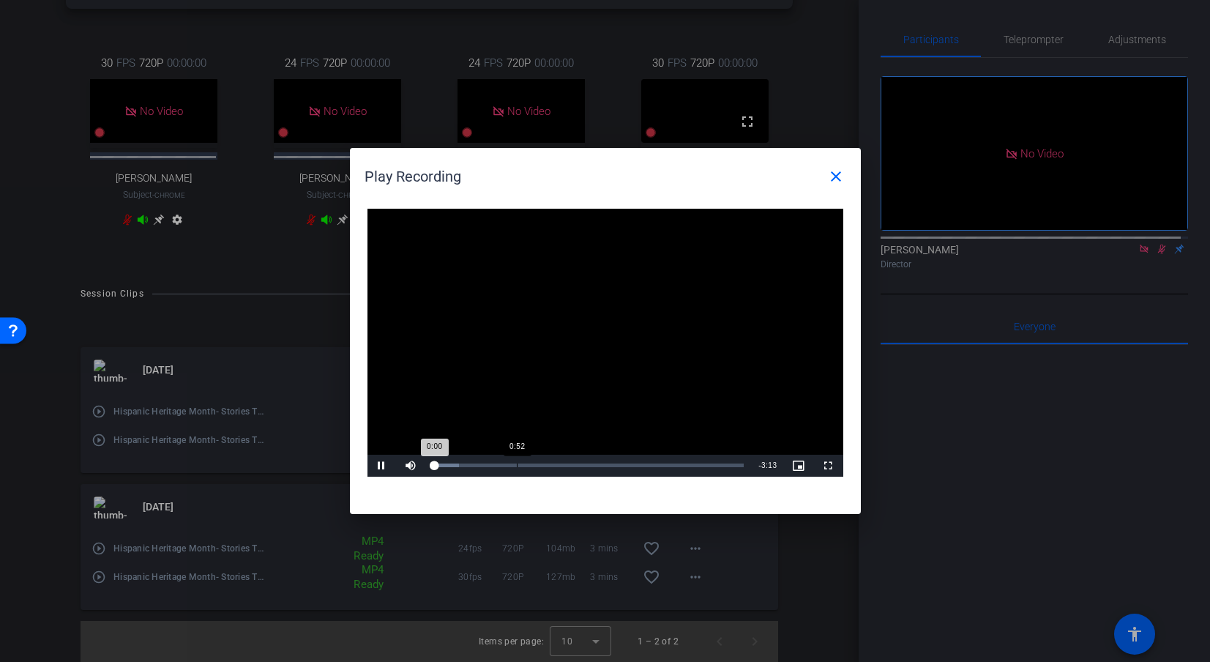
click at [517, 463] on div "0:52" at bounding box center [517, 465] width 1 height 4
click at [832, 179] on mat-icon "close" at bounding box center [836, 177] width 18 height 18
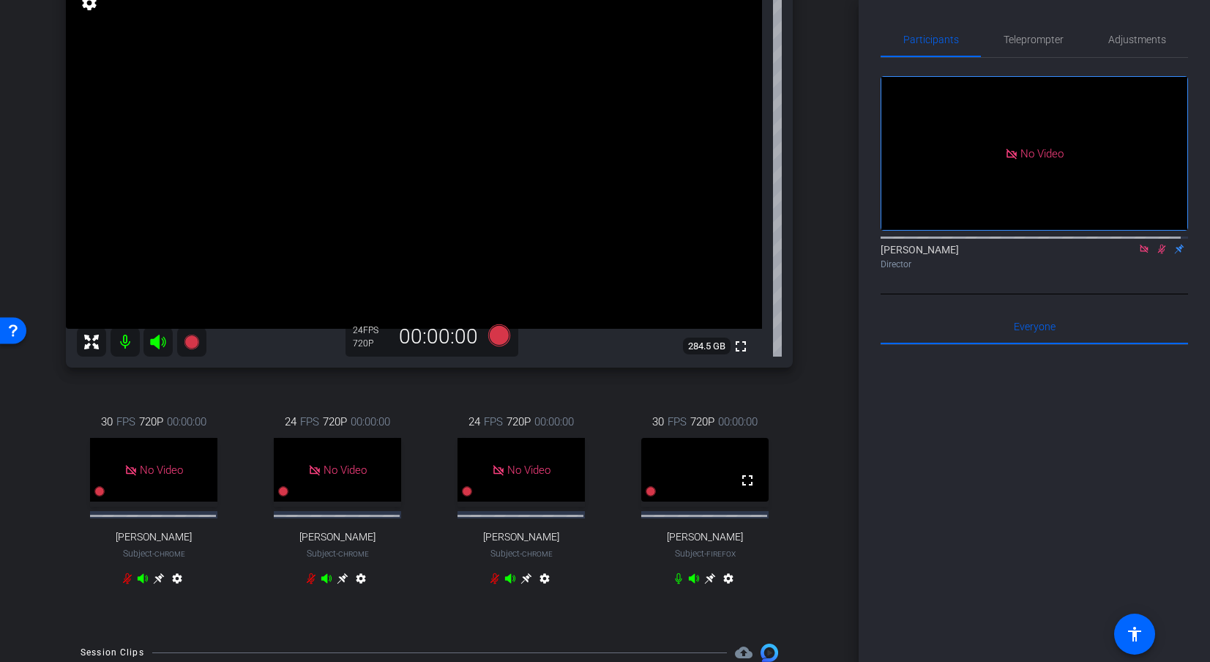
scroll to position [19, 0]
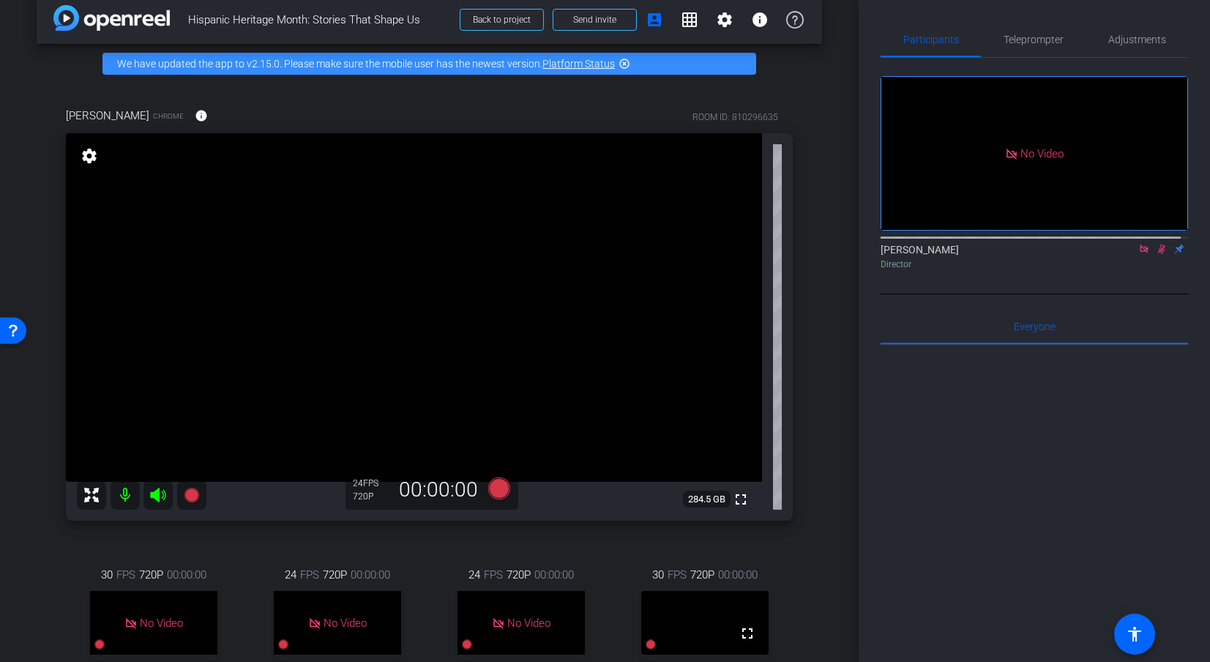
click at [973, 610] on div at bounding box center [1034, 526] width 307 height 362
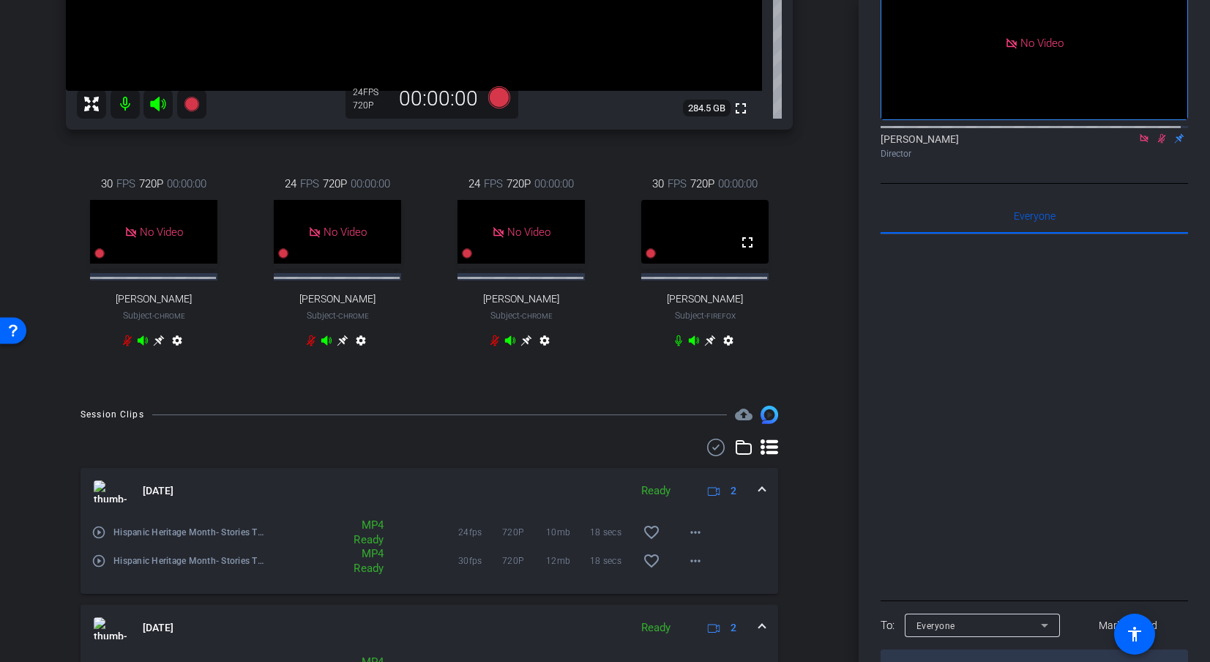
scroll to position [423, 0]
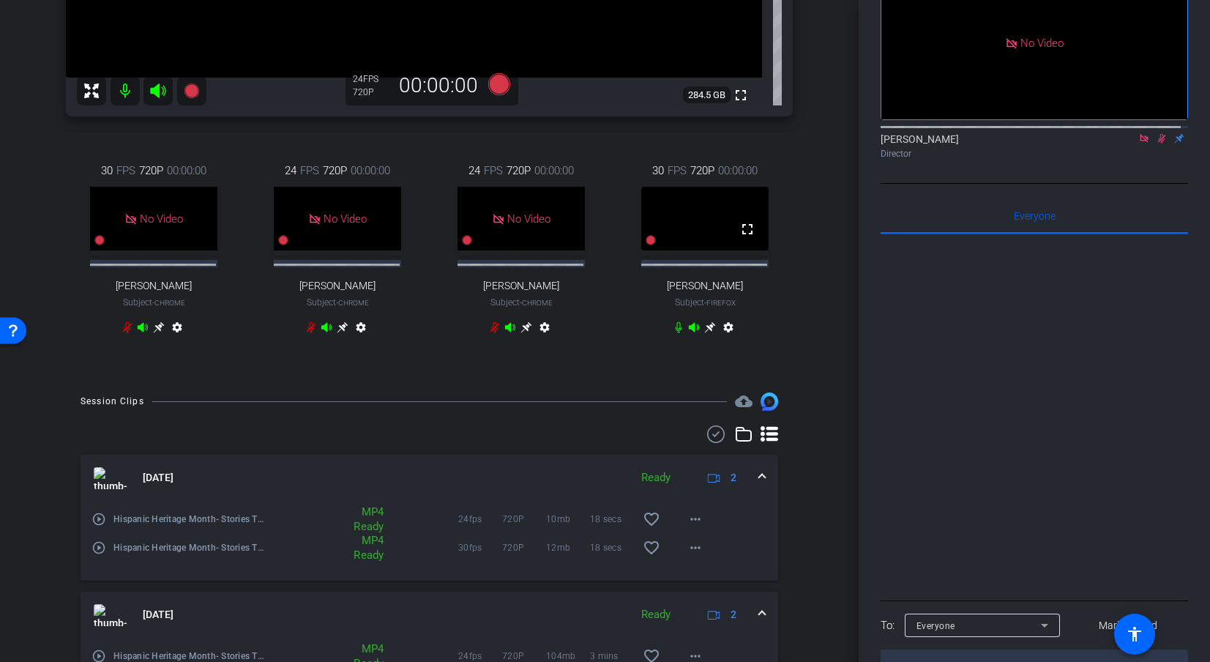
click at [838, 351] on div "arrow_back Hispanic Heritage Month: Stories That Shape Us Back to project Send …" at bounding box center [429, 331] width 859 height 662
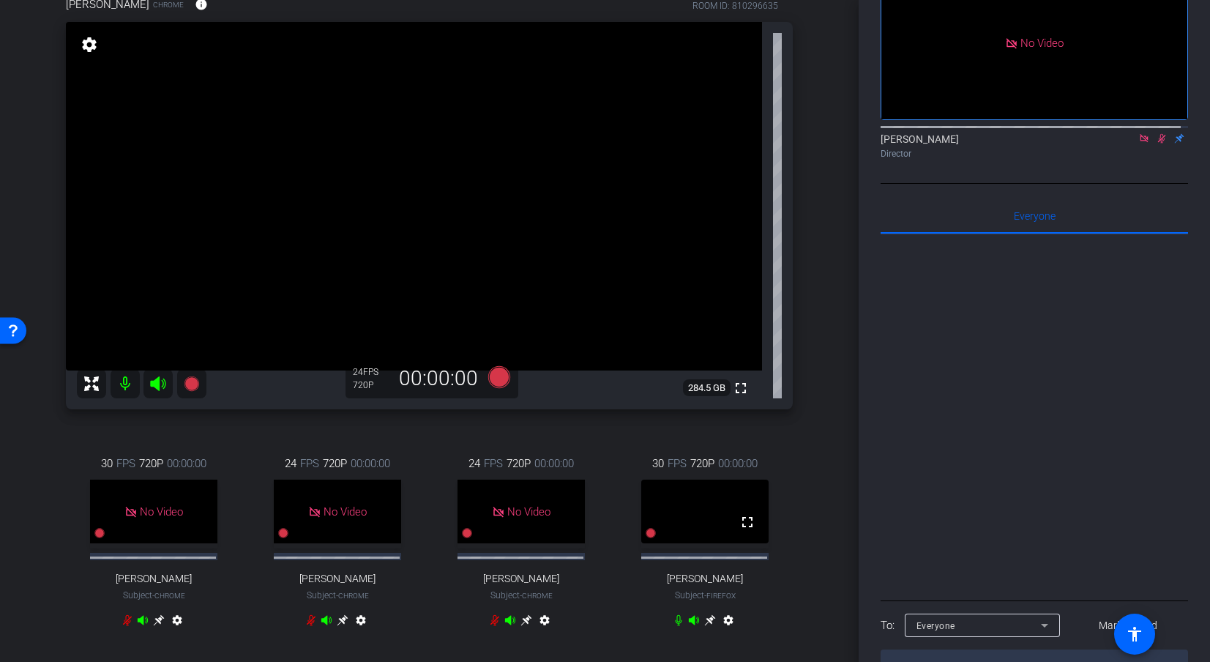
scroll to position [134, 0]
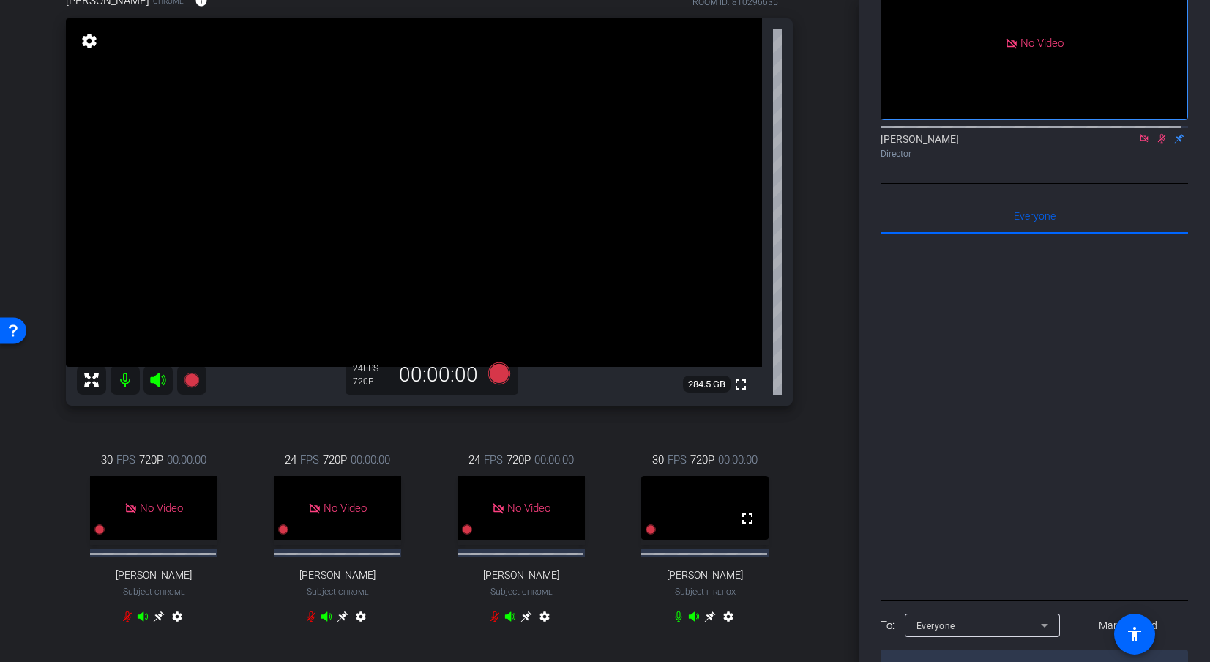
click at [705, 610] on icon at bounding box center [710, 617] width 12 height 12
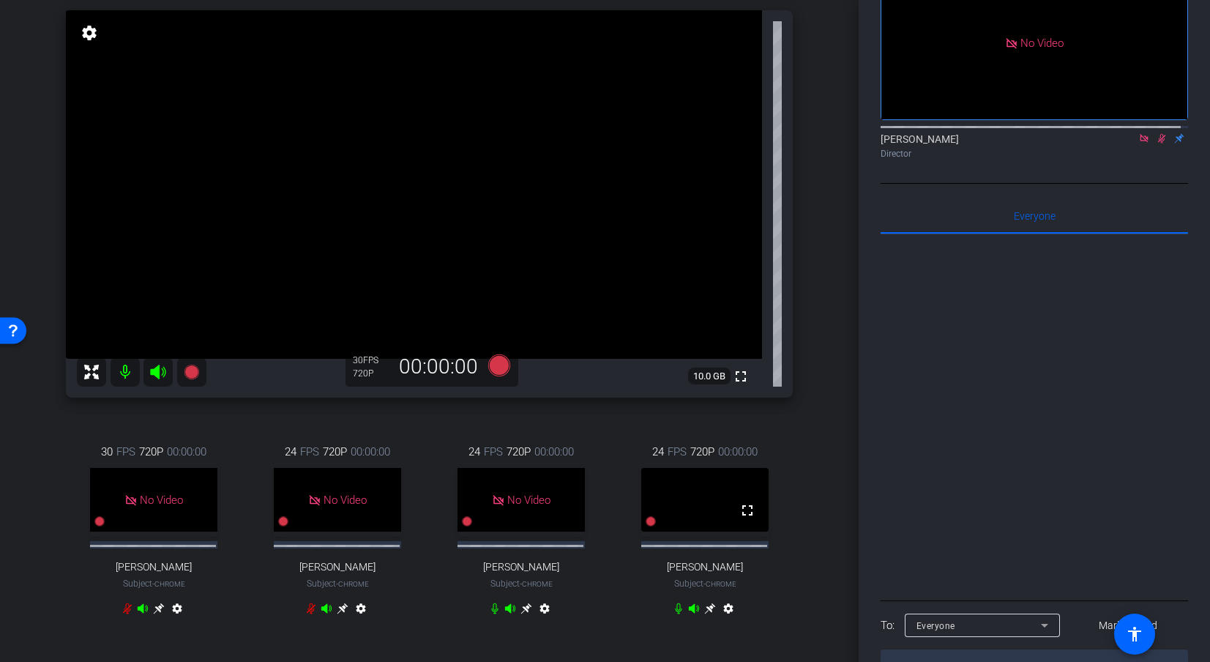
scroll to position [146, 0]
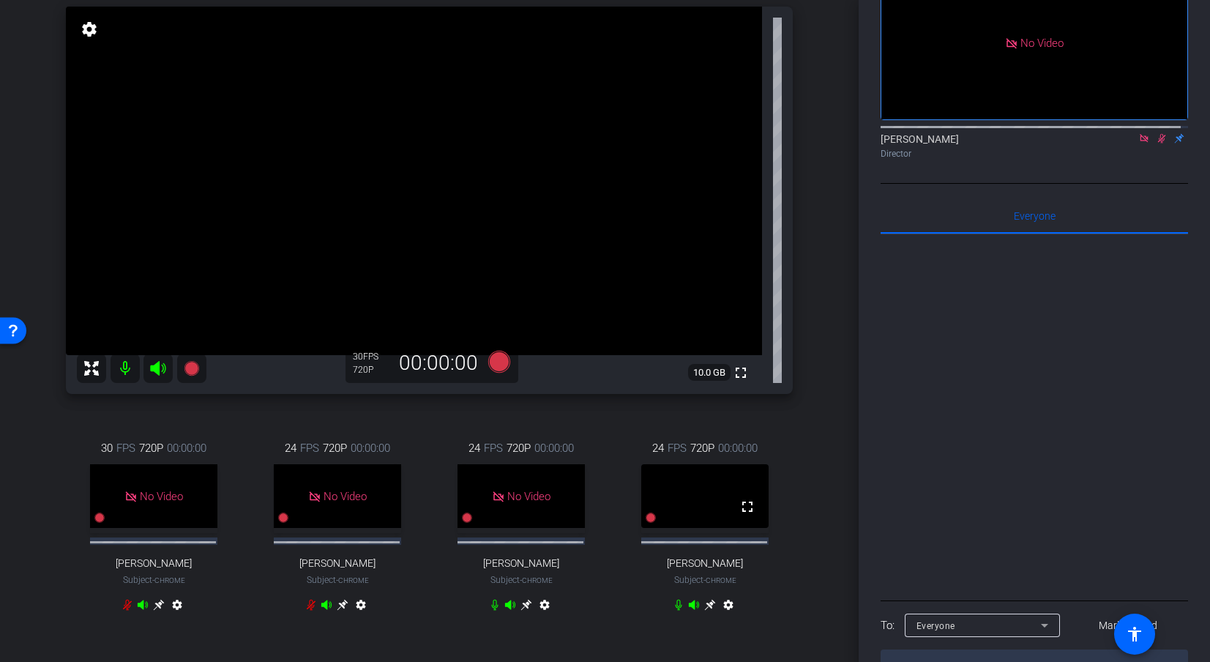
click at [164, 608] on icon at bounding box center [158, 605] width 11 height 11
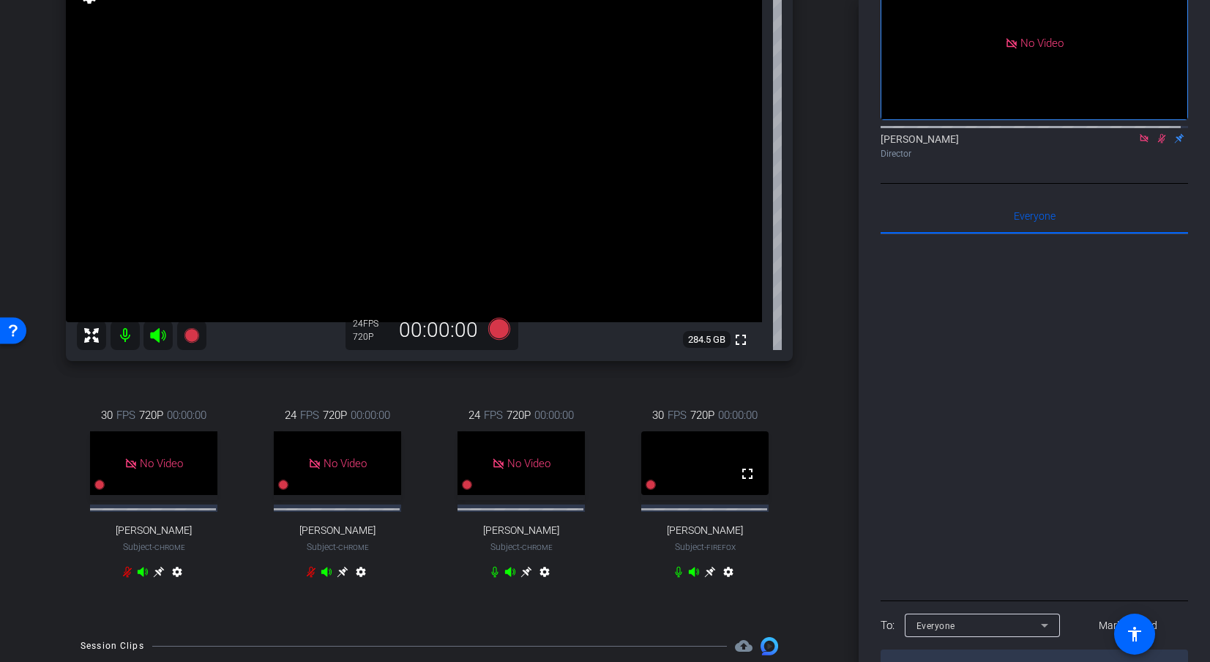
scroll to position [176, 0]
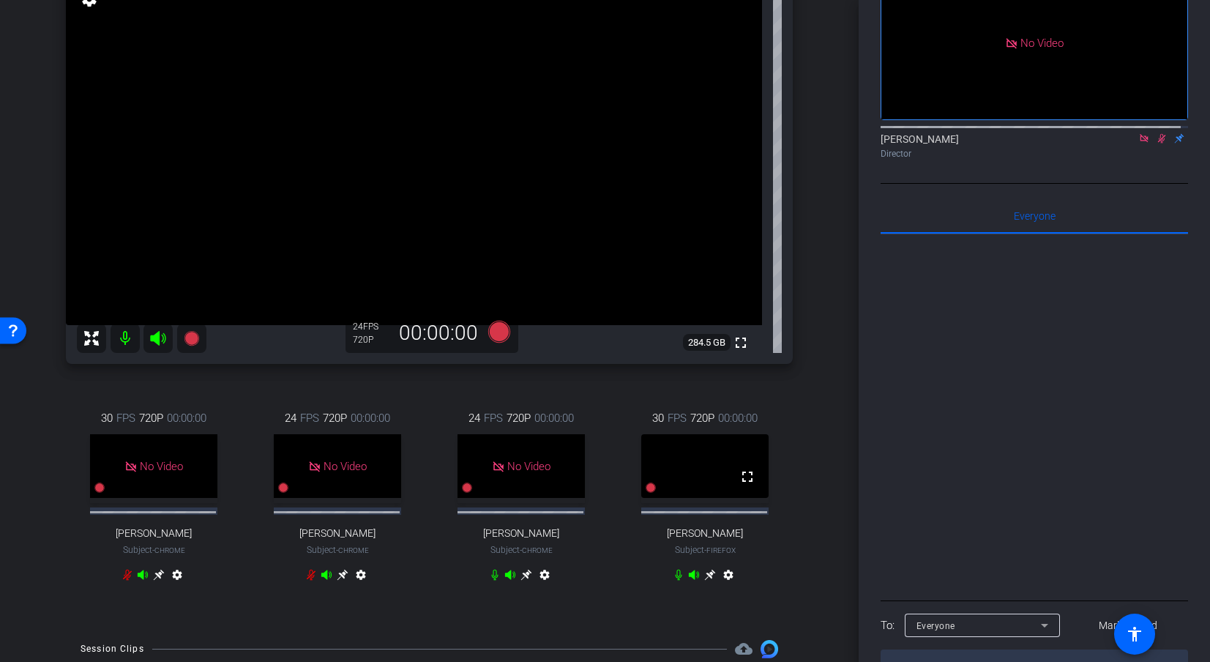
click at [164, 580] on icon at bounding box center [158, 575] width 11 height 11
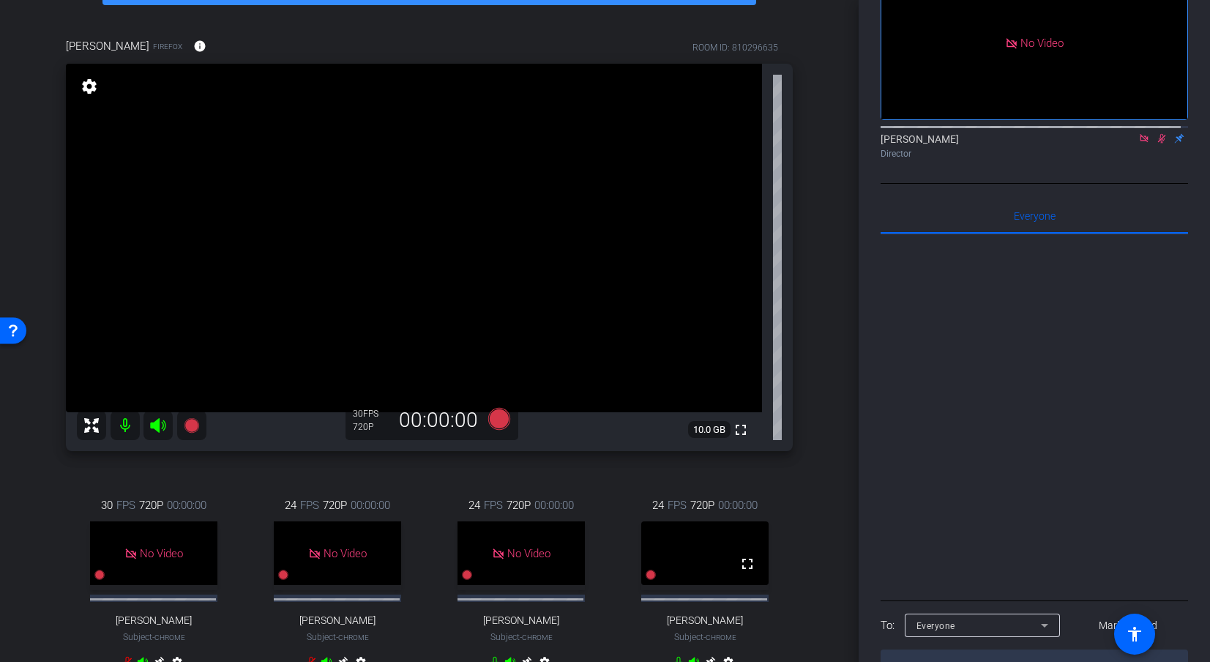
scroll to position [0, 0]
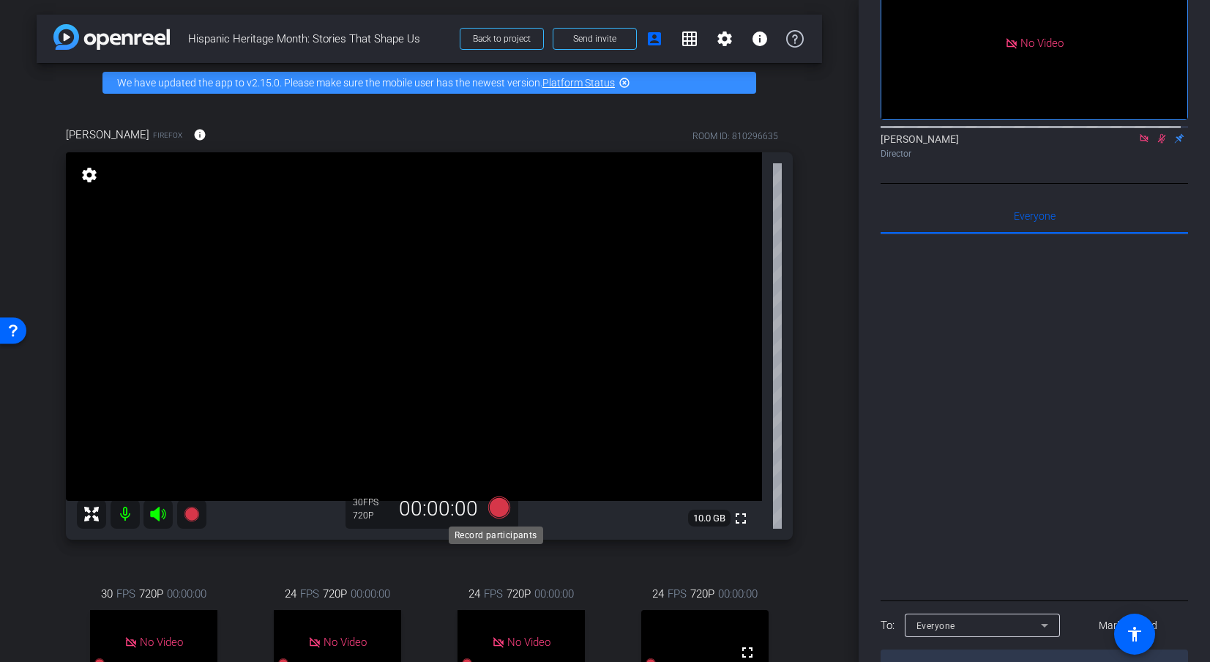
click at [501, 511] on icon at bounding box center [499, 507] width 22 height 22
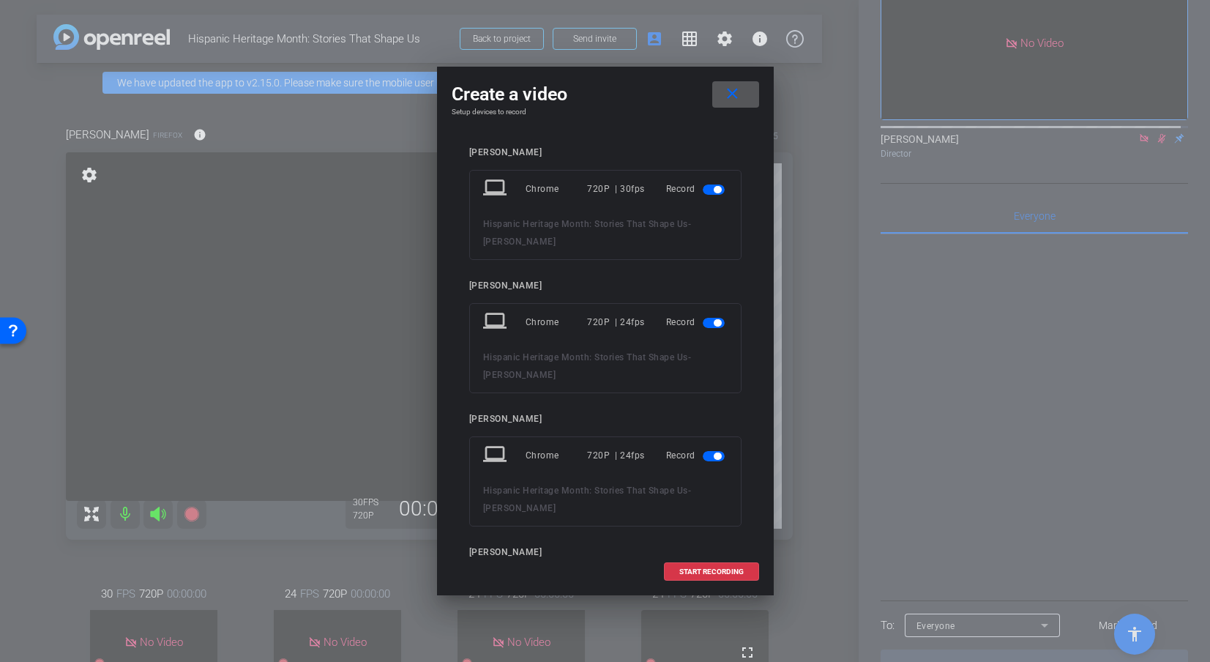
click at [737, 92] on mat-icon "close" at bounding box center [732, 94] width 18 height 18
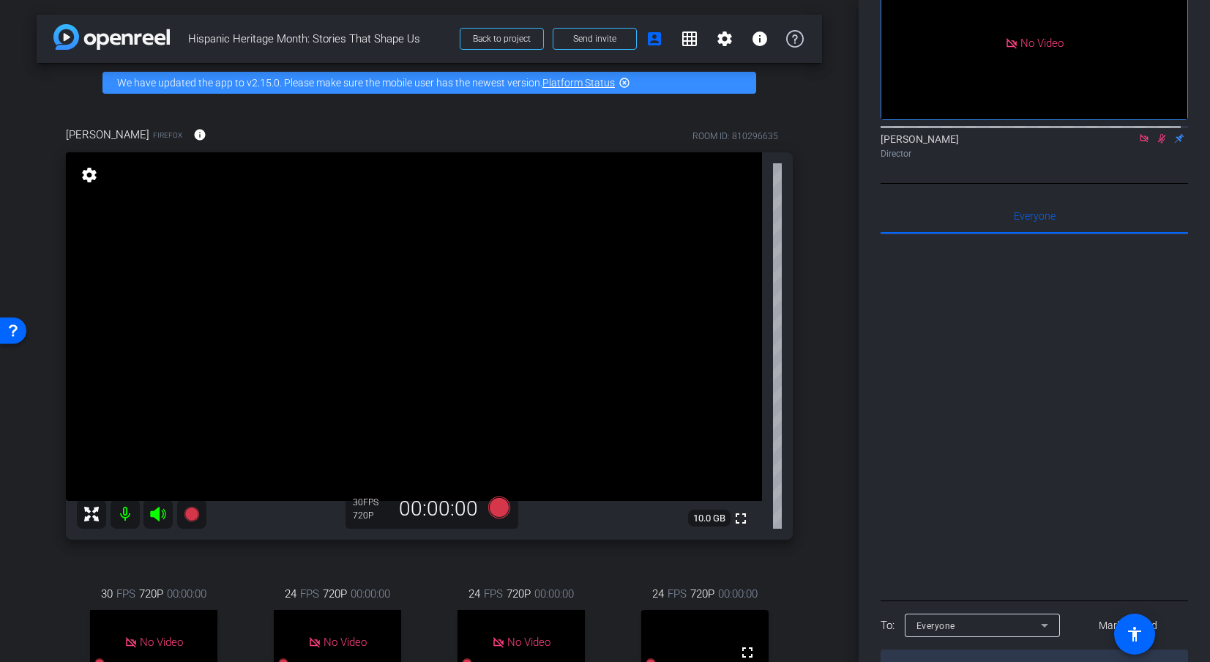
click at [1100, 133] on icon at bounding box center [1162, 138] width 12 height 10
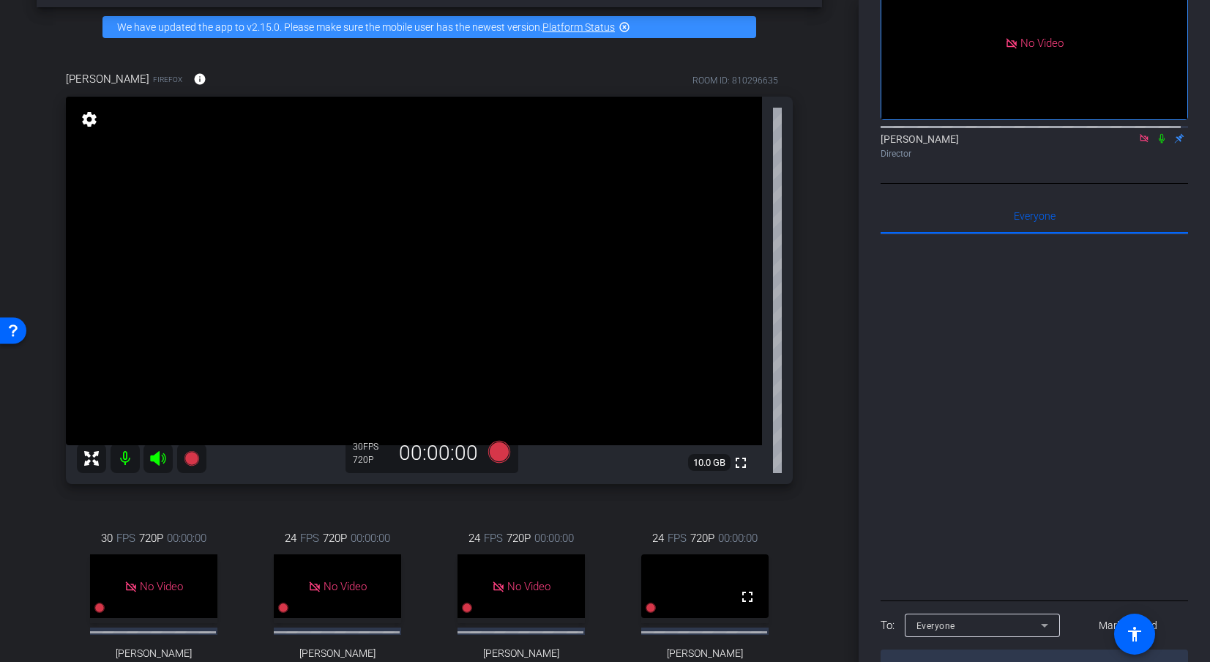
scroll to position [53, 0]
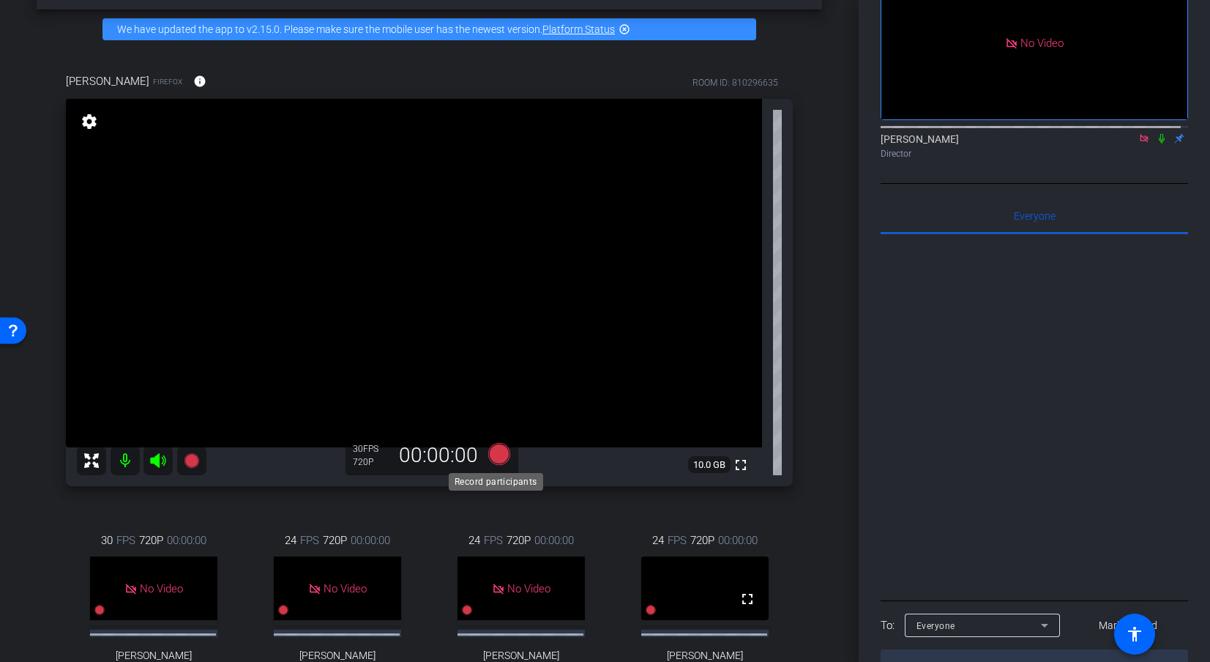
click at [490, 460] on icon at bounding box center [499, 454] width 22 height 22
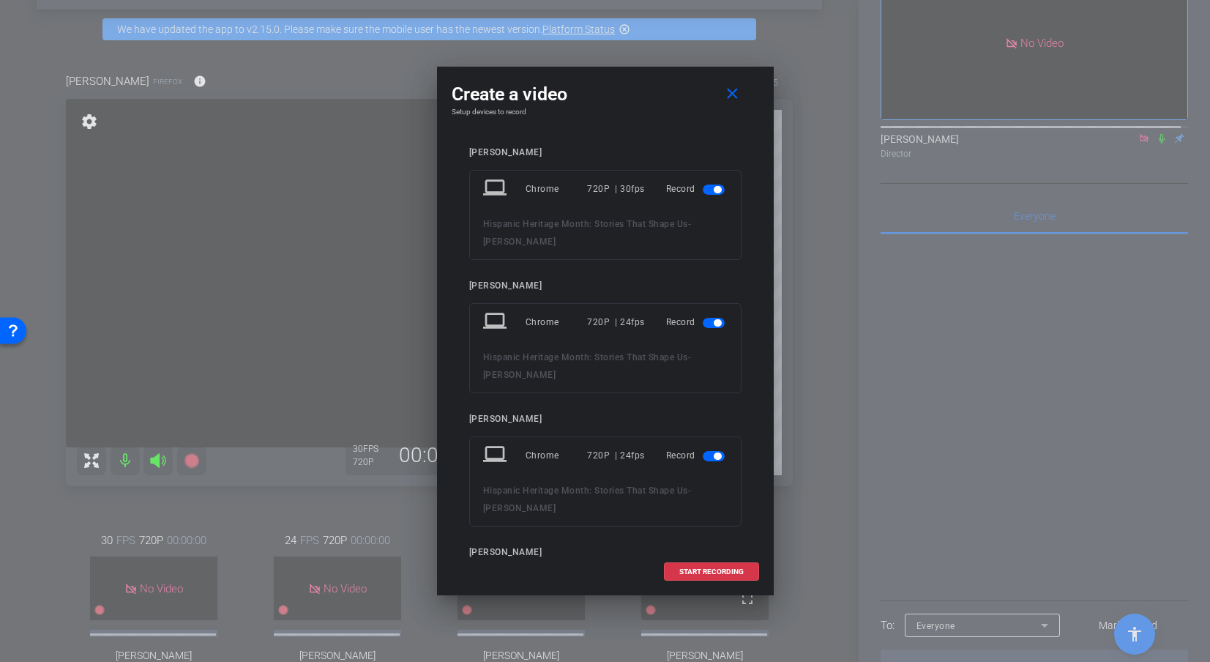
click at [712, 195] on mat-slide-toggle at bounding box center [715, 189] width 25 height 18
click at [714, 191] on span "button" at bounding box center [717, 189] width 7 height 7
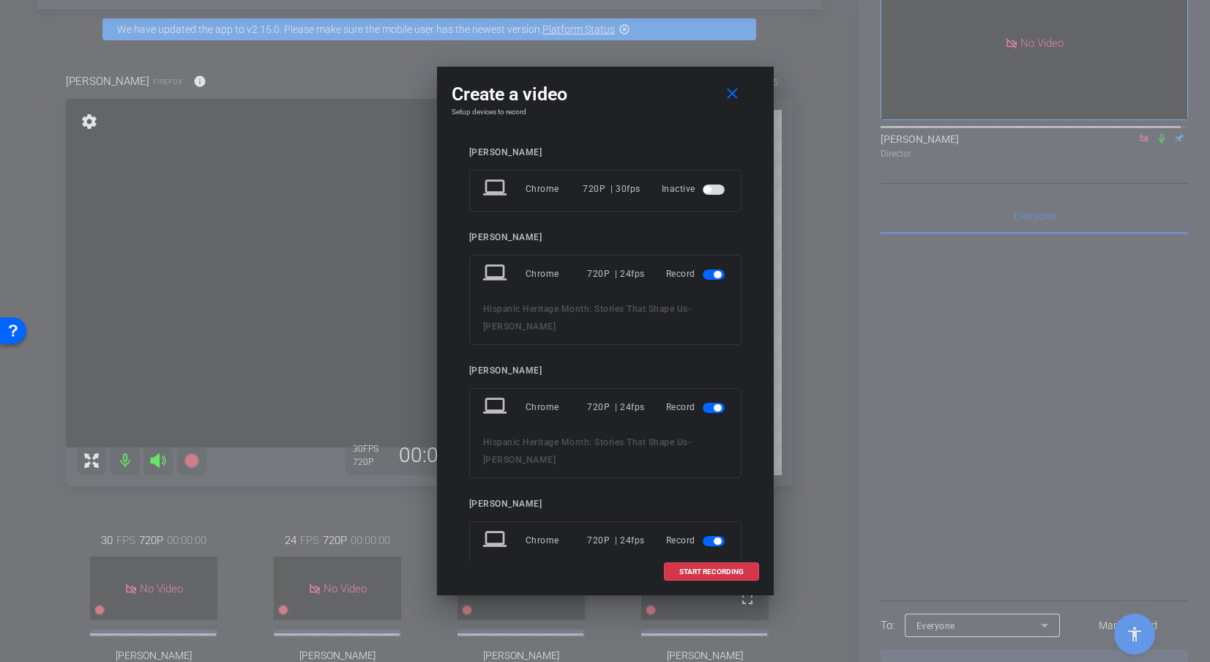
click at [714, 275] on span "button" at bounding box center [717, 274] width 7 height 7
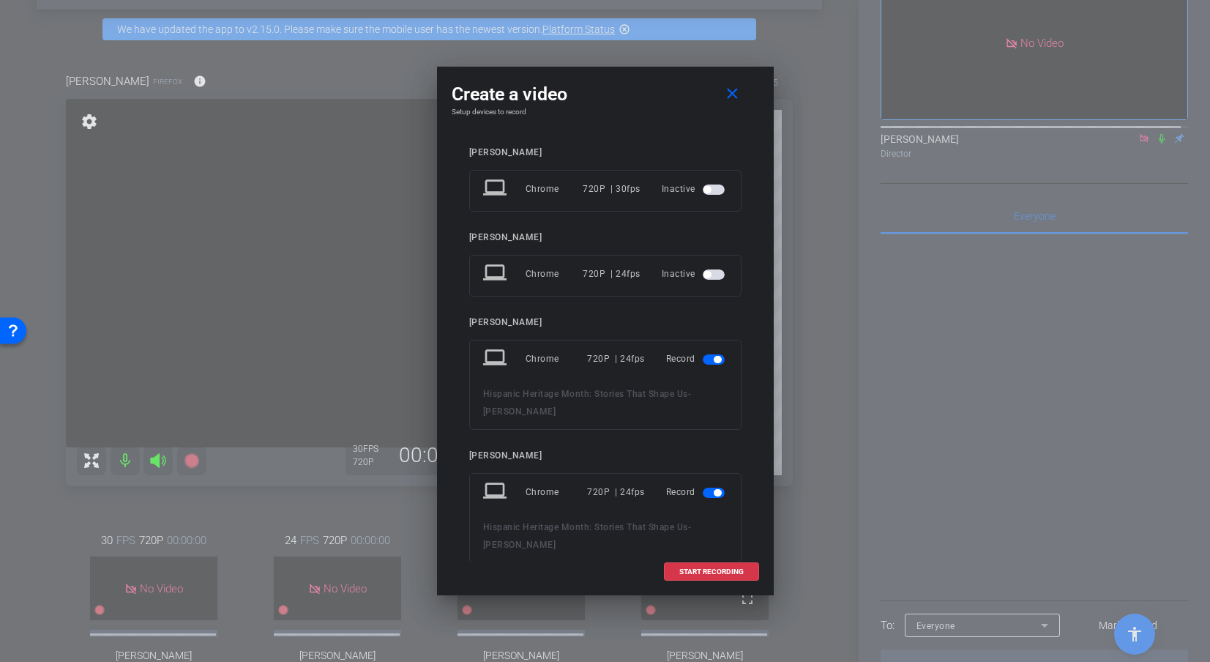
click at [714, 356] on span "button" at bounding box center [717, 359] width 7 height 7
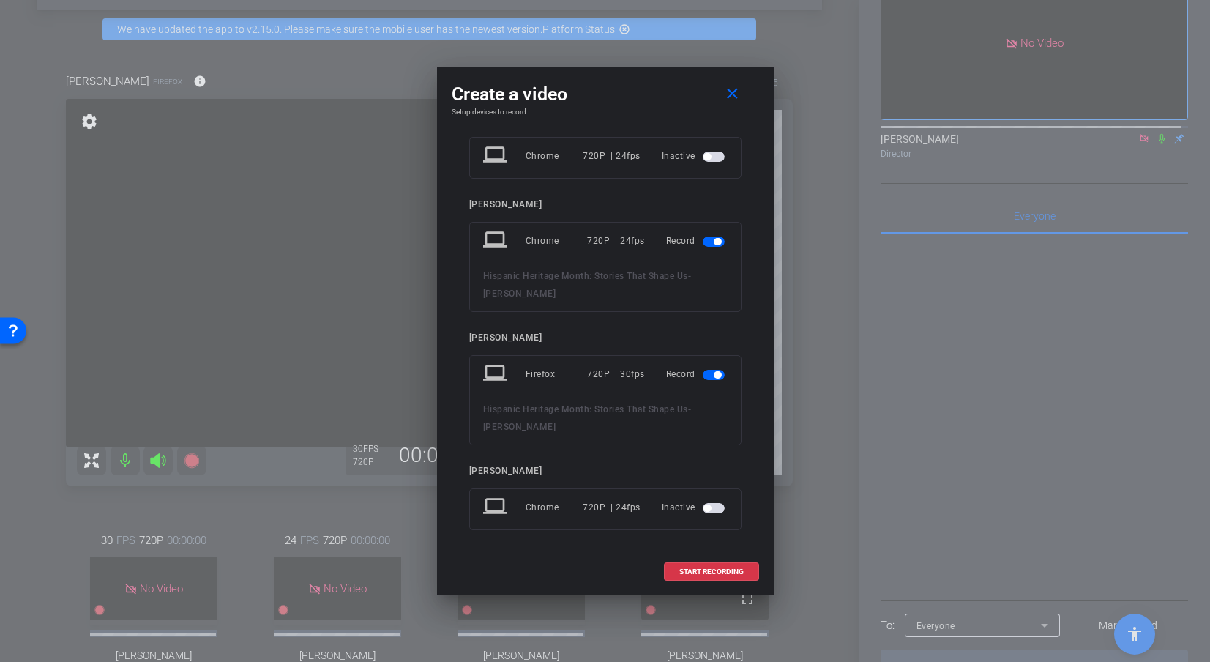
scroll to position [205, 0]
click at [703, 568] on span "START RECORDING" at bounding box center [711, 571] width 64 height 7
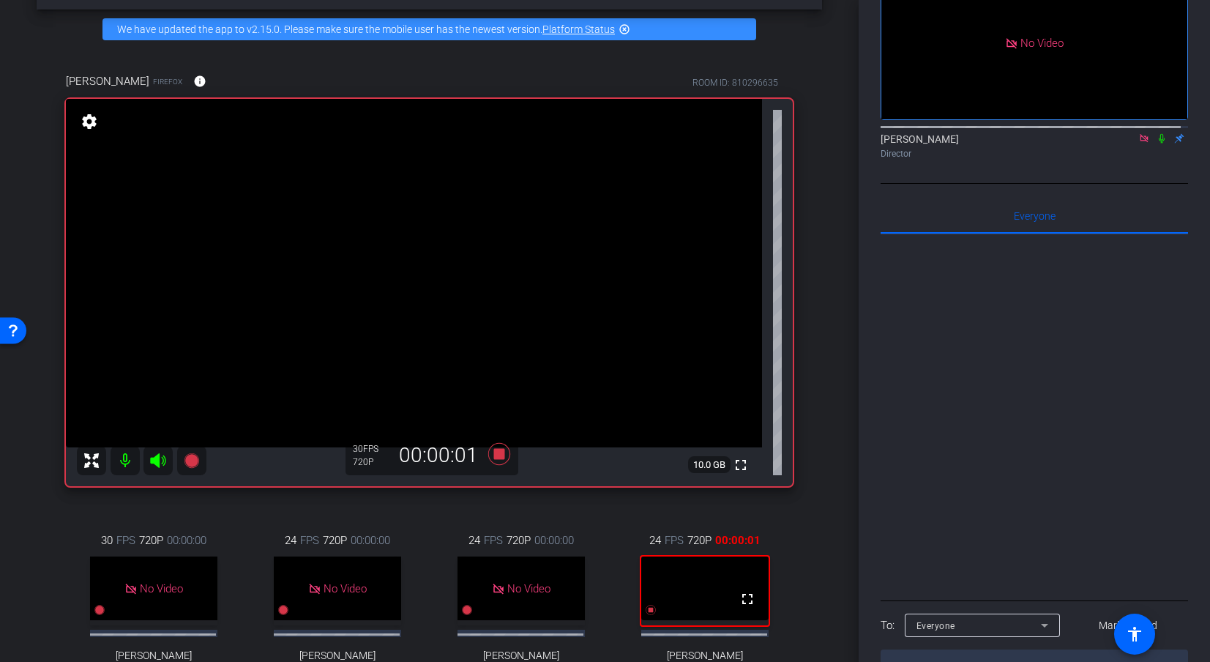
scroll to position [0, 0]
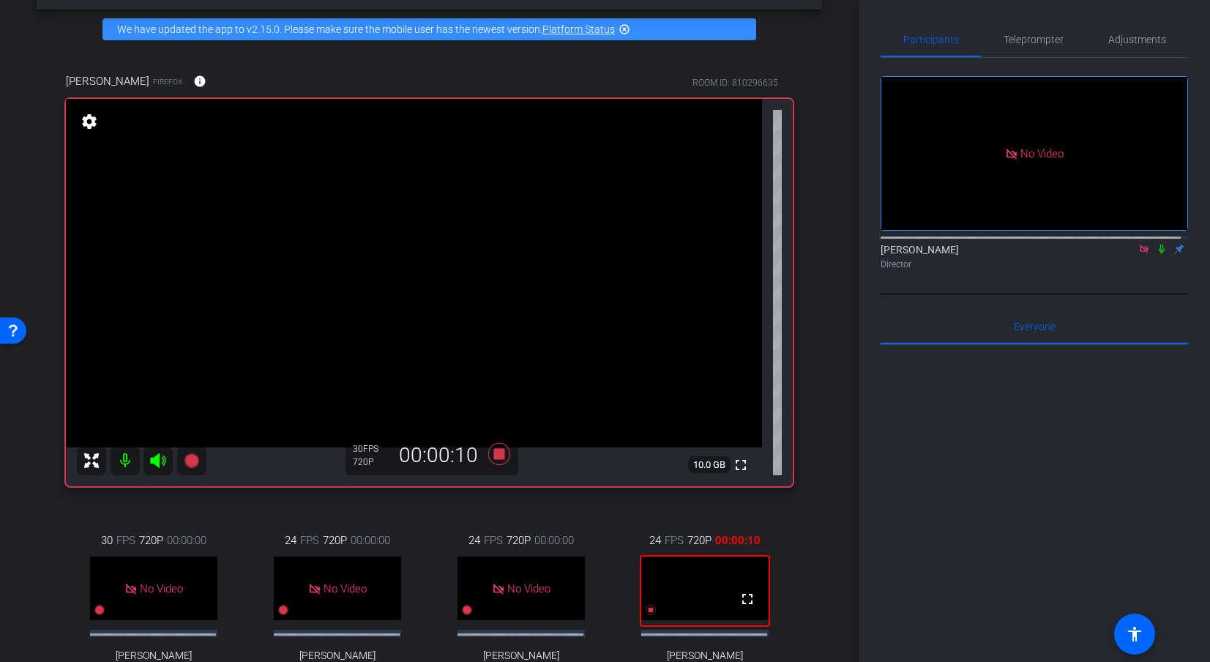
click at [1100, 244] on icon at bounding box center [1162, 249] width 12 height 10
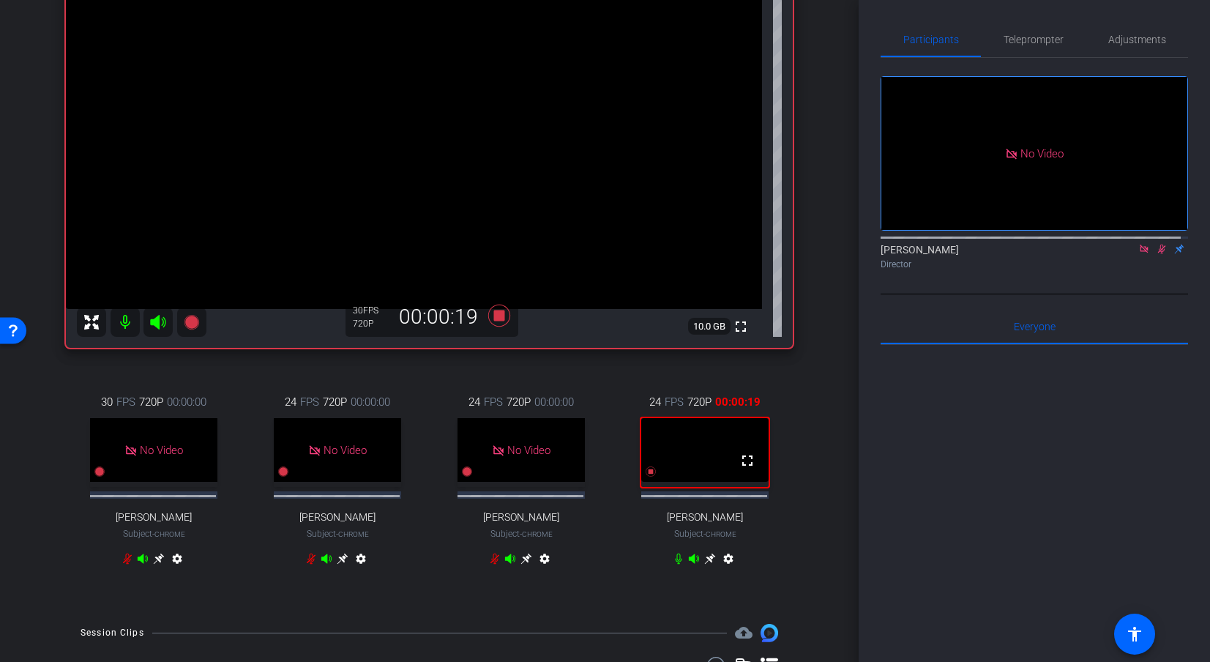
scroll to position [193, 0]
click at [164, 564] on icon at bounding box center [158, 558] width 11 height 11
click at [893, 610] on div at bounding box center [1034, 526] width 307 height 362
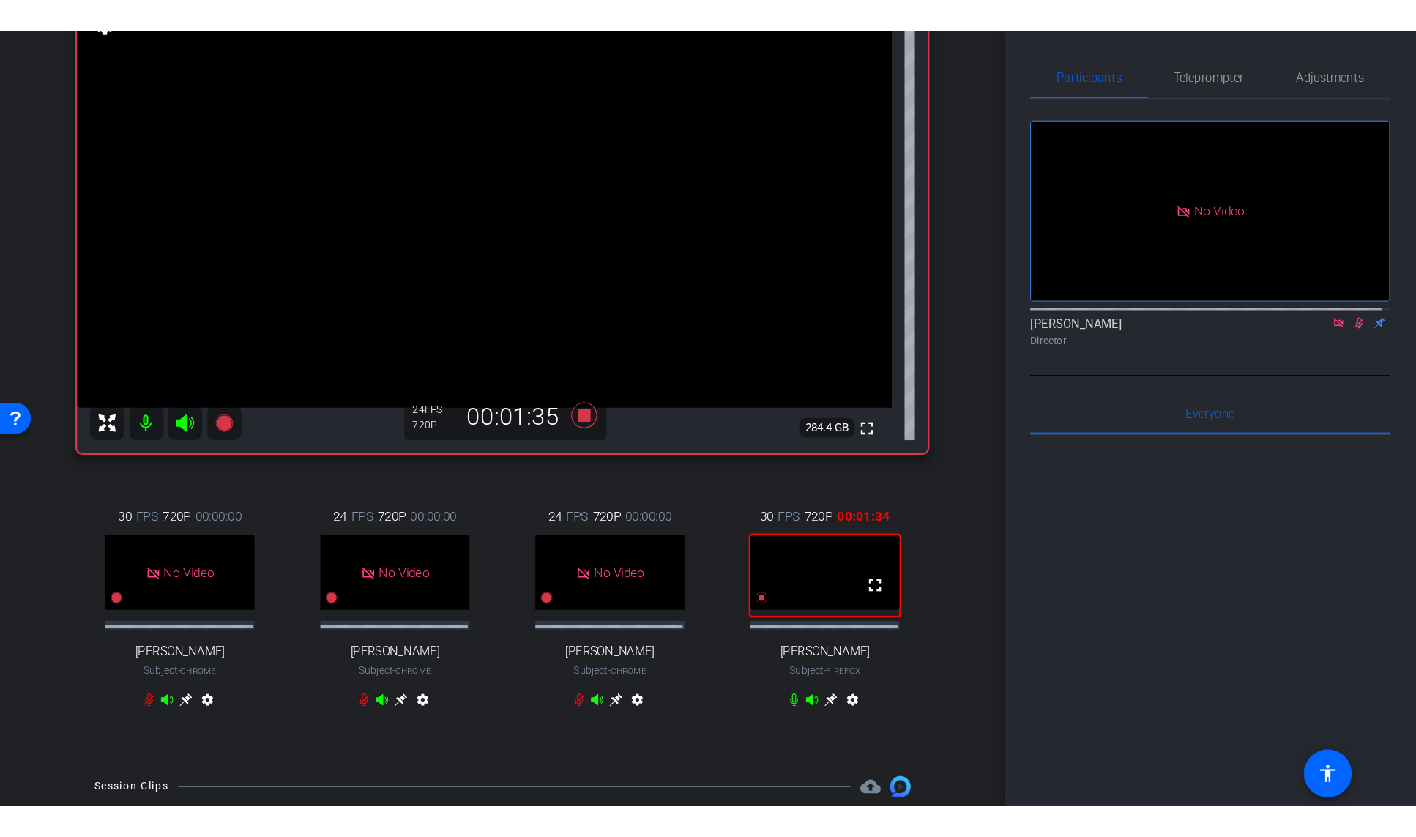
scroll to position [181, 0]
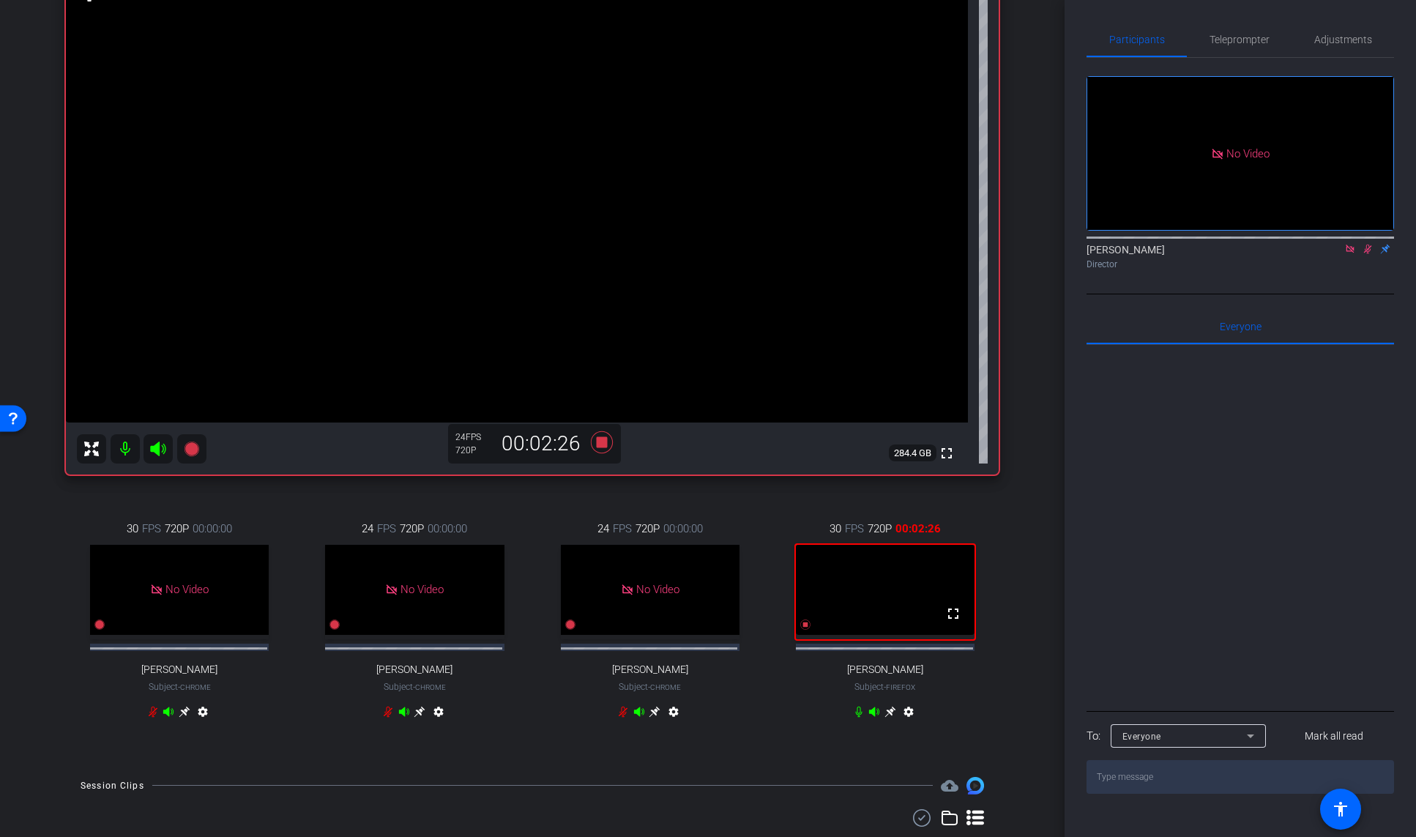
click at [884, 610] on icon at bounding box center [890, 712] width 12 height 12
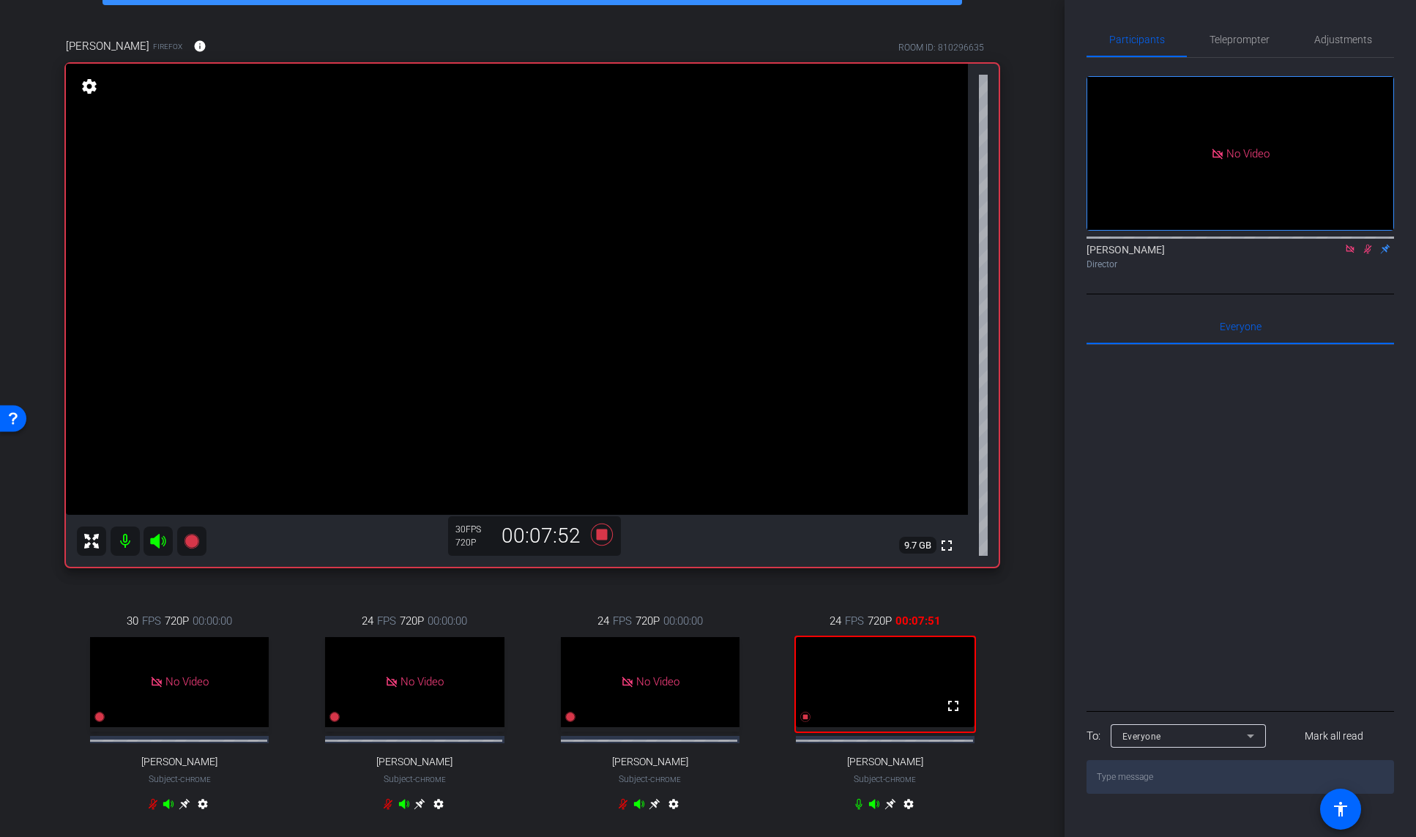
click at [354, 23] on div "Ramón Rodríguez Firefox info ROOM ID: 810296635 fullscreen settings 9.7 GB 30 F…" at bounding box center [532, 434] width 991 height 840
click at [1046, 610] on div "arrow_back Hispanic Heritage Month: Stories That Shape Us Back to project Send …" at bounding box center [532, 418] width 1064 height 837
click at [1100, 609] on div "Participants Teleprompter Adjustments No Video Abe Menendez Director Everyone 0…" at bounding box center [1239, 418] width 351 height 837
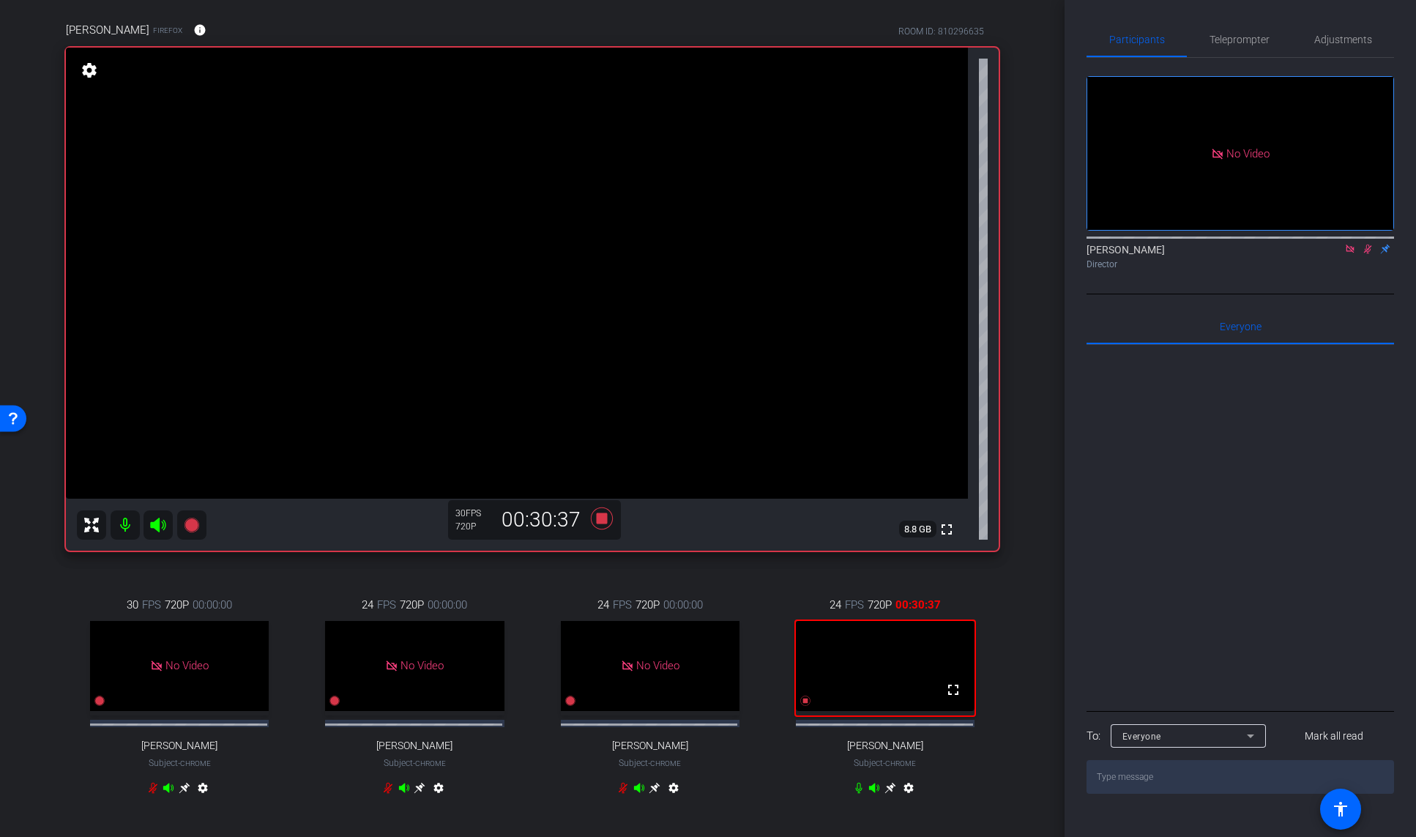
click at [1100, 610] on textarea at bounding box center [1239, 777] width 307 height 34
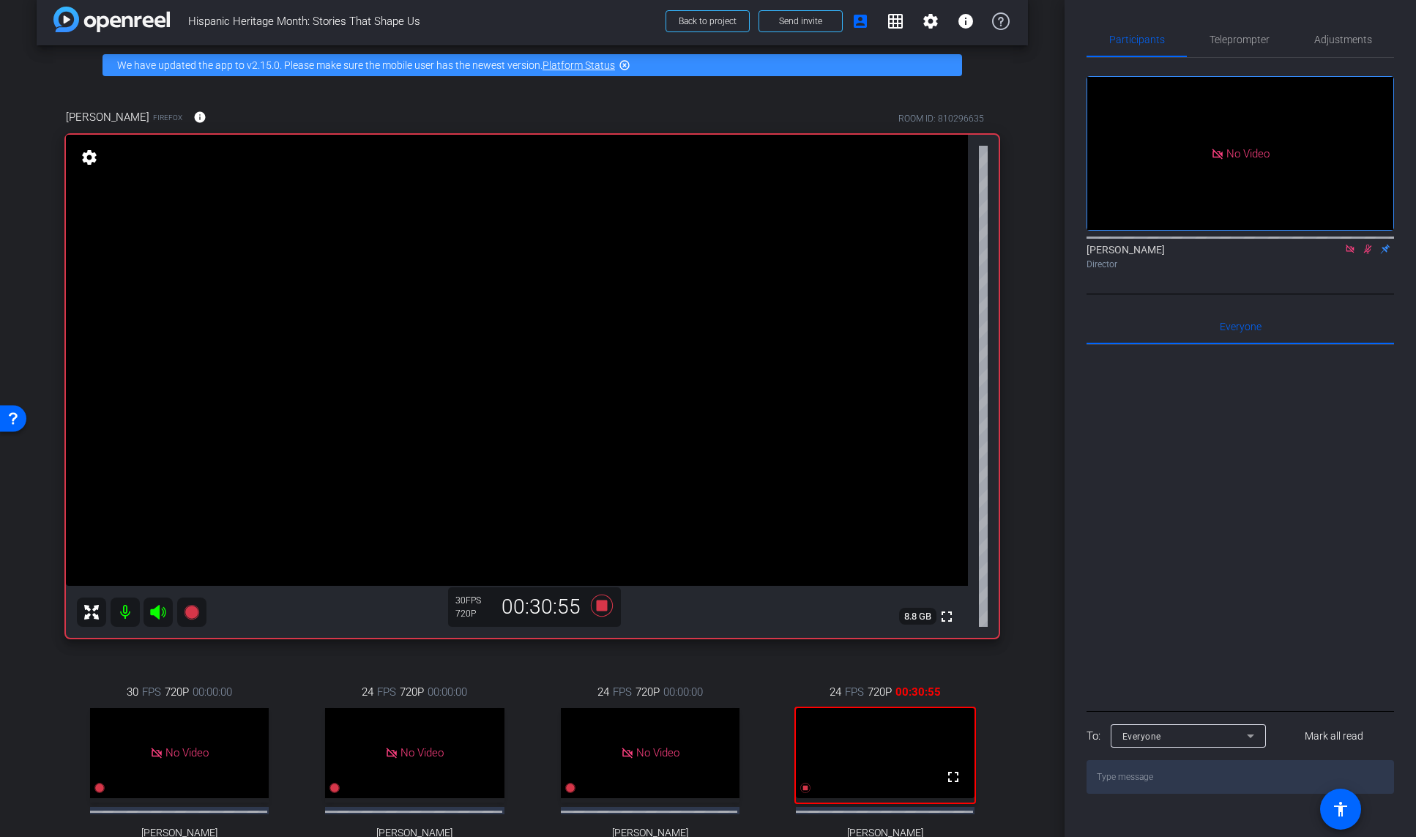
scroll to position [15, 0]
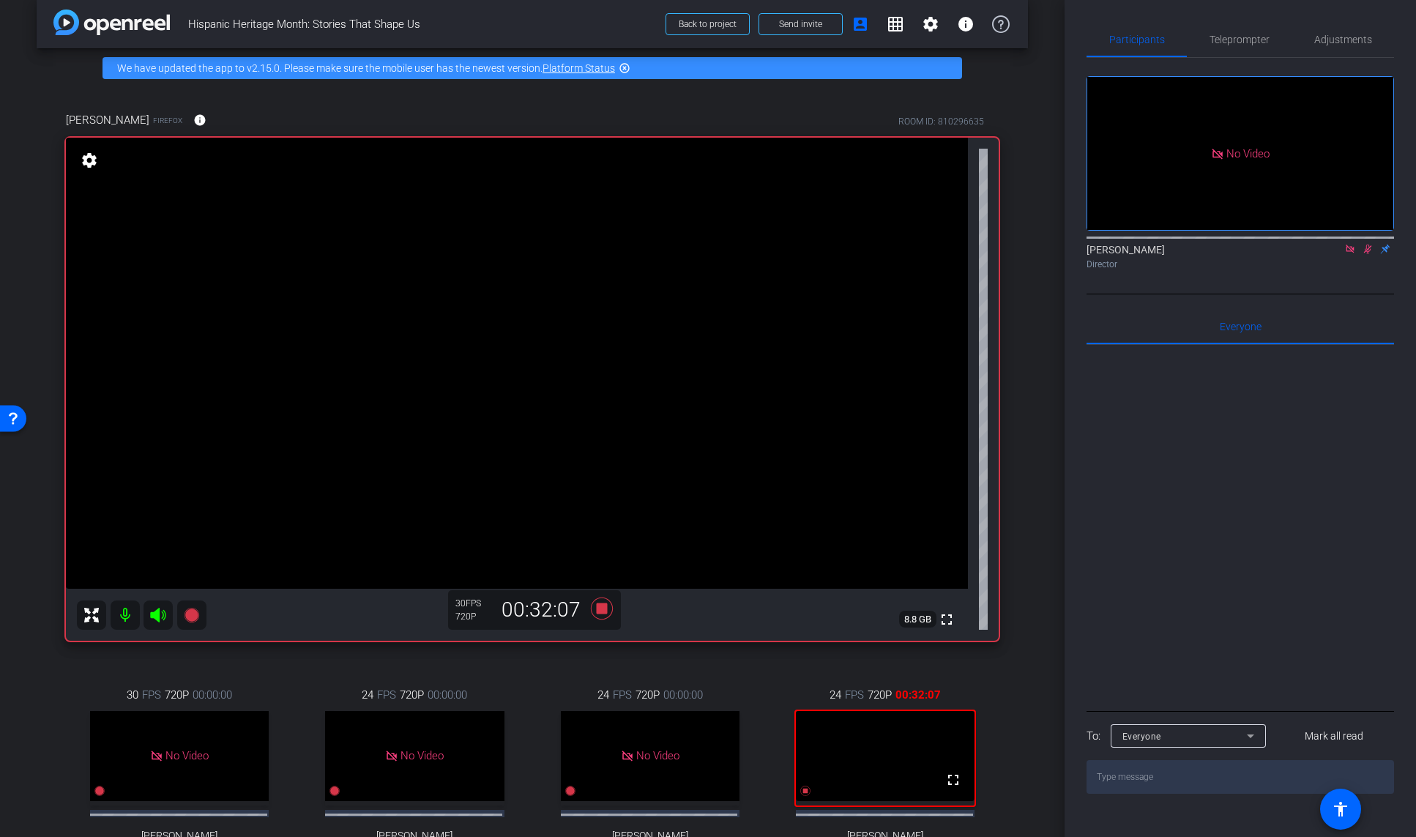
click at [1100, 610] on textarea at bounding box center [1239, 777] width 307 height 34
click at [1045, 64] on div "arrow_back Hispanic Heritage Month: Stories That Shape Us Back to project Send …" at bounding box center [532, 403] width 1064 height 837
click at [1100, 244] on icon at bounding box center [1368, 249] width 12 height 10
click at [600, 608] on icon at bounding box center [602, 608] width 22 height 22
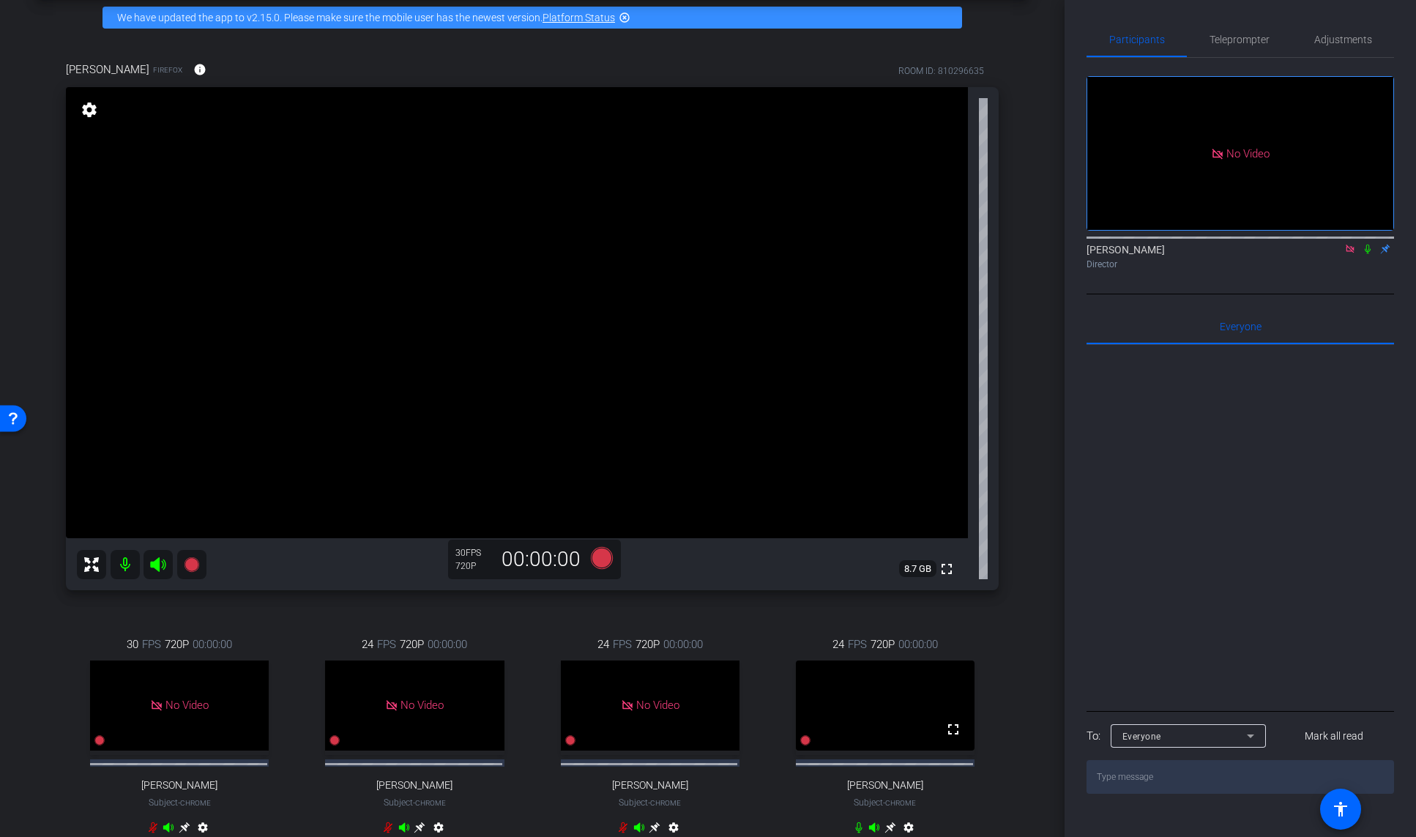
scroll to position [72, 0]
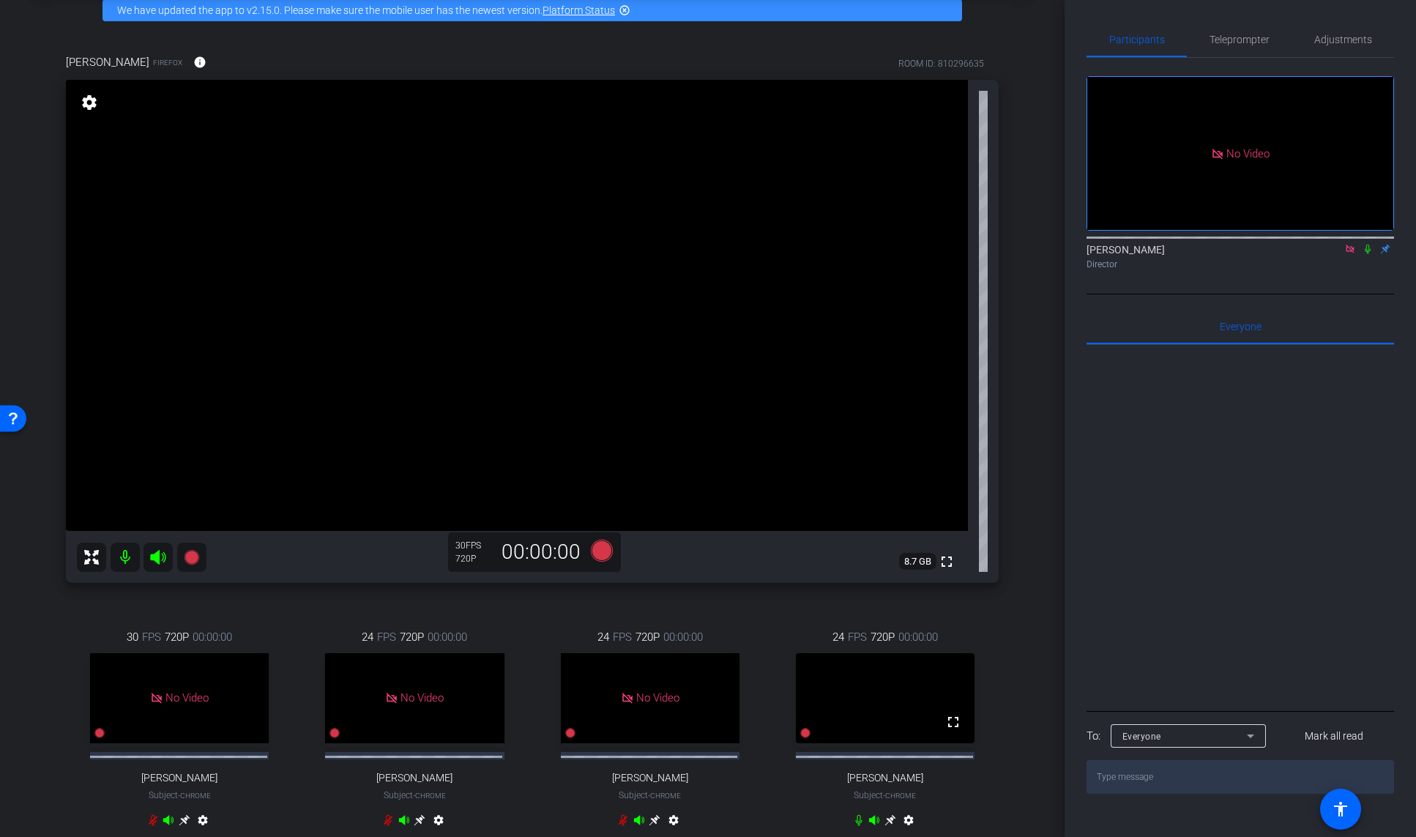
drag, startPoint x: 1064, startPoint y: 415, endPoint x: 1167, endPoint y: 455, distance: 109.8
click at [1100, 455] on div "Participants Teleprompter Adjustments No Video Abe Menendez Director Everyone 0…" at bounding box center [1239, 418] width 351 height 837
click at [1100, 500] on div at bounding box center [1239, 526] width 307 height 362
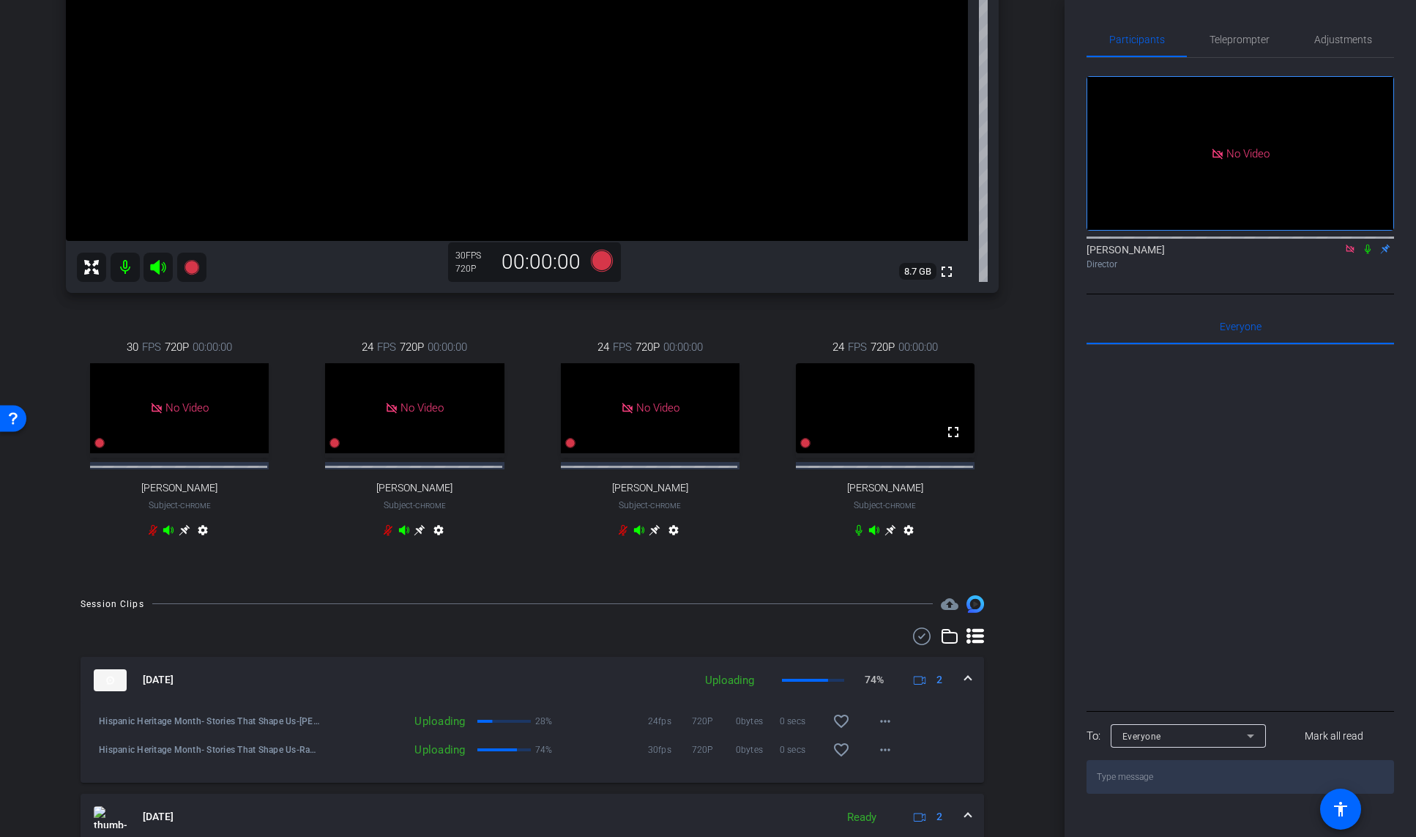
scroll to position [0, 0]
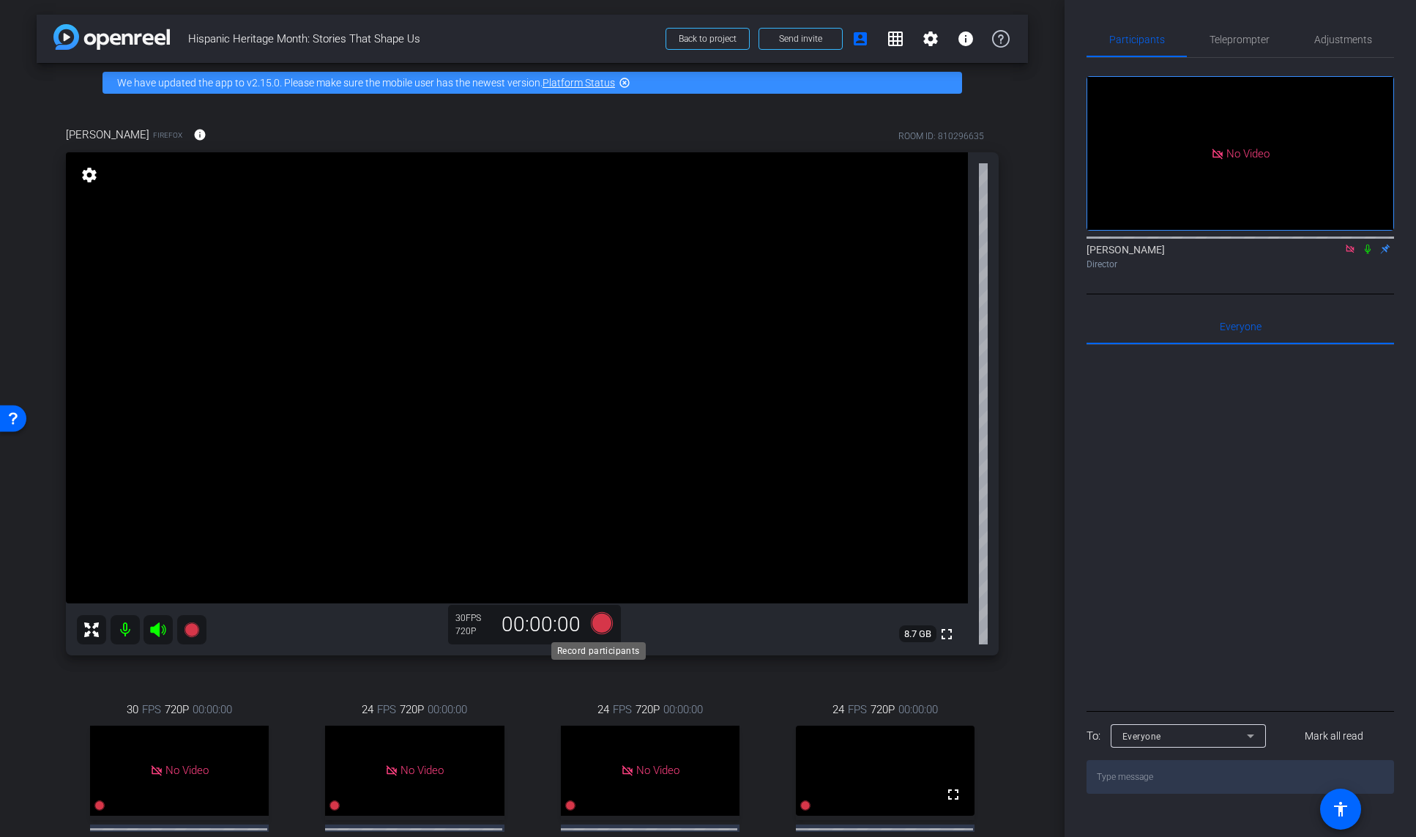
click at [602, 610] on icon at bounding box center [602, 623] width 22 height 22
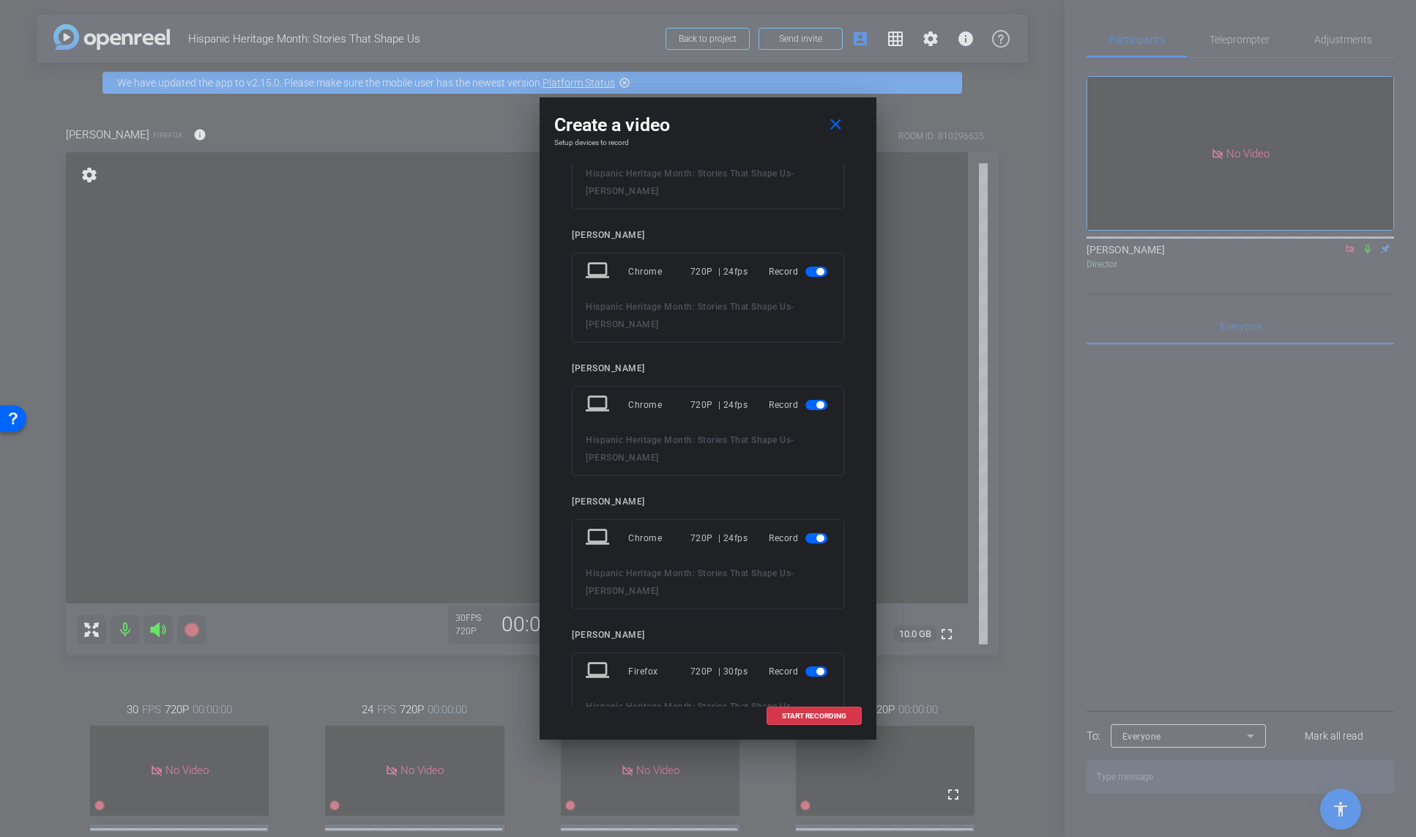
scroll to position [29, 0]
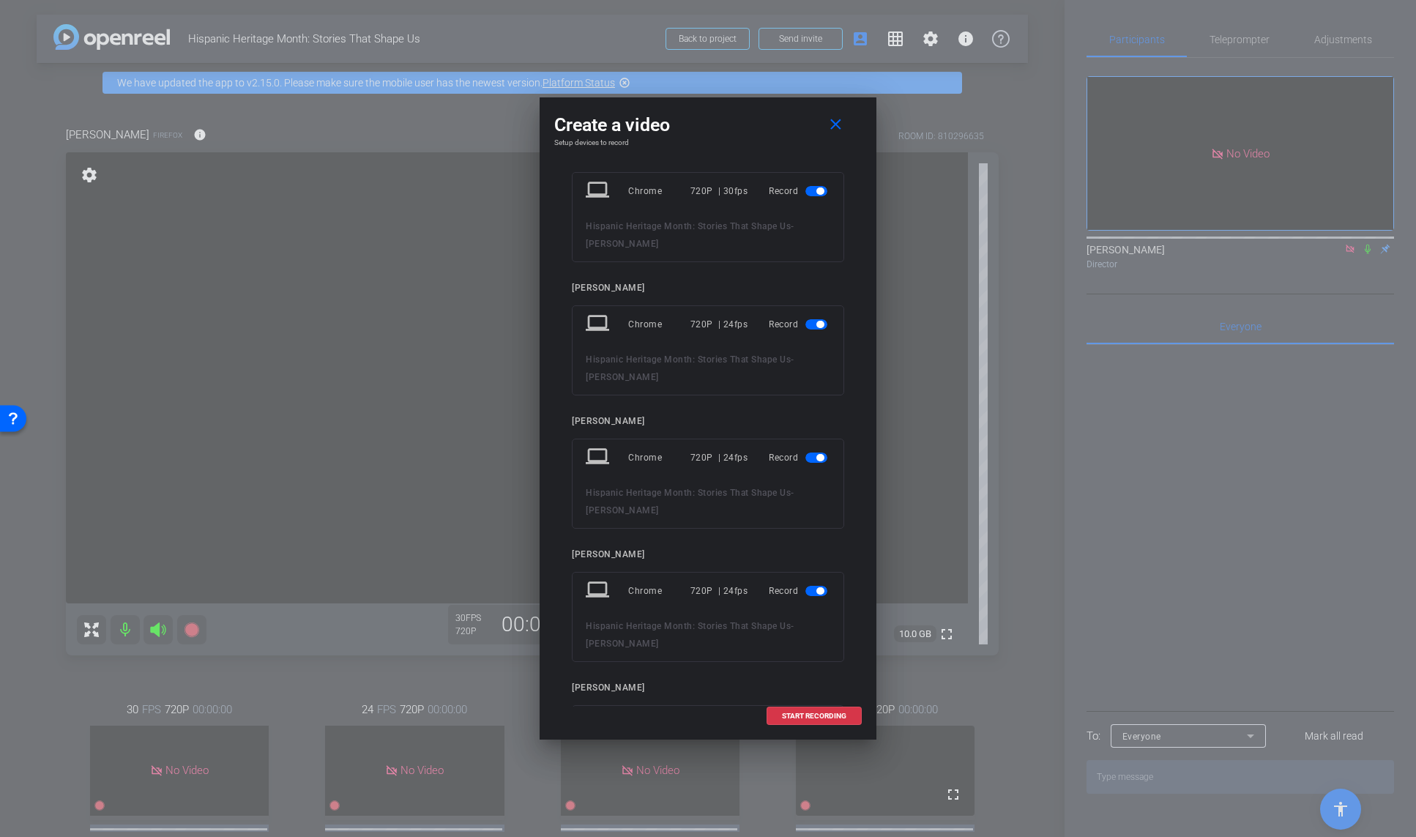
click at [1100, 610] on div at bounding box center [708, 418] width 1416 height 837
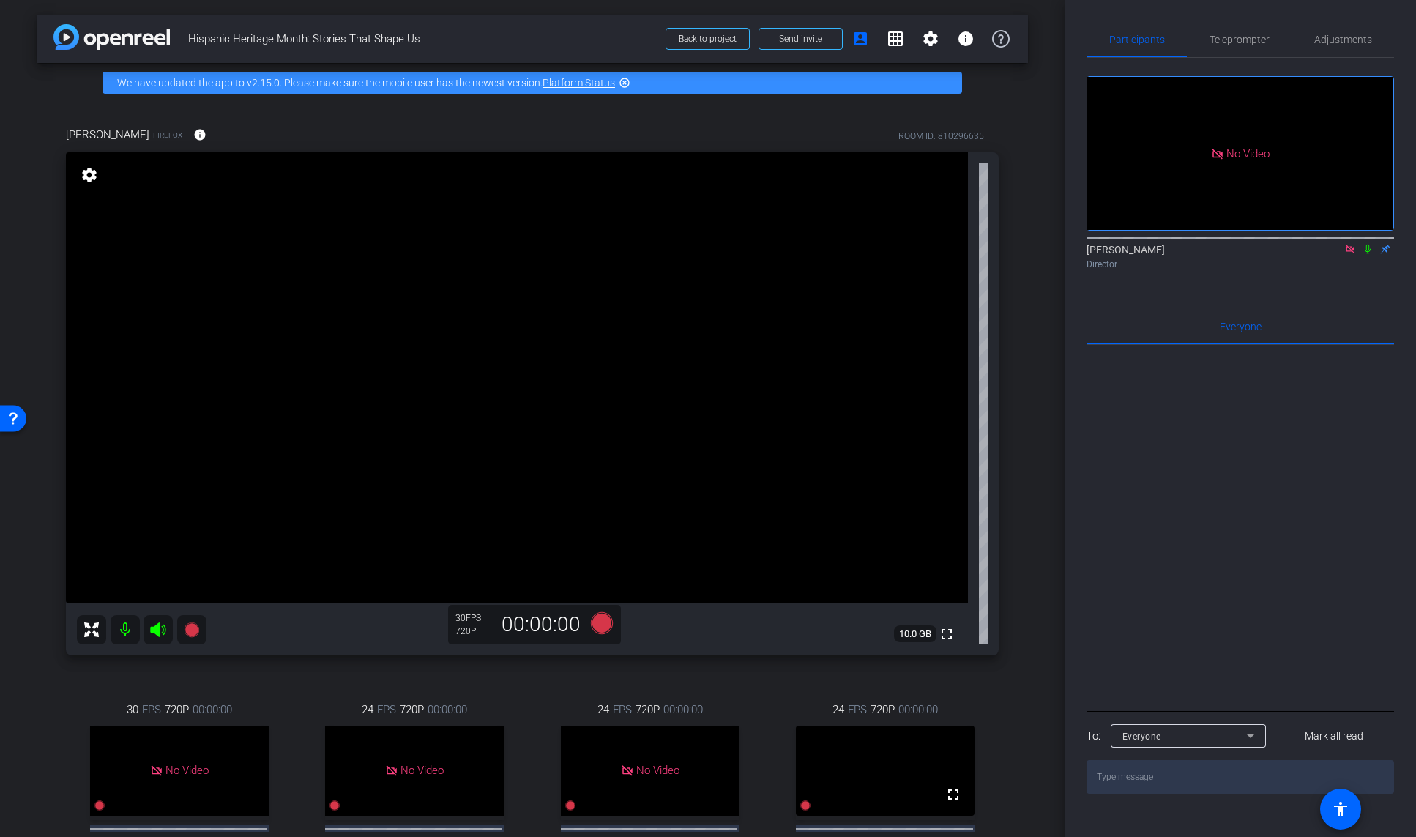
click at [1100, 610] on div at bounding box center [1239, 526] width 307 height 362
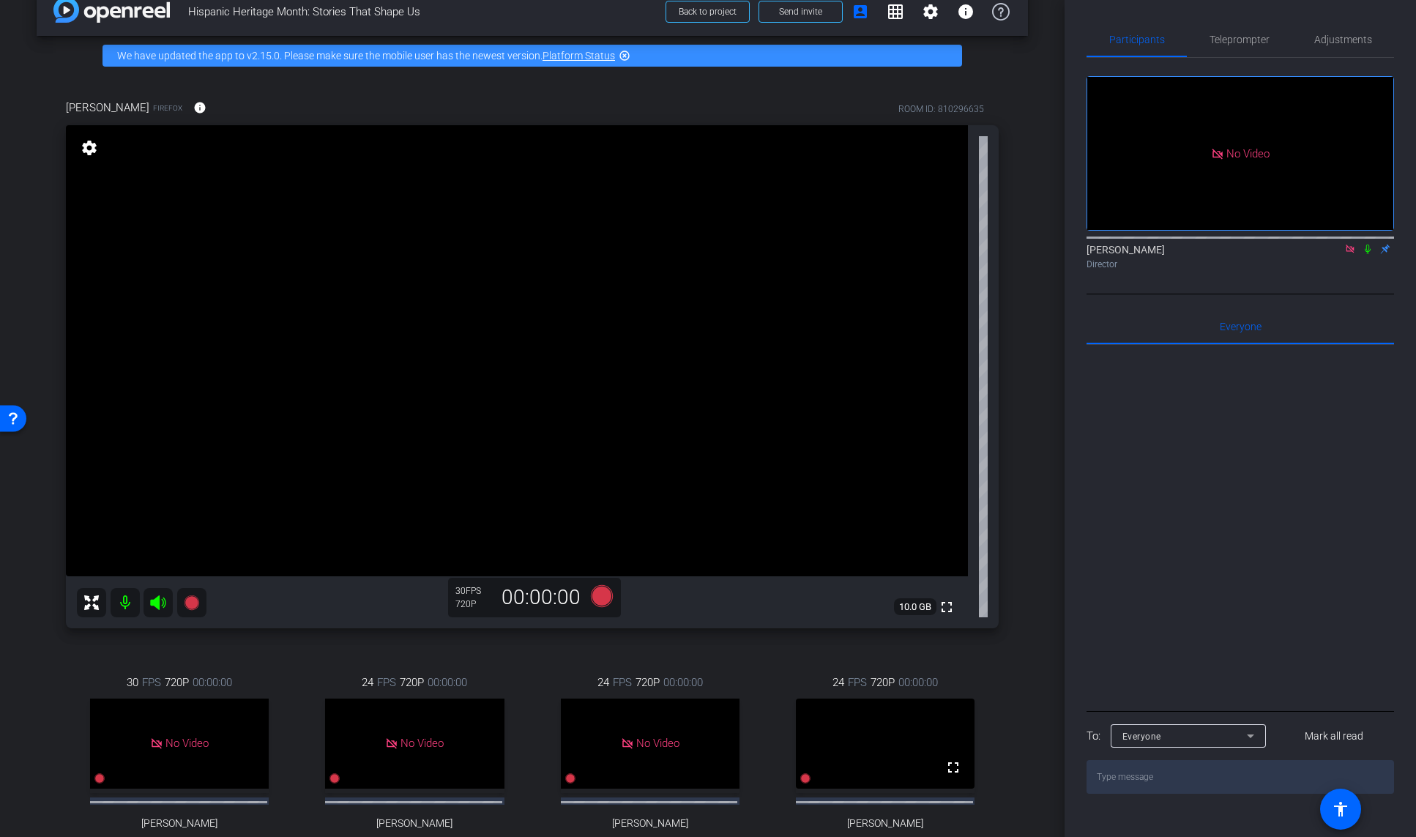
scroll to position [26, 0]
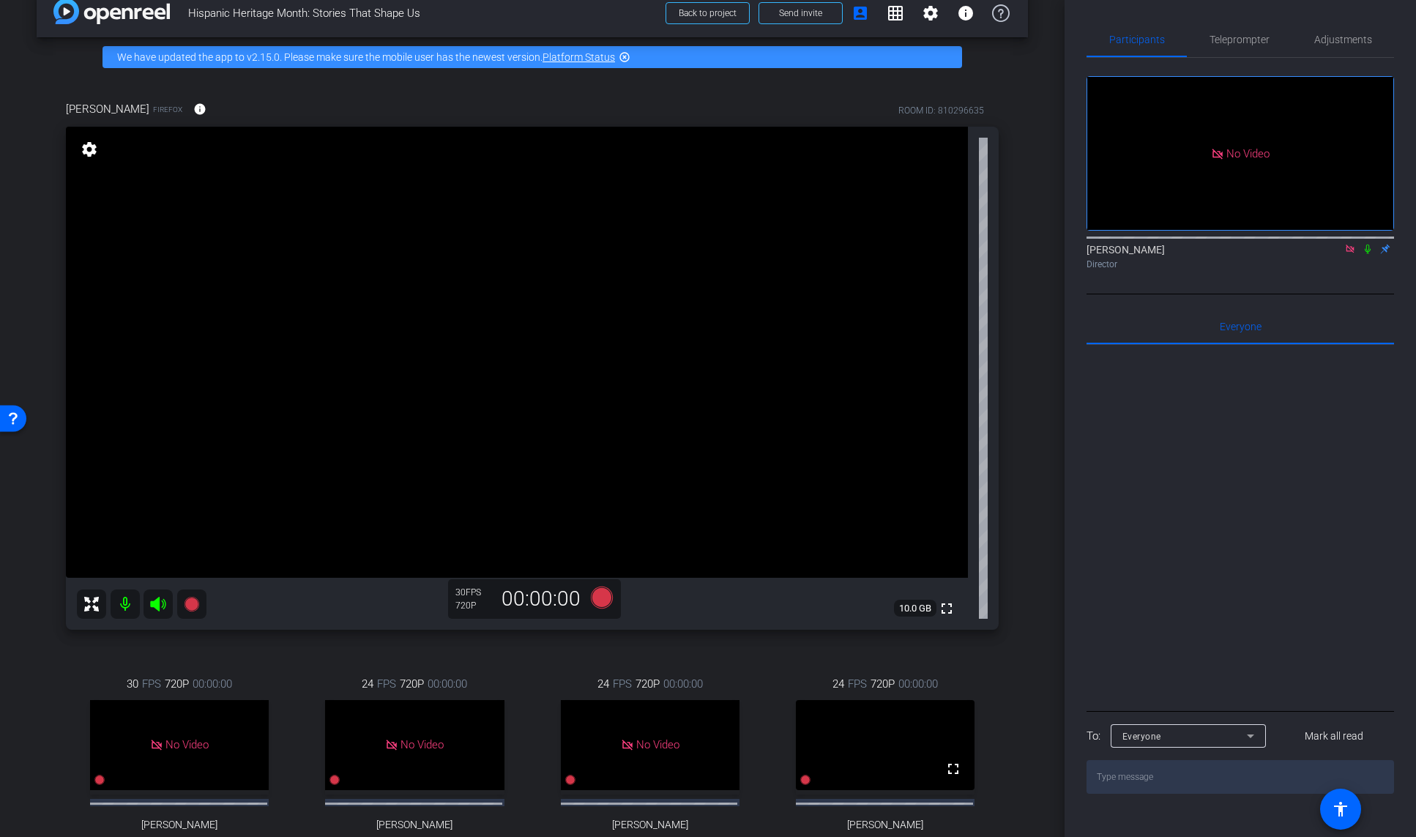
click at [1100, 244] on icon at bounding box center [1368, 249] width 12 height 10
click at [1100, 610] on div at bounding box center [1239, 526] width 307 height 362
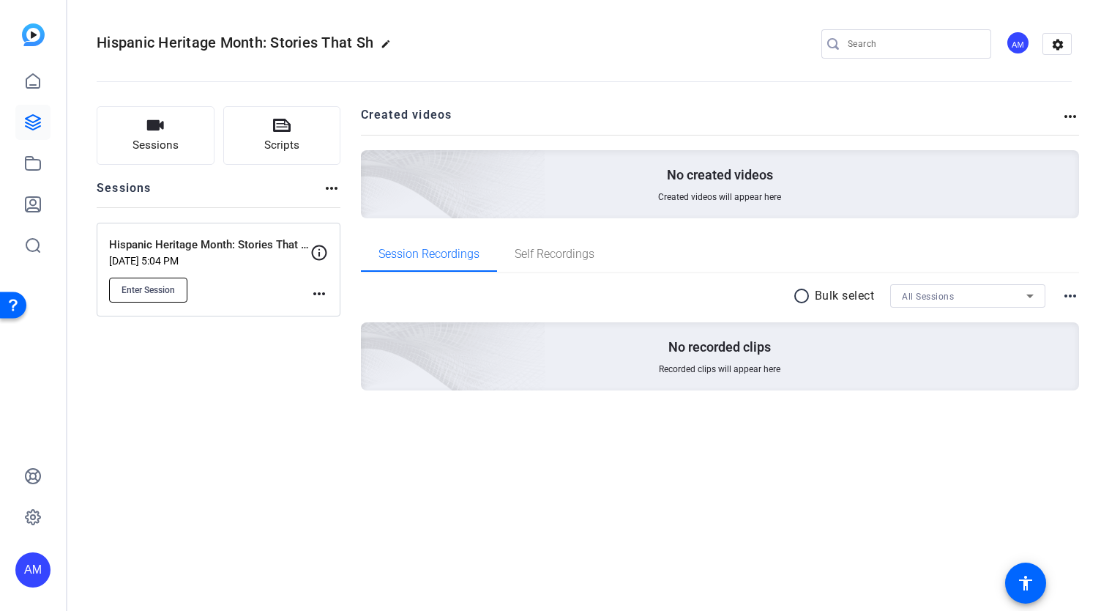
click at [146, 288] on span "Enter Session" at bounding box center [148, 290] width 53 height 12
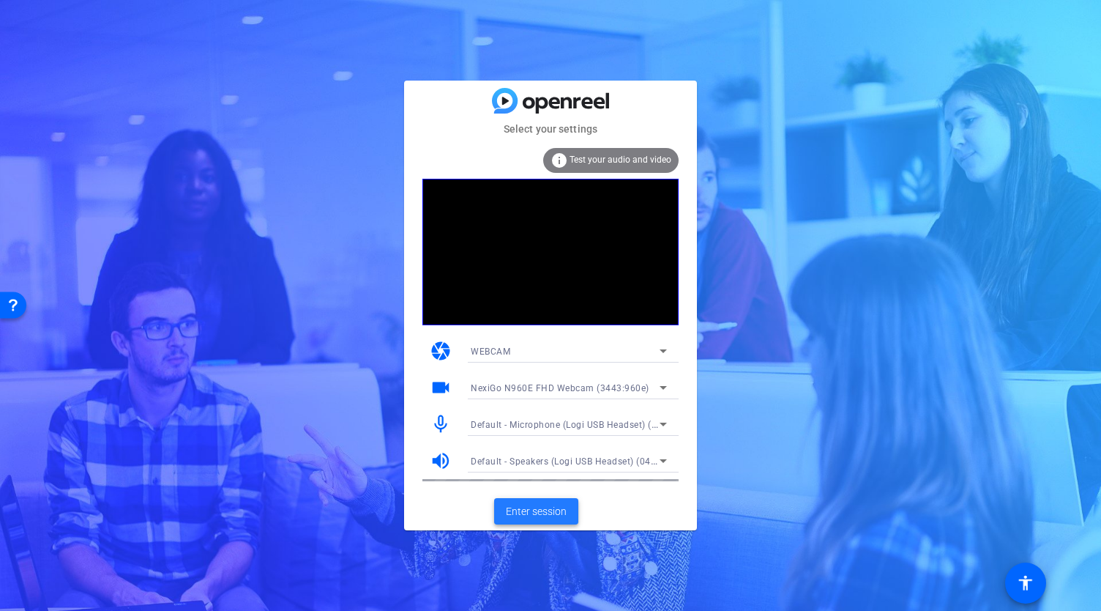
click at [548, 512] on span "Enter session" at bounding box center [536, 511] width 61 height 15
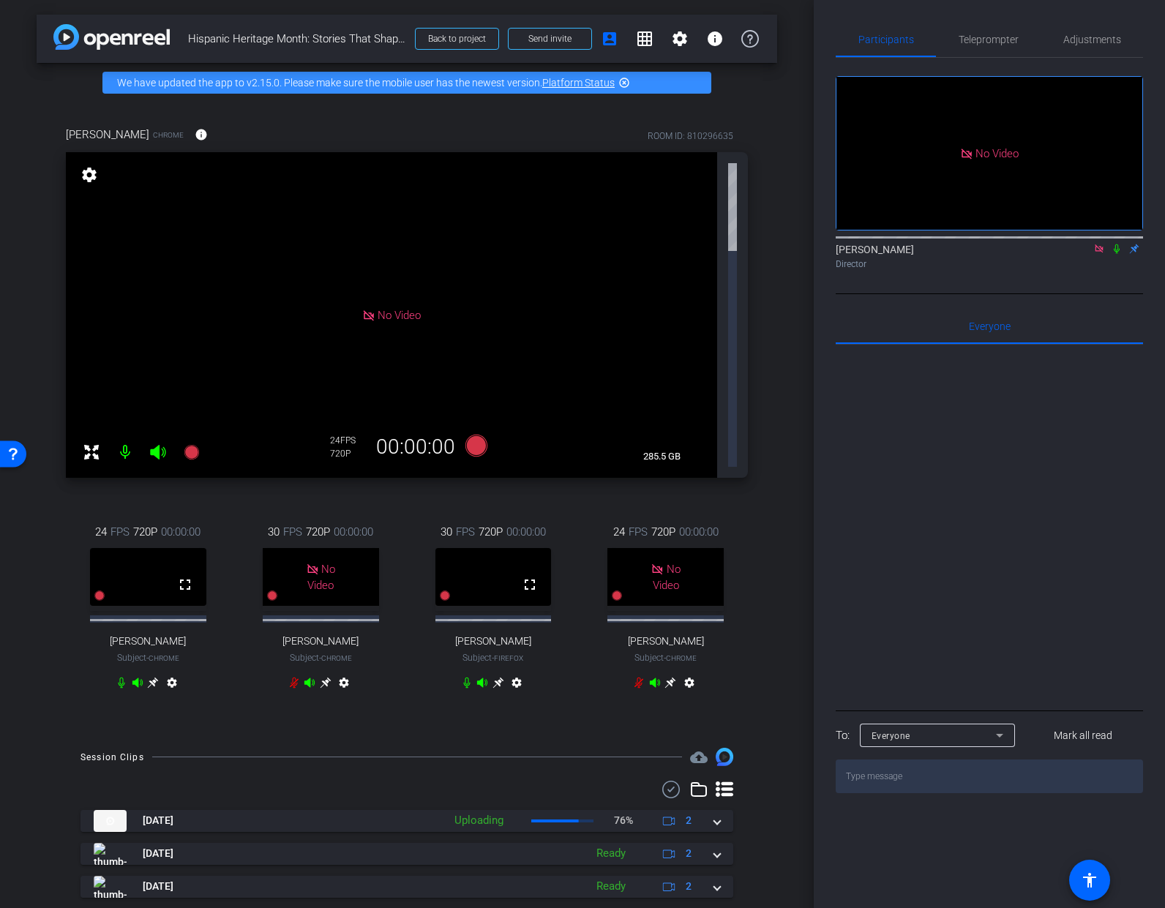
click at [1099, 254] on icon at bounding box center [1100, 249] width 12 height 10
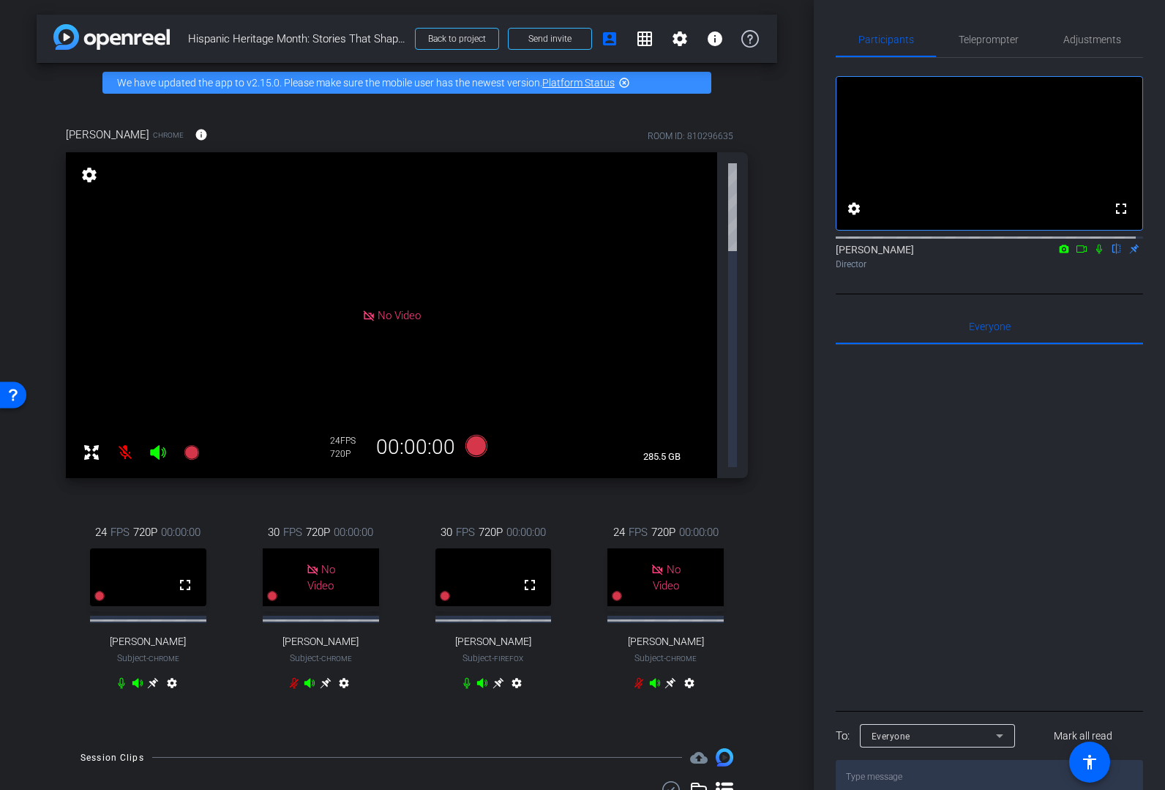
drag, startPoint x: 478, startPoint y: 231, endPoint x: 777, endPoint y: 275, distance: 302.6
click at [777, 275] on div "arrow_back Hispanic Heritage Month: Stories That Shape Us Back to project Send …" at bounding box center [407, 395] width 814 height 790
click at [159, 610] on icon at bounding box center [153, 683] width 11 height 11
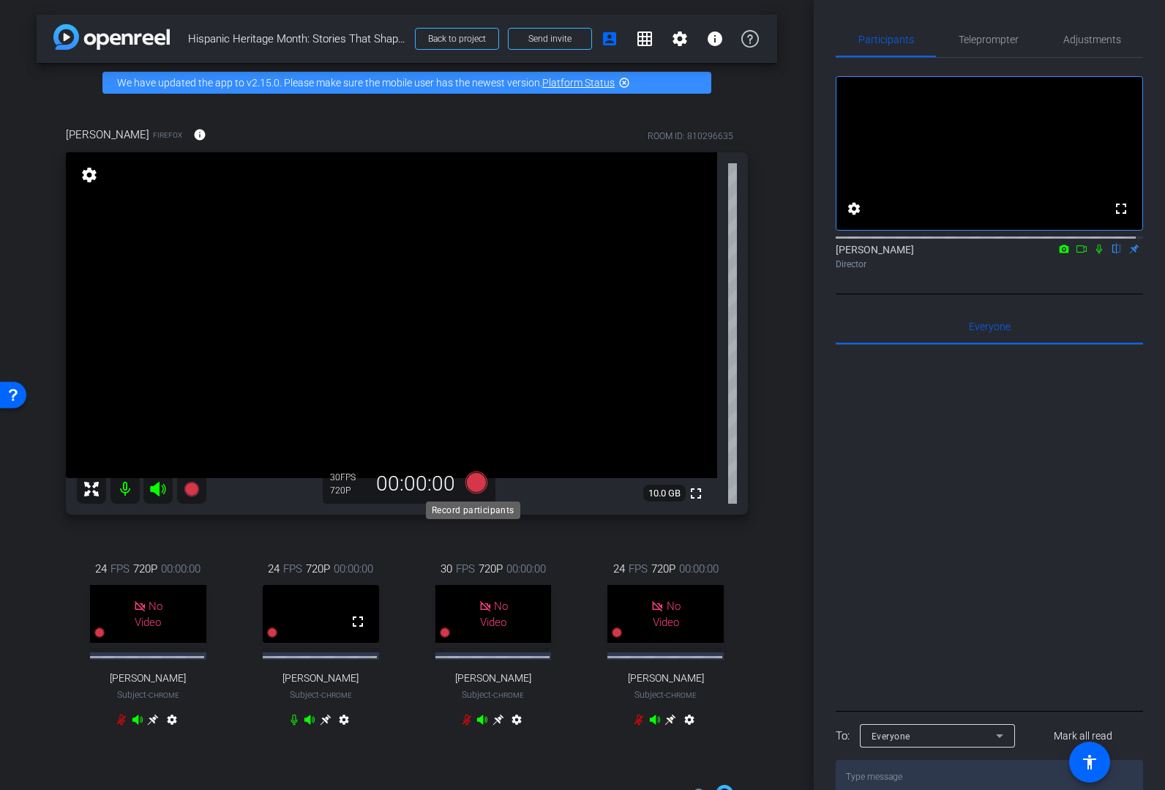
click at [469, 475] on icon at bounding box center [477, 482] width 22 height 22
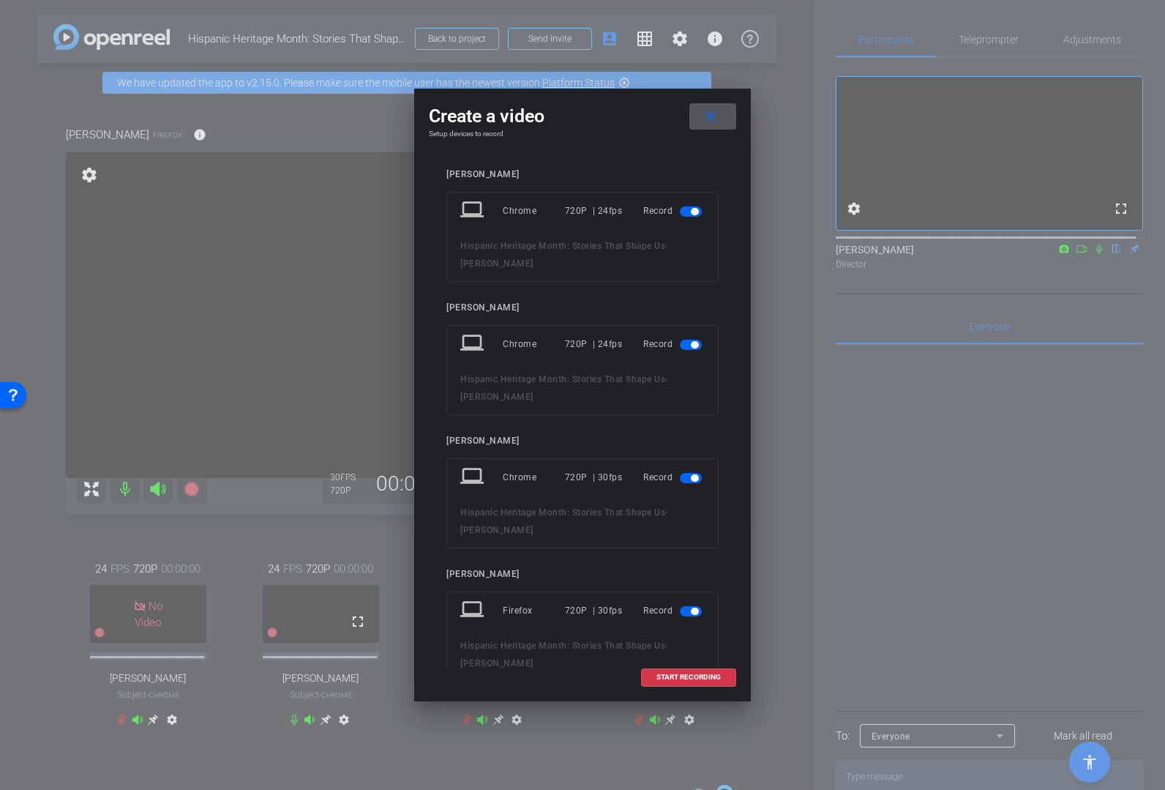
click at [691, 210] on span "button" at bounding box center [694, 211] width 7 height 7
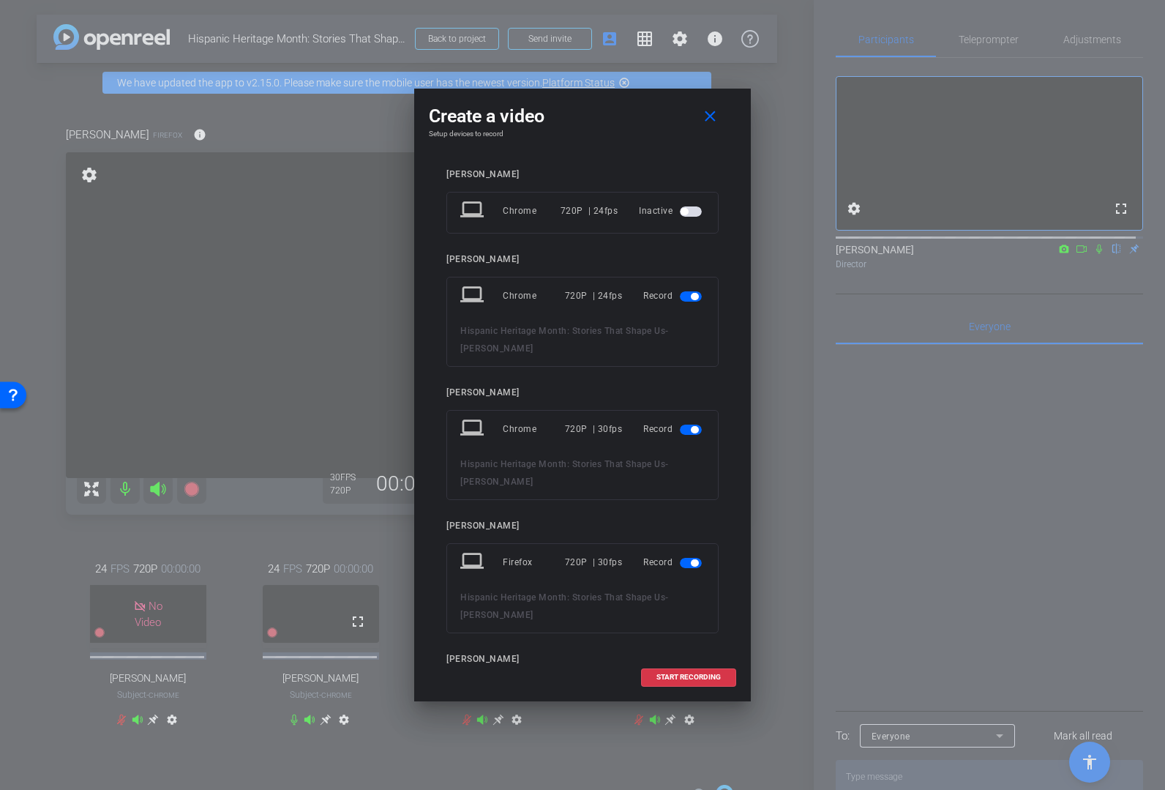
click at [682, 427] on span "button" at bounding box center [691, 430] width 22 height 10
click at [681, 610] on span "button" at bounding box center [691, 648] width 22 height 10
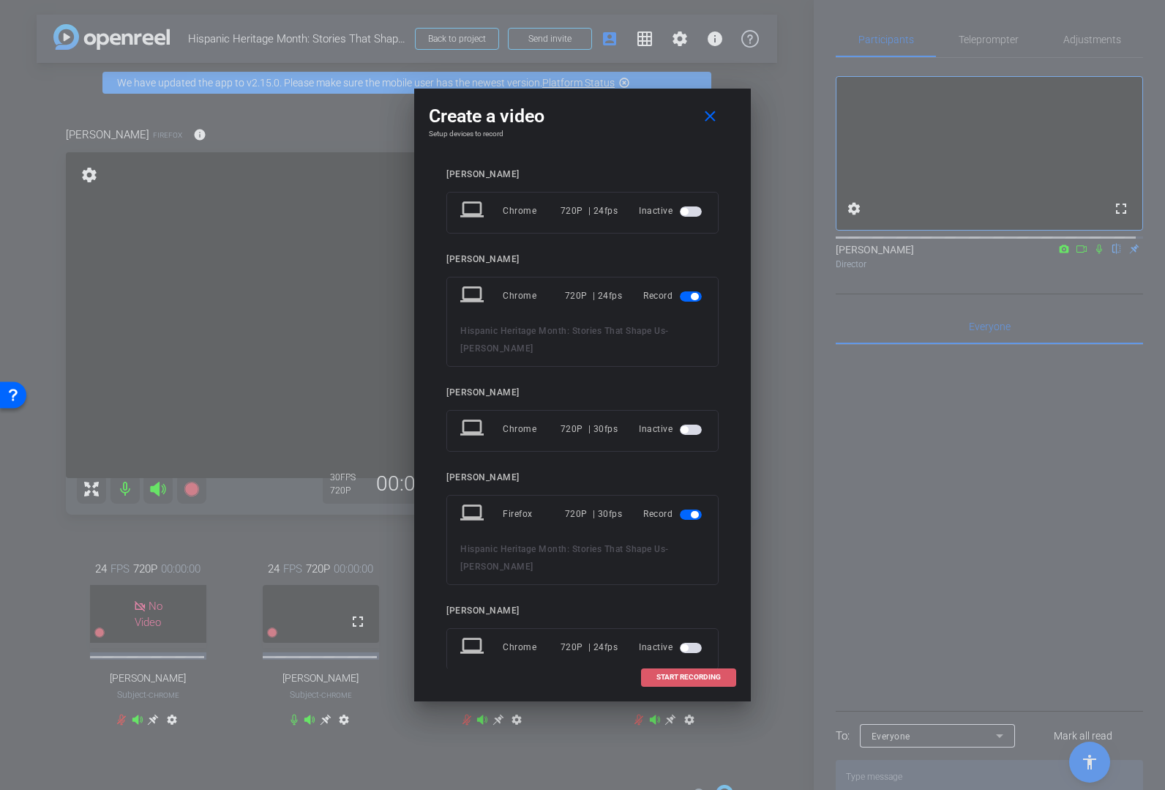
click at [675, 610] on span "START RECORDING" at bounding box center [689, 676] width 64 height 7
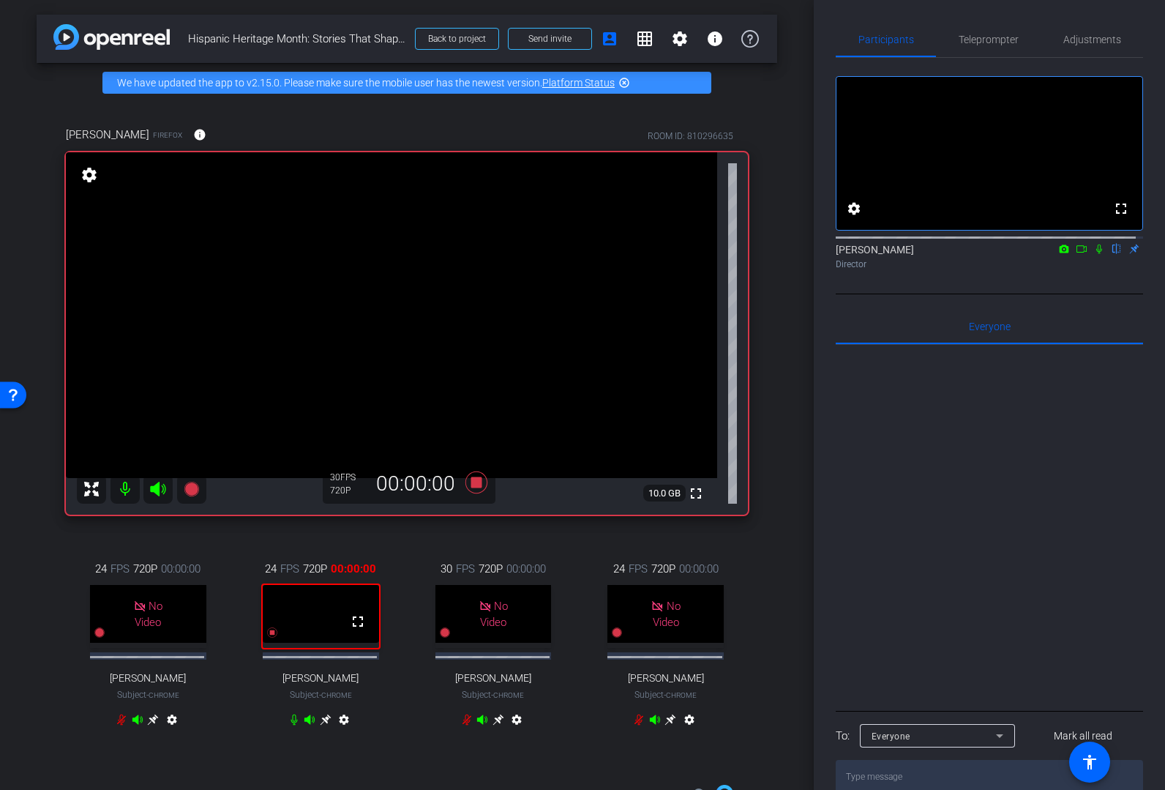
click at [1076, 254] on icon at bounding box center [1082, 249] width 12 height 10
click at [1100, 254] on icon at bounding box center [1117, 249] width 12 height 10
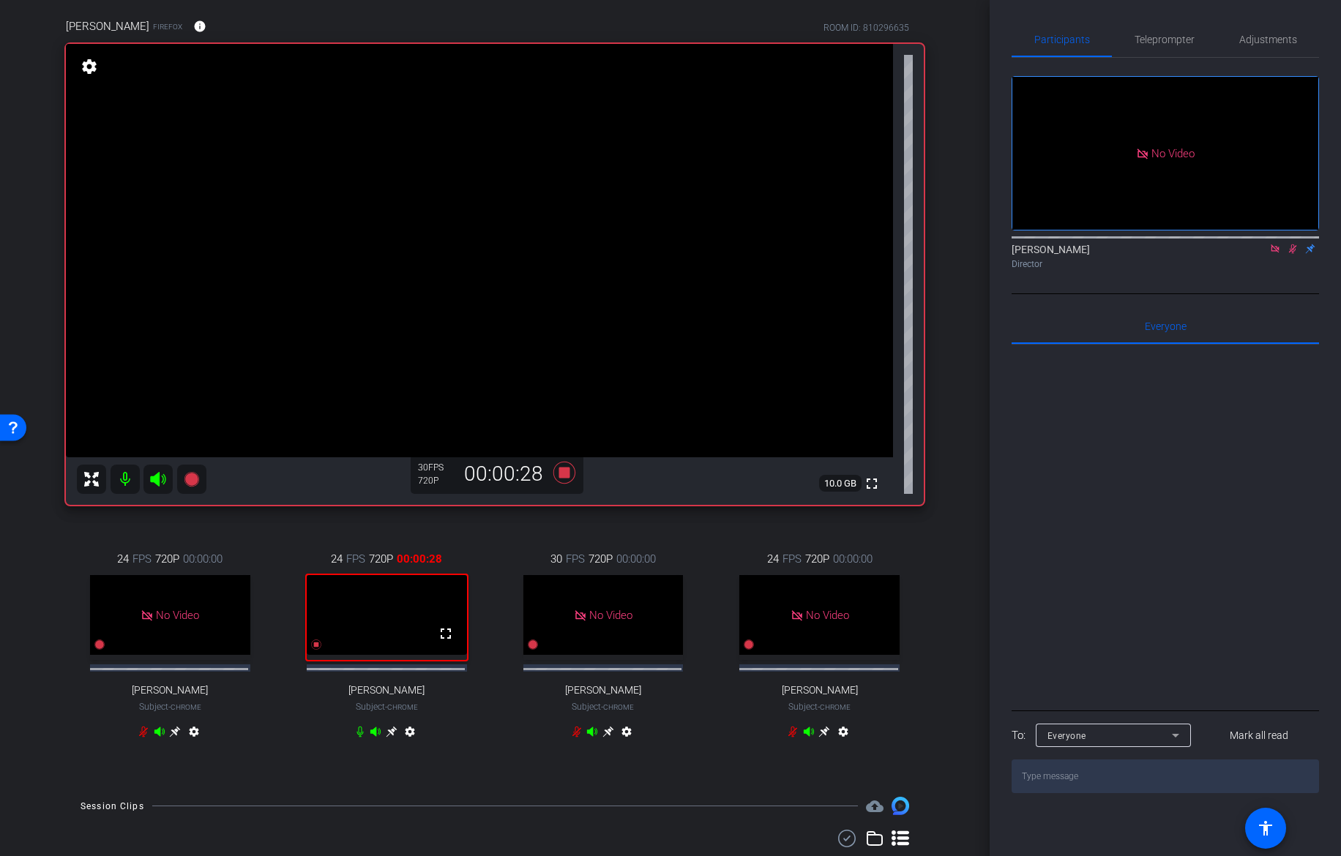
scroll to position [112, 0]
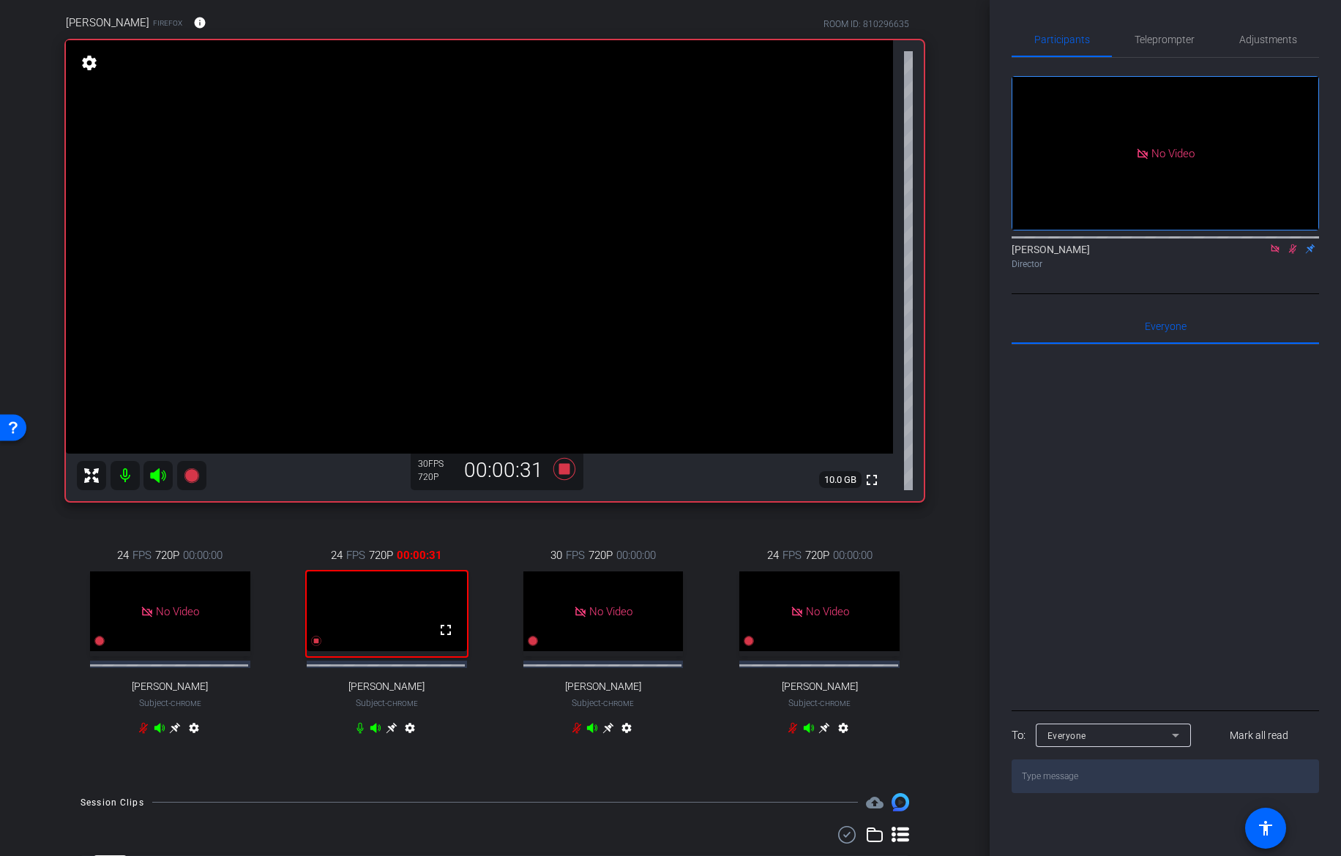
click at [388, 610] on icon at bounding box center [392, 728] width 12 height 12
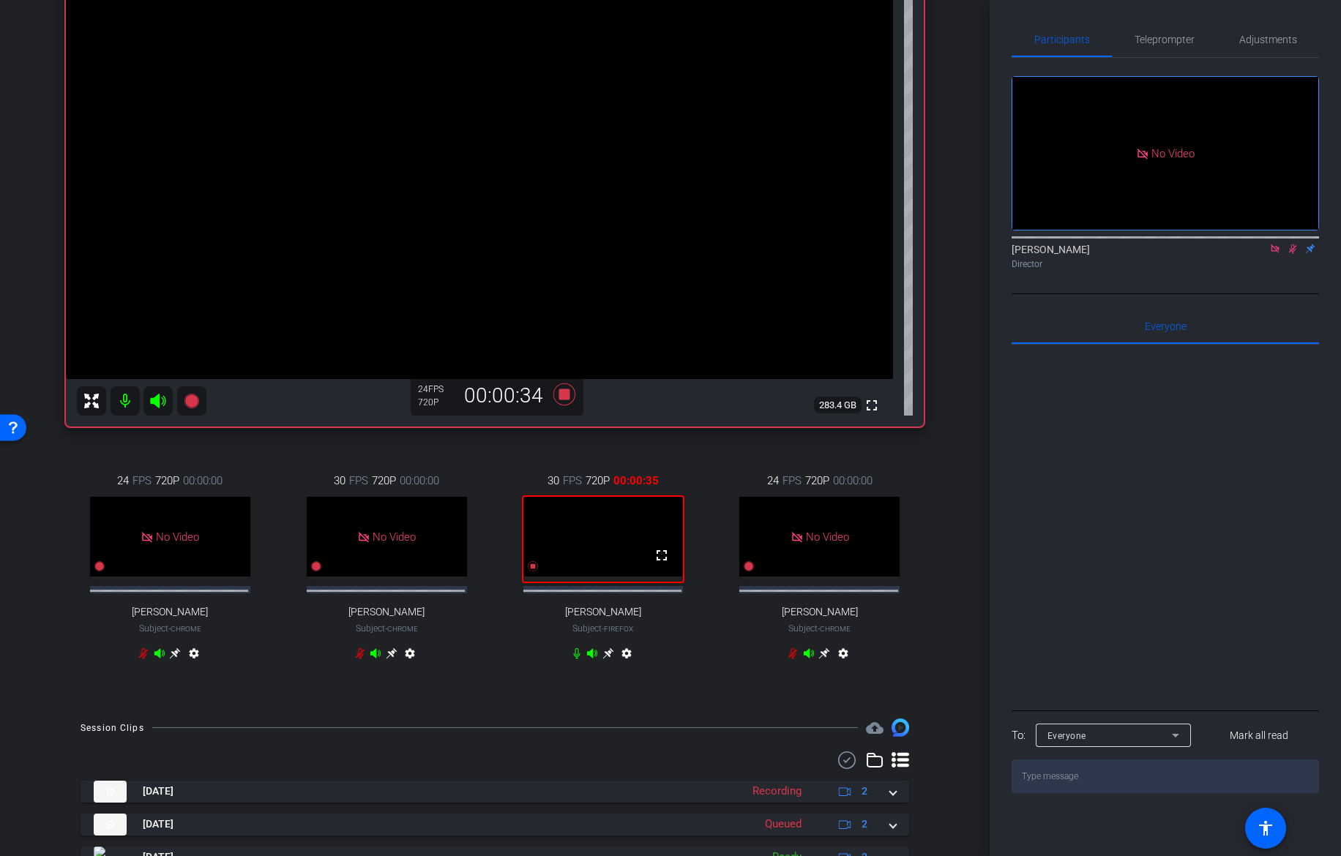
scroll to position [188, 0]
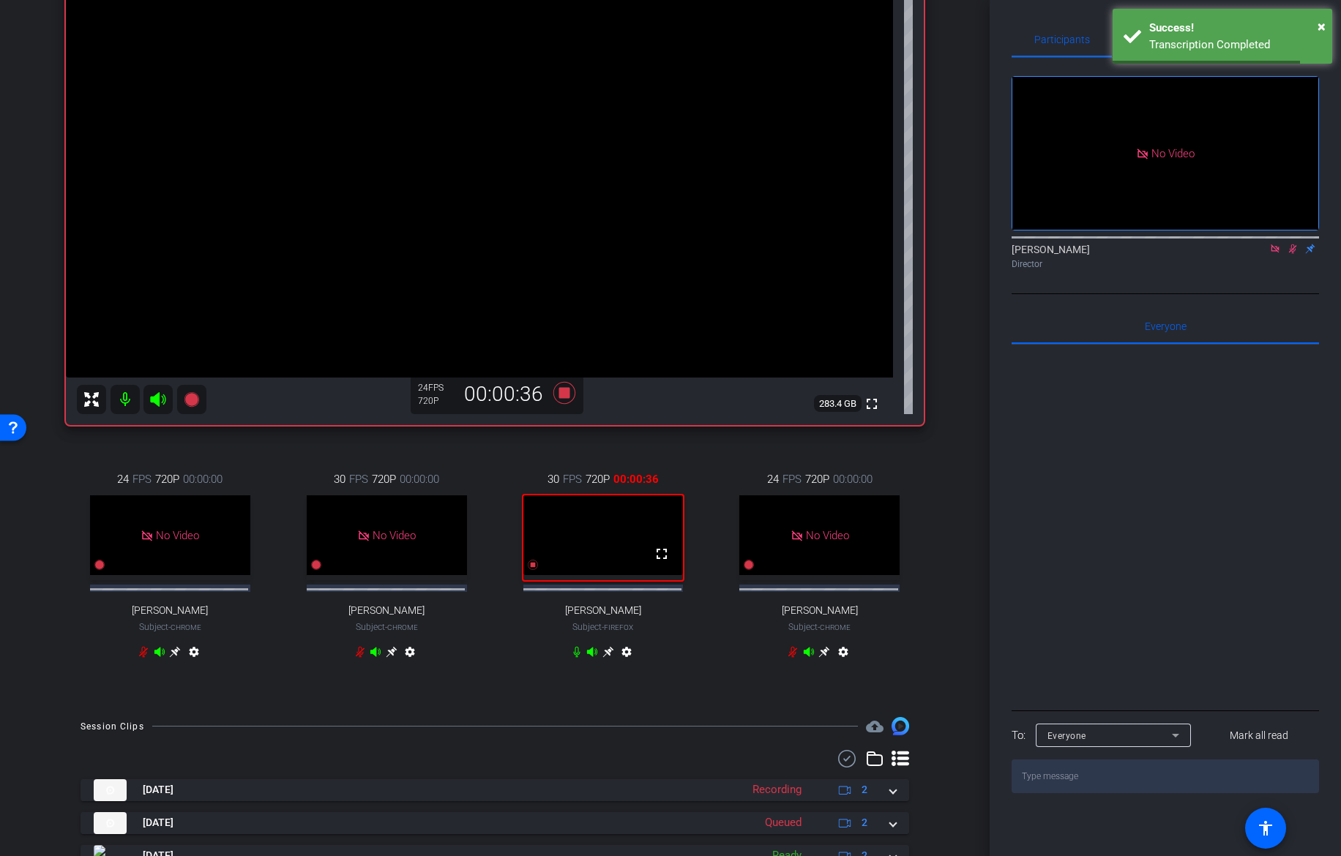
click at [181, 610] on icon at bounding box center [175, 652] width 11 height 11
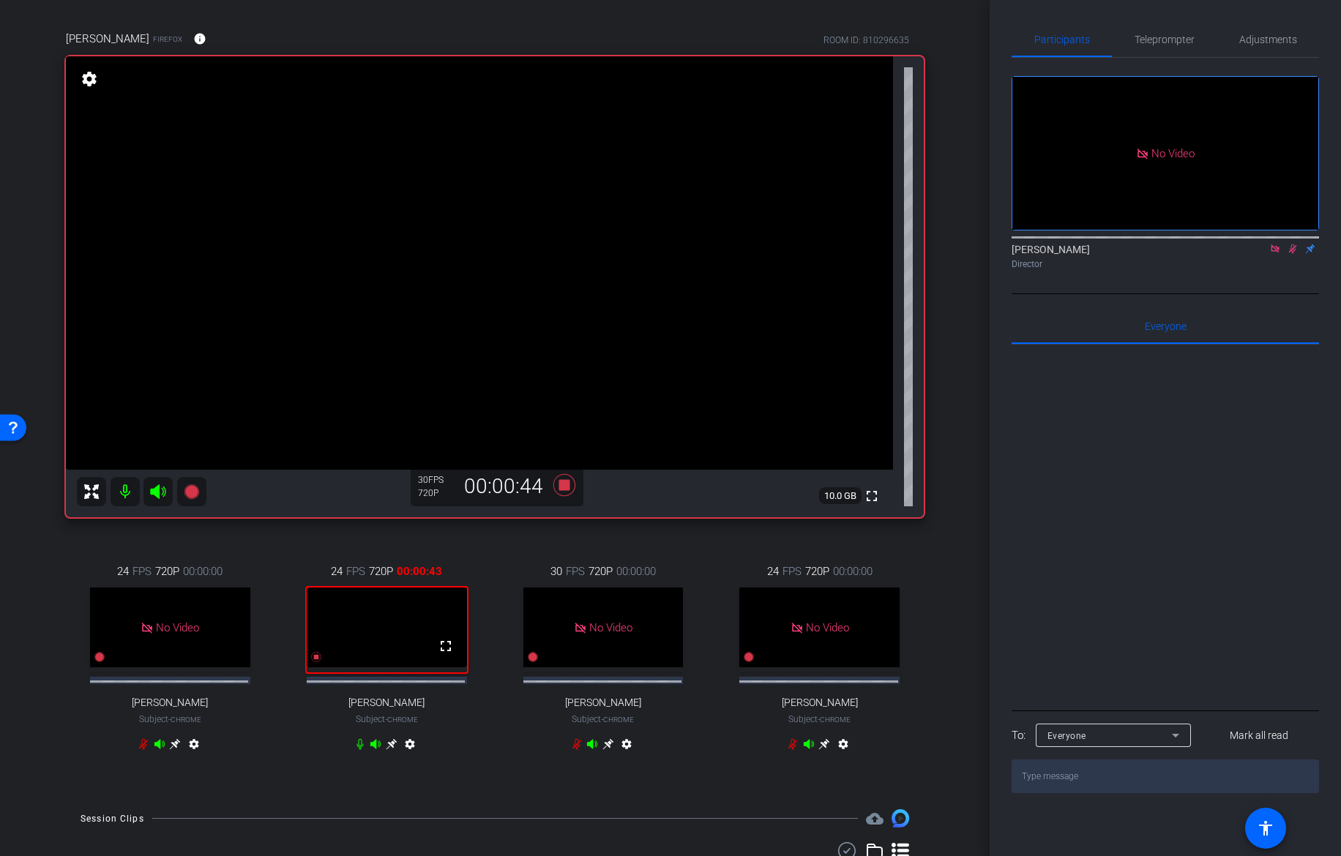
scroll to position [75, 0]
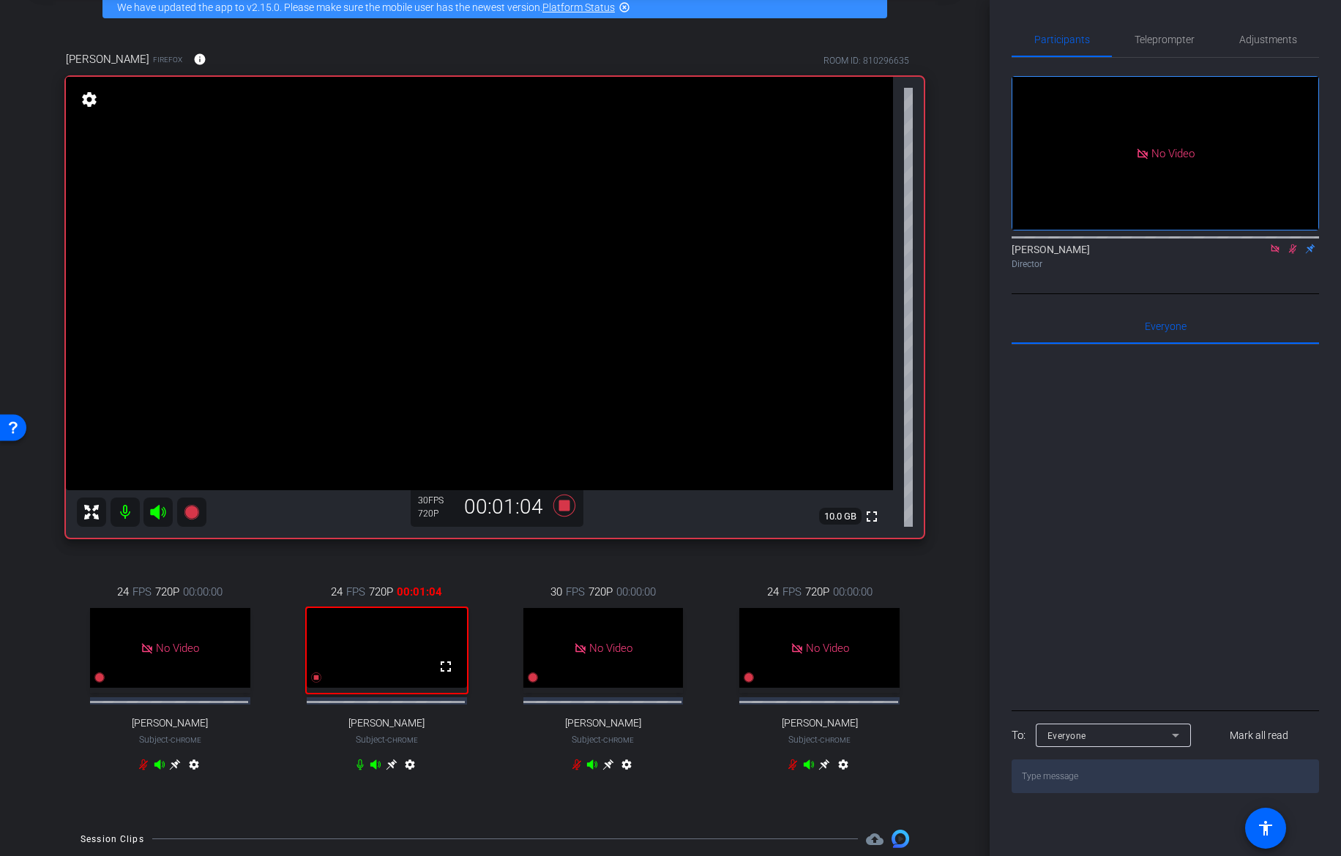
click at [1100, 610] on div at bounding box center [1165, 526] width 307 height 362
click at [1100, 610] on textarea at bounding box center [1165, 777] width 307 height 34
click at [1100, 44] on span "Adjustments" at bounding box center [1268, 39] width 58 height 10
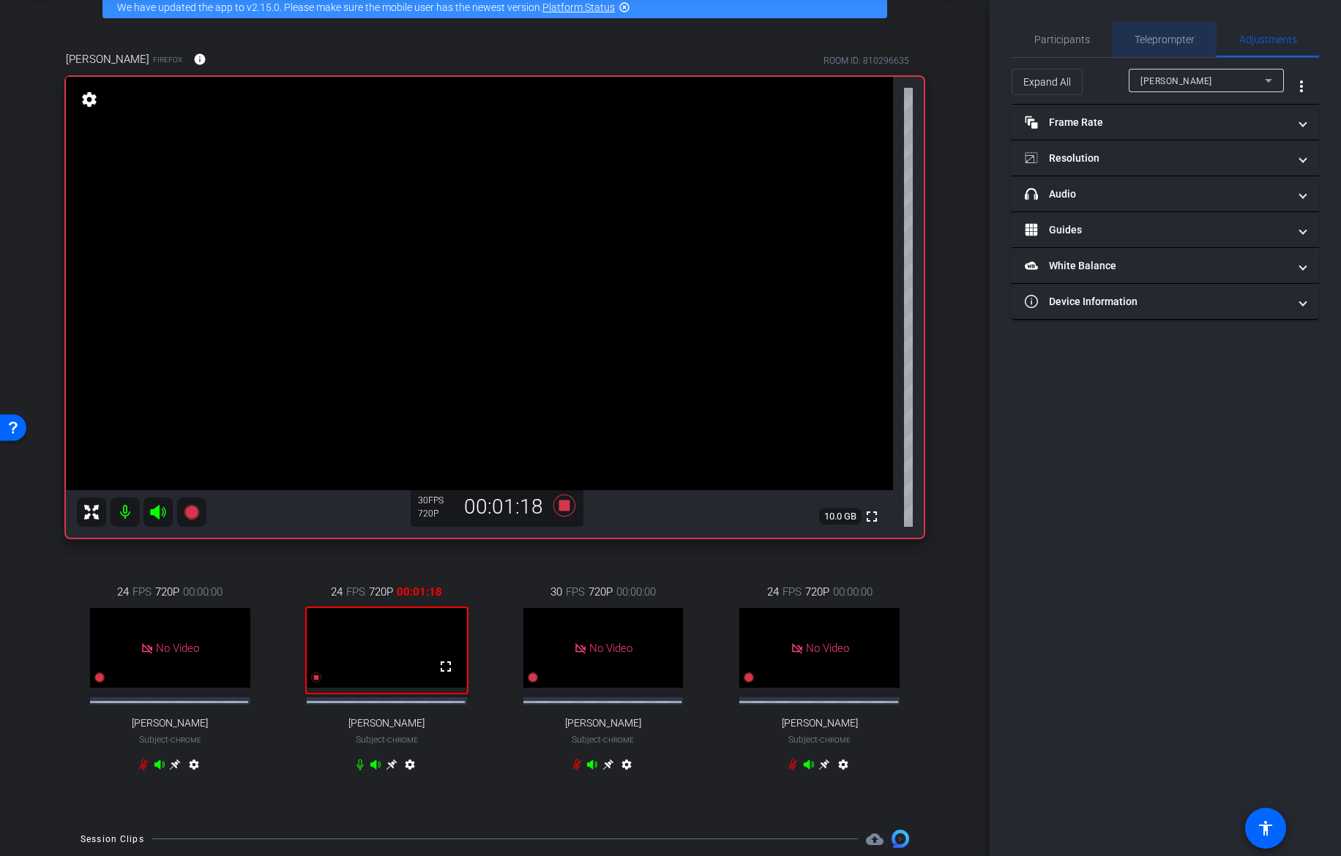
click at [1100, 42] on span "Teleprompter" at bounding box center [1165, 39] width 60 height 10
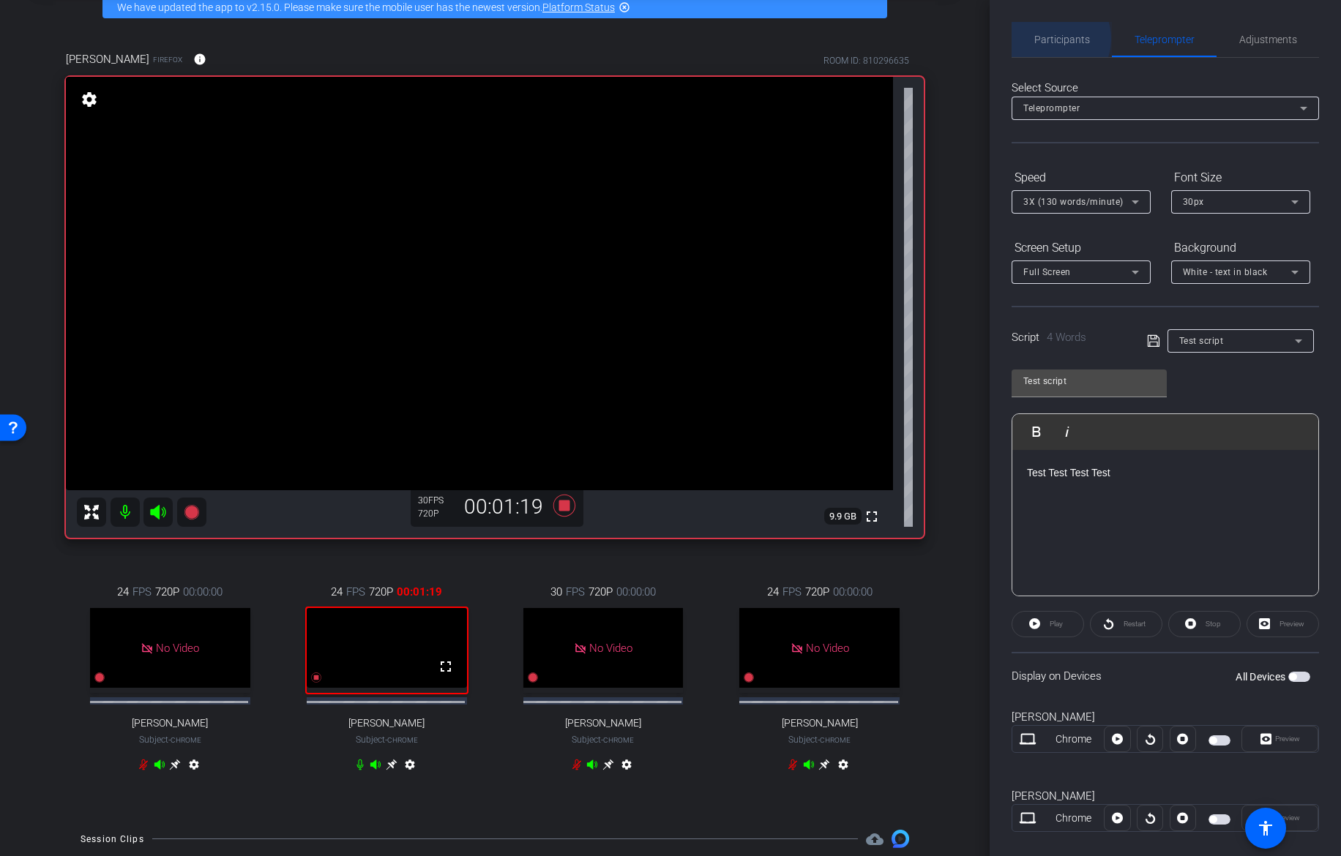
click at [1051, 39] on span "Participants" at bounding box center [1062, 39] width 56 height 10
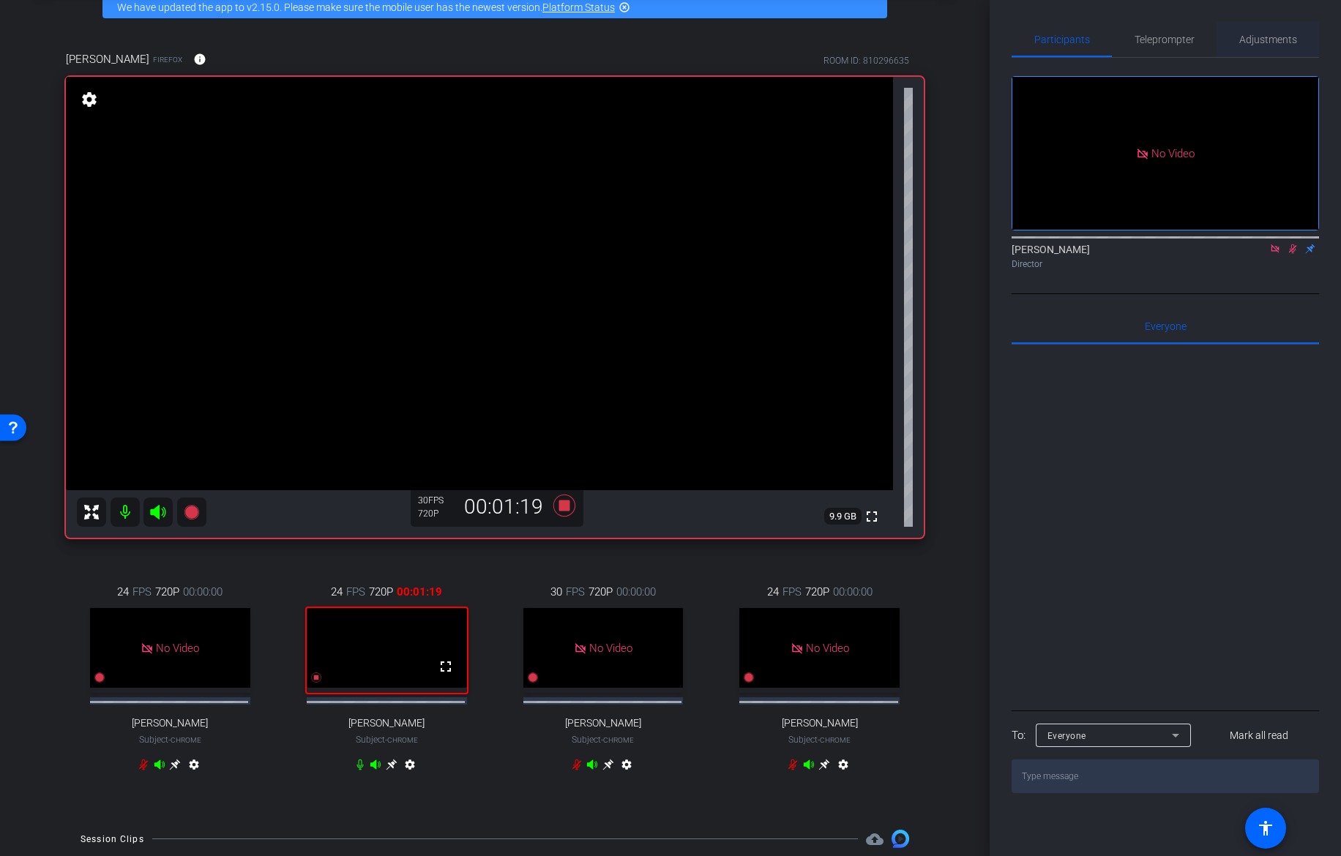
click at [1100, 42] on span "Adjustments" at bounding box center [1268, 39] width 58 height 10
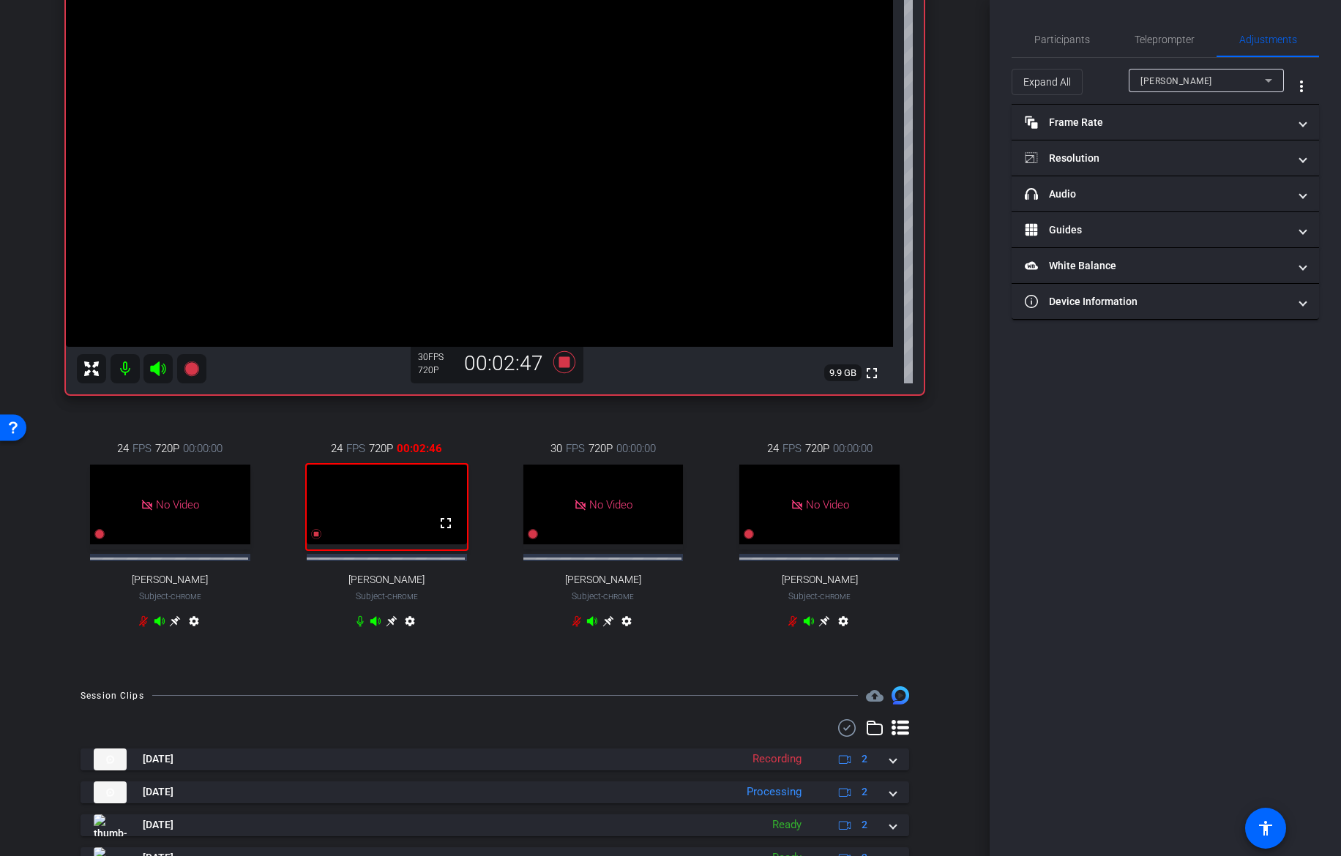
scroll to position [261, 0]
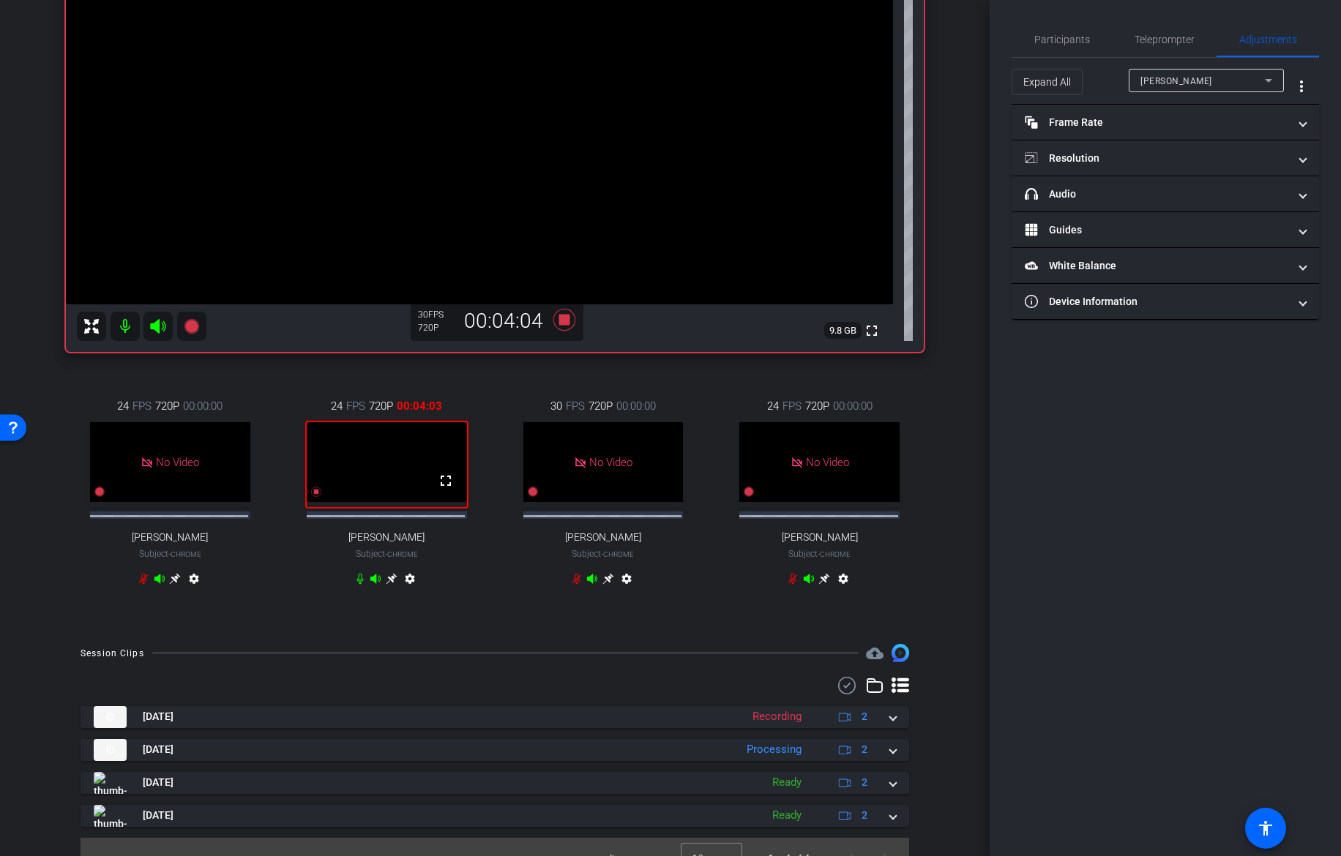
click at [1100, 610] on div "Participants Teleprompter Adjustments [PERSON_NAME] Director Everyone 0 Mark al…" at bounding box center [1165, 428] width 351 height 856
click at [1100, 27] on span "Teleprompter" at bounding box center [1165, 39] width 60 height 35
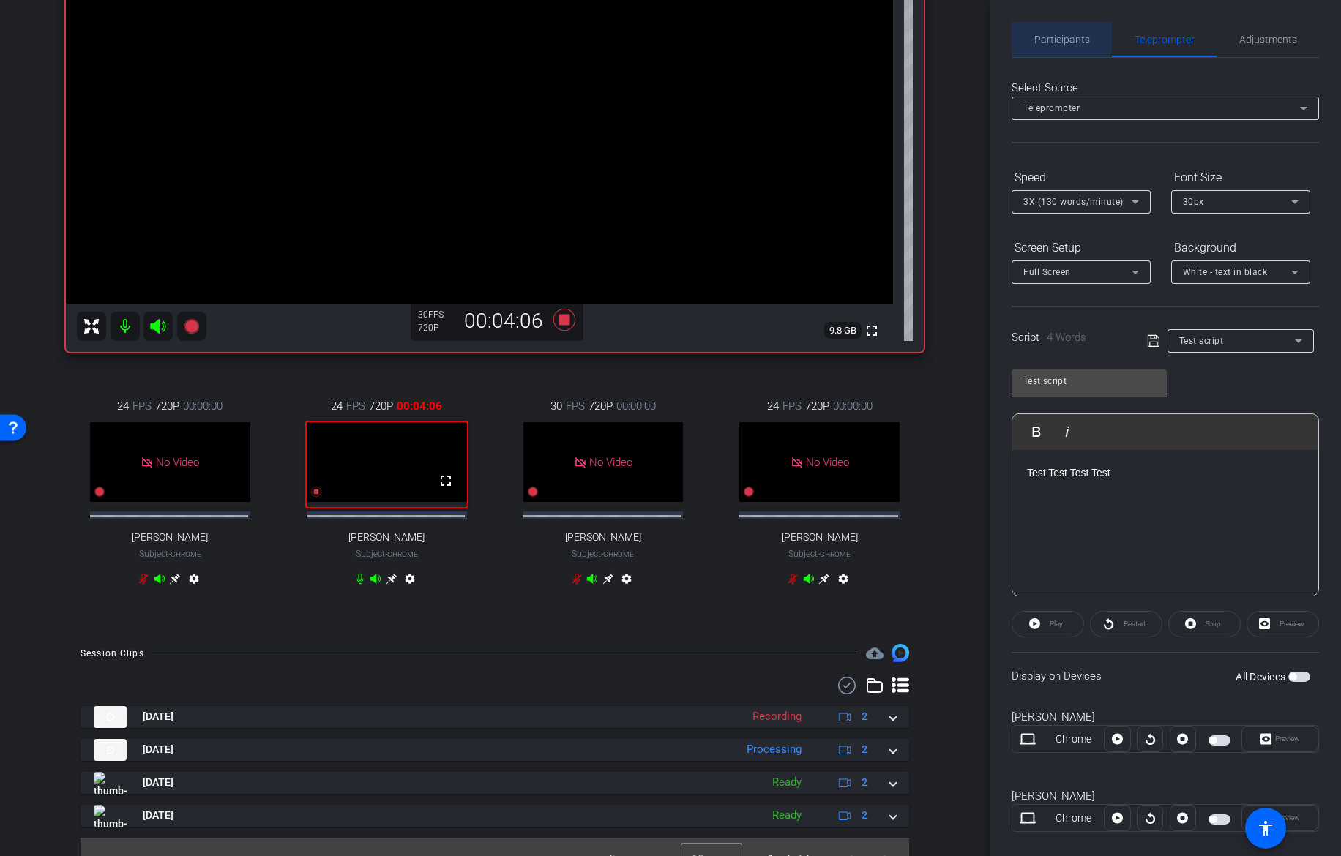
click at [1056, 25] on span "Participants" at bounding box center [1062, 39] width 56 height 35
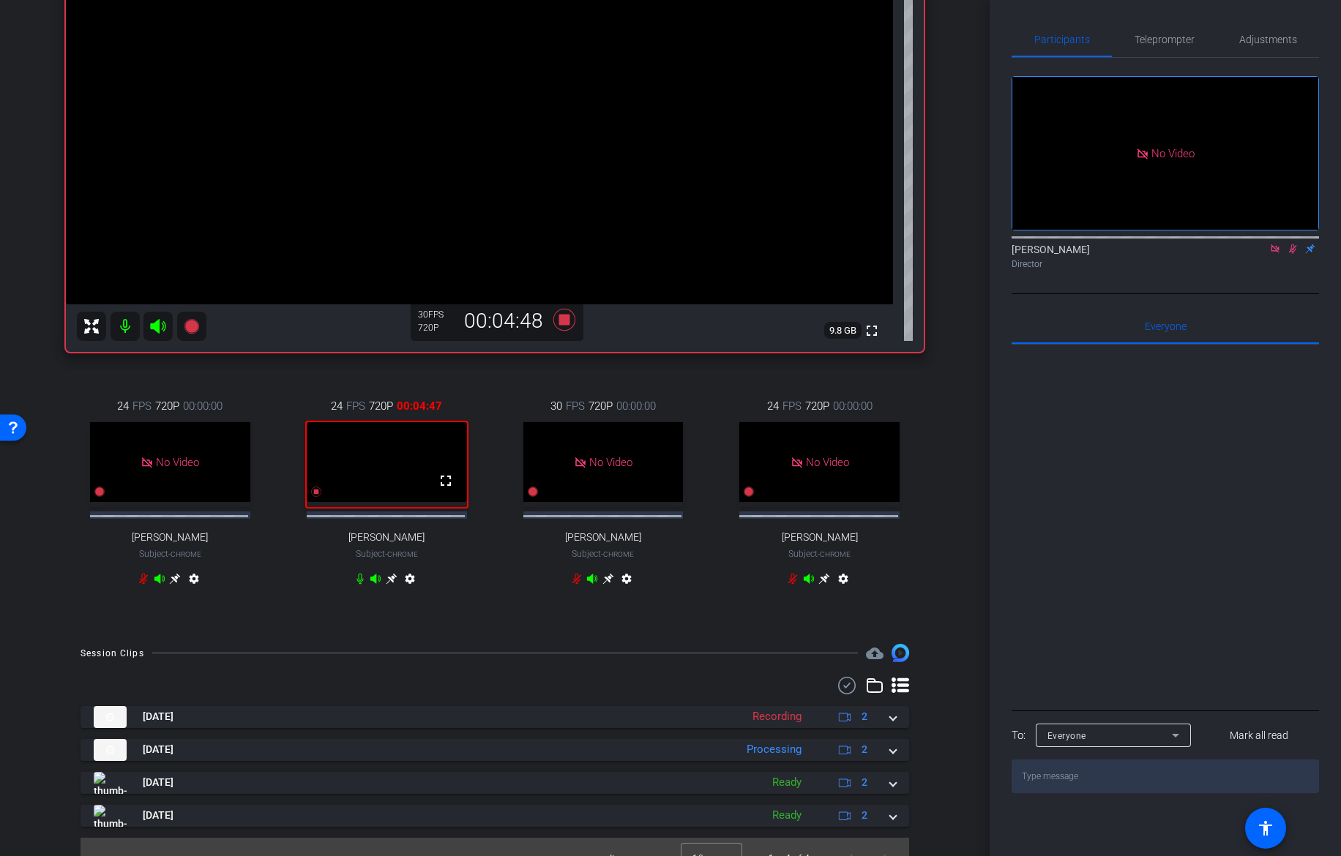
click at [1100, 610] on div "Participants Teleprompter Adjustments No Video [PERSON_NAME] Director Everyone …" at bounding box center [1165, 428] width 351 height 856
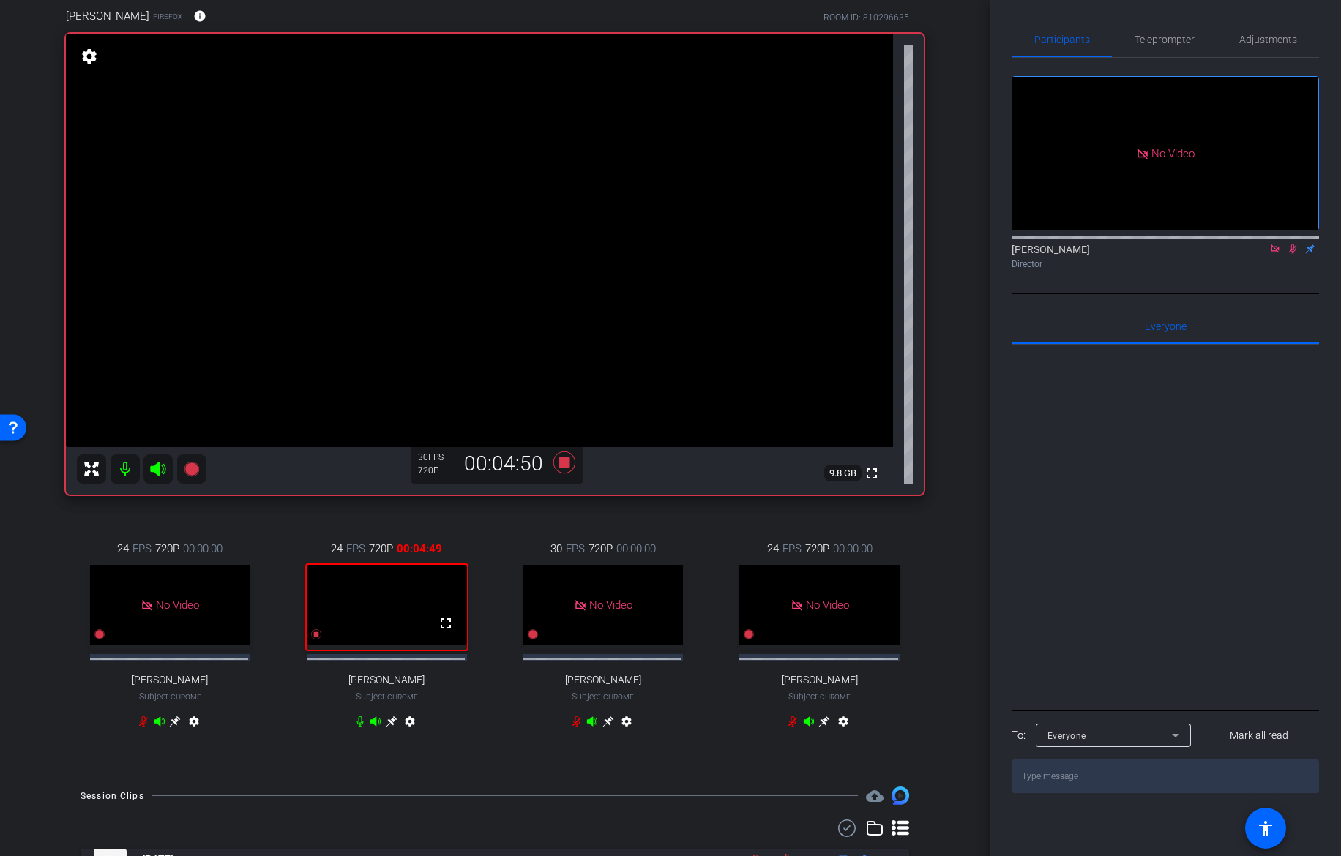
scroll to position [117, 0]
click at [1100, 610] on textarea at bounding box center [1165, 777] width 307 height 34
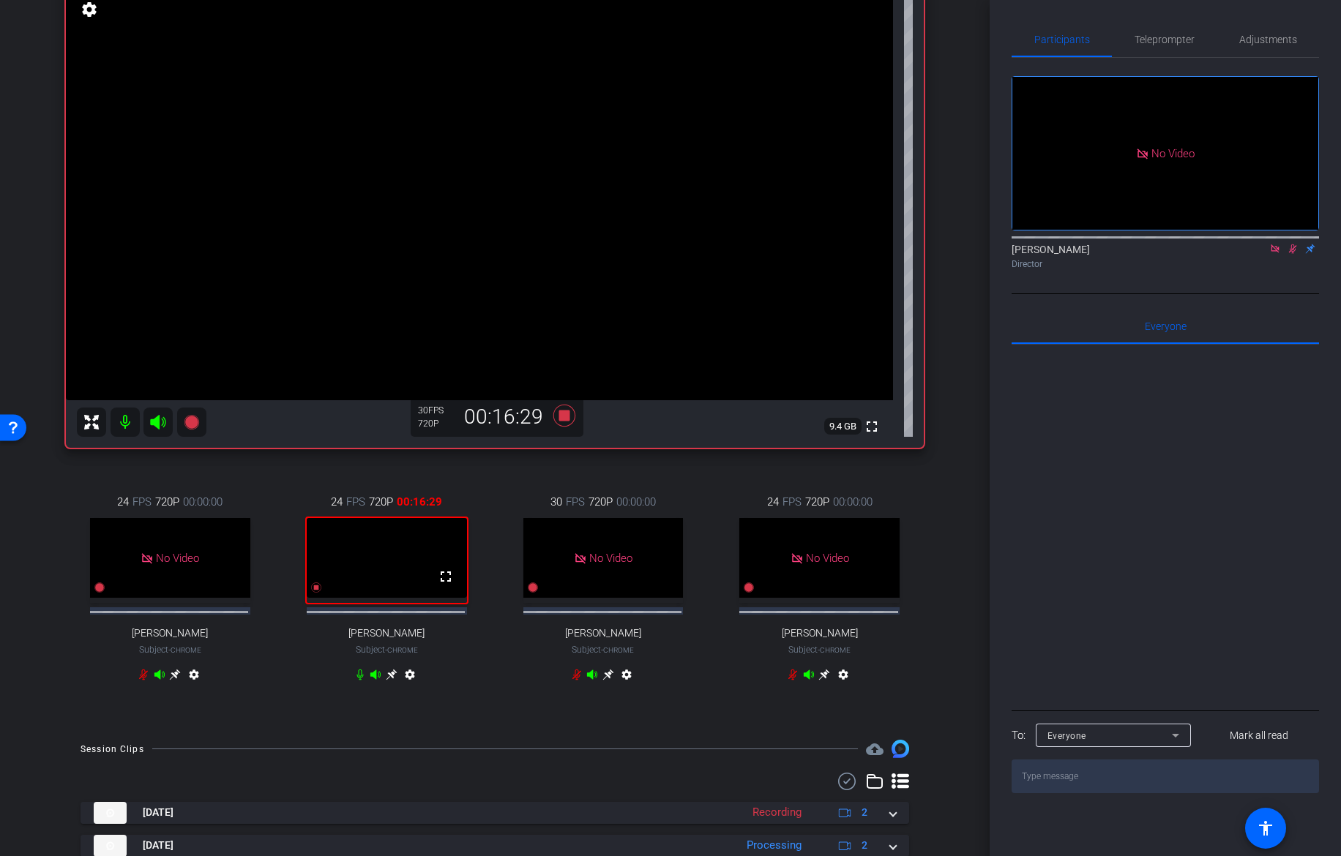
scroll to position [163, 0]
click at [1100, 610] on textarea at bounding box center [1165, 777] width 307 height 34
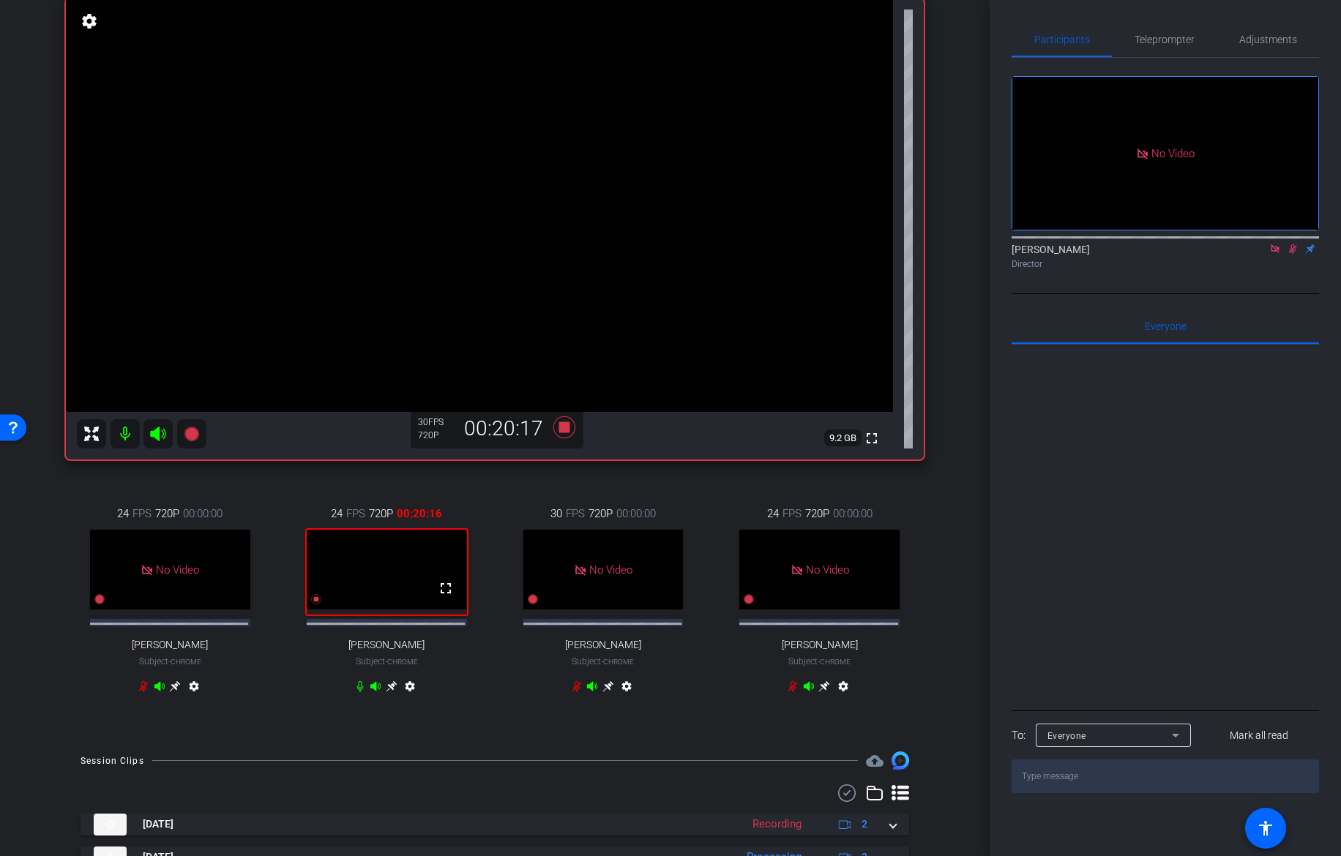
scroll to position [152, 0]
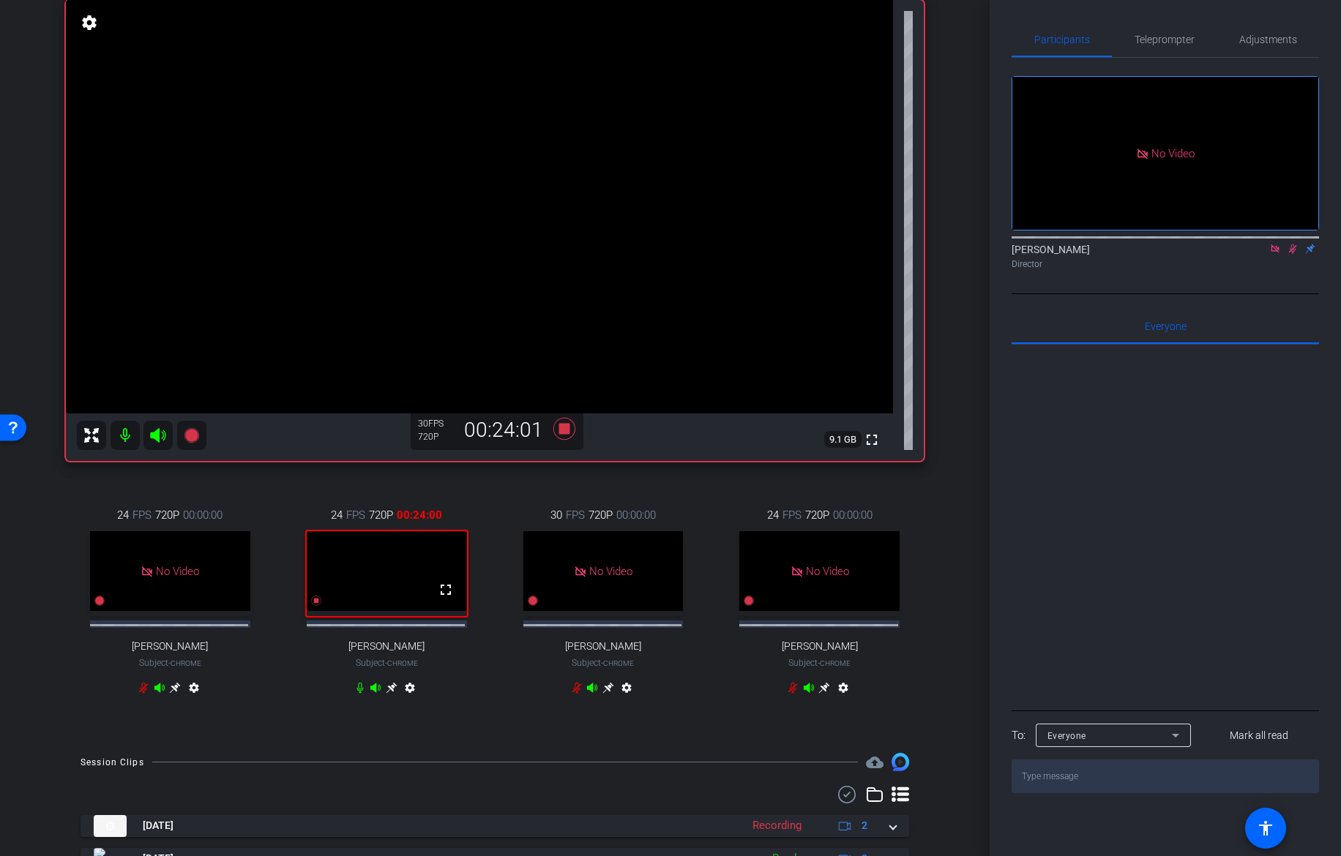
click at [1100, 610] on textarea at bounding box center [1165, 777] width 307 height 34
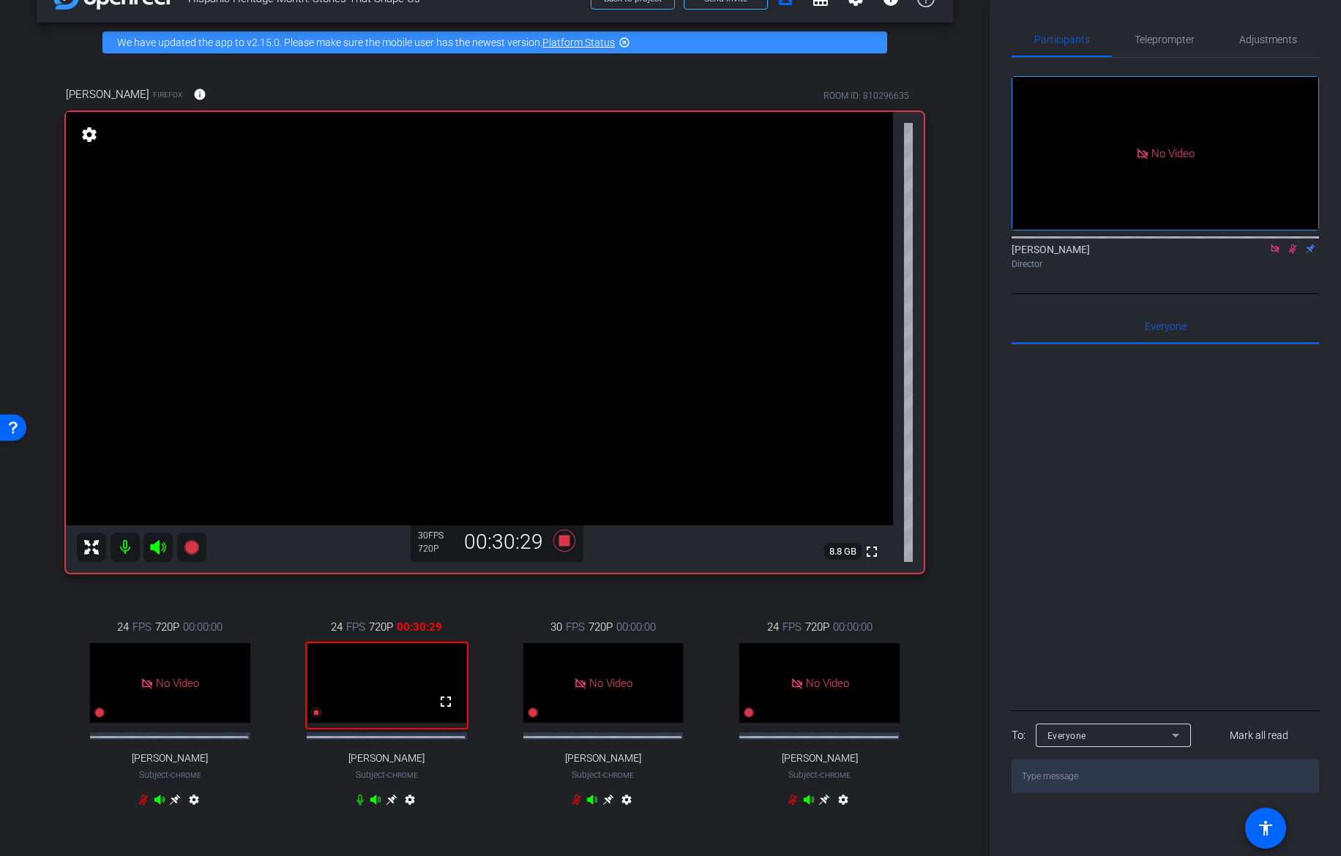
scroll to position [18, 0]
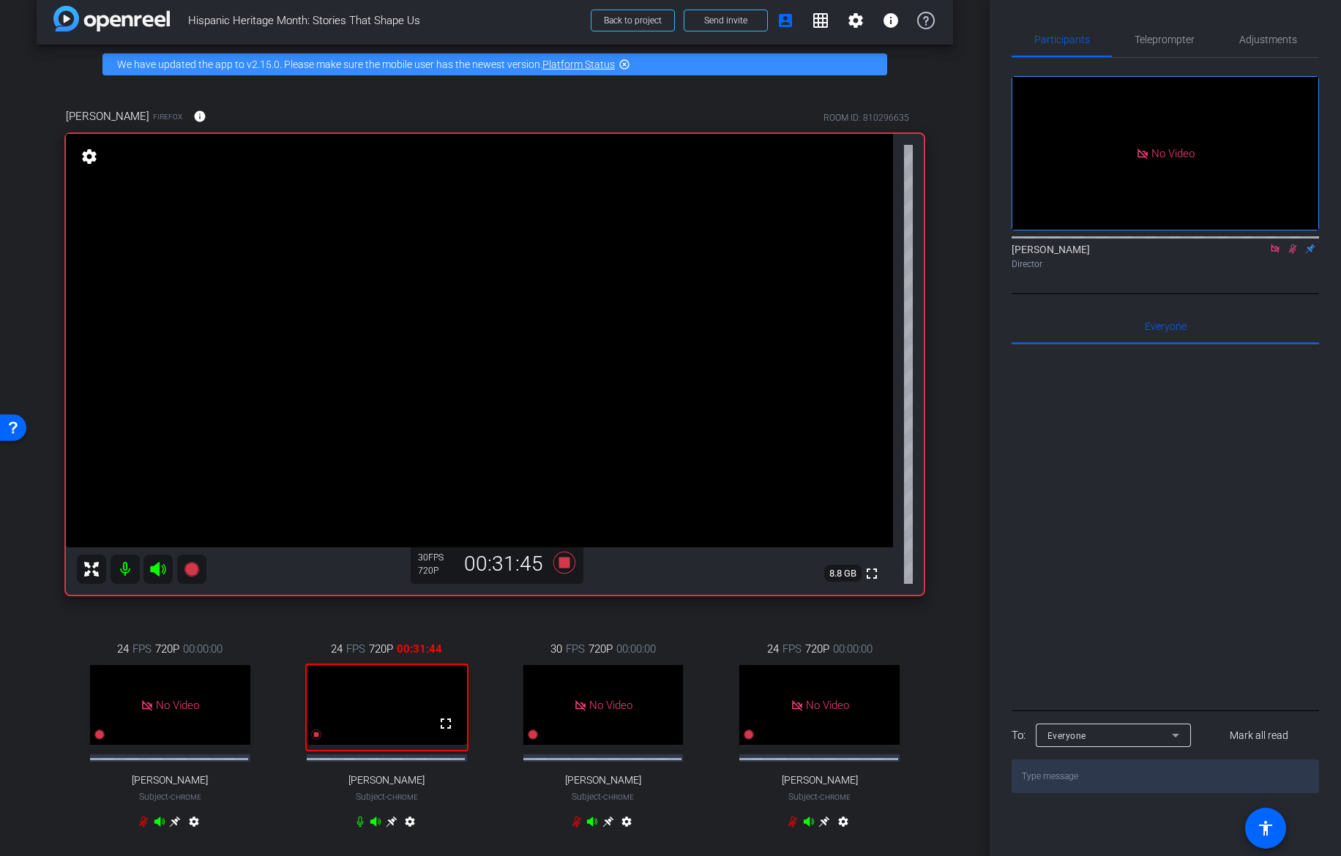
click at [1100, 610] on textarea at bounding box center [1165, 777] width 307 height 34
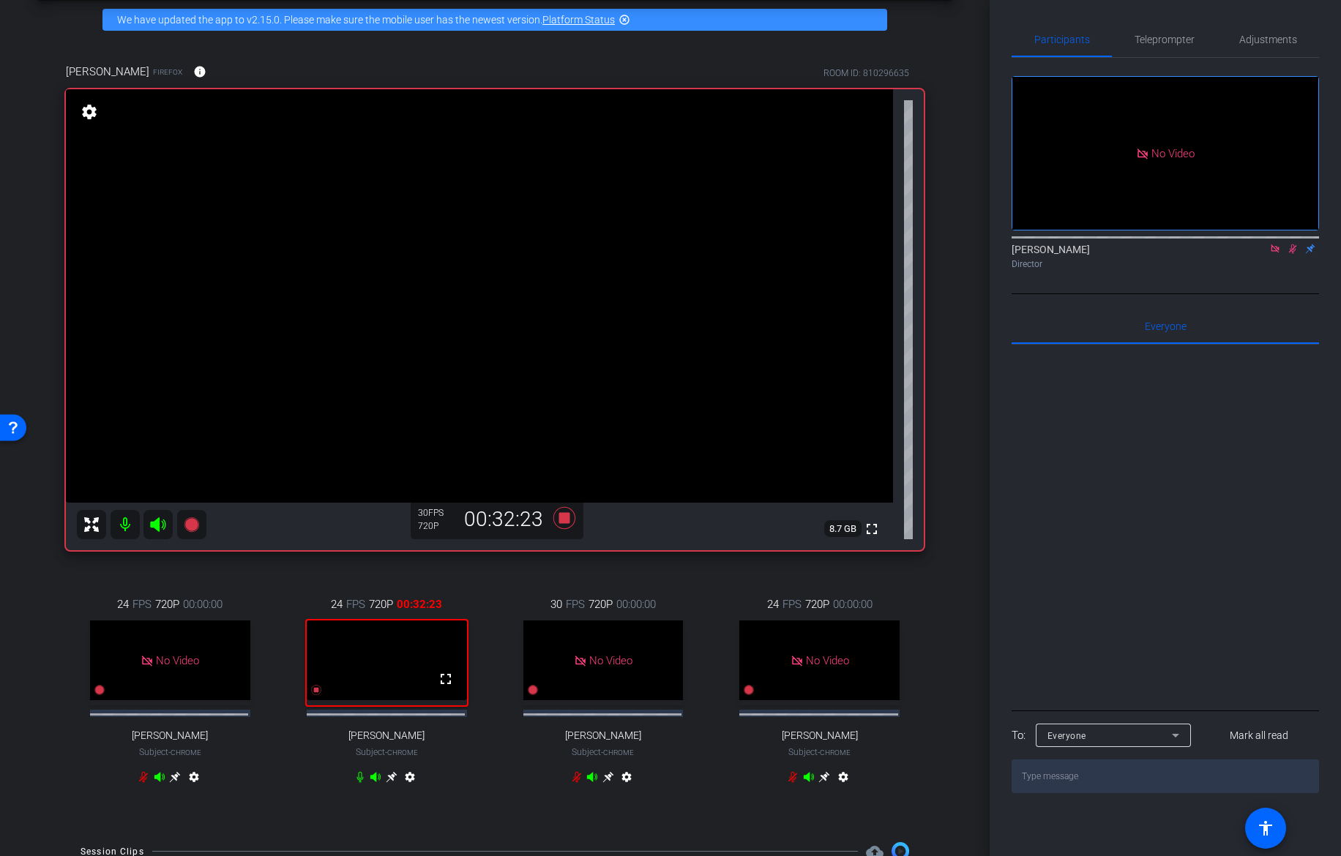
scroll to position [60, 0]
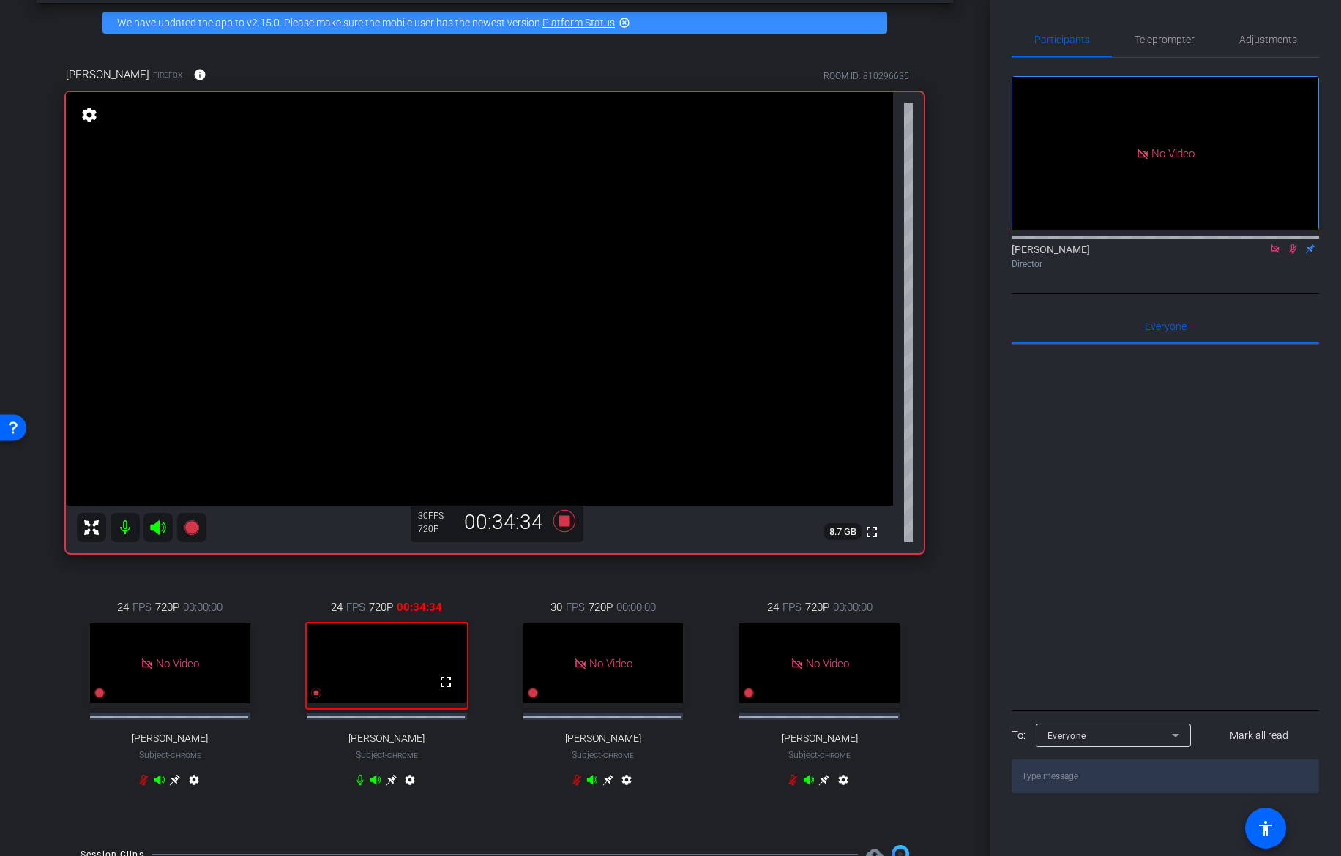
click at [1100, 610] on textarea at bounding box center [1165, 777] width 307 height 34
click at [1100, 244] on icon at bounding box center [1293, 249] width 12 height 10
click at [1100, 244] on icon at bounding box center [1275, 248] width 8 height 8
click at [558, 521] on icon at bounding box center [564, 521] width 22 height 22
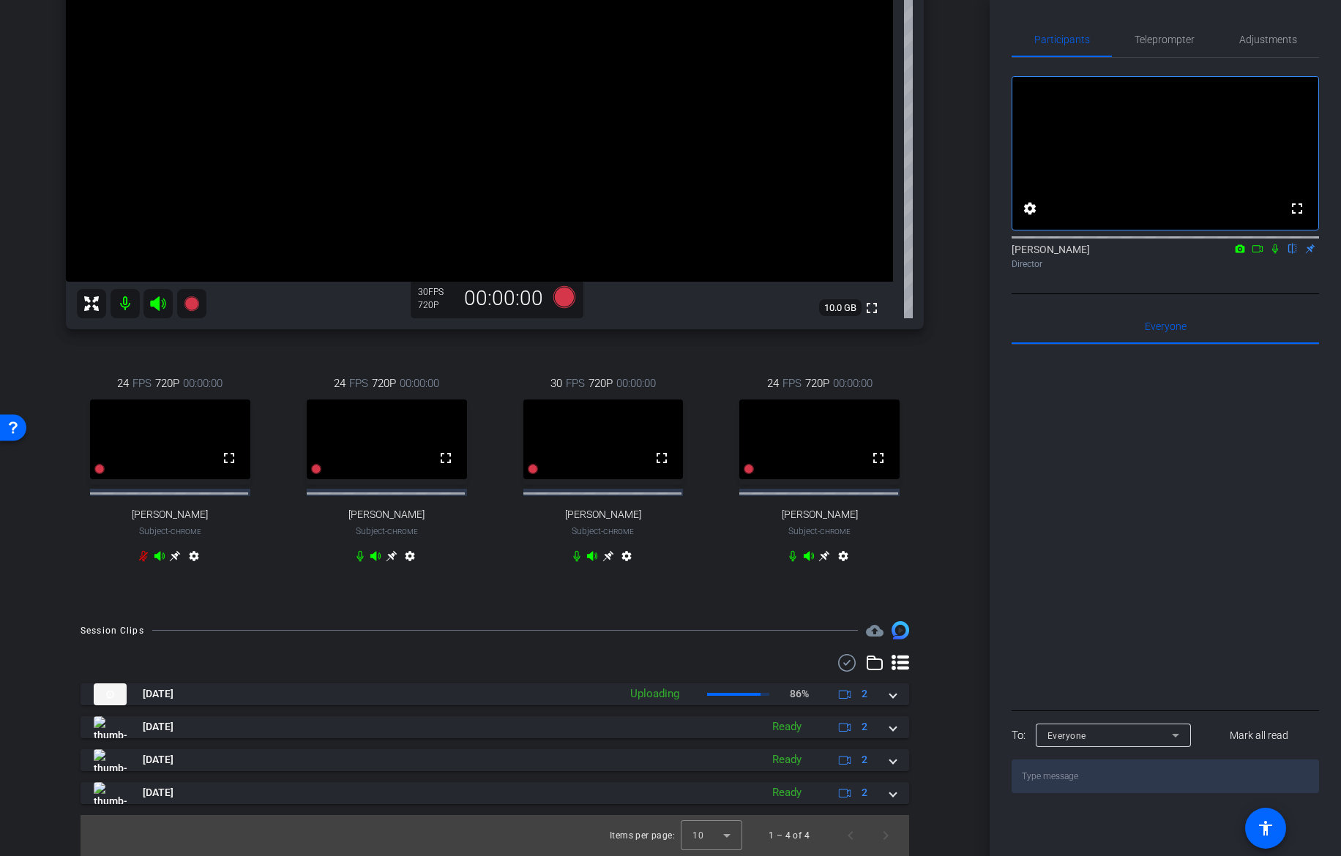
scroll to position [0, 0]
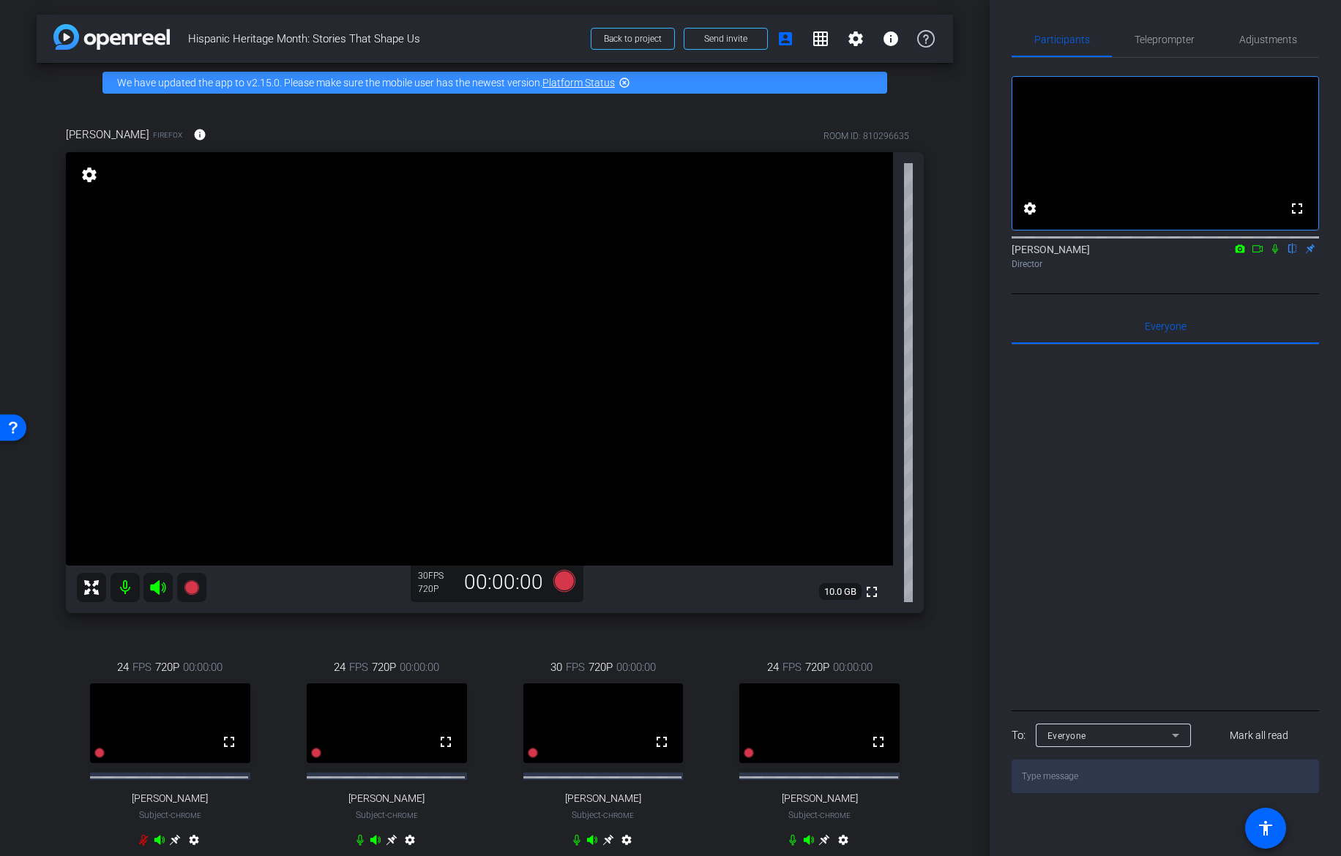
click at [1089, 523] on div at bounding box center [1165, 526] width 307 height 362
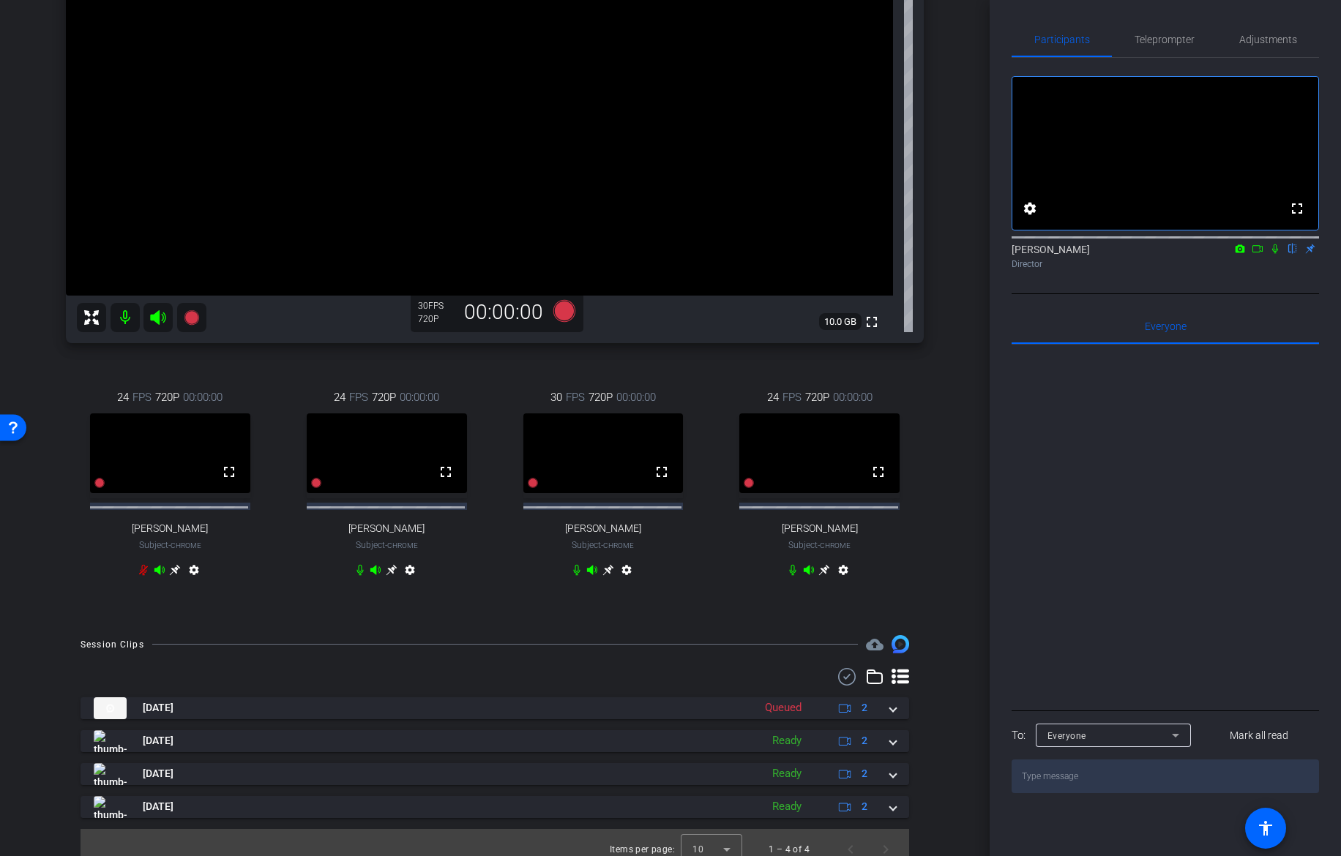
scroll to position [293, 0]
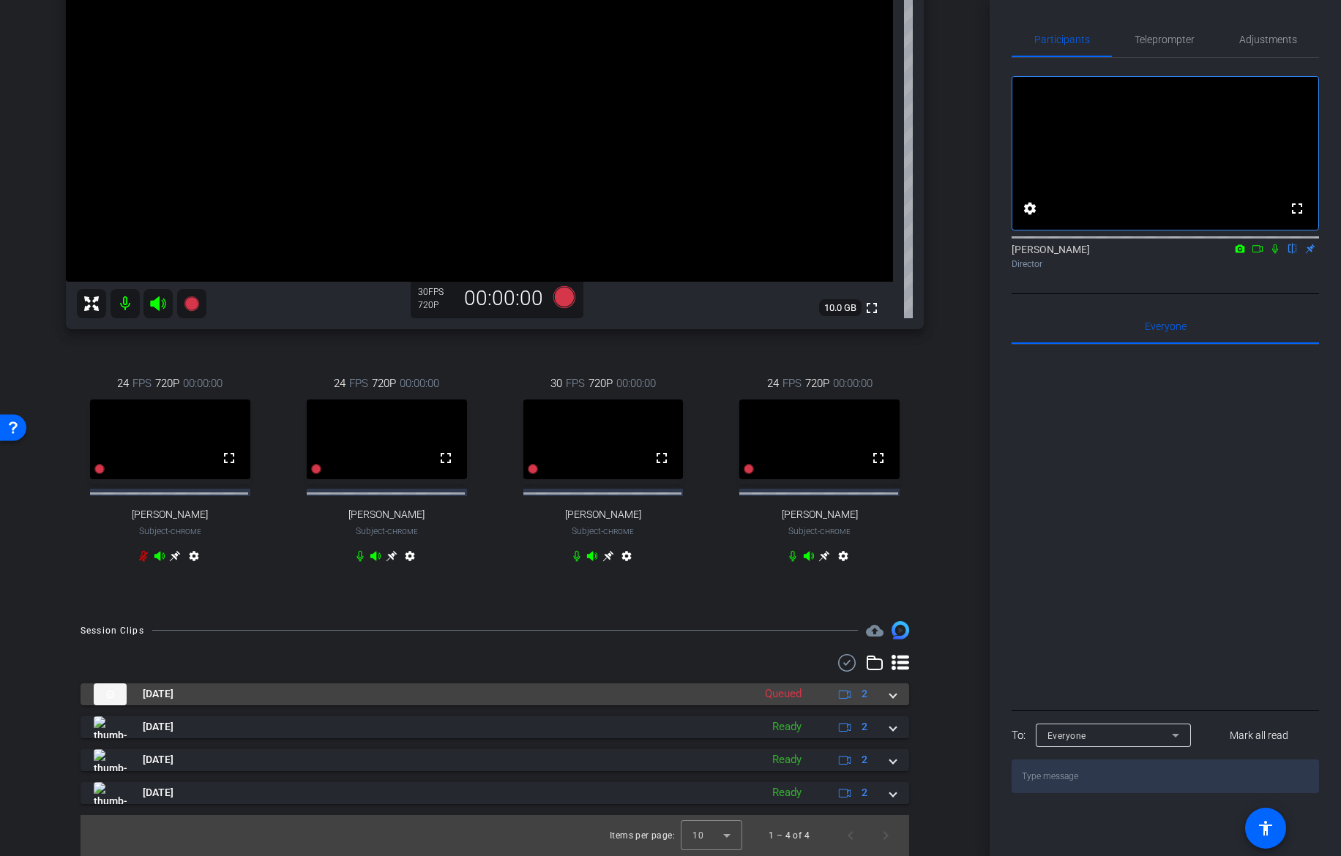
click at [890, 610] on span at bounding box center [893, 694] width 6 height 15
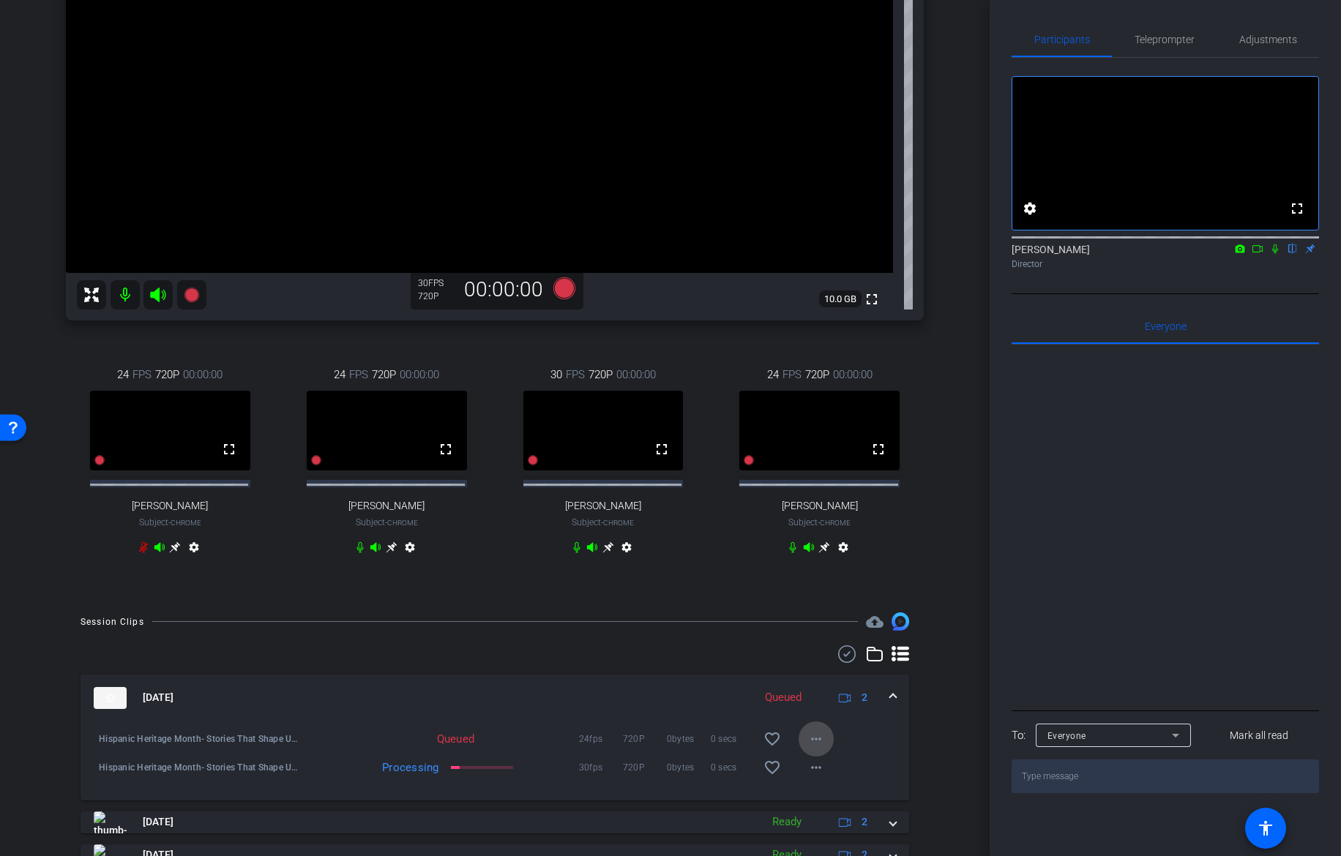
click at [810, 610] on mat-icon "more_horiz" at bounding box center [816, 740] width 18 height 18
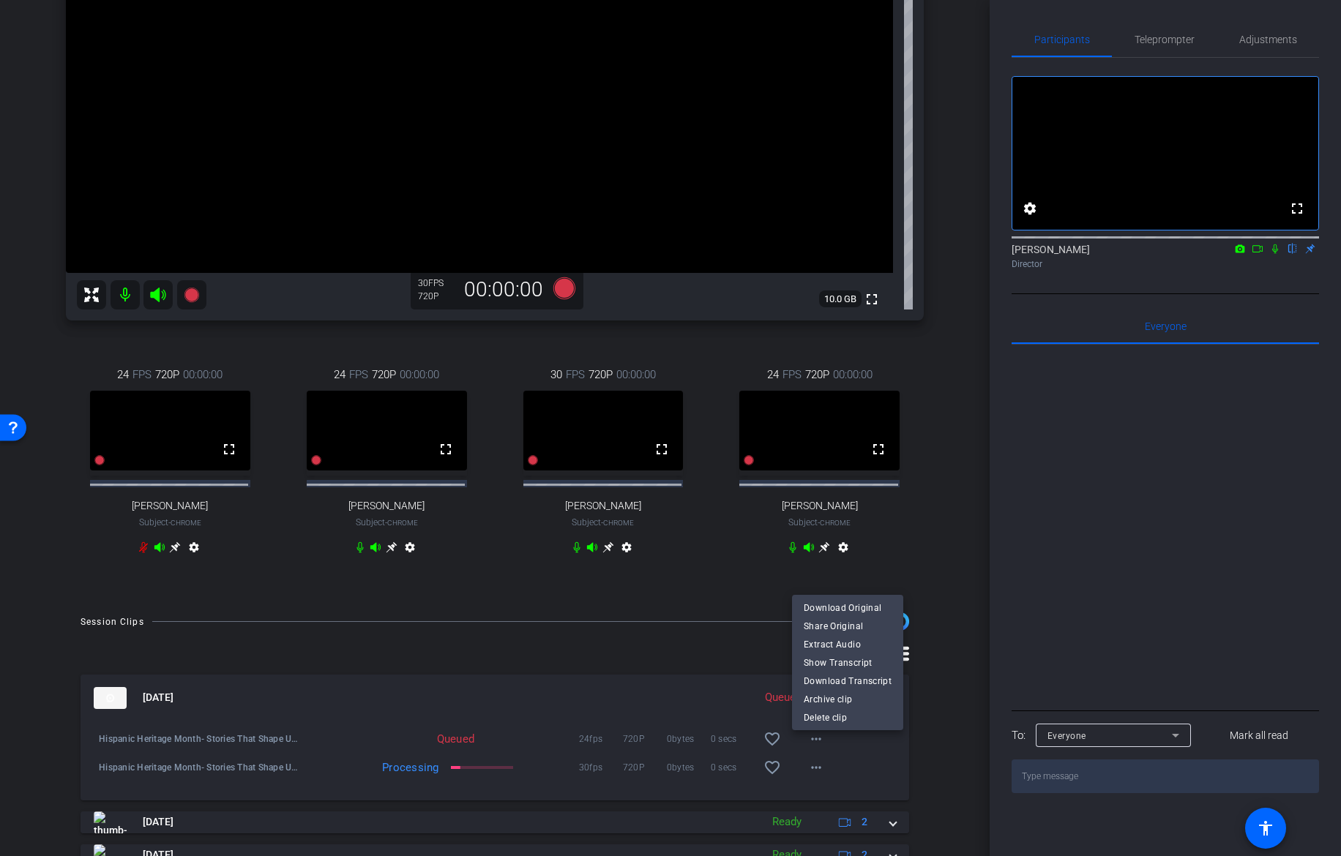
click at [809, 610] on div at bounding box center [670, 428] width 1341 height 856
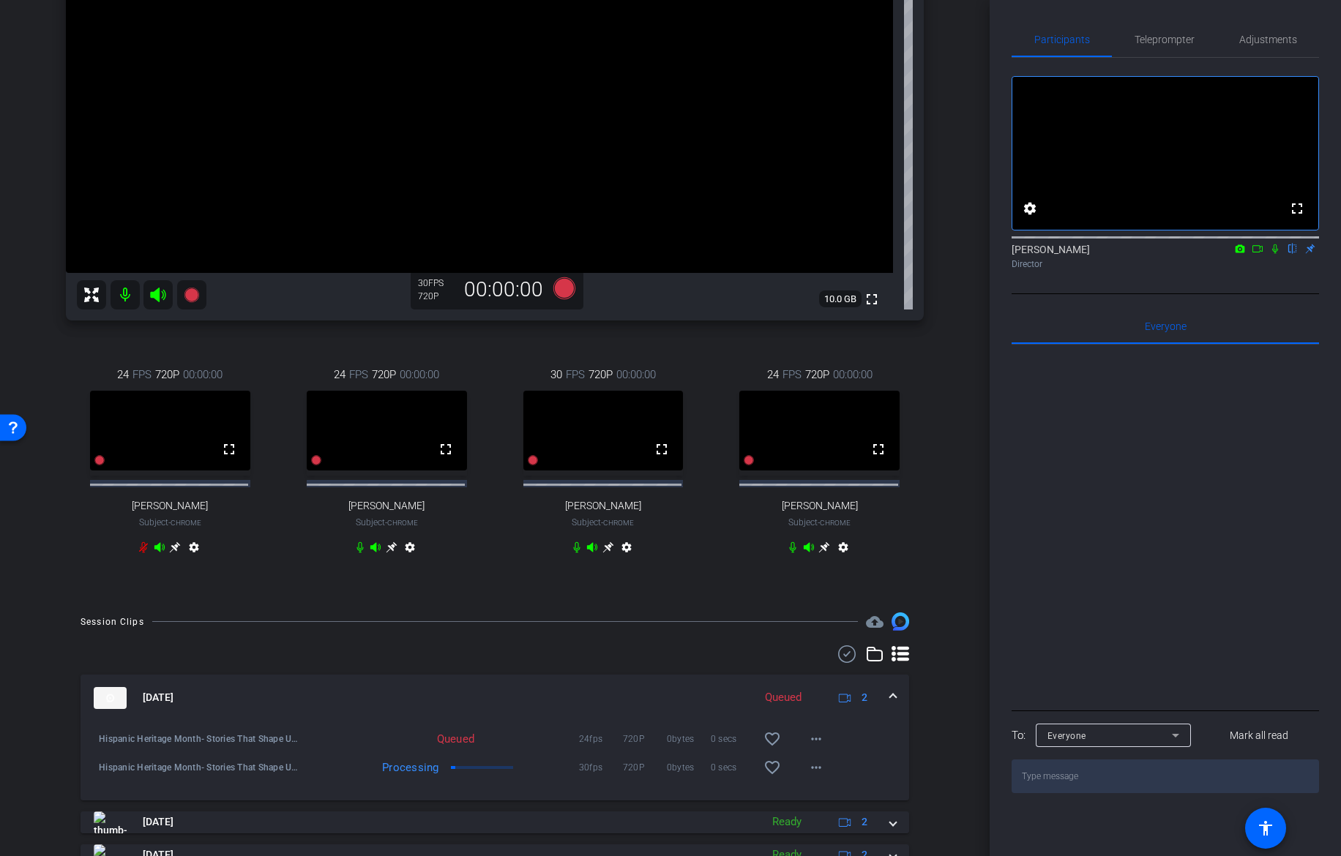
click at [809, 610] on mat-icon "more_horiz" at bounding box center [816, 740] width 18 height 18
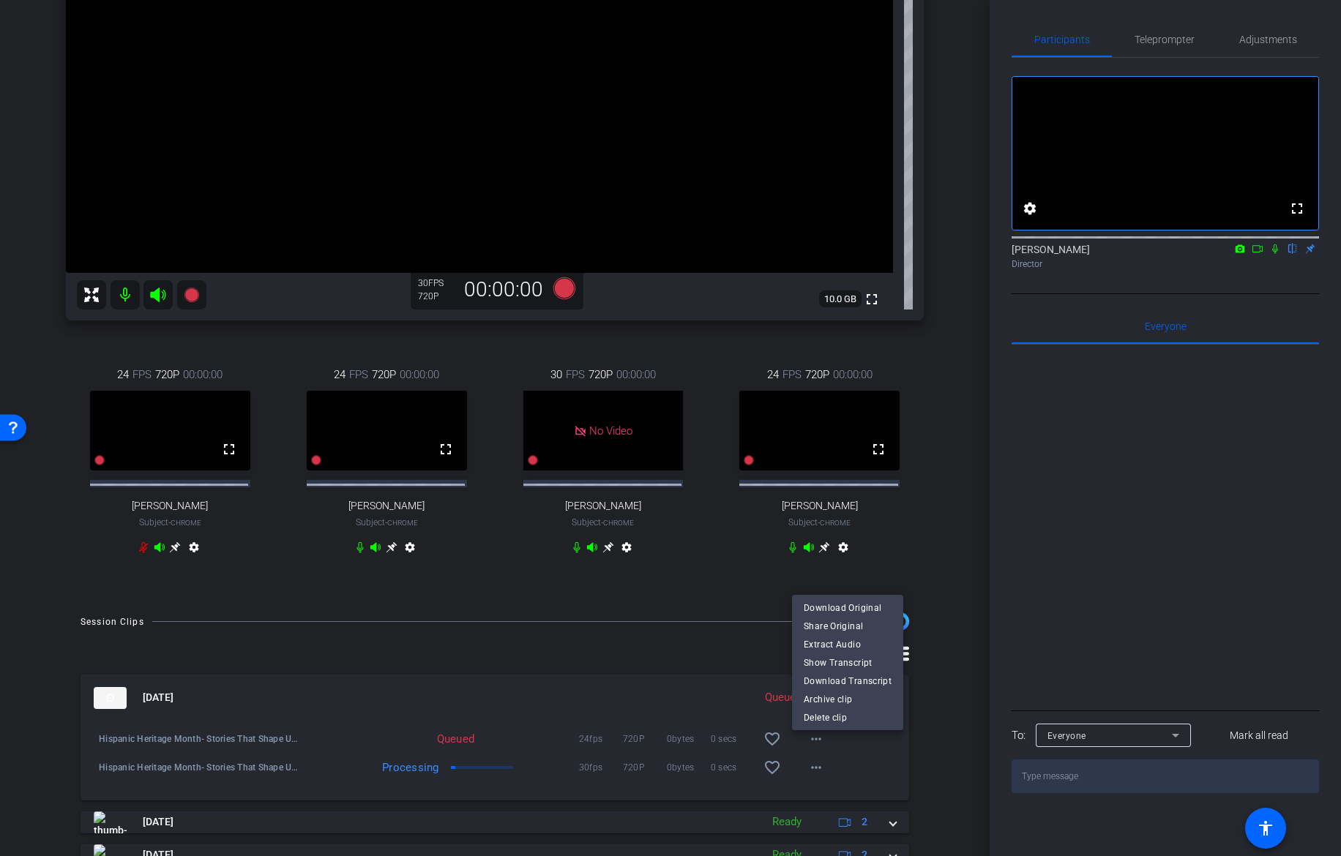
click at [1100, 548] on div at bounding box center [670, 428] width 1341 height 856
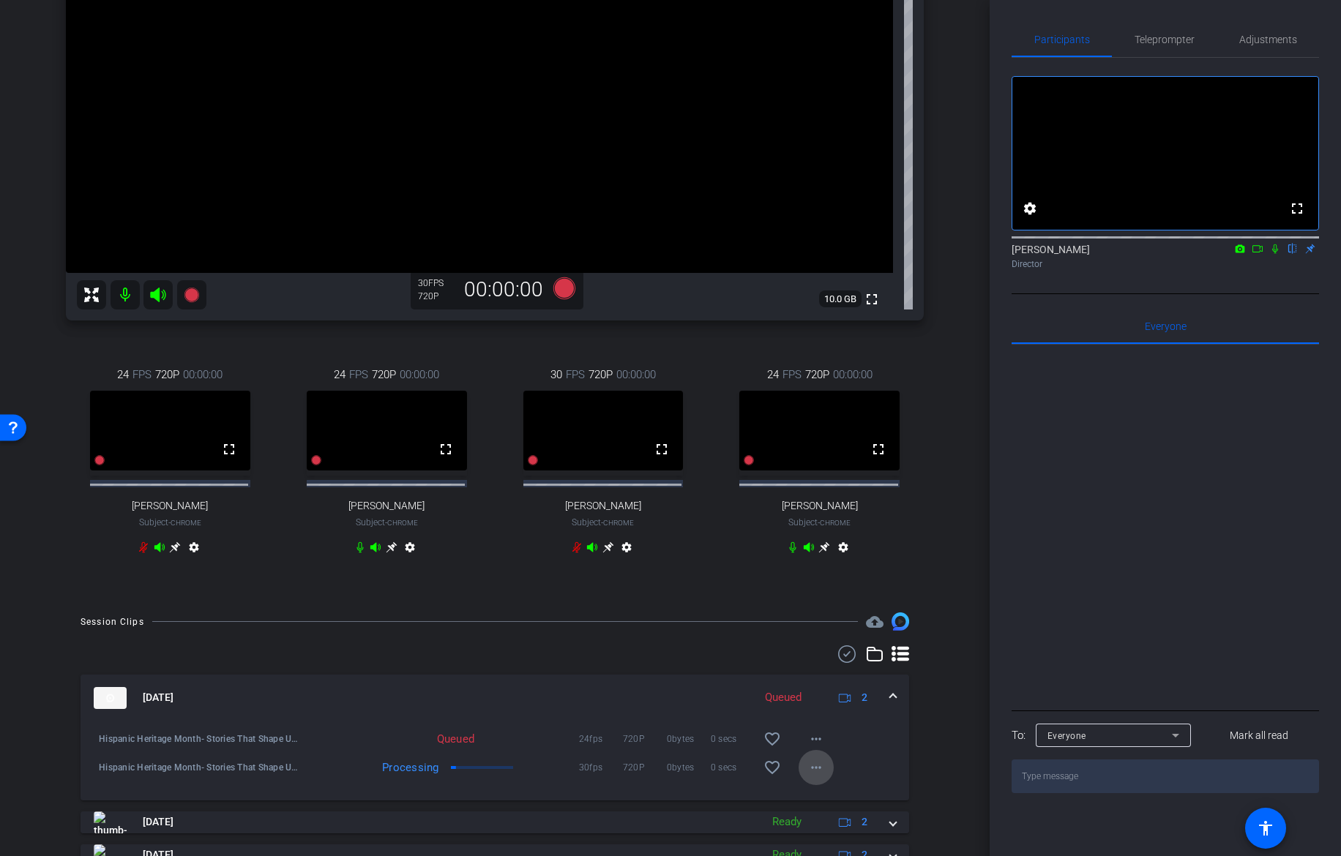
click at [808, 610] on mat-icon "more_horiz" at bounding box center [816, 768] width 18 height 18
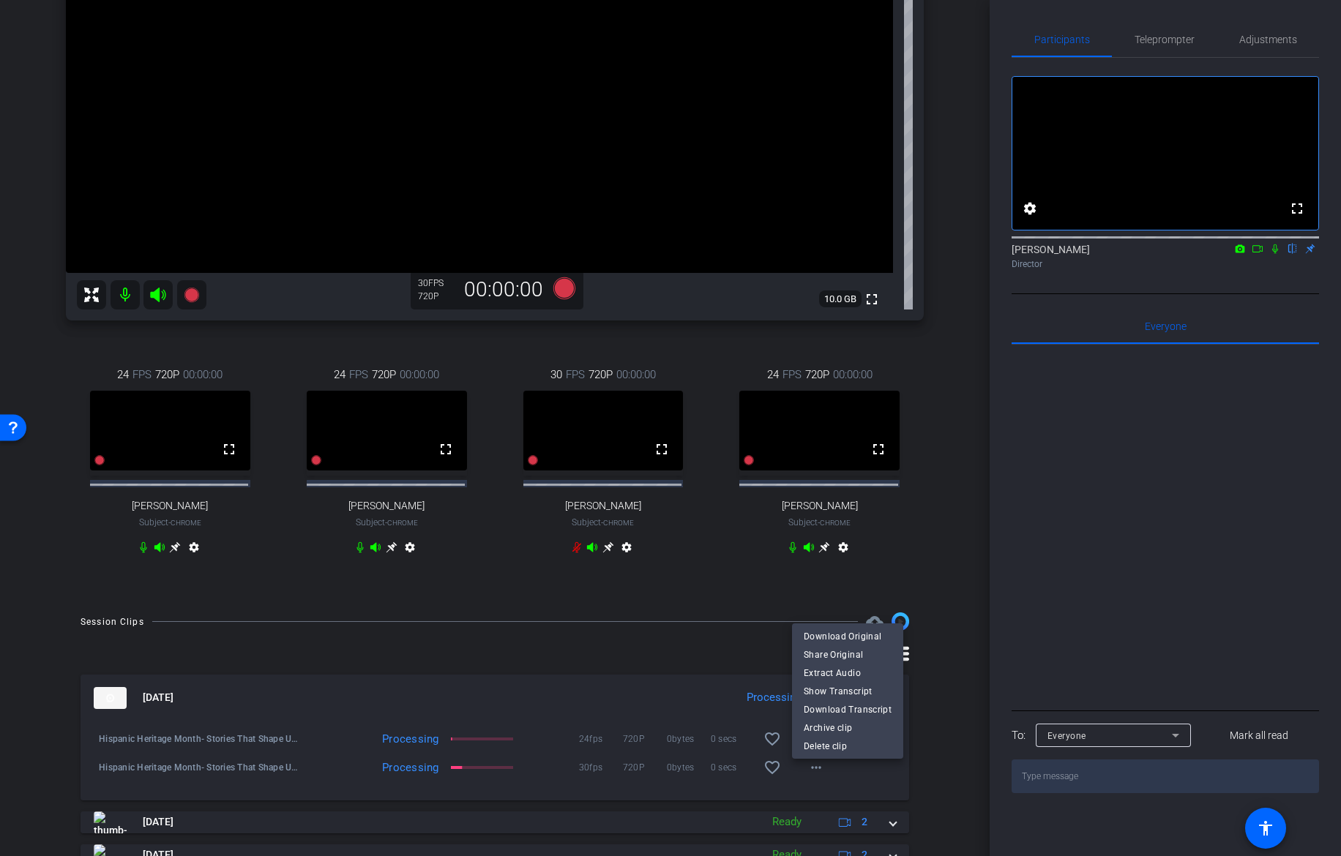
drag, startPoint x: 987, startPoint y: 483, endPoint x: 998, endPoint y: 321, distance: 162.1
click at [998, 321] on div at bounding box center [670, 428] width 1341 height 856
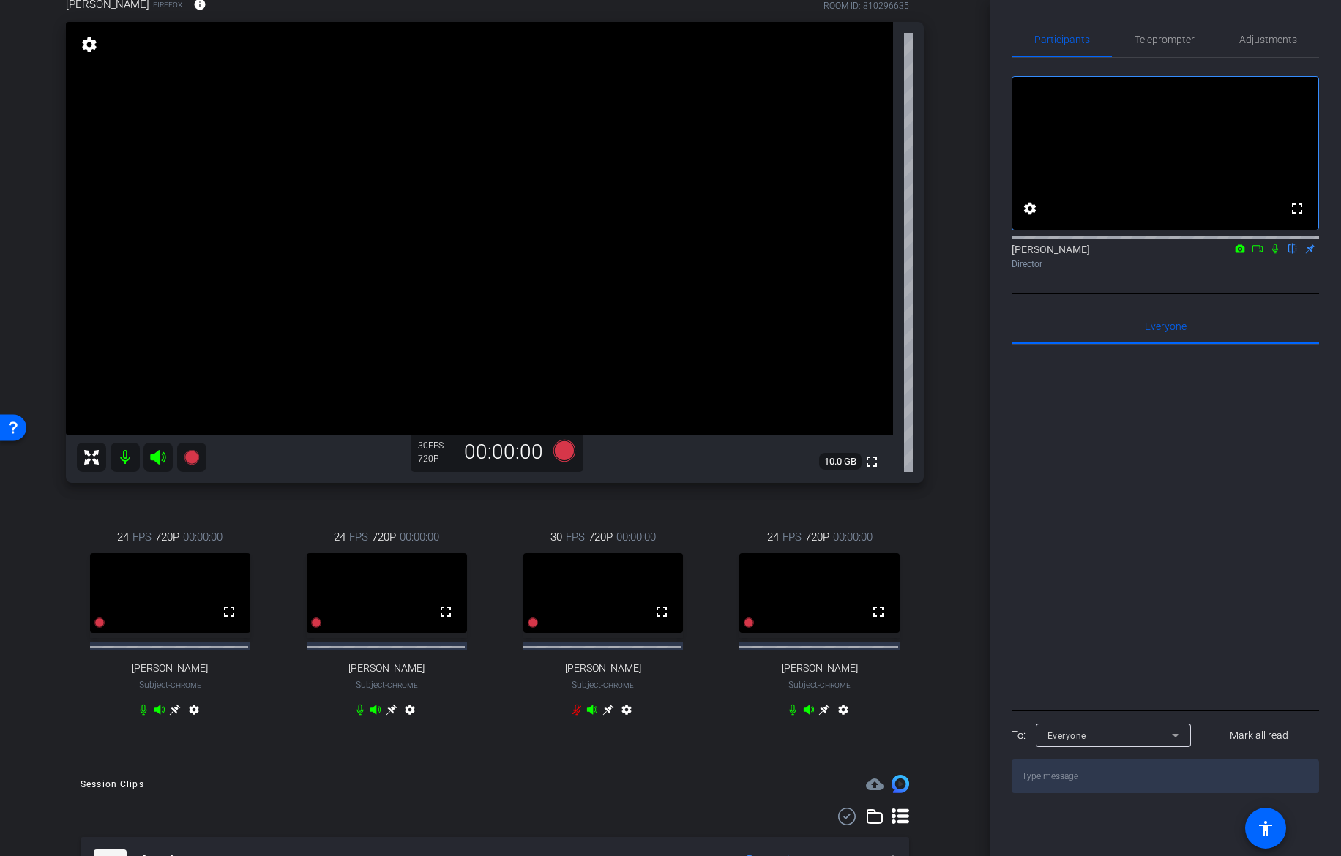
scroll to position [124, 0]
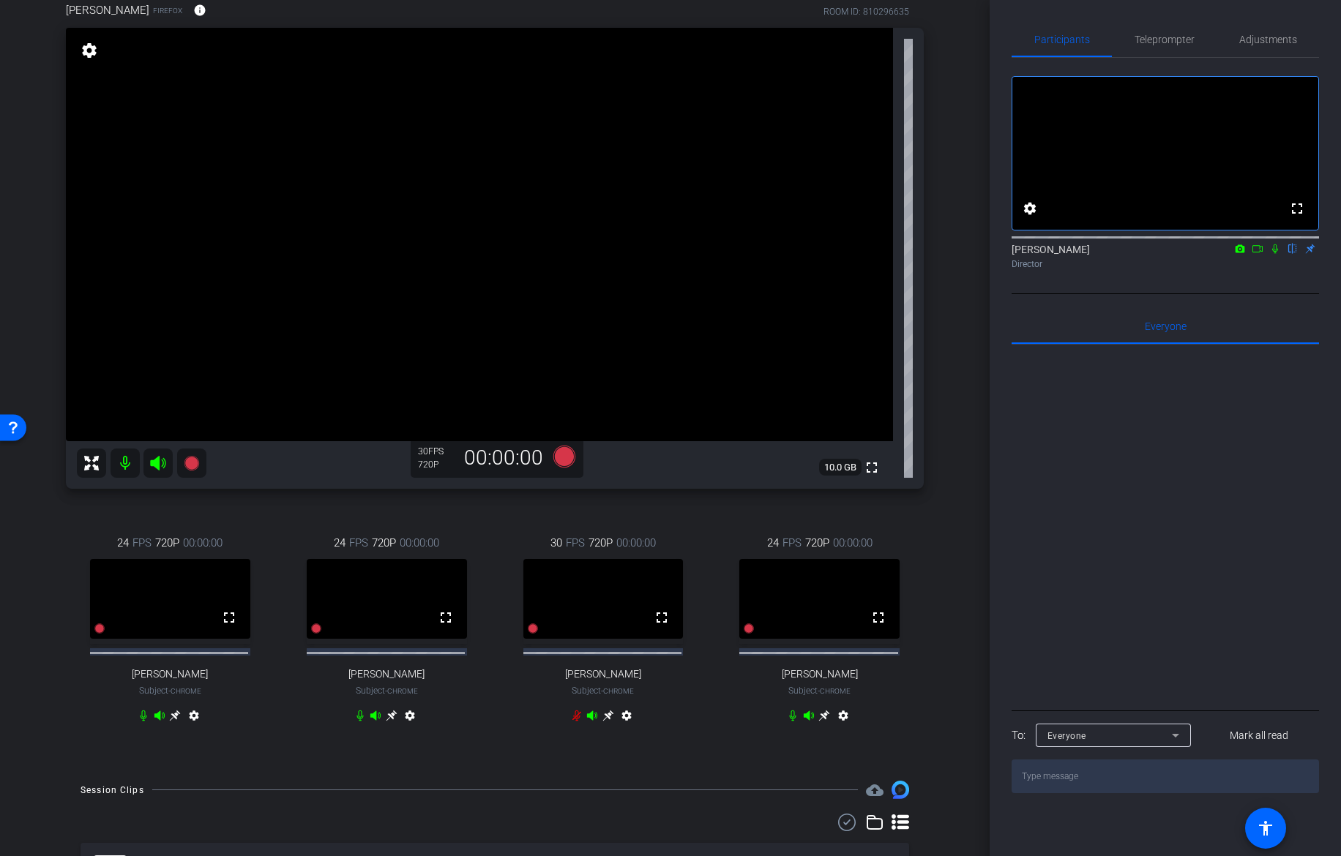
click at [987, 479] on div "arrow_back Hispanic Heritage Month: Stories That Shape Us Back to project Send …" at bounding box center [670, 428] width 1341 height 856
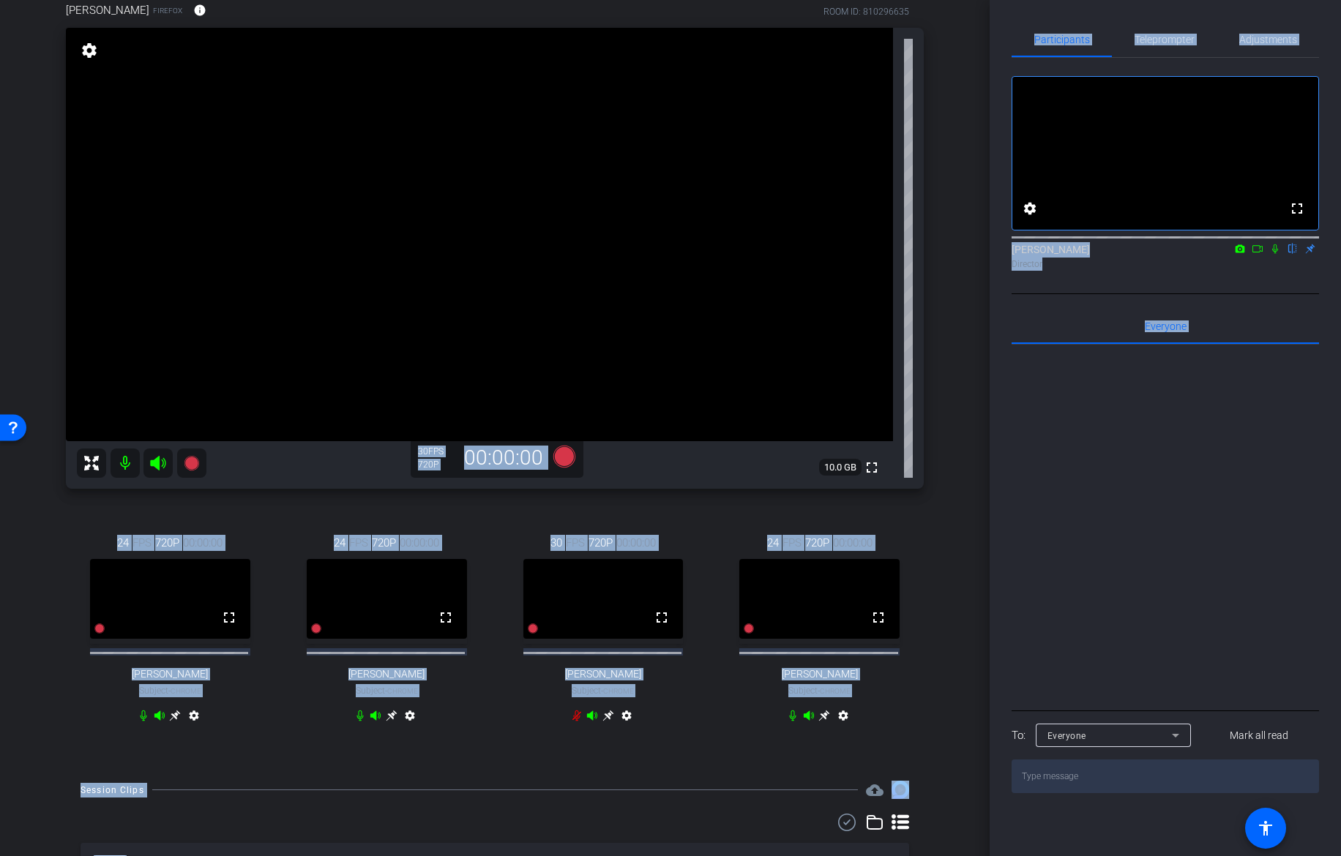
click at [1100, 518] on div at bounding box center [1165, 526] width 307 height 362
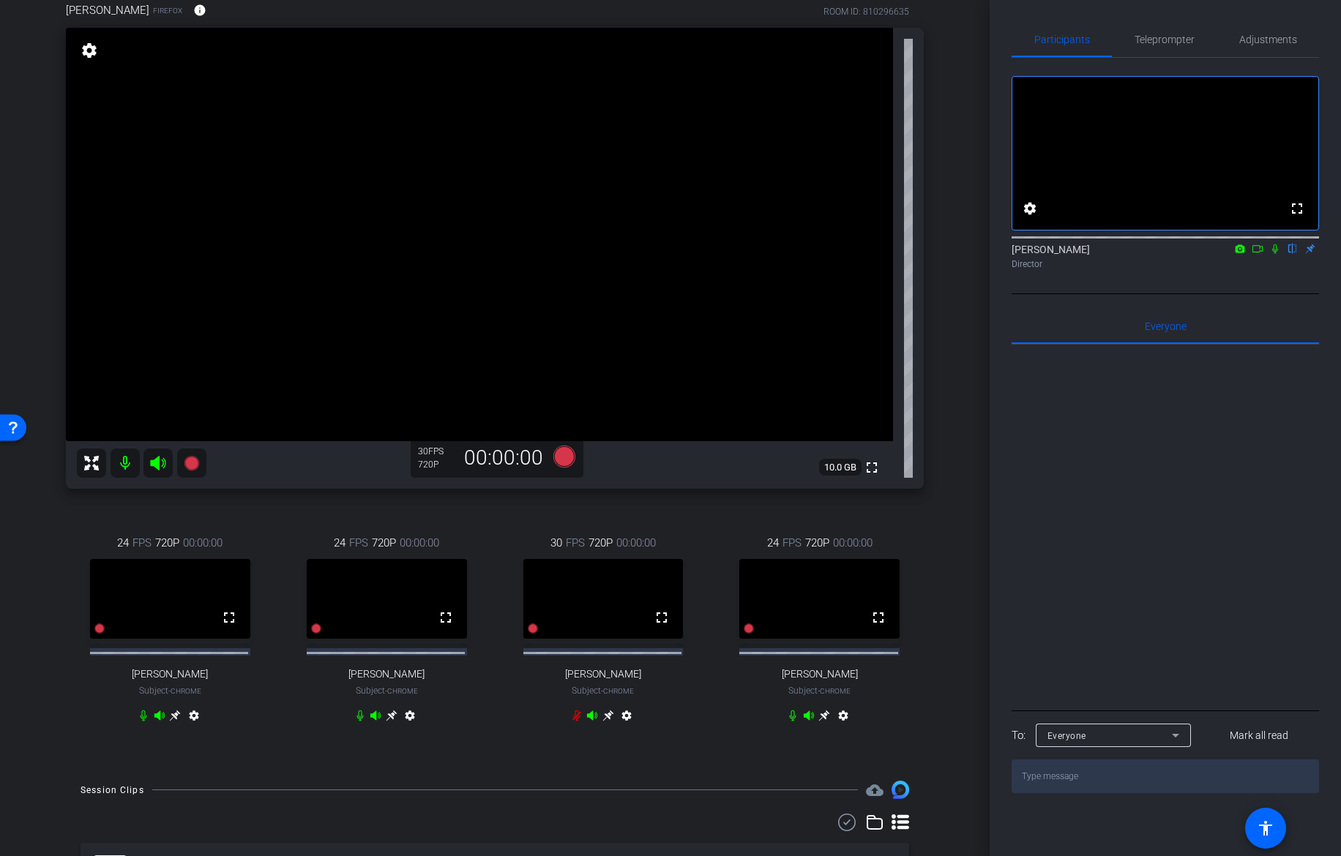
drag, startPoint x: 990, startPoint y: 480, endPoint x: 992, endPoint y: 589, distance: 109.1
click at [992, 589] on div "Participants Teleprompter Adjustments fullscreen settings [PERSON_NAME] flip Di…" at bounding box center [1165, 428] width 351 height 856
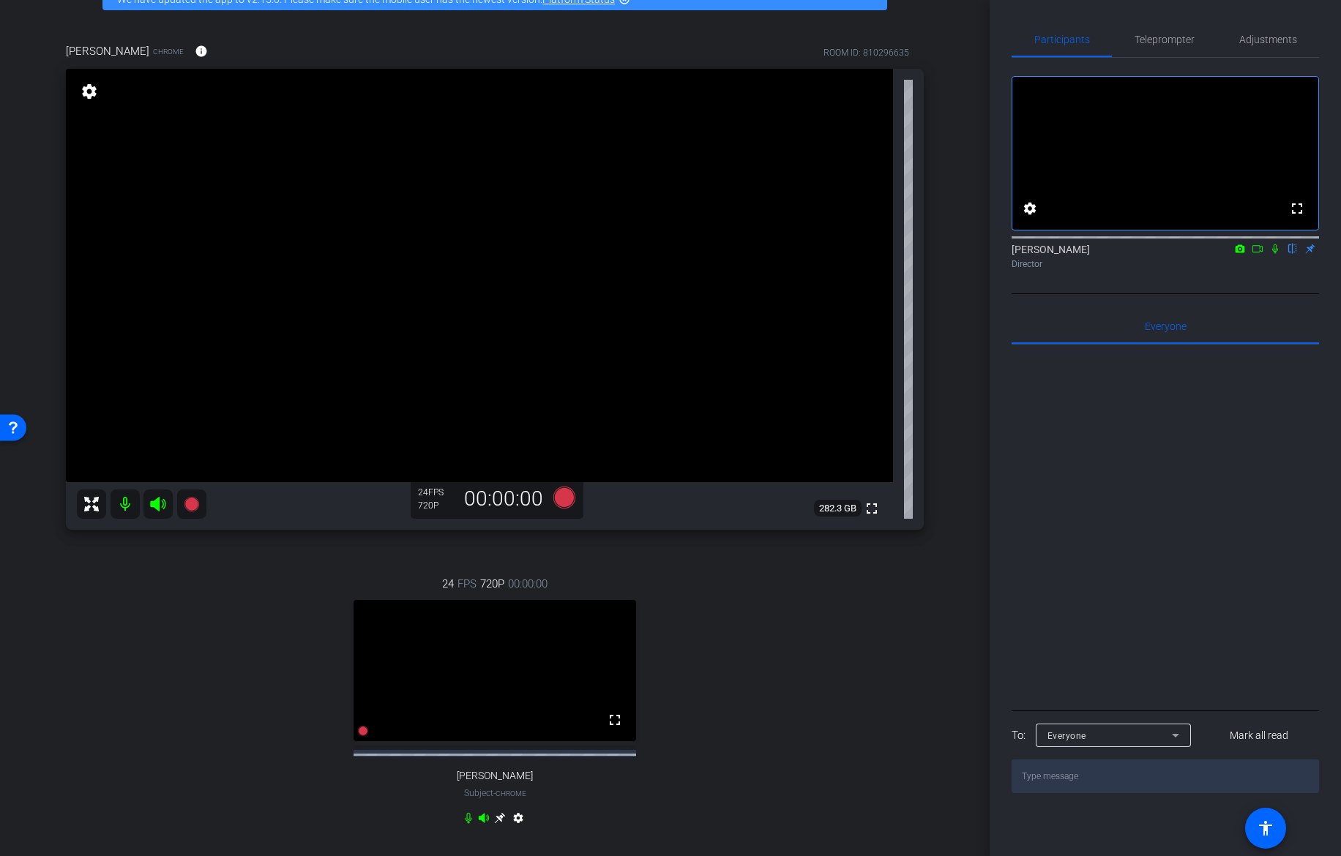
scroll to position [79, 0]
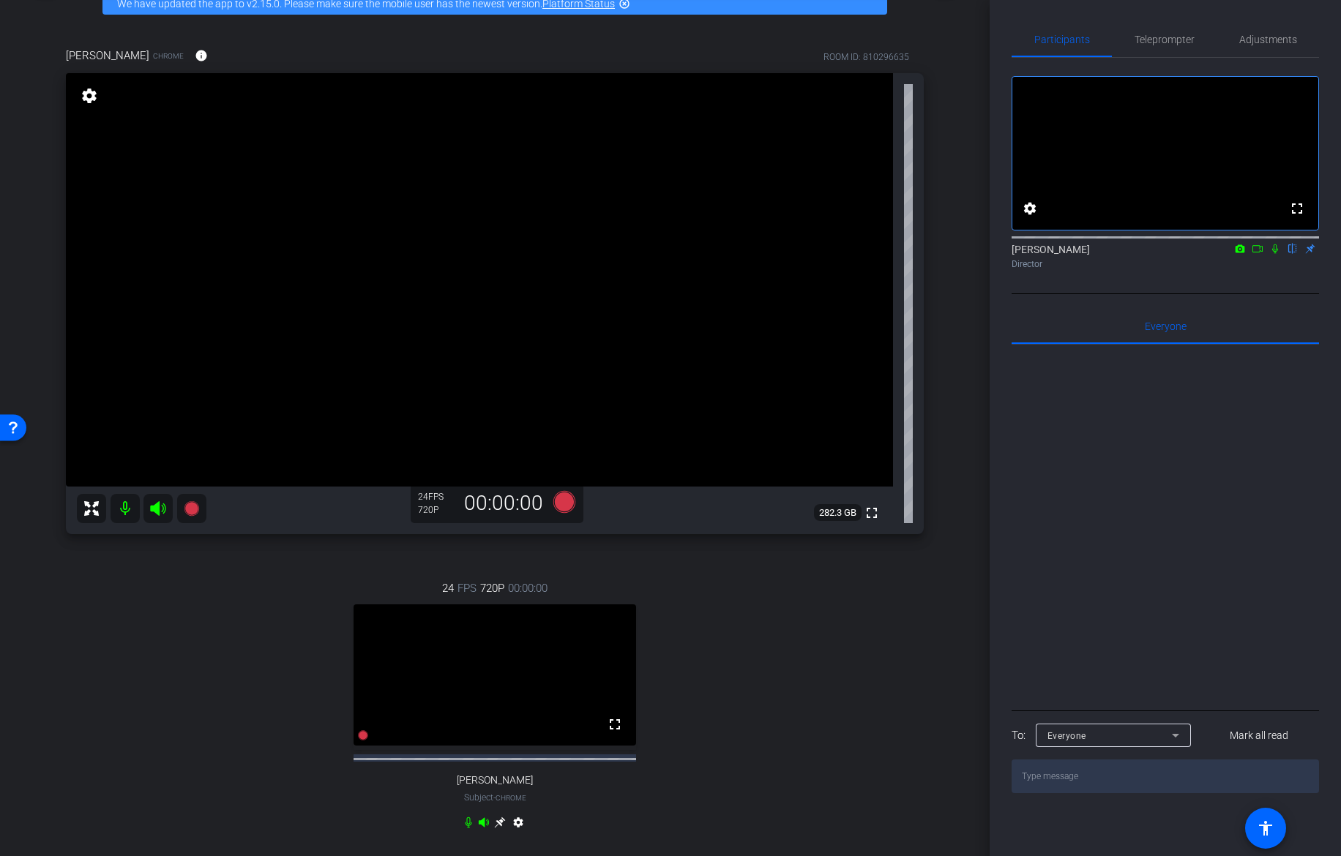
click at [967, 600] on div "arrow_back Hispanic Heritage Month: Stories That Shape Us Back to project Send …" at bounding box center [495, 349] width 990 height 856
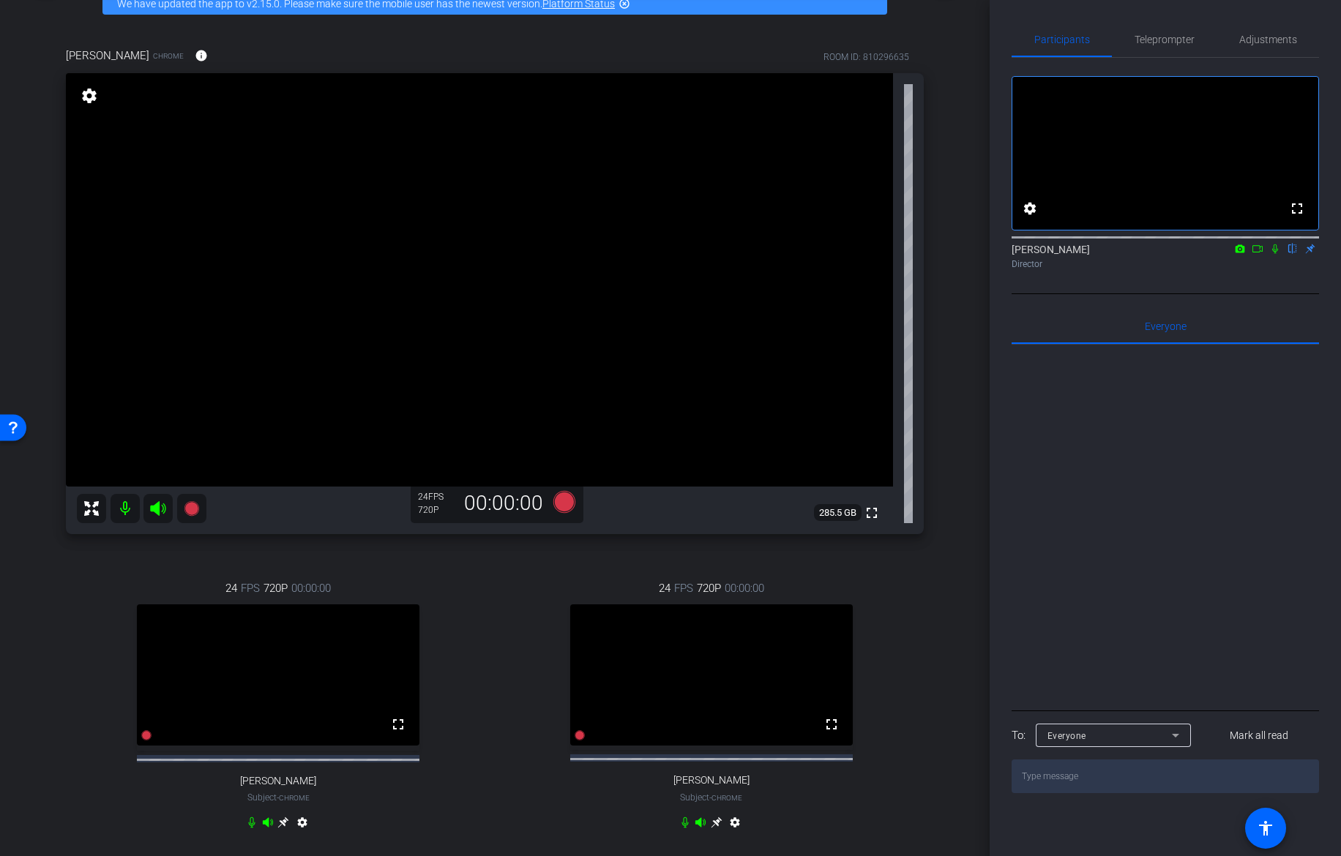
click at [944, 484] on div "[PERSON_NAME] Chrome info ROOM ID: 810296635 fullscreen settings 285.5 GB 24 FP…" at bounding box center [495, 448] width 916 height 850
click at [283, 610] on icon at bounding box center [283, 823] width 11 height 11
click at [555, 501] on icon at bounding box center [564, 502] width 22 height 22
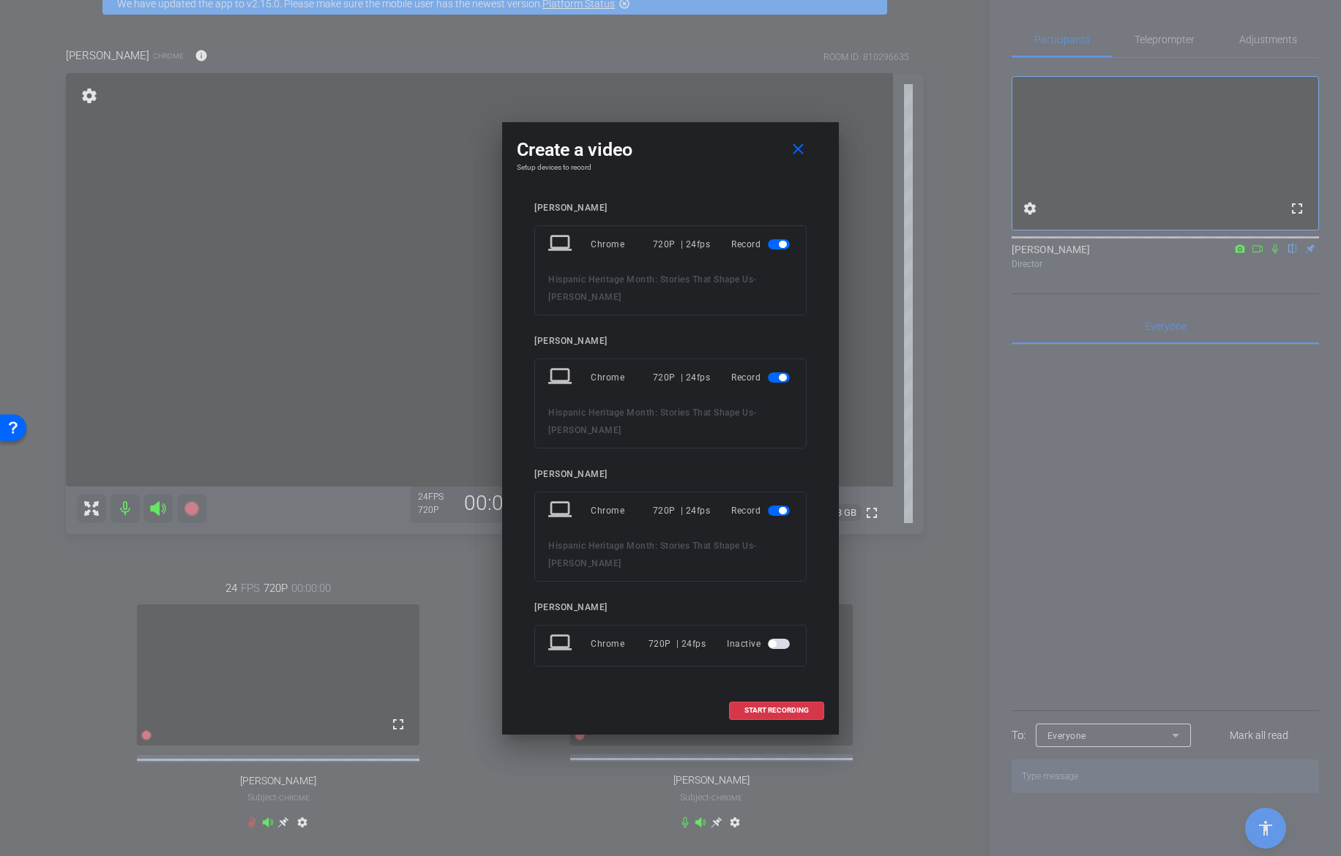
click at [784, 249] on span "button" at bounding box center [779, 244] width 22 height 10
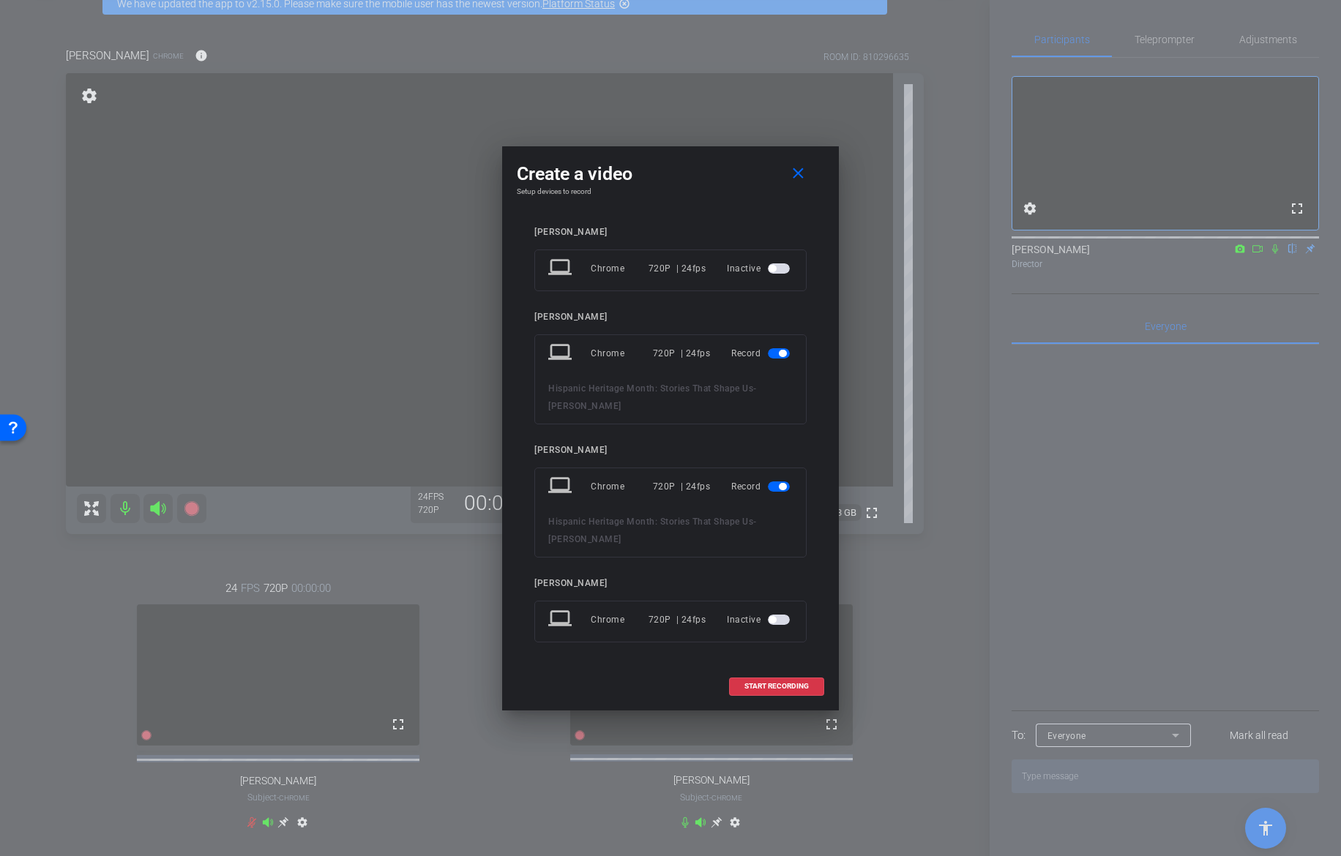
click at [777, 488] on span "button" at bounding box center [779, 487] width 22 height 10
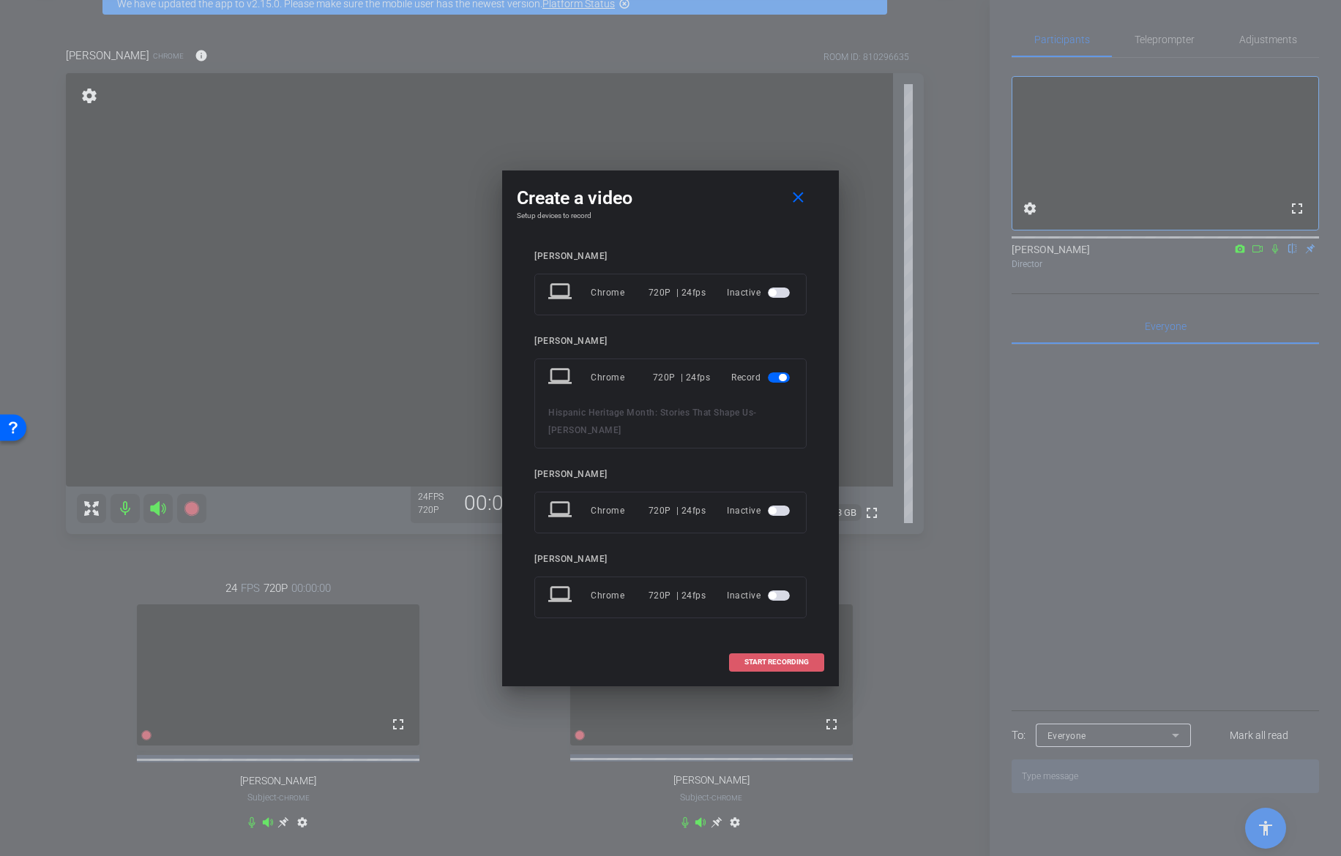
click at [766, 610] on span "START RECORDING" at bounding box center [776, 662] width 64 height 7
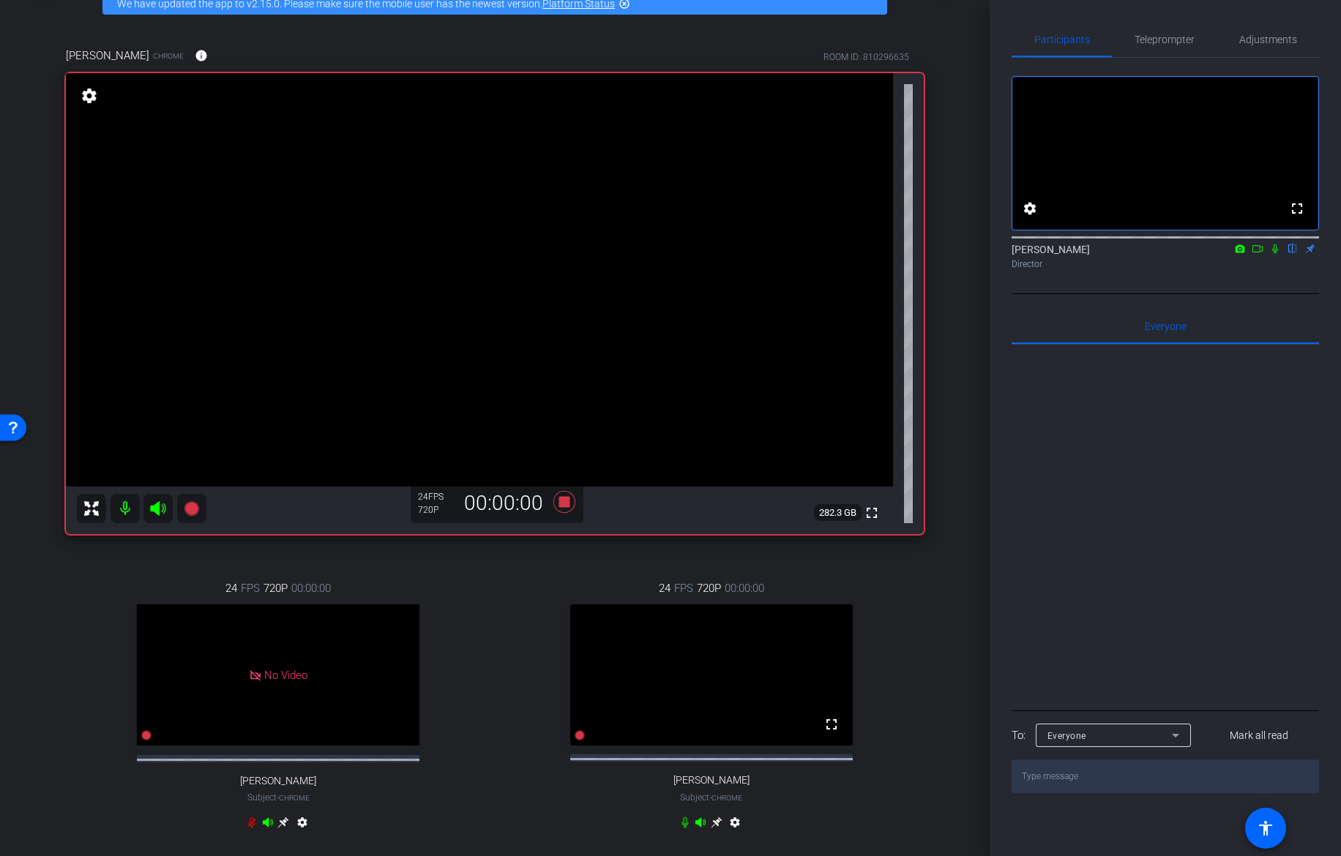
click at [1100, 254] on icon at bounding box center [1258, 249] width 12 height 10
click at [1100, 254] on icon at bounding box center [1293, 249] width 12 height 10
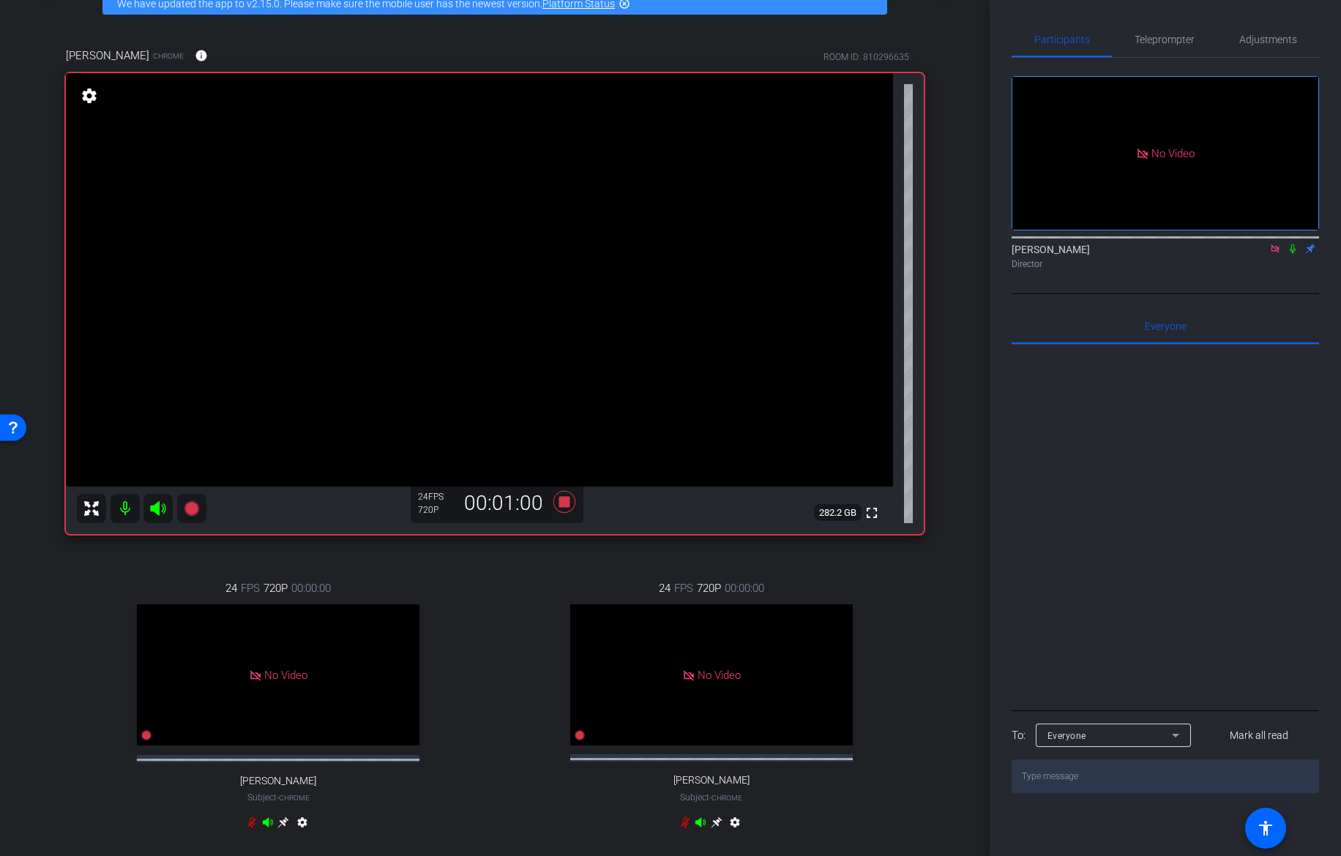
drag, startPoint x: 562, startPoint y: 499, endPoint x: 673, endPoint y: 411, distance: 142.2
click at [673, 411] on div "[PERSON_NAME] Chrome info ROOM ID: 810296635 fullscreen settings 282.2 GB 24 FP…" at bounding box center [495, 286] width 858 height 496
click at [563, 505] on icon at bounding box center [564, 502] width 22 height 22
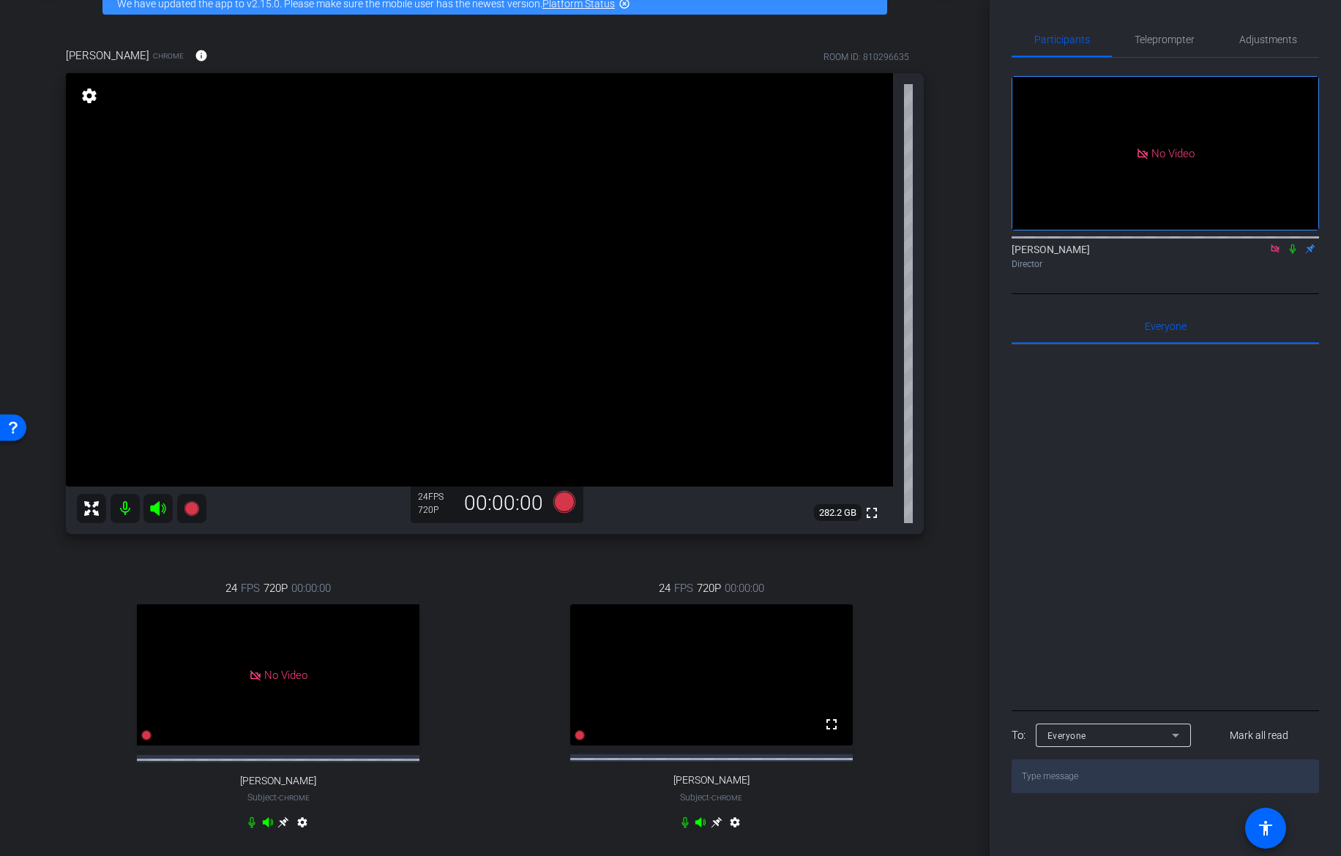
click at [1100, 253] on icon at bounding box center [1275, 248] width 8 height 8
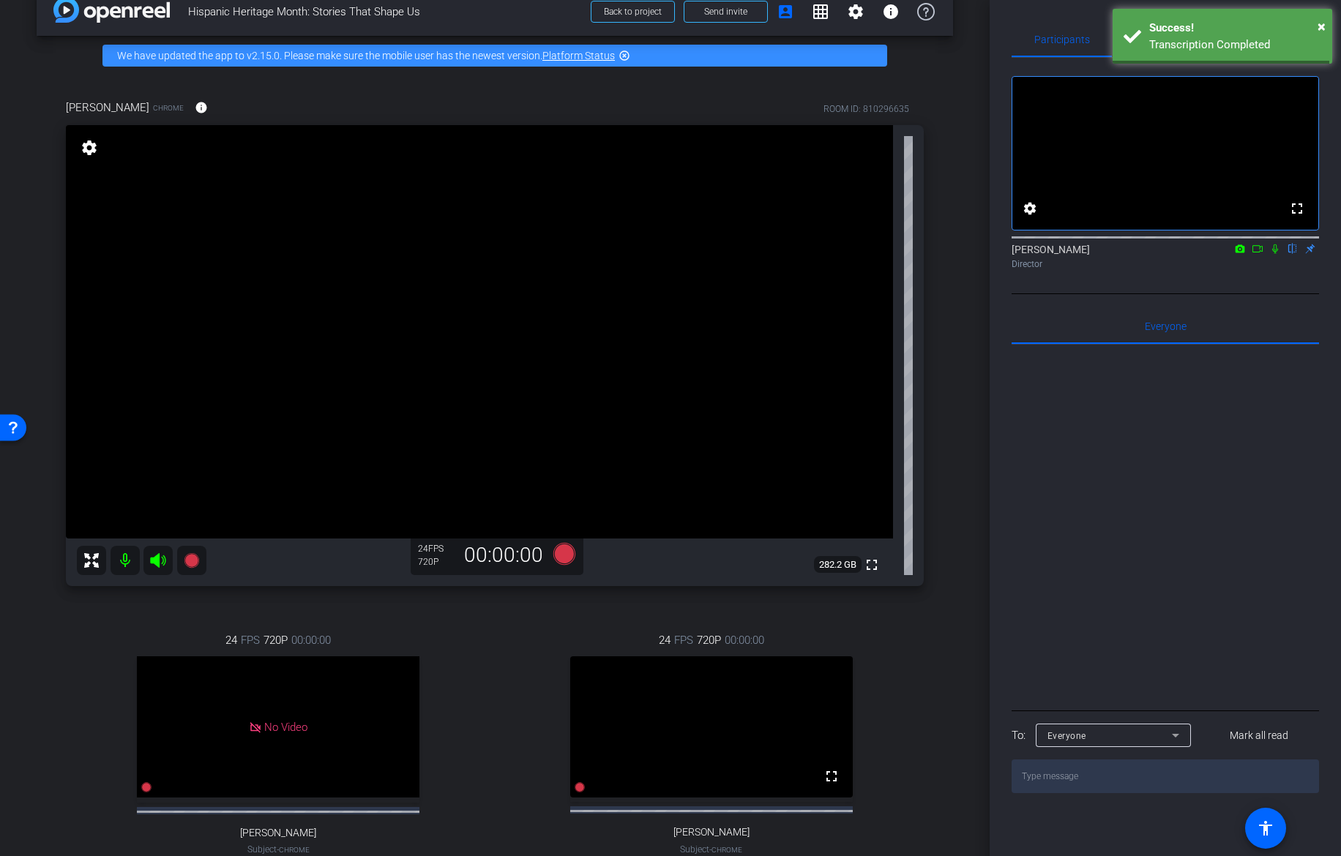
scroll to position [24, 0]
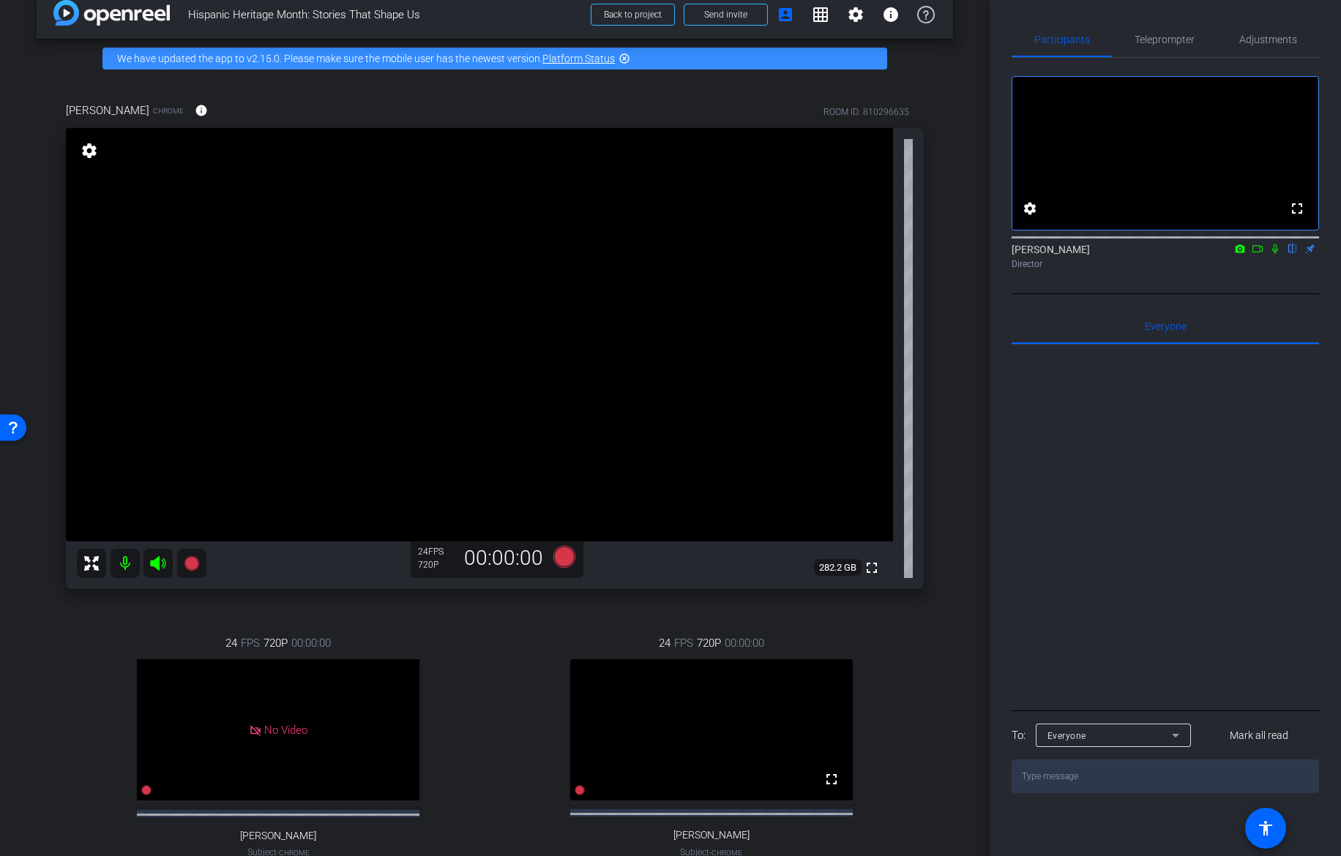
click at [1026, 429] on div at bounding box center [1165, 526] width 307 height 362
click at [952, 492] on div "arrow_back Hispanic Heritage Month: Stories That Shape Us Back to project Send …" at bounding box center [495, 404] width 990 height 856
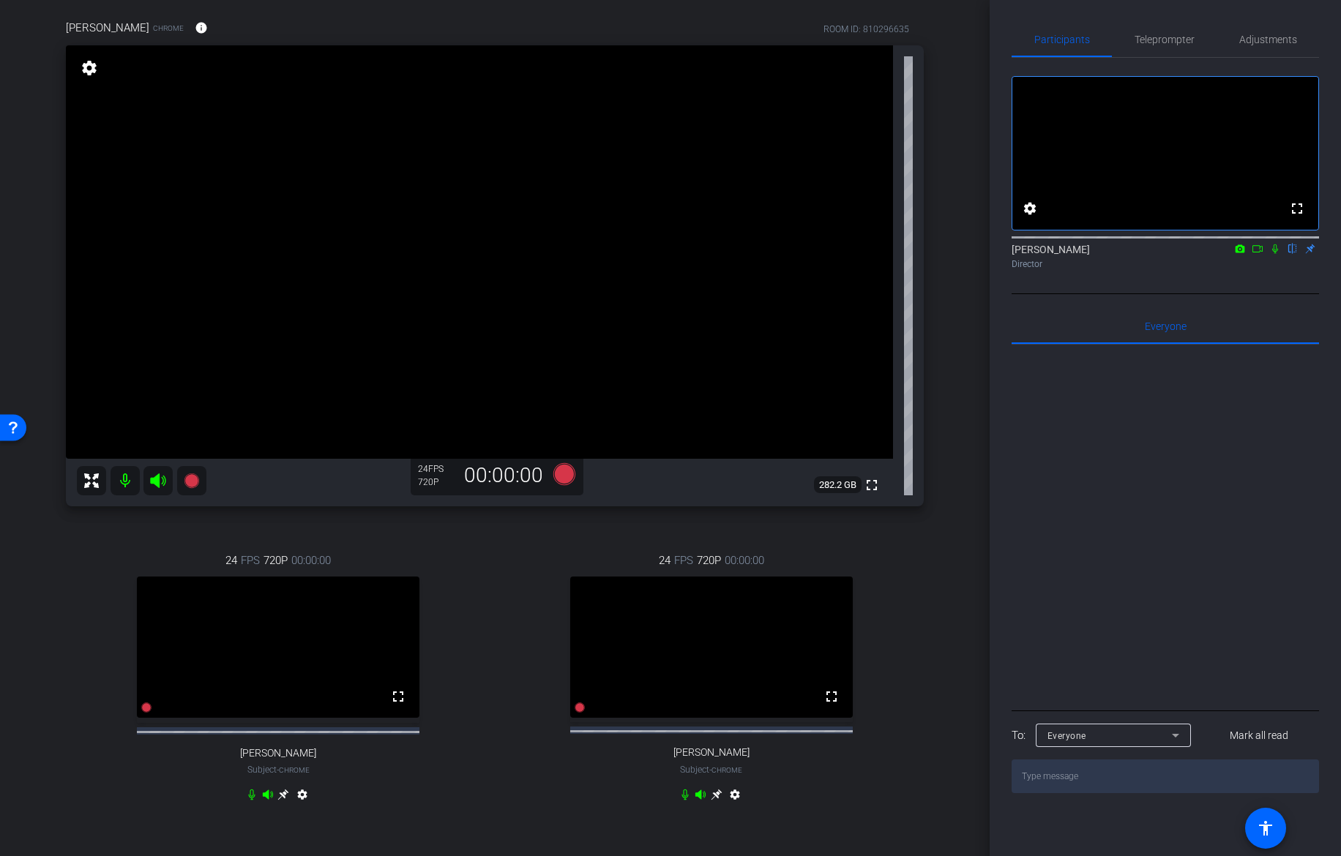
scroll to position [100, 0]
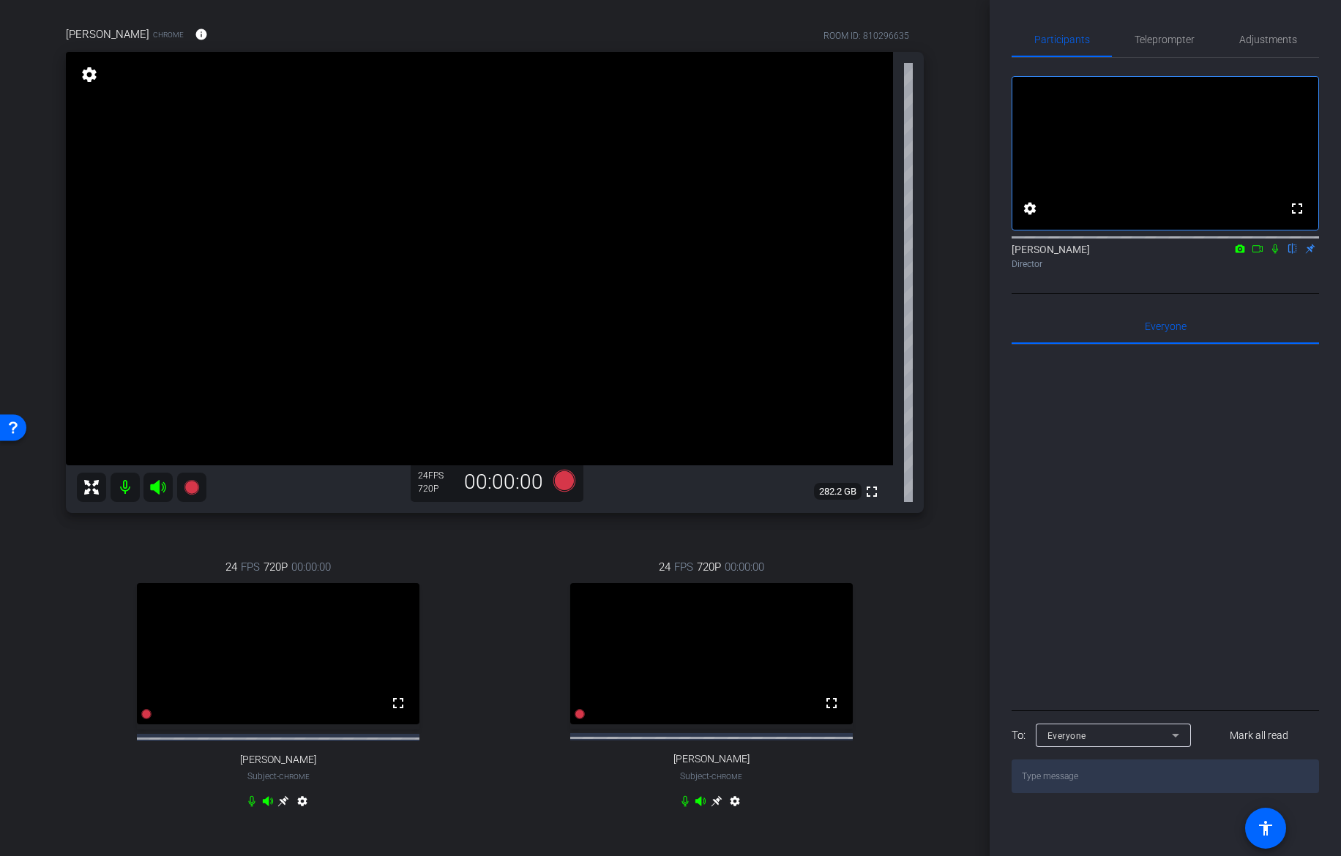
drag, startPoint x: 990, startPoint y: 392, endPoint x: 1001, endPoint y: 418, distance: 28.5
click at [1001, 418] on div "Participants Teleprompter Adjustments fullscreen settings [PERSON_NAME] flip Di…" at bounding box center [1165, 428] width 351 height 856
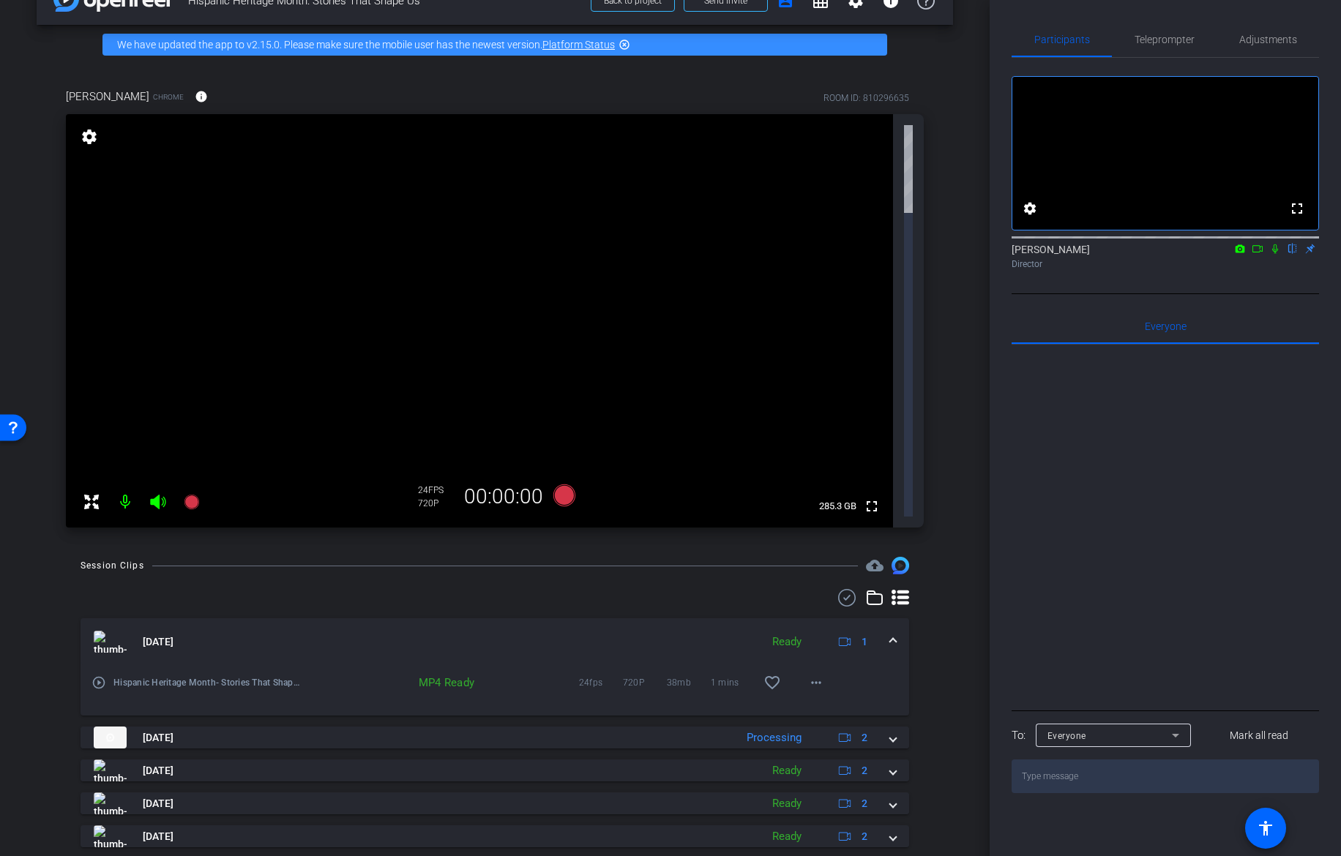
scroll to position [0, 0]
